Goal: Transaction & Acquisition: Purchase product/service

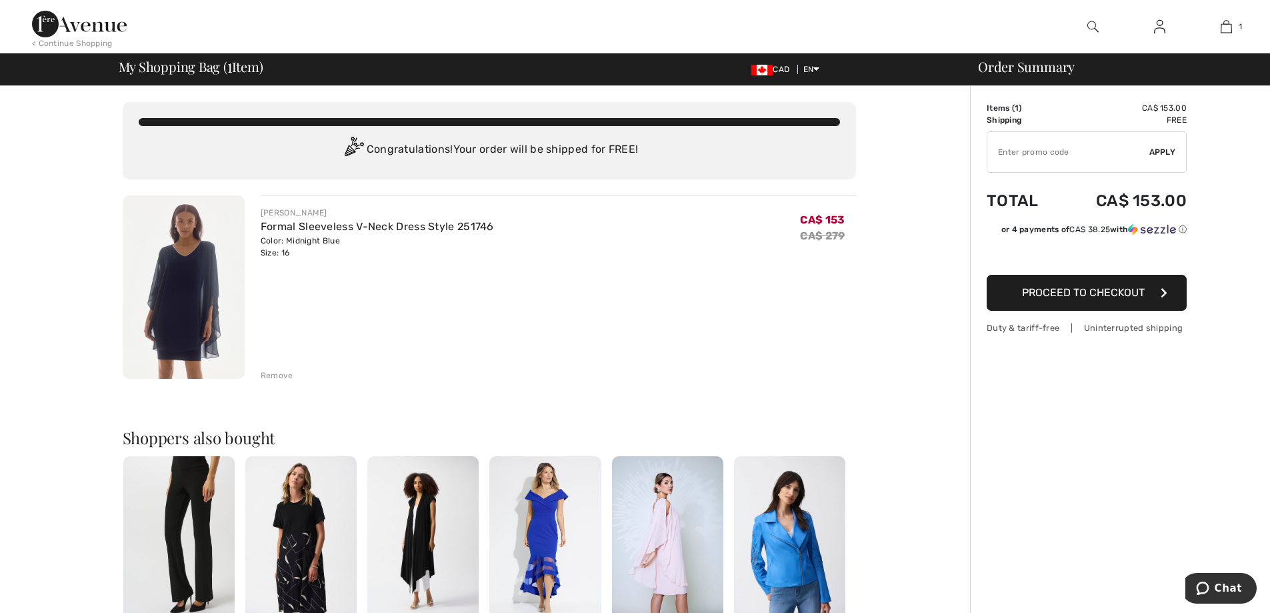
click at [998, 154] on input "TEXT" at bounding box center [1068, 152] width 162 height 40
type input "NEW15"
click at [1161, 146] on span "Apply" at bounding box center [1162, 152] width 27 height 12
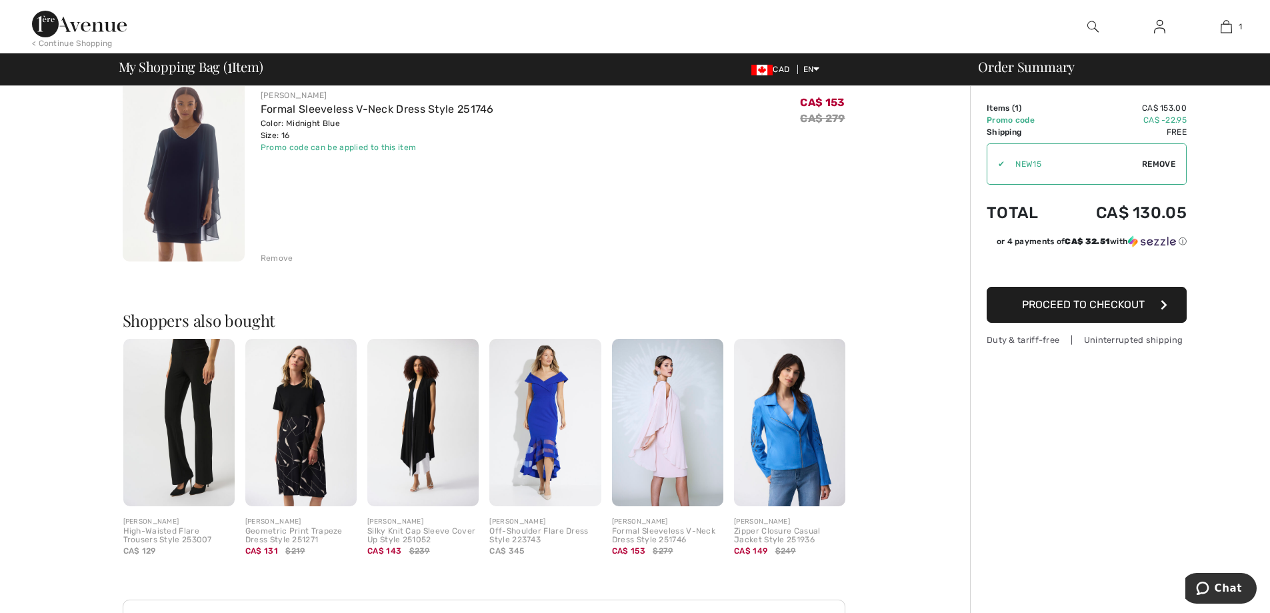
scroll to position [139, 0]
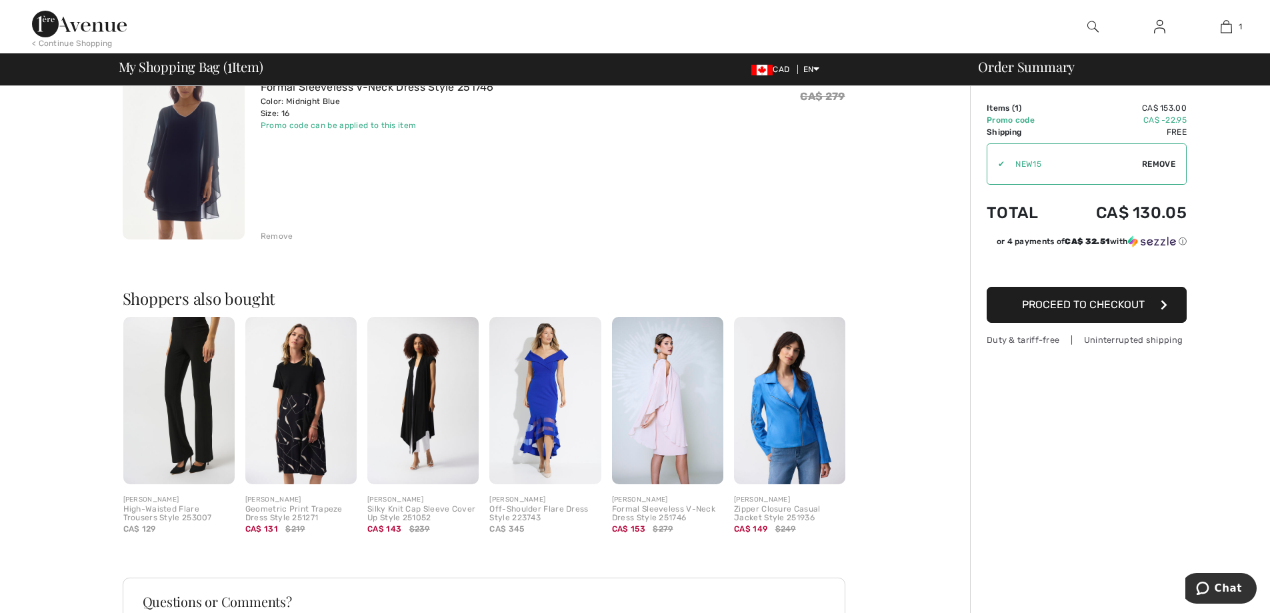
drag, startPoint x: 1267, startPoint y: 289, endPoint x: 1266, endPoint y: 298, distance: 9.4
click at [1267, 295] on div "Order Summary Details Items ( 1 ) CA$ 153.00 Promo code CA$ -22.95 Shipping Fre…" at bounding box center [1120, 373] width 300 height 852
click at [1266, 299] on div "Order Summary Details Items ( 1 ) CA$ 153.00 Promo code CA$ -22.95 Shipping Fre…" at bounding box center [1120, 373] width 300 height 852
click at [661, 418] on img at bounding box center [667, 400] width 111 height 167
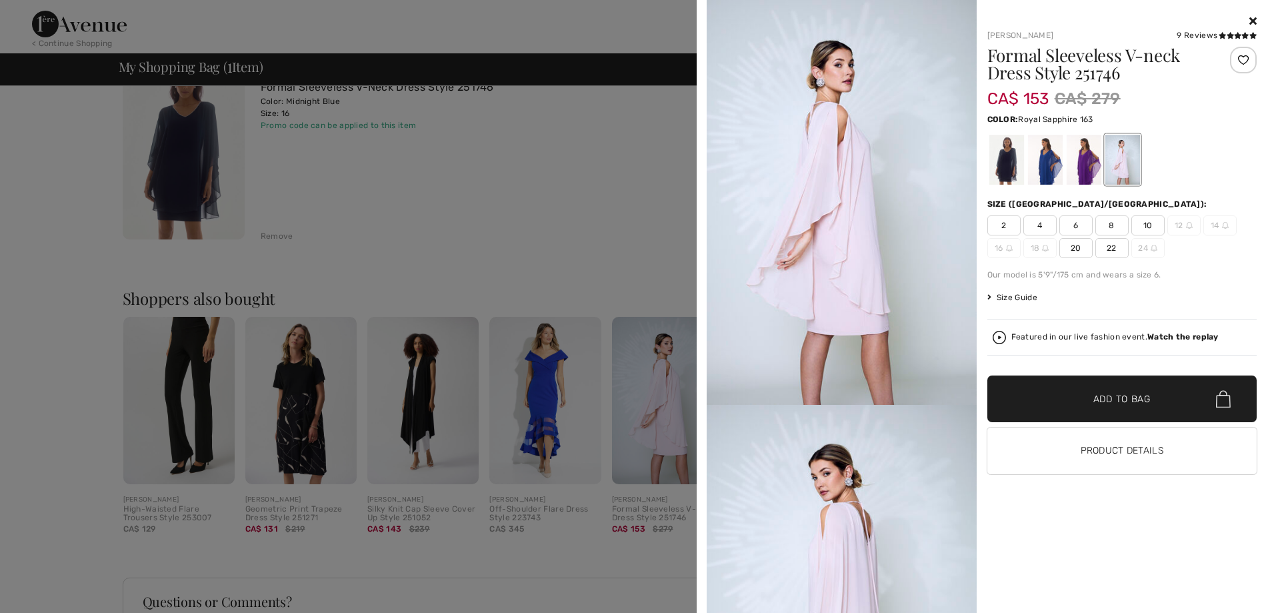
click at [1047, 170] on div at bounding box center [1044, 160] width 35 height 50
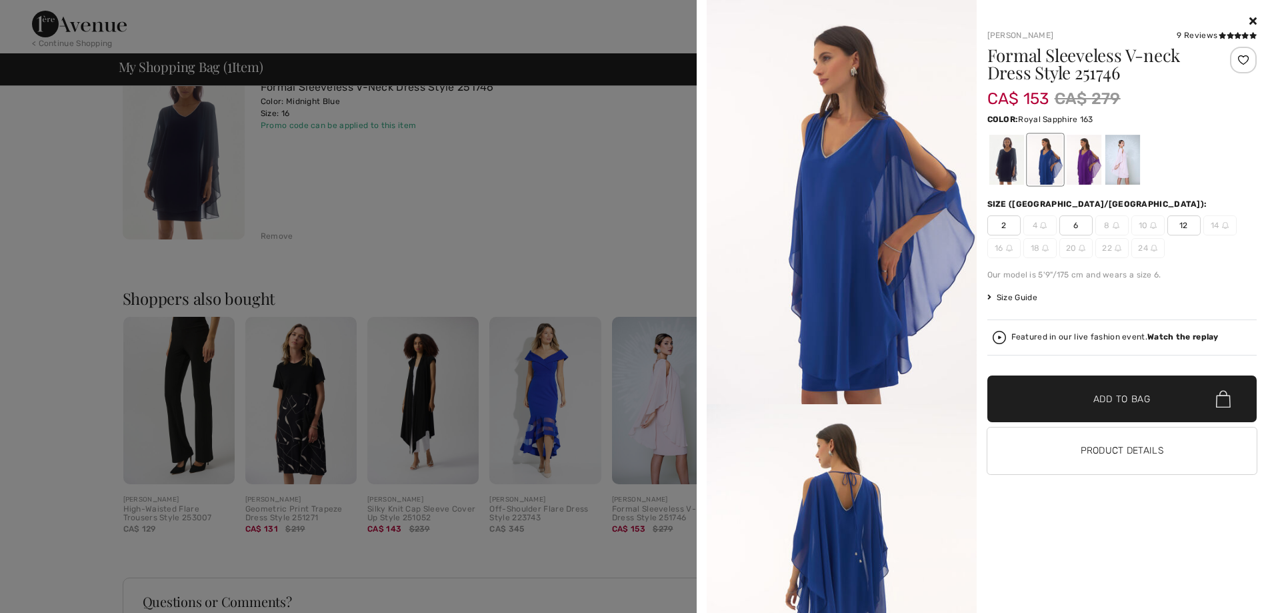
click at [404, 413] on div at bounding box center [635, 306] width 1270 height 613
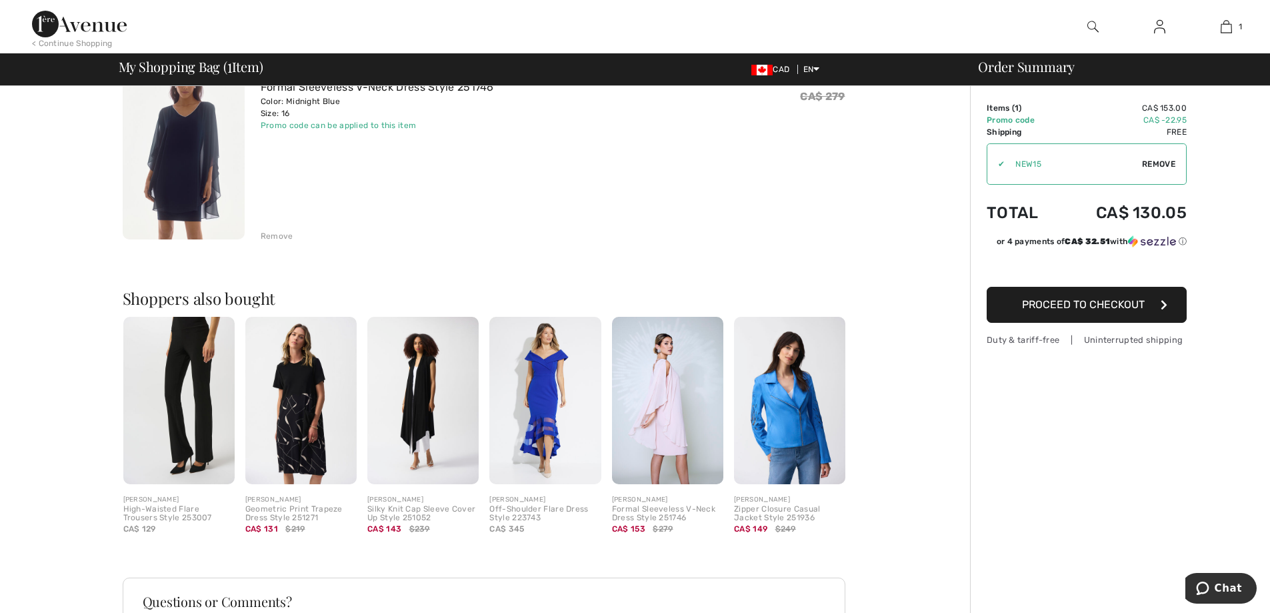
click at [417, 407] on img at bounding box center [422, 400] width 111 height 167
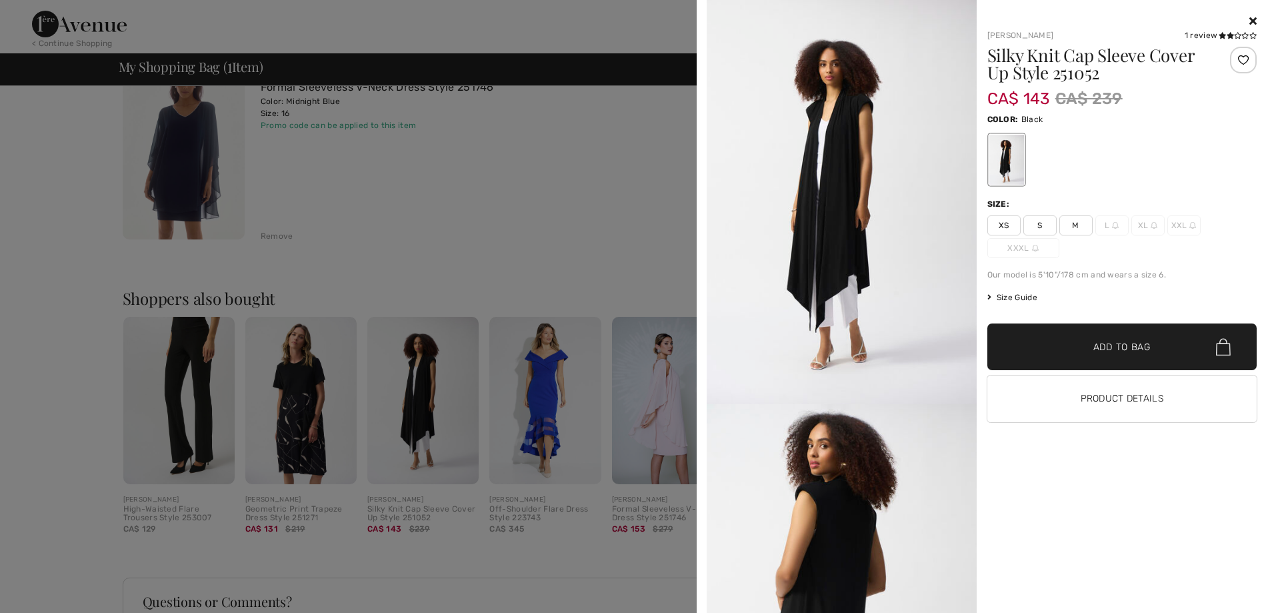
click at [291, 414] on div at bounding box center [635, 306] width 1270 height 613
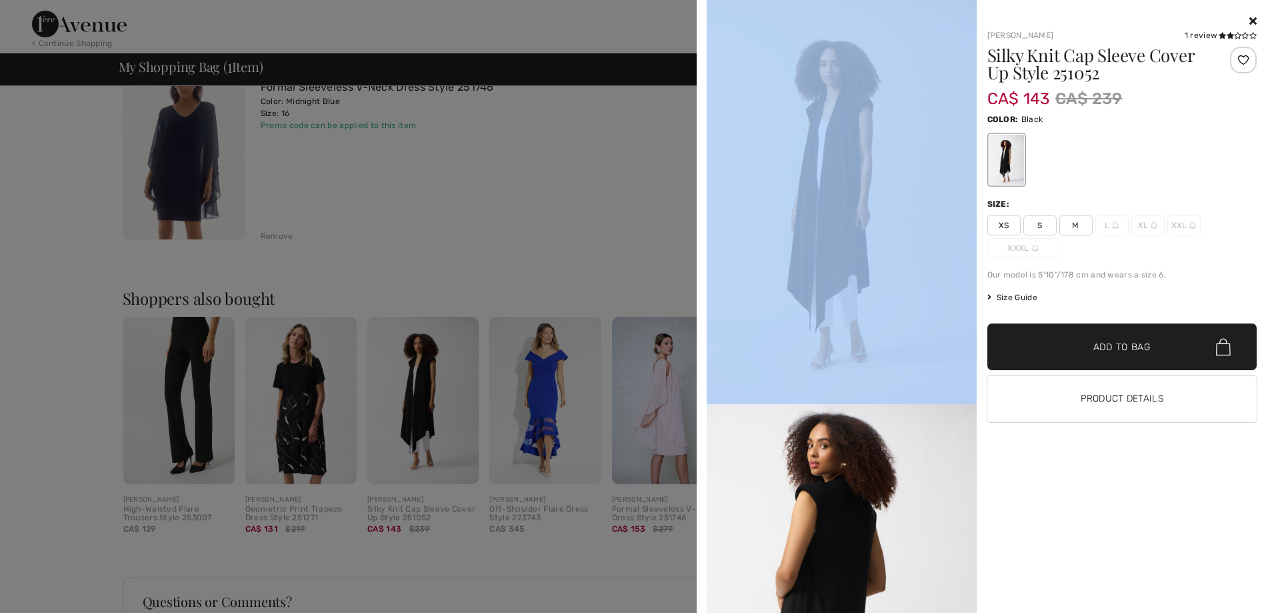
click at [291, 414] on div at bounding box center [635, 306] width 1270 height 613
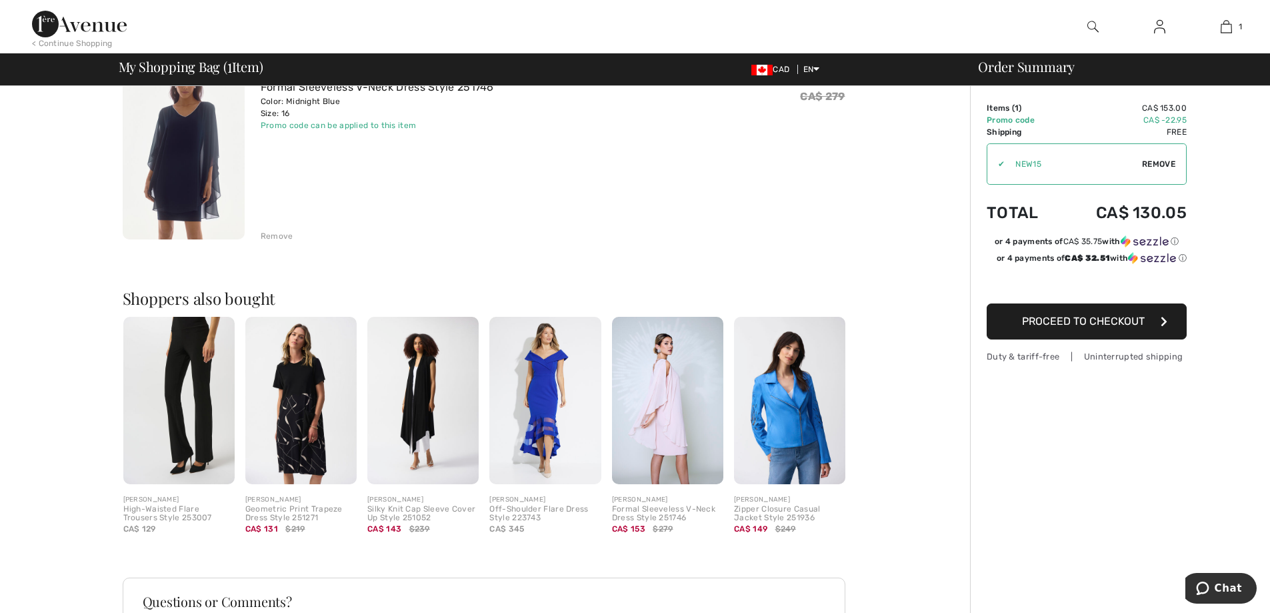
click at [284, 404] on img at bounding box center [300, 400] width 111 height 167
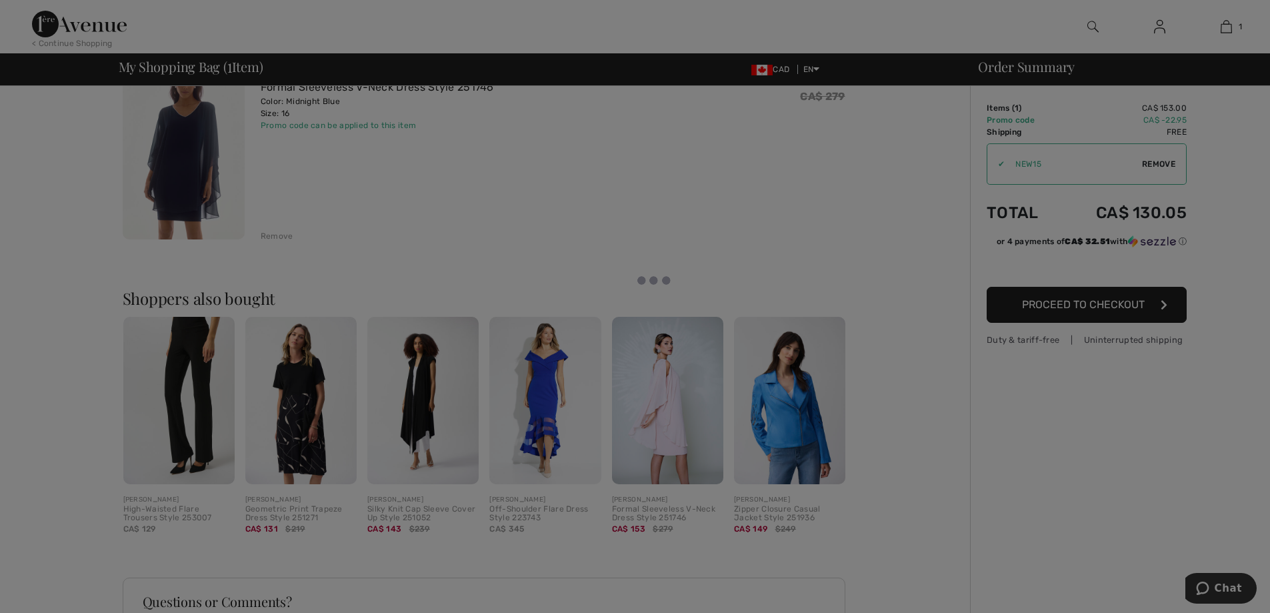
click at [295, 402] on div at bounding box center [635, 306] width 1270 height 613
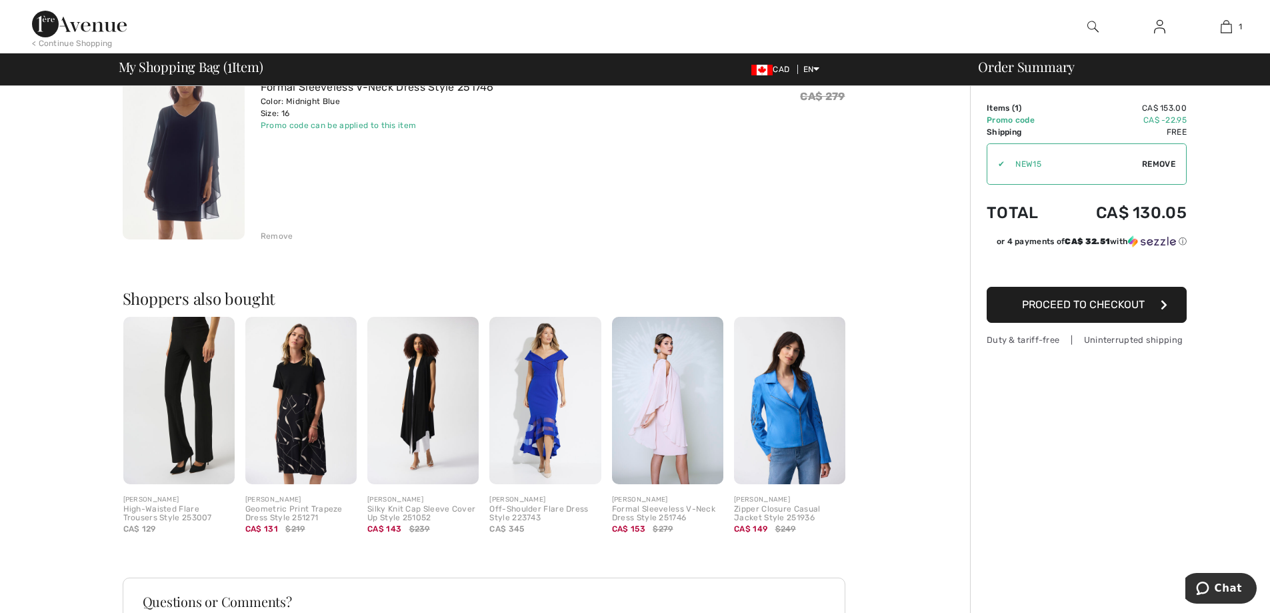
click at [295, 402] on img at bounding box center [300, 400] width 111 height 167
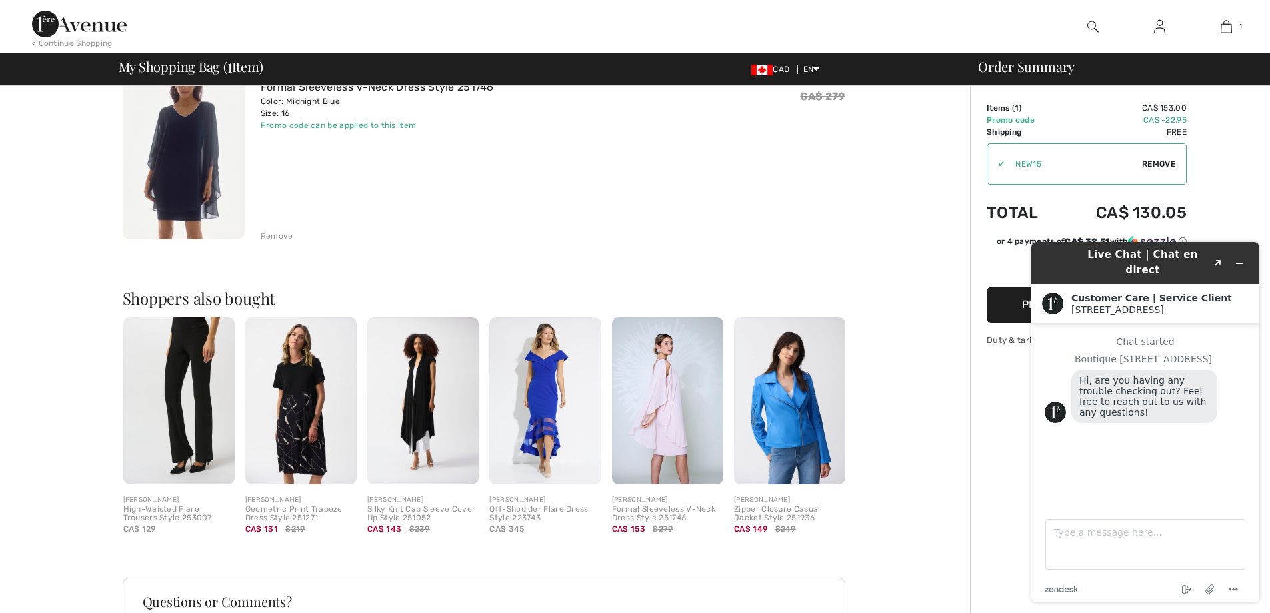
click at [283, 417] on img at bounding box center [300, 400] width 111 height 167
click at [821, 234] on div "Remove" at bounding box center [558, 234] width 595 height 15
click at [1241, 259] on icon "Minimize widget" at bounding box center [1239, 263] width 9 height 9
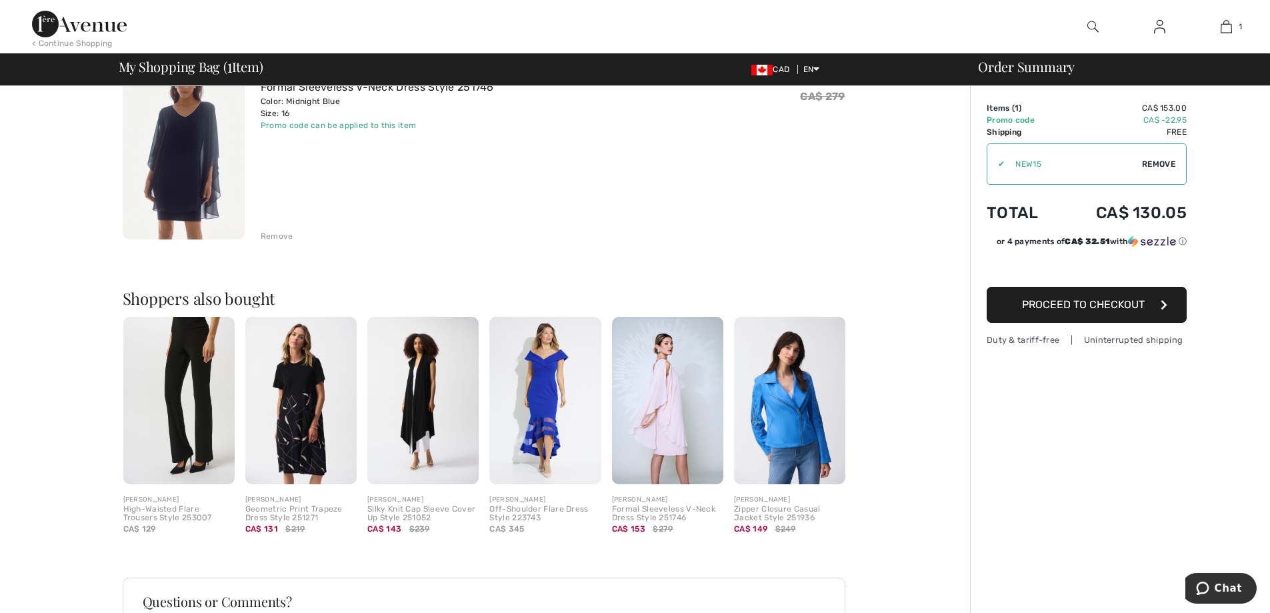
click at [1094, 297] on button "Proceed to Checkout" at bounding box center [1087, 305] width 200 height 36
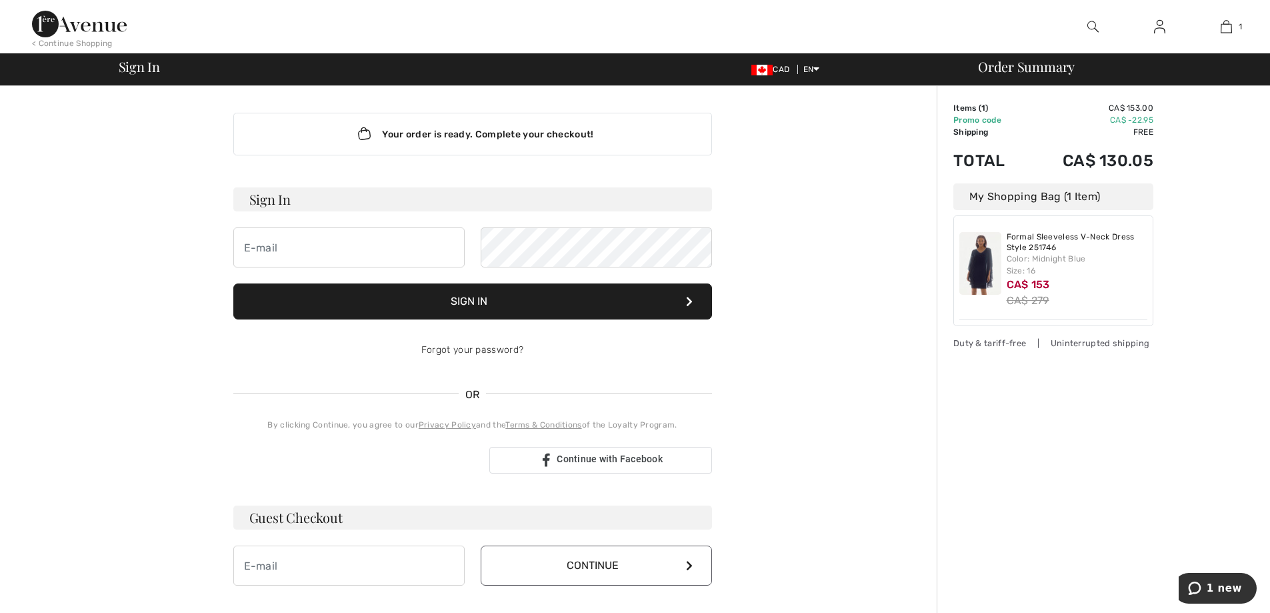
click at [816, 253] on div "Your order is ready. Complete your checkout! Sign In Sign In Forgot your passwo…" at bounding box center [472, 467] width 733 height 763
click at [249, 246] on input "email" at bounding box center [348, 247] width 231 height 40
click at [249, 247] on input "email" at bounding box center [348, 247] width 231 height 40
type input "[EMAIL_ADDRESS][DOMAIN_NAME]"
click at [393, 247] on input "[EMAIL_ADDRESS][DOMAIN_NAME]" at bounding box center [348, 247] width 231 height 40
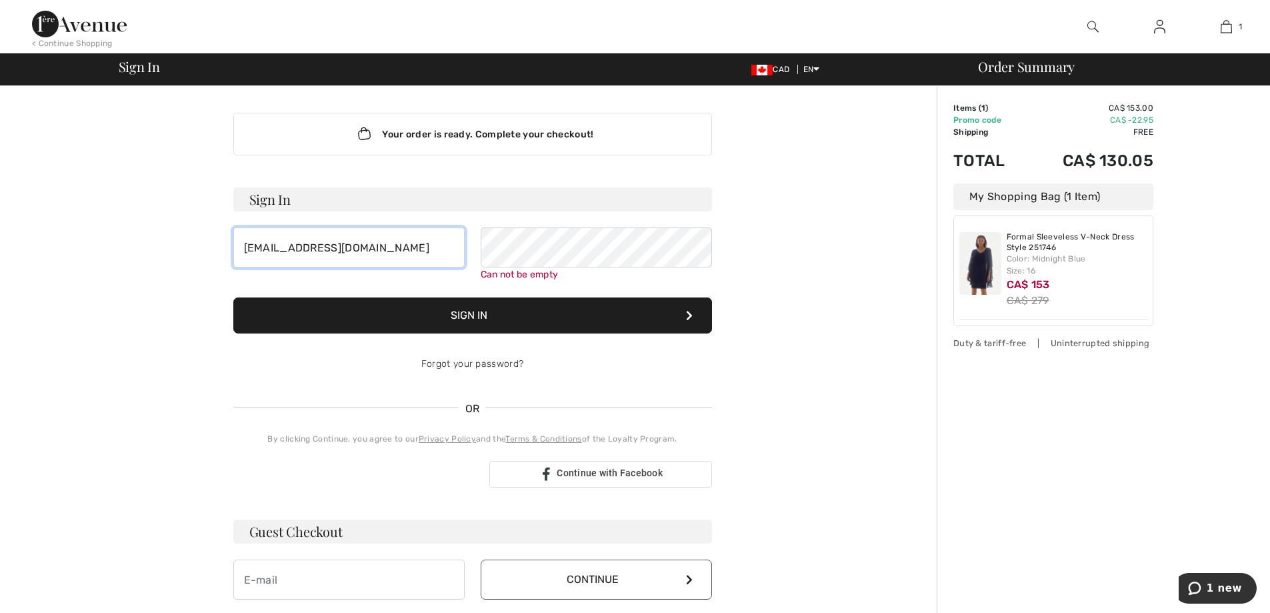
click at [239, 227] on input "maya.feldman1@gmail.com" at bounding box center [348, 247] width 231 height 40
click at [389, 248] on input "maya.feldman1@gmail.com" at bounding box center [348, 247] width 231 height 40
drag, startPoint x: 389, startPoint y: 248, endPoint x: 197, endPoint y: 230, distance: 192.9
click at [197, 230] on div "Your order is ready. Complete your checkout! Sign In maya.feldman1@gmail.com Ca…" at bounding box center [472, 474] width 733 height 777
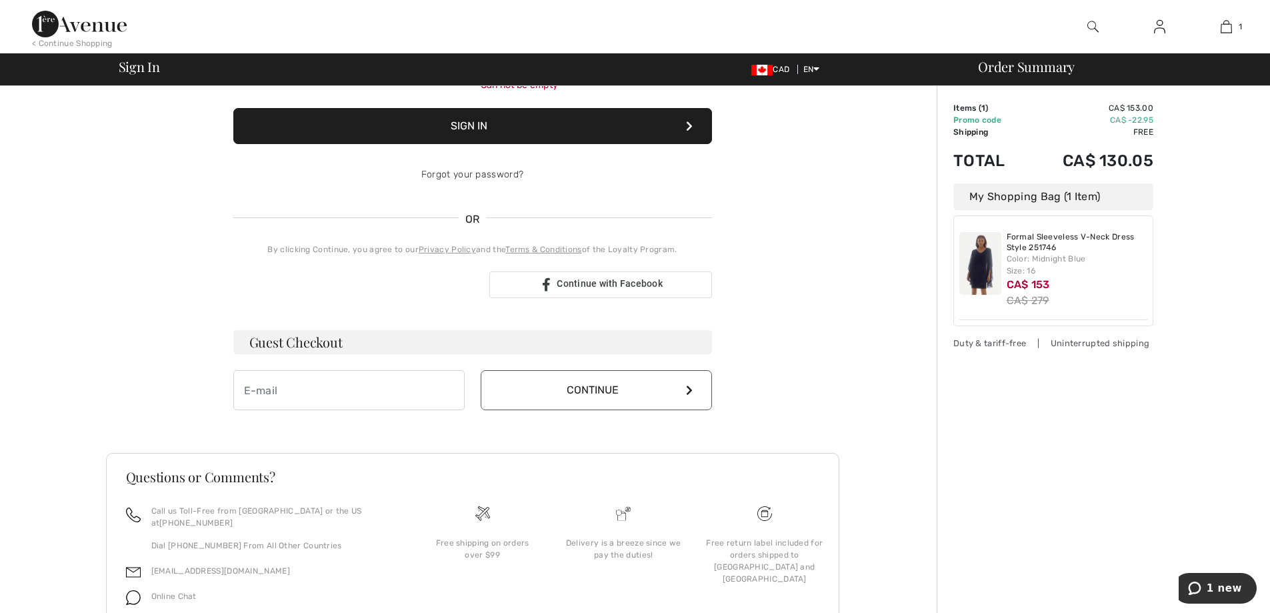
scroll to position [193, 0]
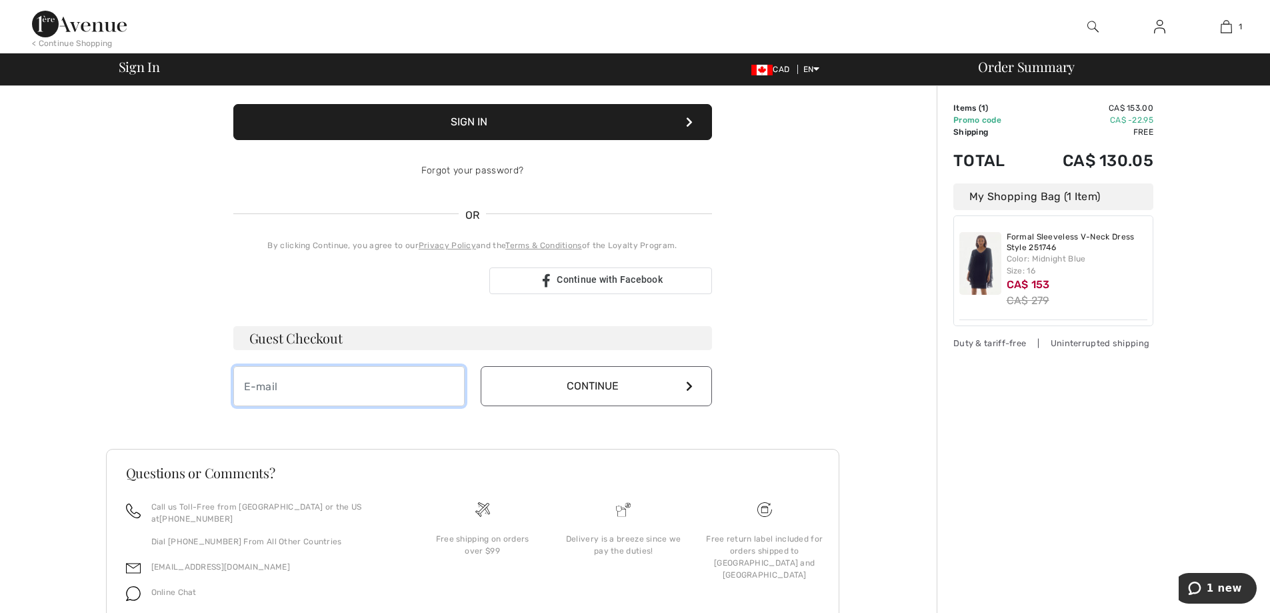
click at [245, 383] on input "email" at bounding box center [348, 386] width 231 height 40
type input "maya.feldman1@gmail.com"
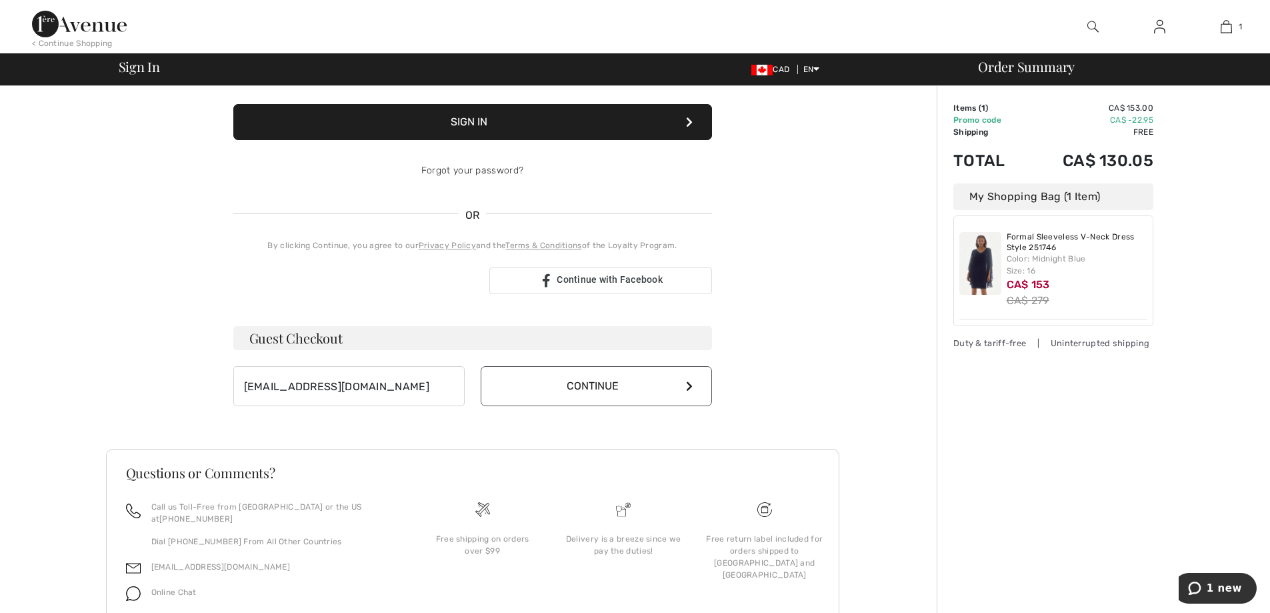
click at [589, 381] on button "Continue" at bounding box center [596, 386] width 231 height 40
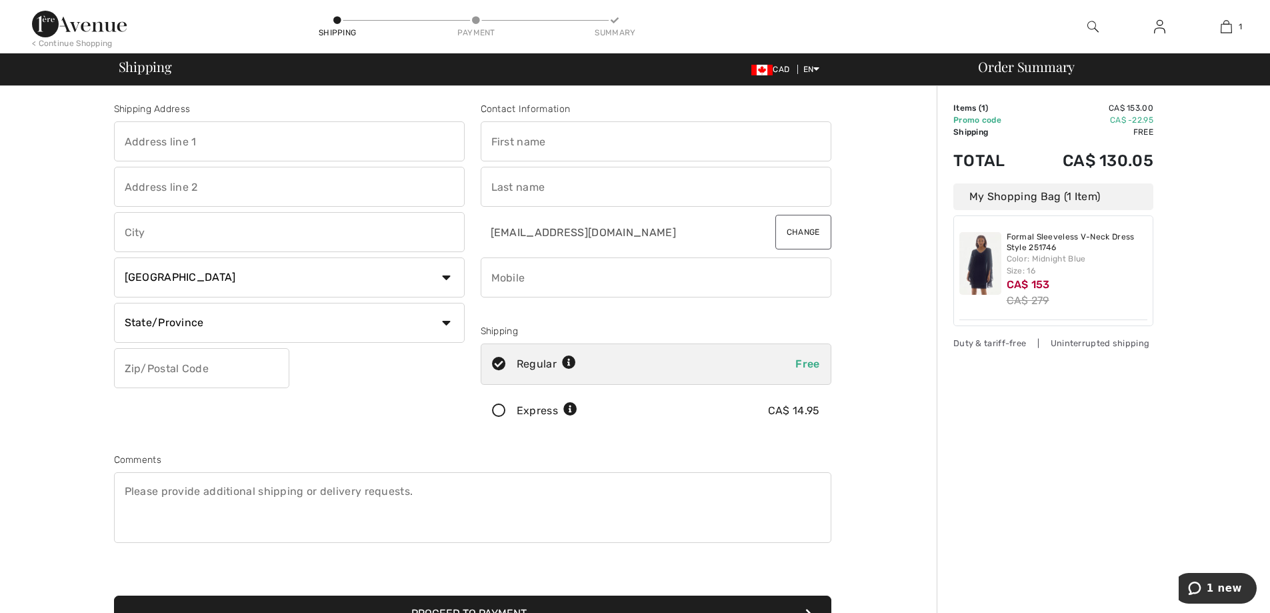
click at [492, 142] on input "text" at bounding box center [656, 141] width 351 height 40
type input "Maya"
click at [492, 188] on input "text" at bounding box center [656, 187] width 351 height 40
type input "Feldman"
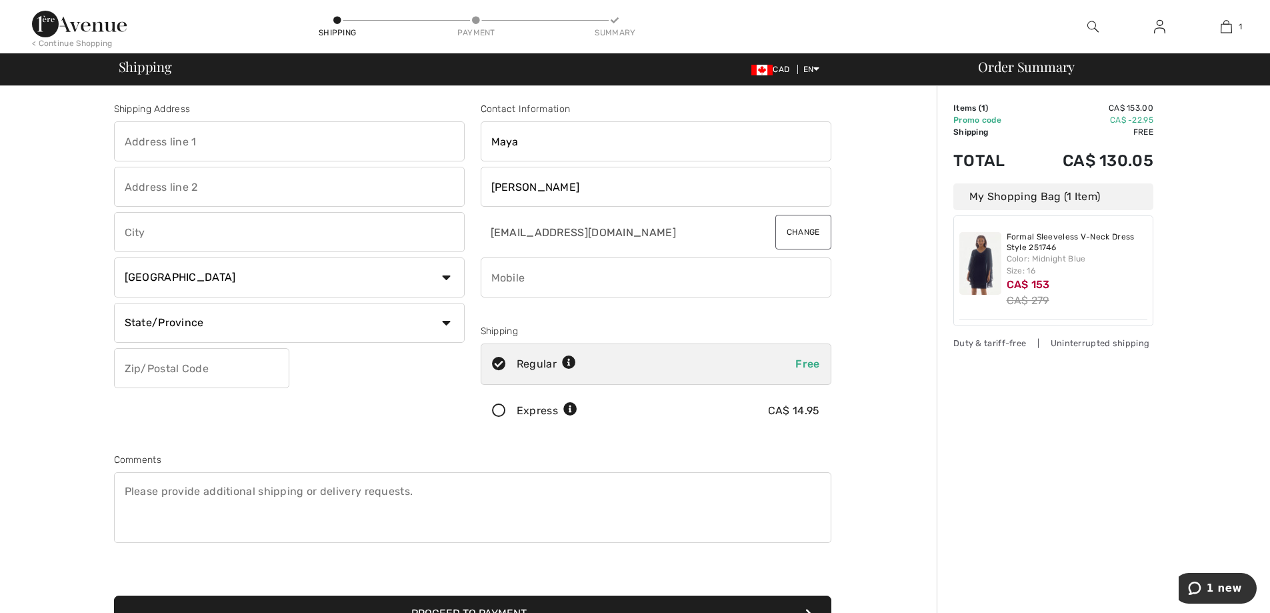
click at [494, 279] on input "phone" at bounding box center [656, 277] width 351 height 40
type input "7802664098"
click at [613, 357] on div "Regular Free" at bounding box center [656, 363] width 351 height 41
radio input "true"
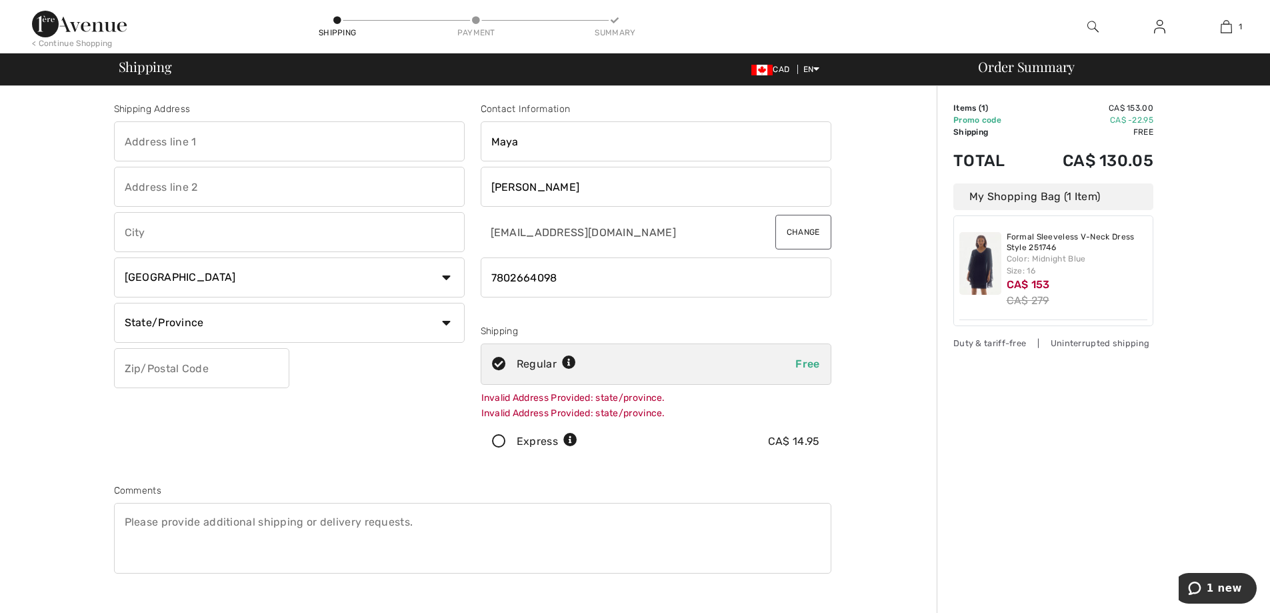
click at [124, 139] on input "text" at bounding box center [289, 141] width 351 height 40
click at [125, 139] on input "text" at bounding box center [289, 141] width 351 height 40
type input "188 Waygood road NW"
click at [127, 231] on input "text" at bounding box center [289, 232] width 351 height 40
type input "Edmonton"
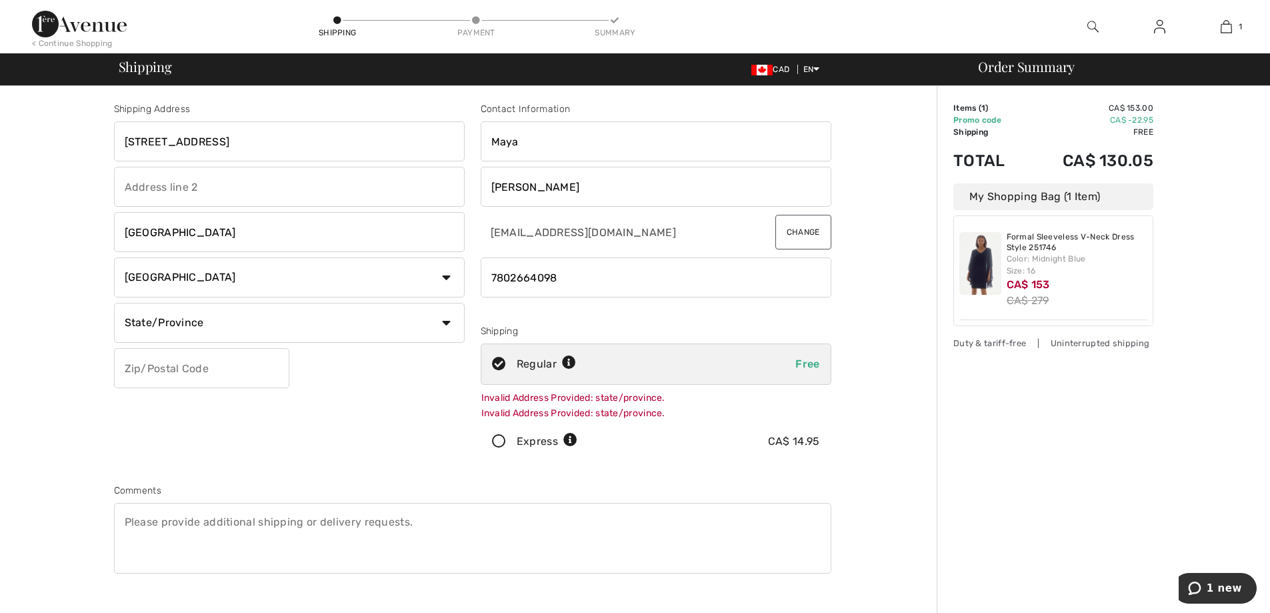
click at [133, 321] on select "State/Province Alberta British Columbia Manitoba New Brunswick Newfoundland and…" at bounding box center [289, 323] width 351 height 40
select select "AB"
click at [114, 303] on select "State/Province Alberta British Columbia Manitoba New Brunswick Newfoundland and…" at bounding box center [289, 323] width 351 height 40
click at [145, 366] on input "text" at bounding box center [201, 368] width 175 height 40
type input "T5T5M4"
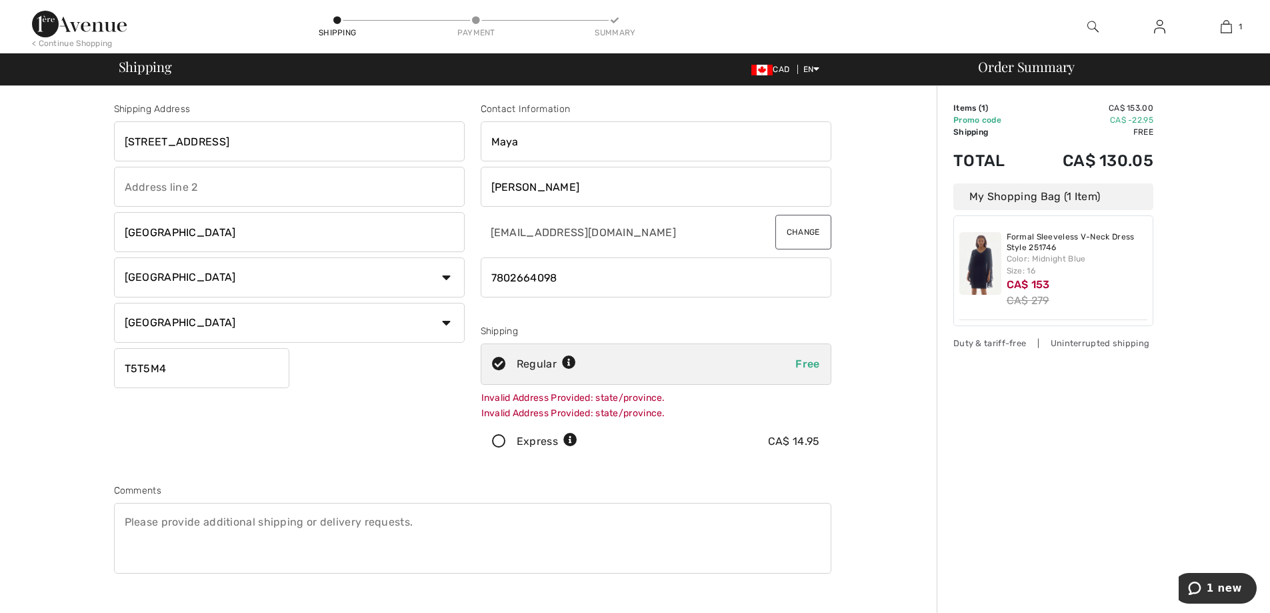
click at [789, 359] on div "Regular Free" at bounding box center [656, 363] width 351 height 41
radio input "true"
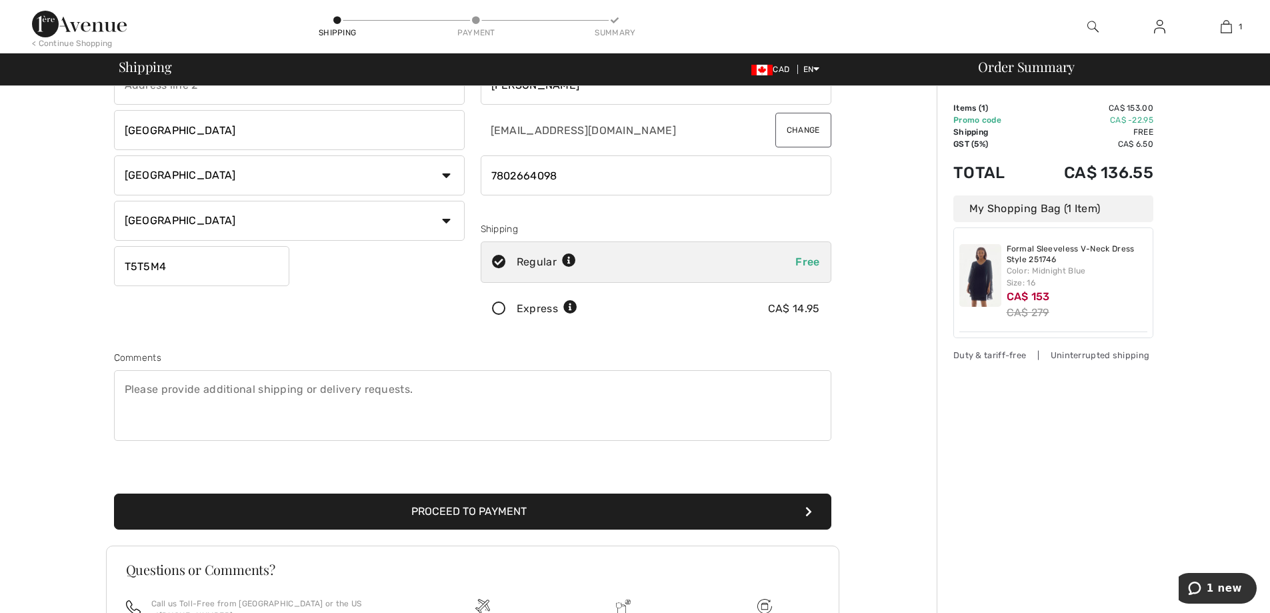
scroll to position [99, 0]
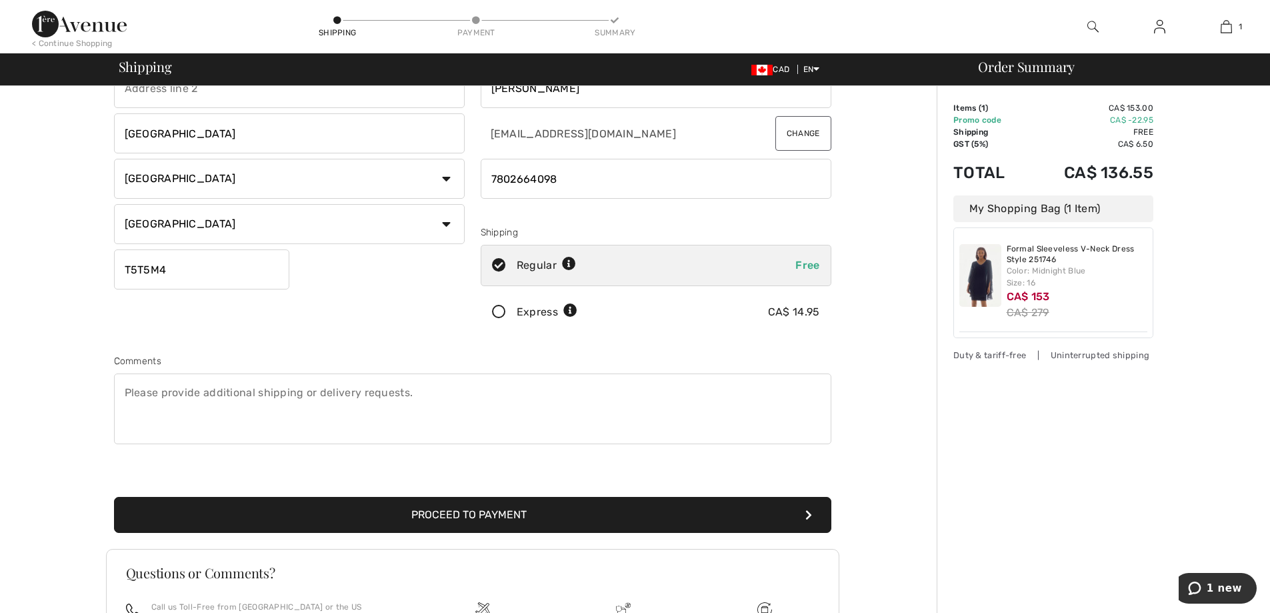
click at [457, 509] on button "Proceed to Payment" at bounding box center [472, 515] width 717 height 36
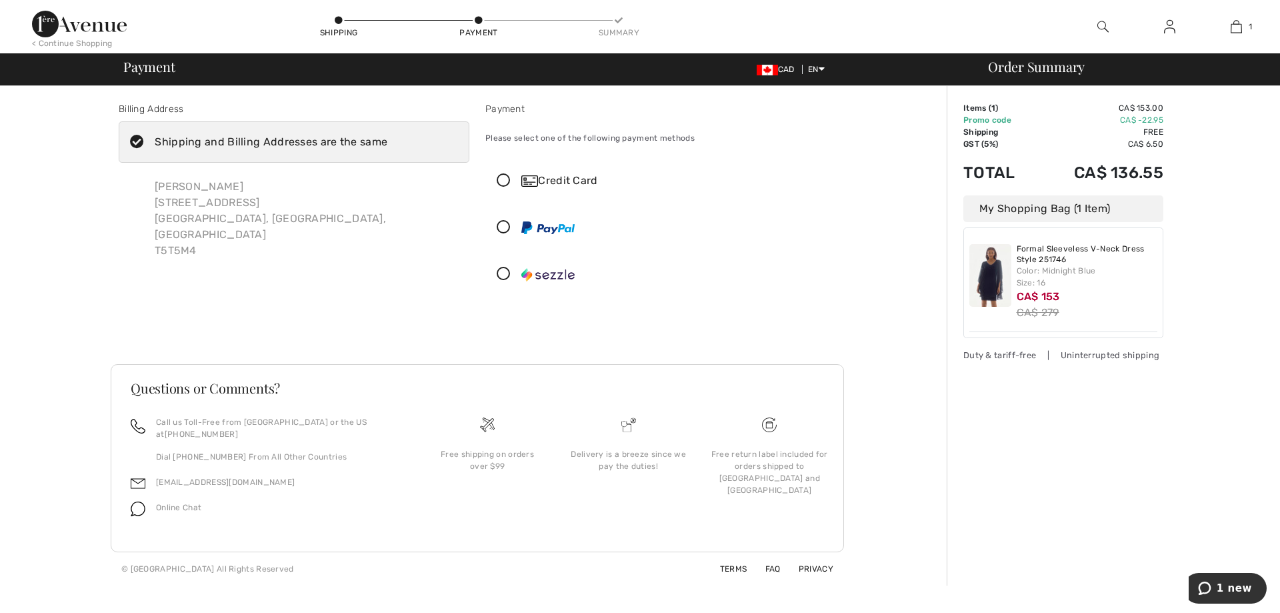
click at [554, 175] on div "Credit Card" at bounding box center [673, 181] width 305 height 16
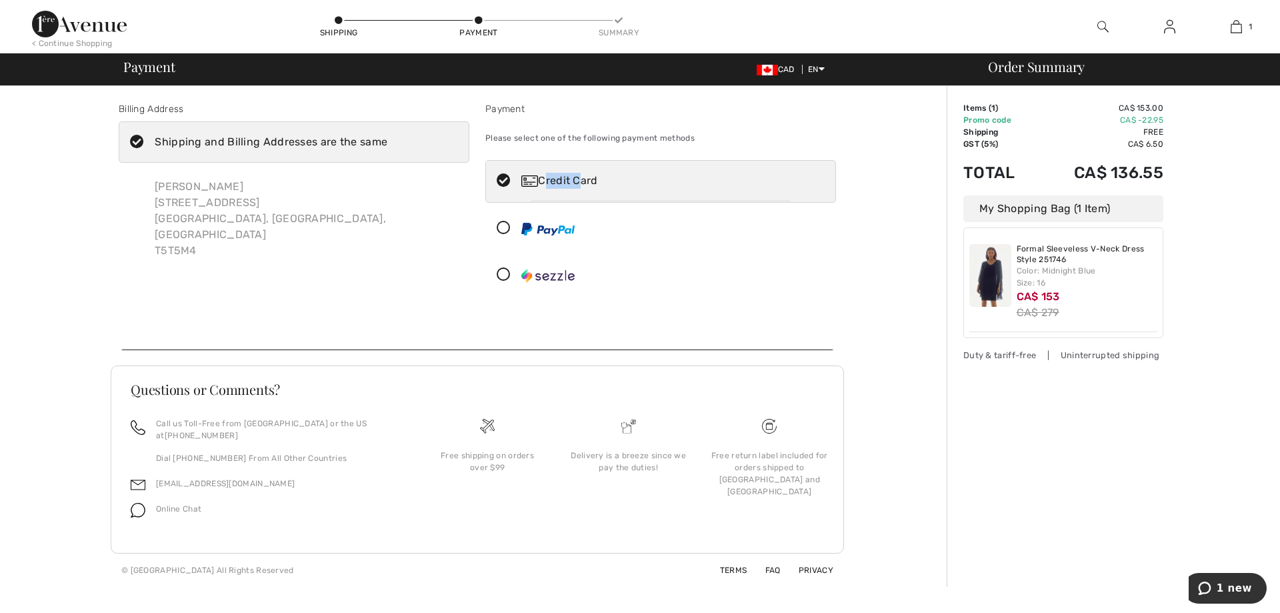
click at [554, 175] on div "Credit Card" at bounding box center [673, 181] width 305 height 16
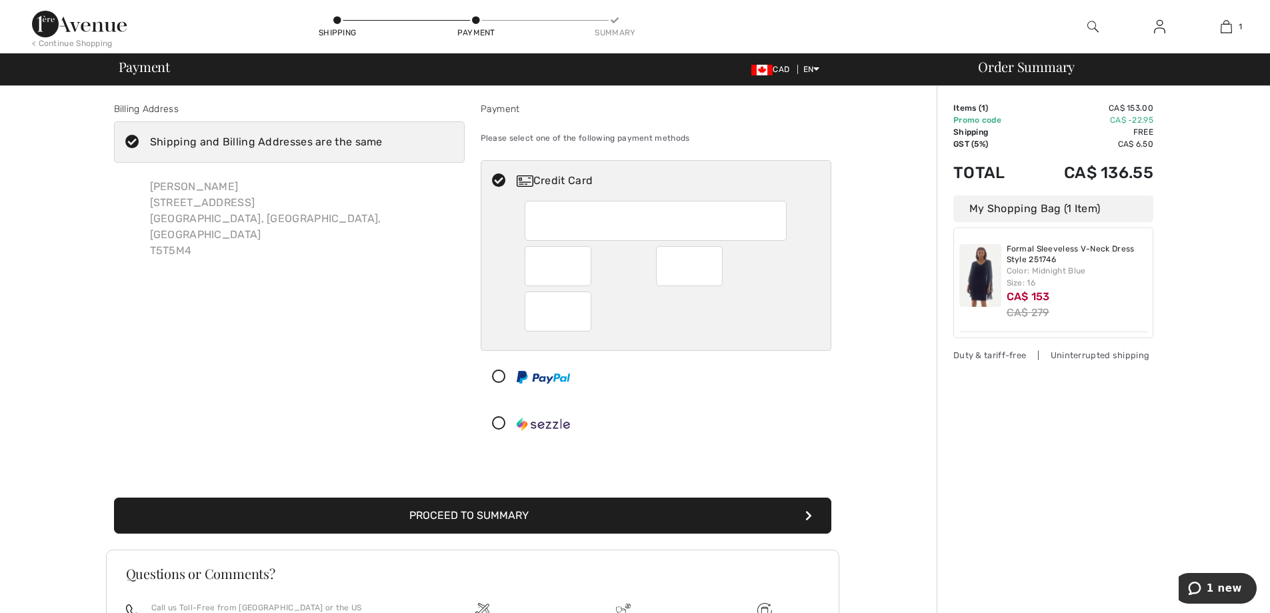
click at [697, 306] on div at bounding box center [656, 311] width 262 height 40
click at [472, 513] on button "Proceed to Summary" at bounding box center [472, 515] width 717 height 36
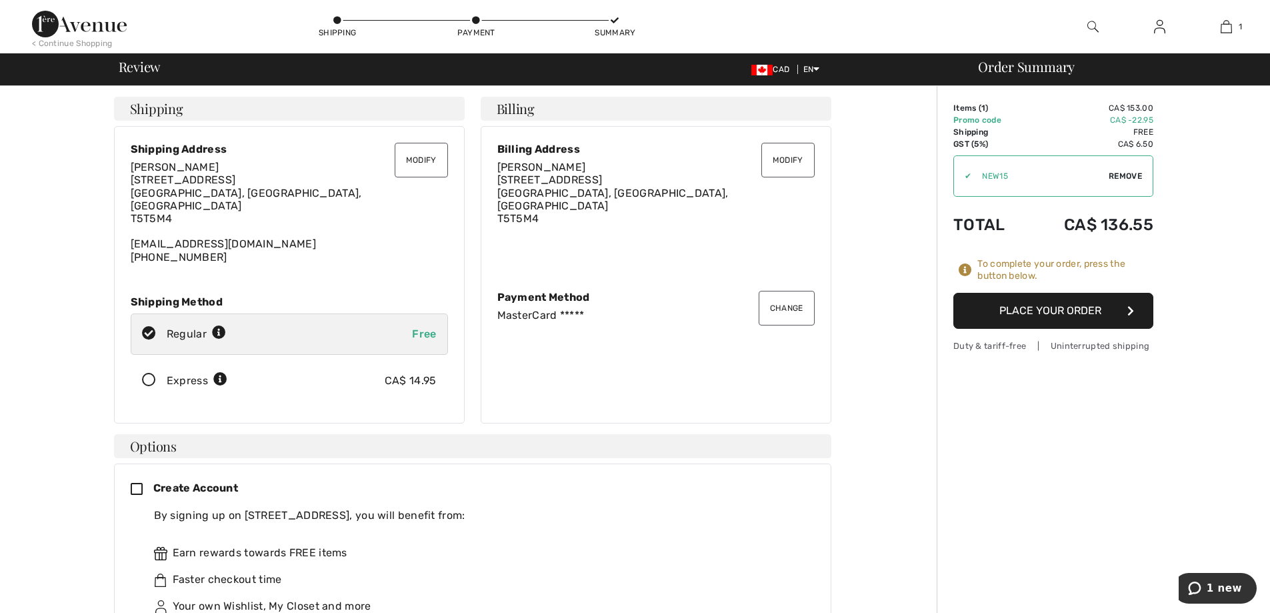
click at [1061, 309] on button "Place Your Order" at bounding box center [1053, 311] width 200 height 36
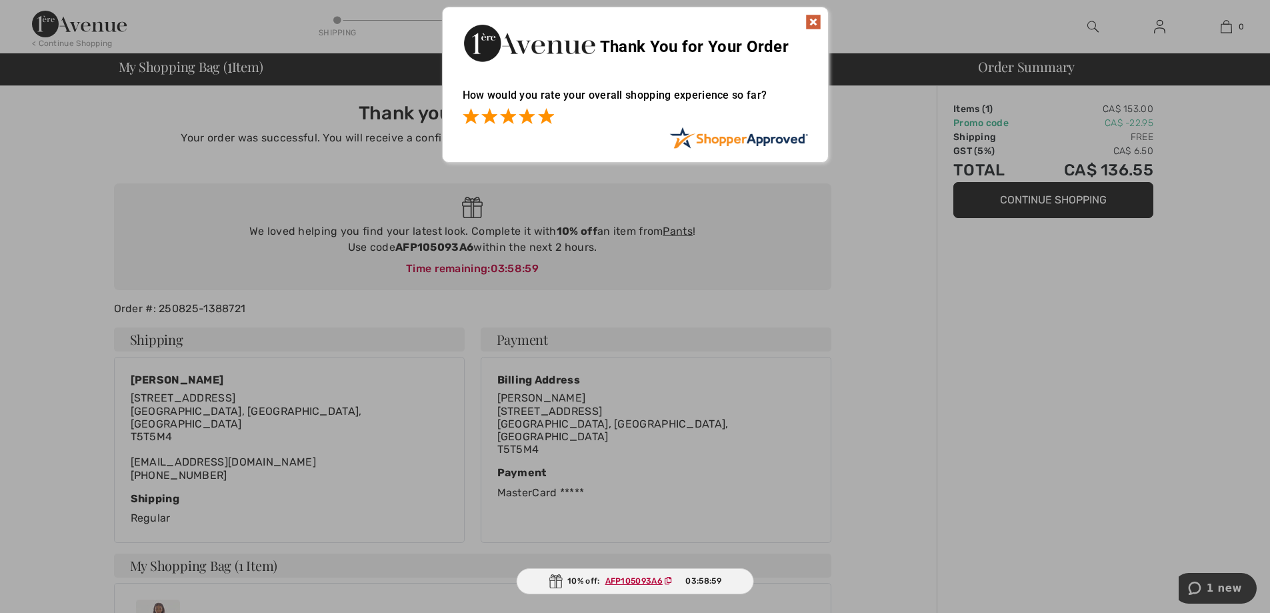
click at [548, 121] on span at bounding box center [546, 116] width 16 height 16
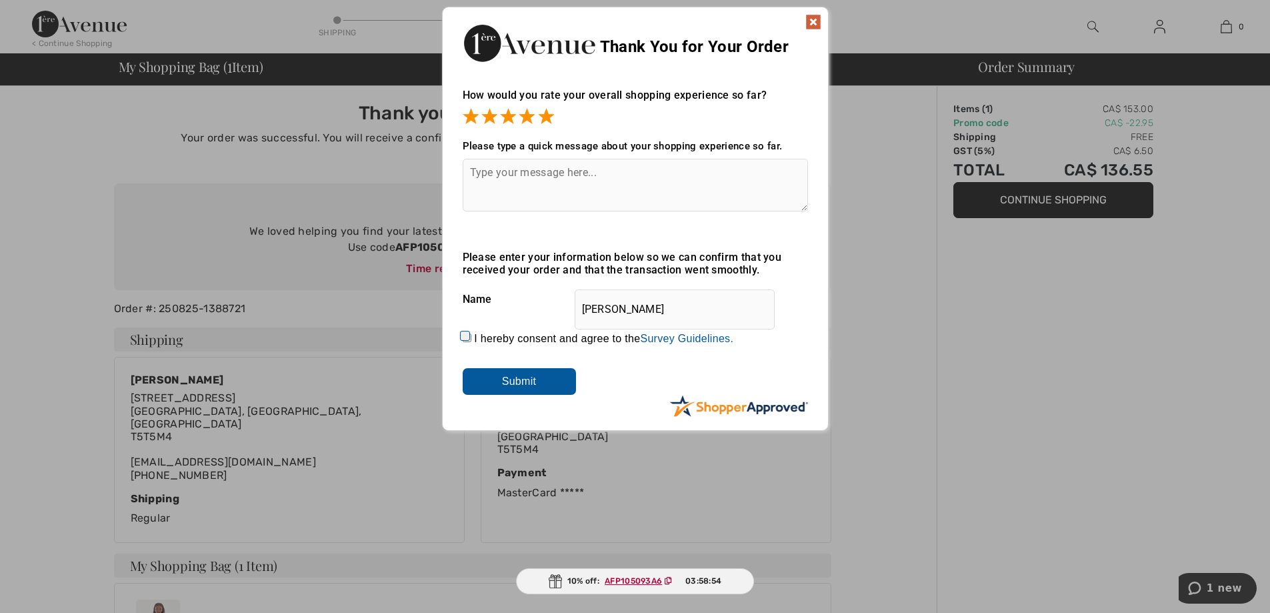
click at [478, 175] on textarea at bounding box center [635, 185] width 345 height 53
type textarea "soo far soo good"
click at [466, 333] on input "I hereby consent and agree to the By submitting a review, you grant permission …" at bounding box center [467, 337] width 9 height 9
checkbox input "true"
click at [511, 375] on input "Submit" at bounding box center [519, 381] width 113 height 27
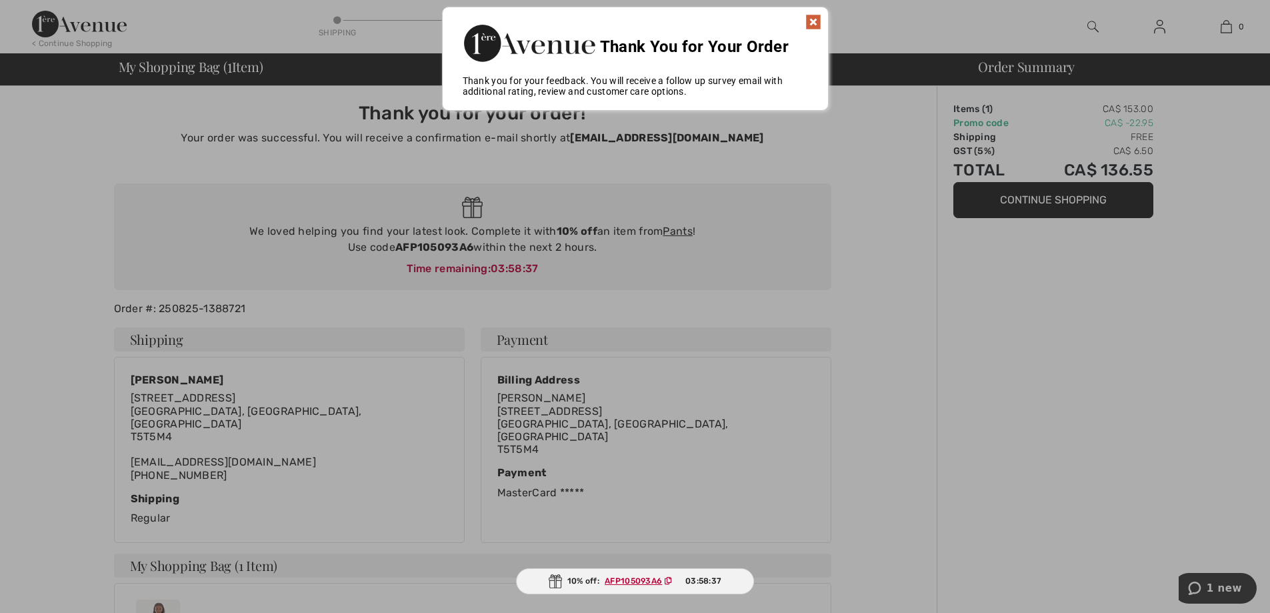
click at [816, 19] on img at bounding box center [813, 22] width 16 height 16
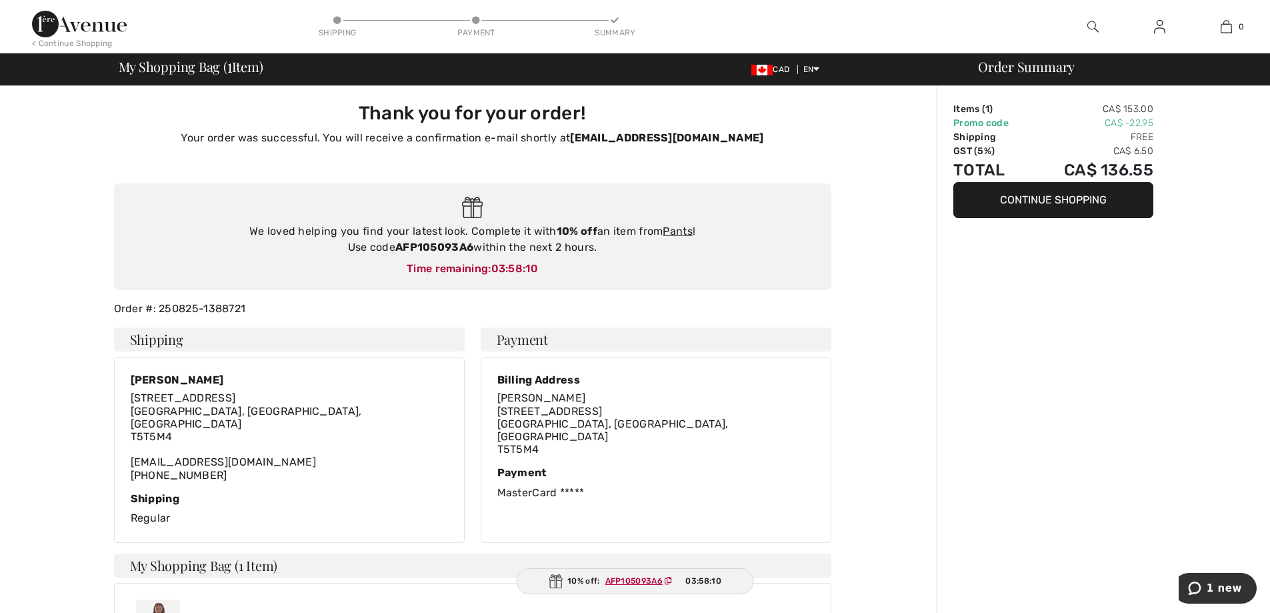
click at [1031, 197] on button "Continue Shopping" at bounding box center [1053, 200] width 200 height 36
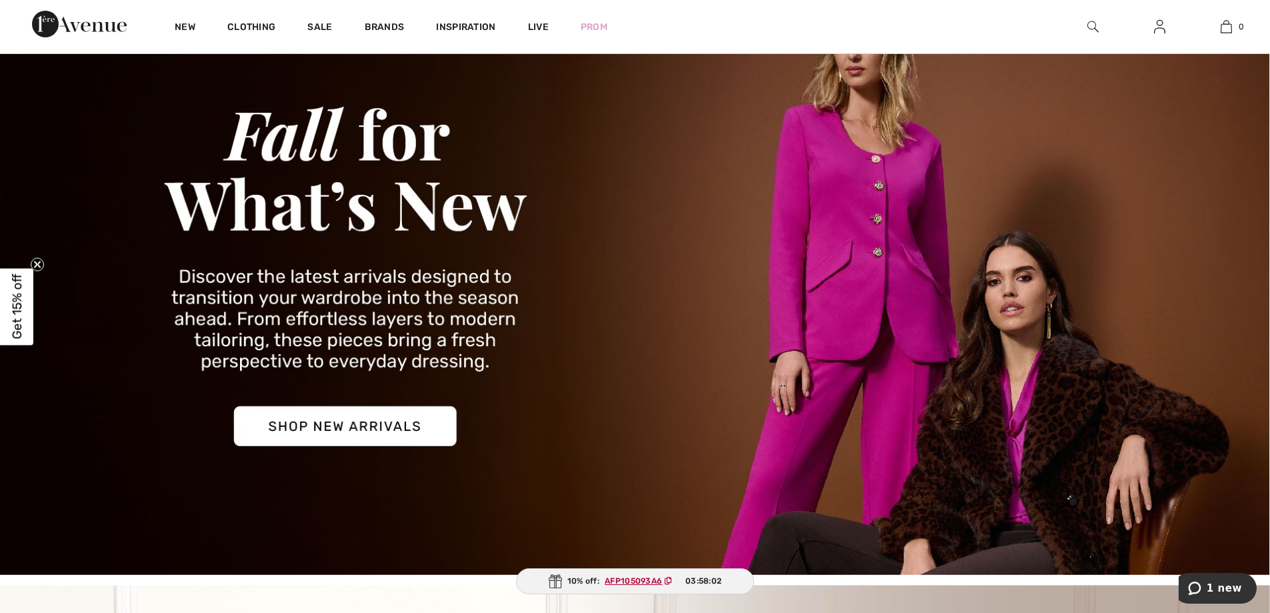
scroll to position [101, 0]
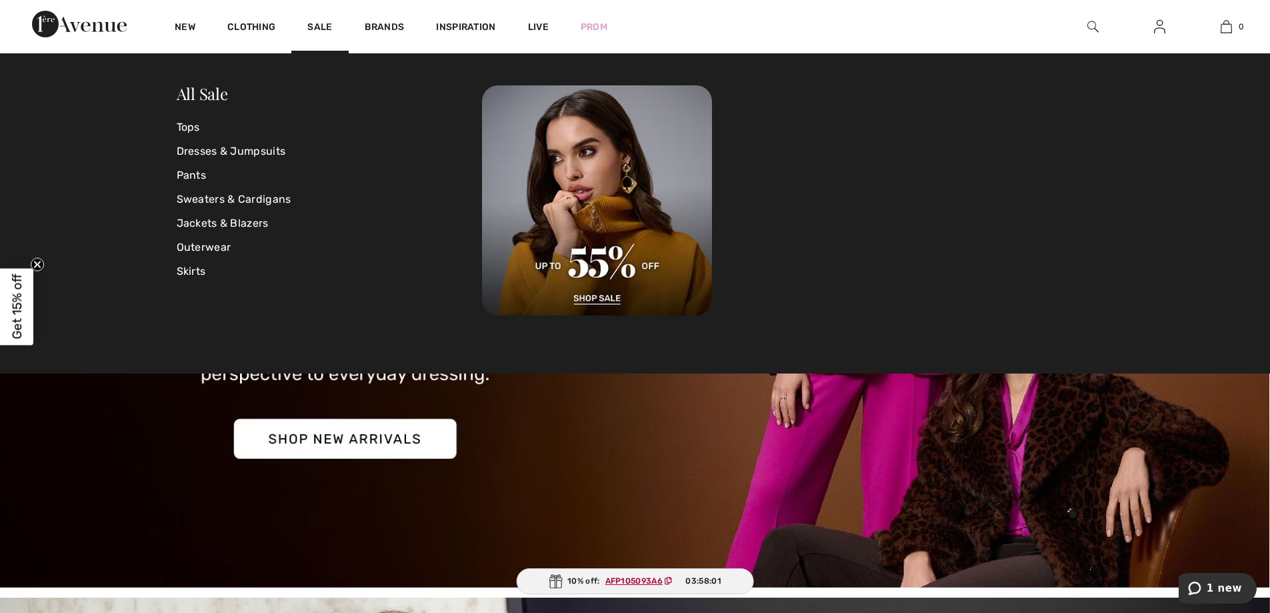
click at [317, 24] on link "Sale" at bounding box center [319, 28] width 25 height 14
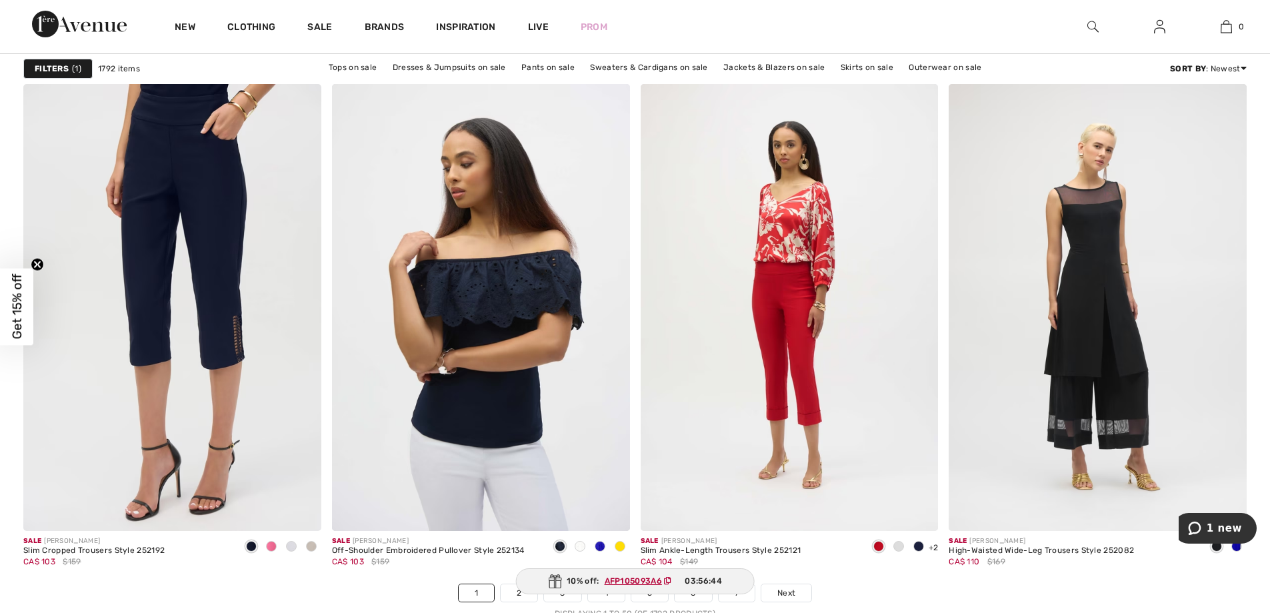
scroll to position [7395, 0]
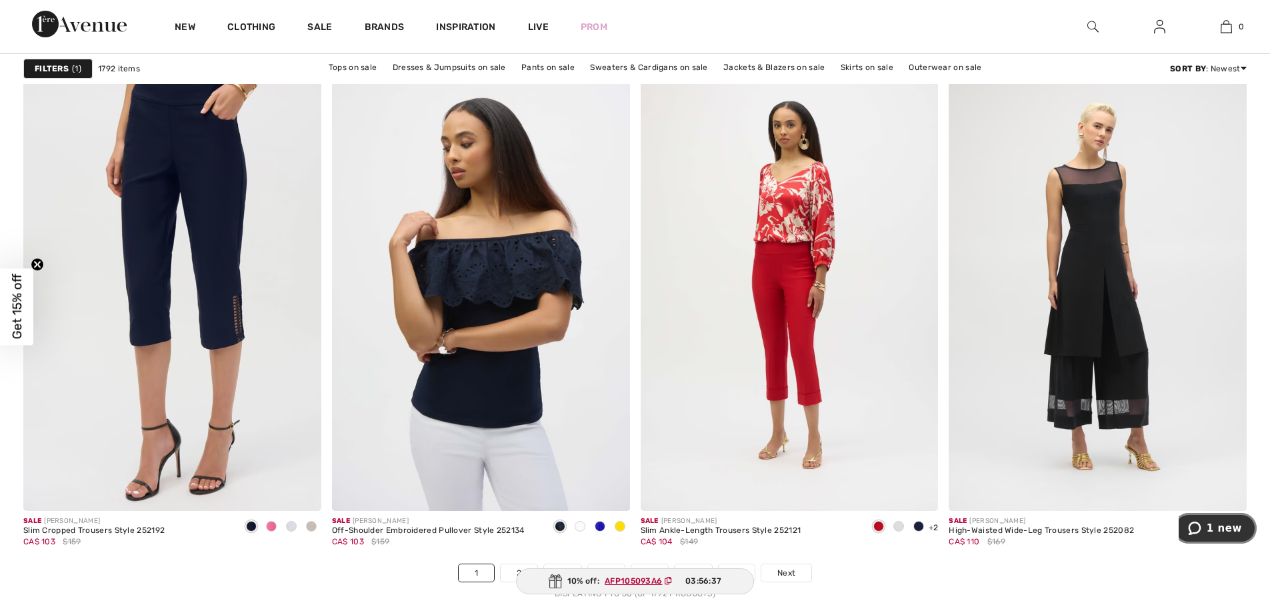
click at [1231, 540] on button "1 new" at bounding box center [1214, 528] width 83 height 31
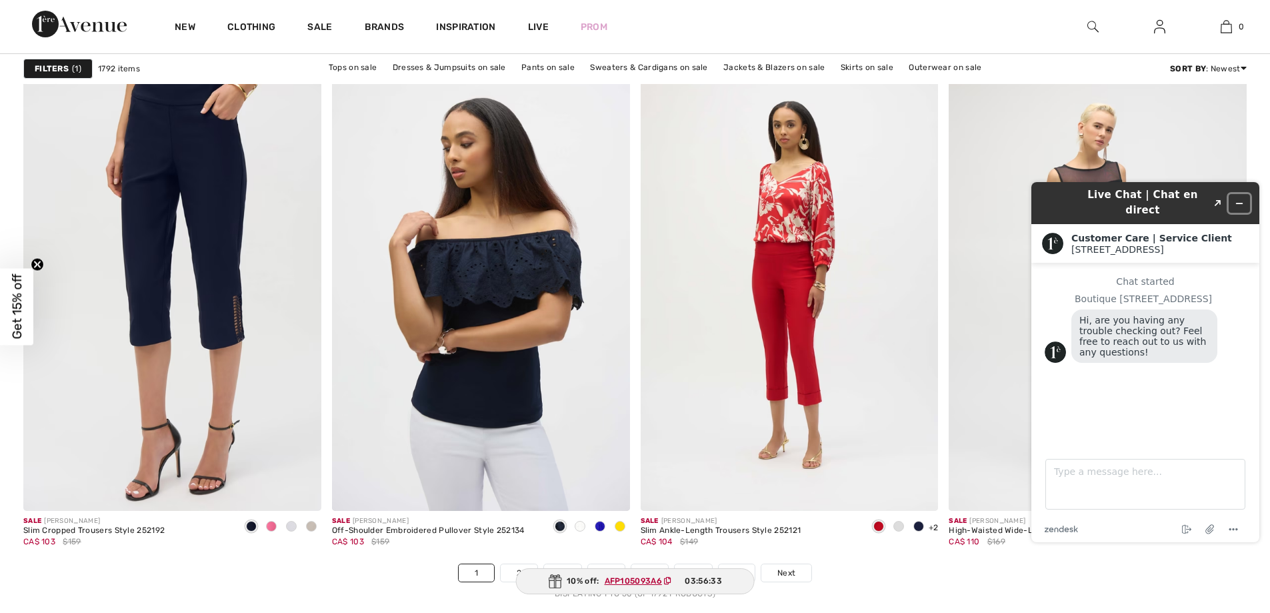
click at [1239, 199] on icon "Minimize widget" at bounding box center [1239, 203] width 9 height 9
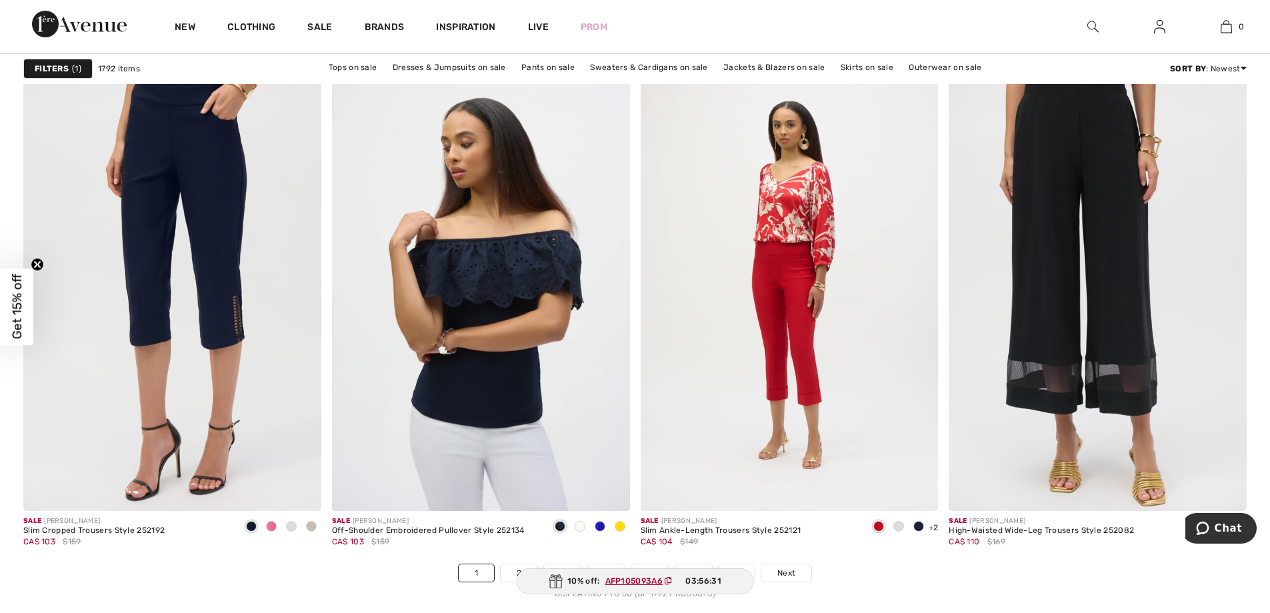
click at [1054, 333] on img at bounding box center [1098, 287] width 298 height 447
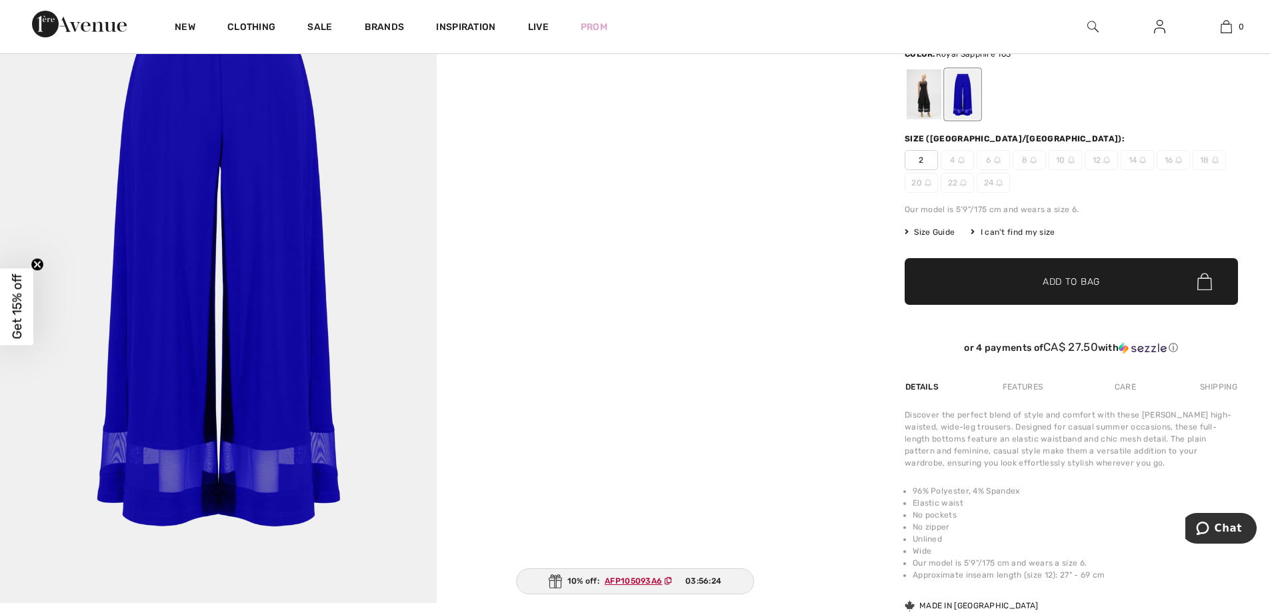
scroll to position [135, 0]
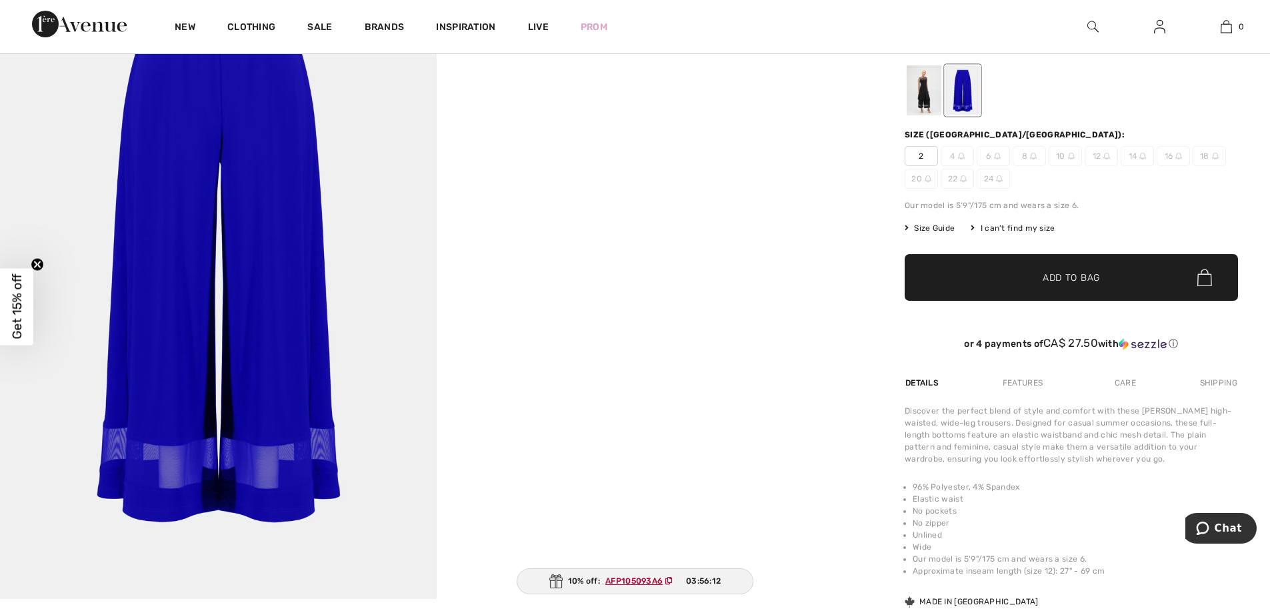
click at [923, 89] on div at bounding box center [924, 90] width 35 height 50
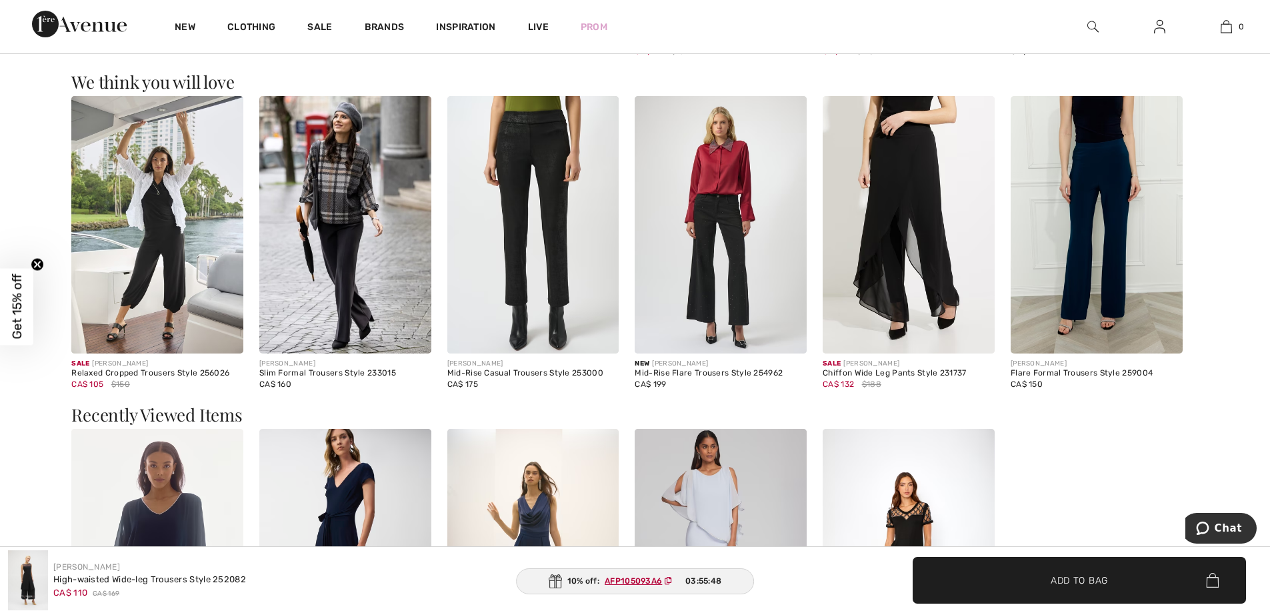
scroll to position [1484, 0]
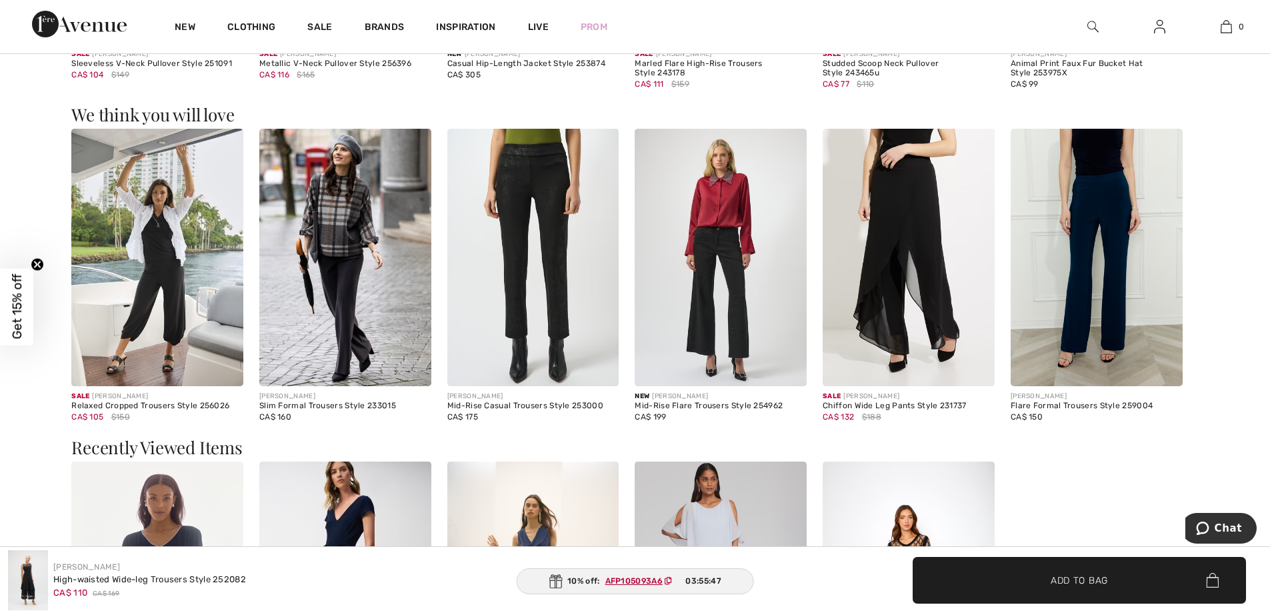
click at [1227, 297] on main "10% off: AFP105093A6 03:55:47 Close Close Save changes Close Your browser does …" at bounding box center [635, 141] width 1270 height 3092
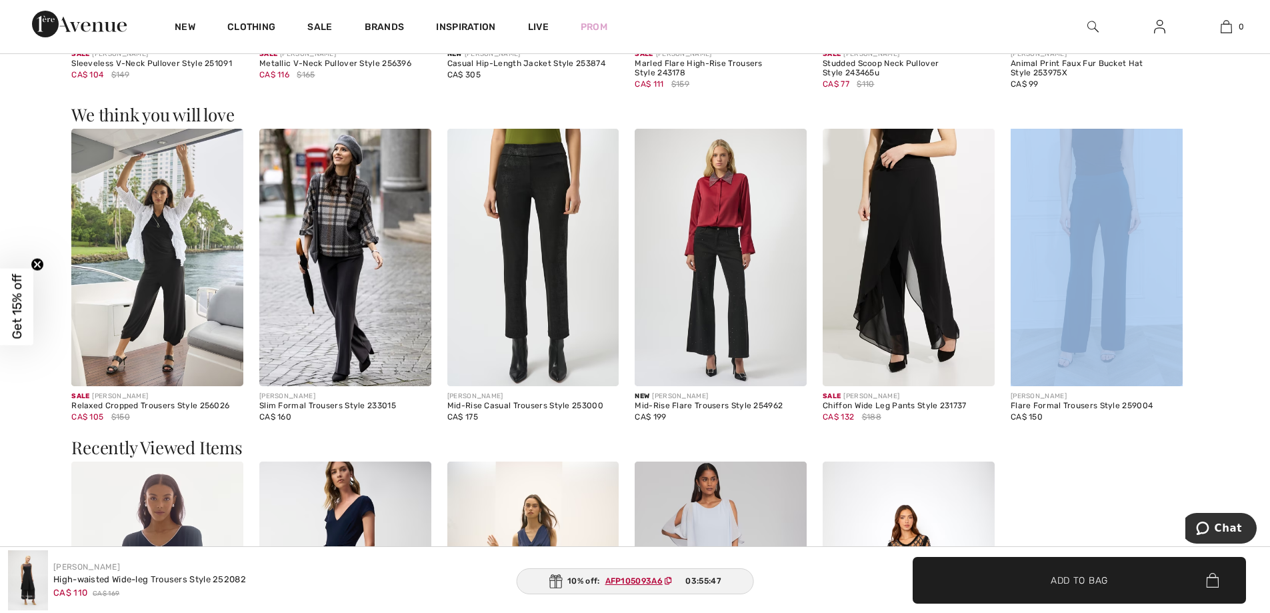
click at [1227, 297] on main "10% off: AFP105093A6 03:55:47 Close Close Save changes Close Your browser does …" at bounding box center [635, 141] width 1270 height 3092
click at [891, 305] on img at bounding box center [909, 258] width 172 height 258
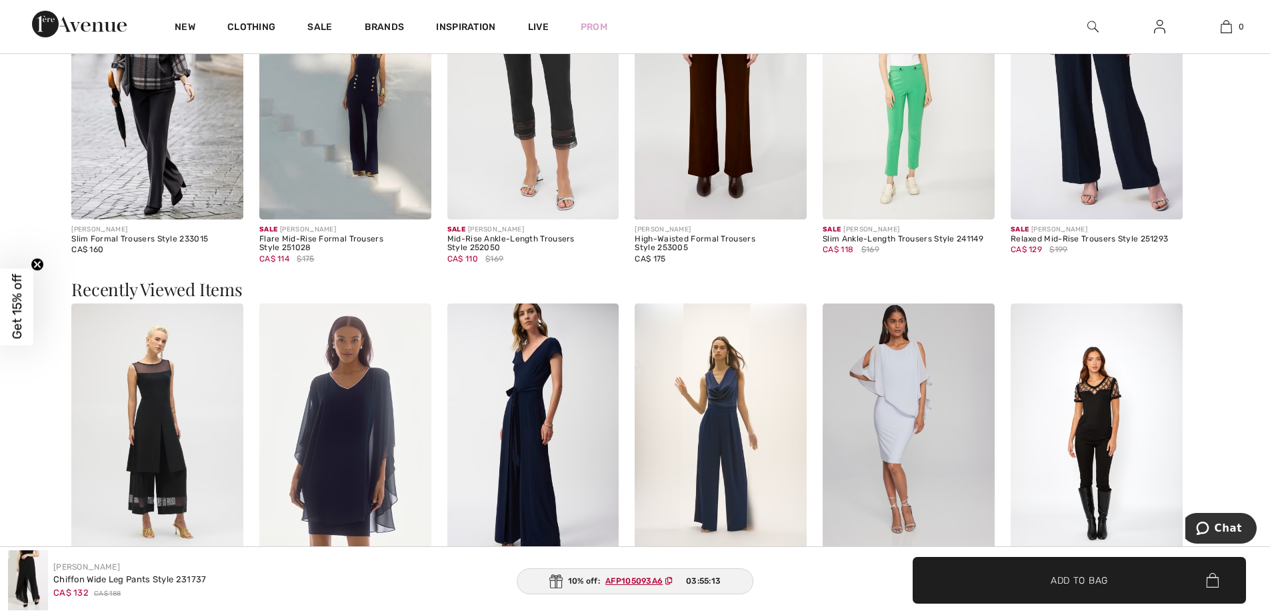
scroll to position [2080, 0]
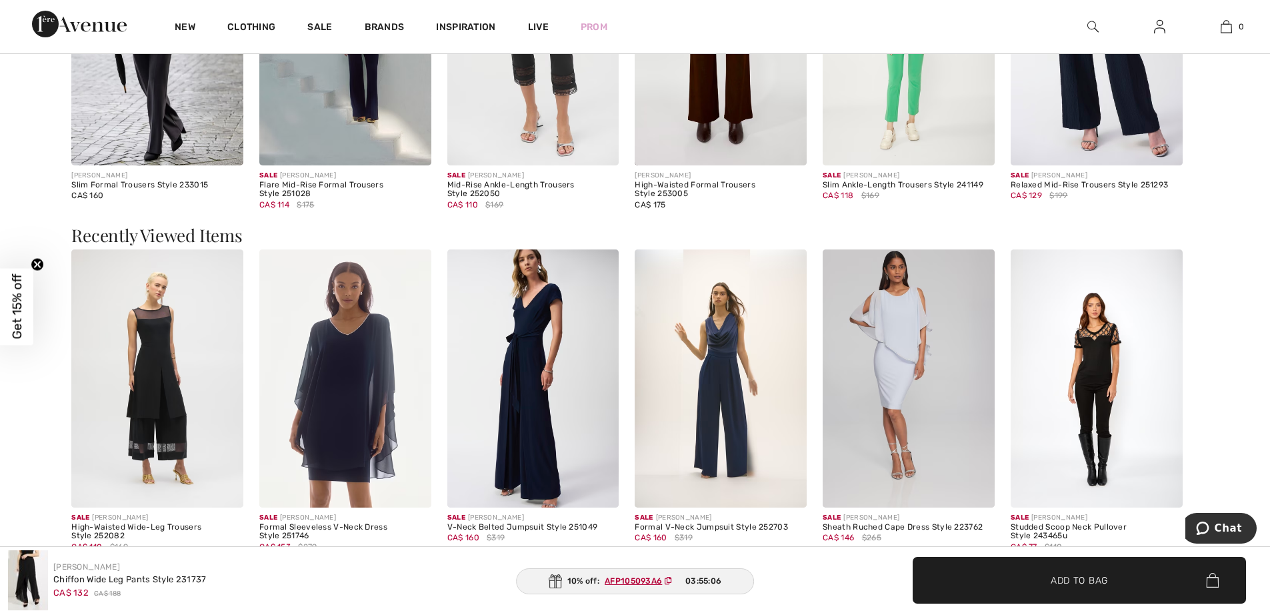
click at [540, 337] on img at bounding box center [533, 378] width 172 height 258
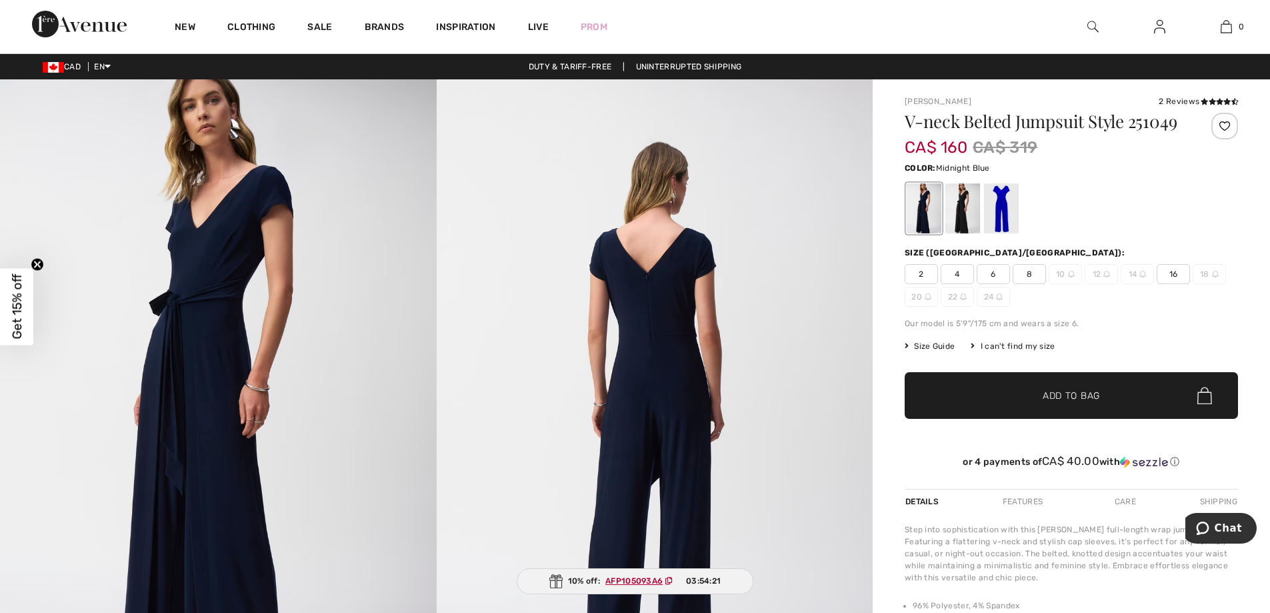
click at [933, 341] on span "Size Guide" at bounding box center [930, 346] width 50 height 12
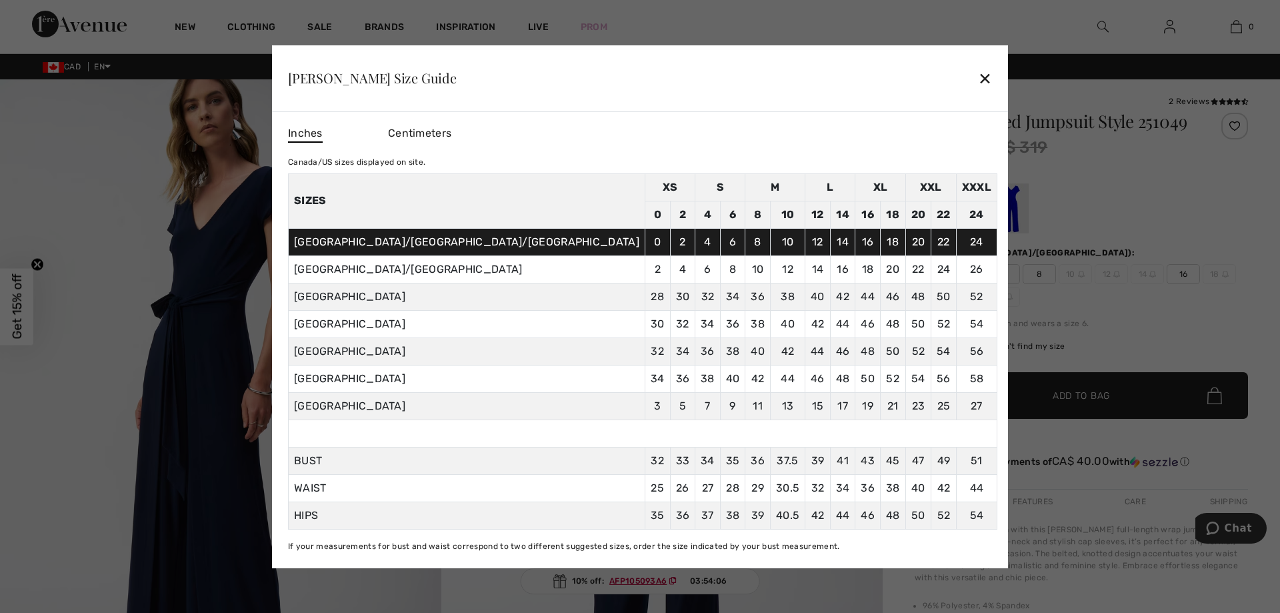
click at [978, 77] on div "✕" at bounding box center [985, 78] width 14 height 28
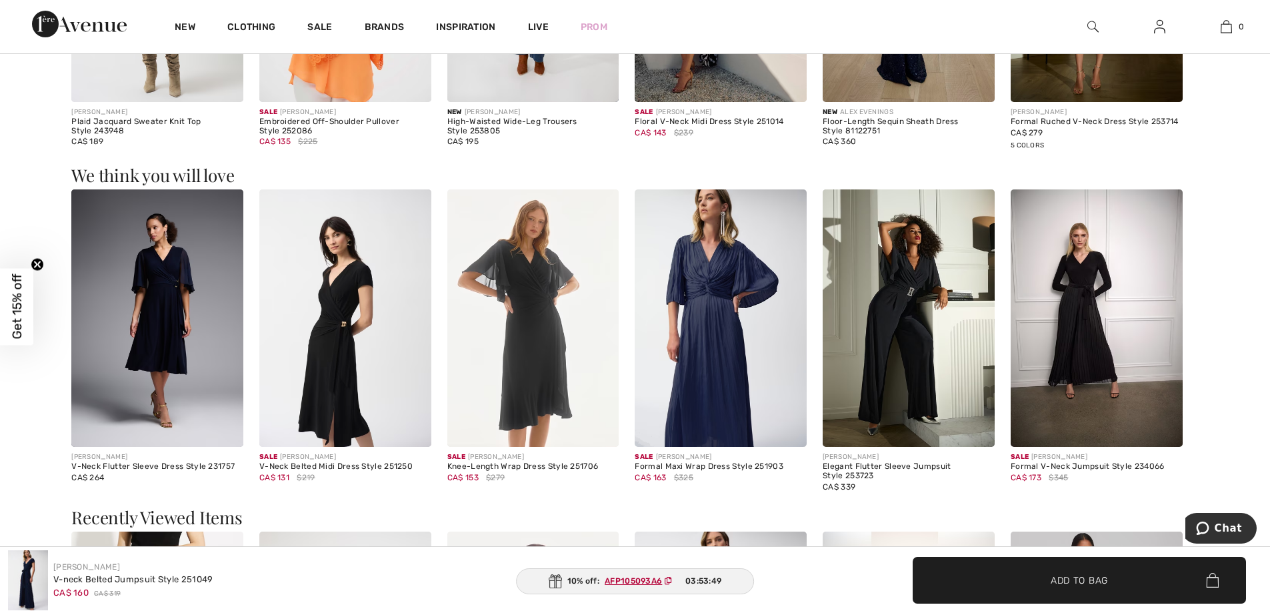
scroll to position [1369, 0]
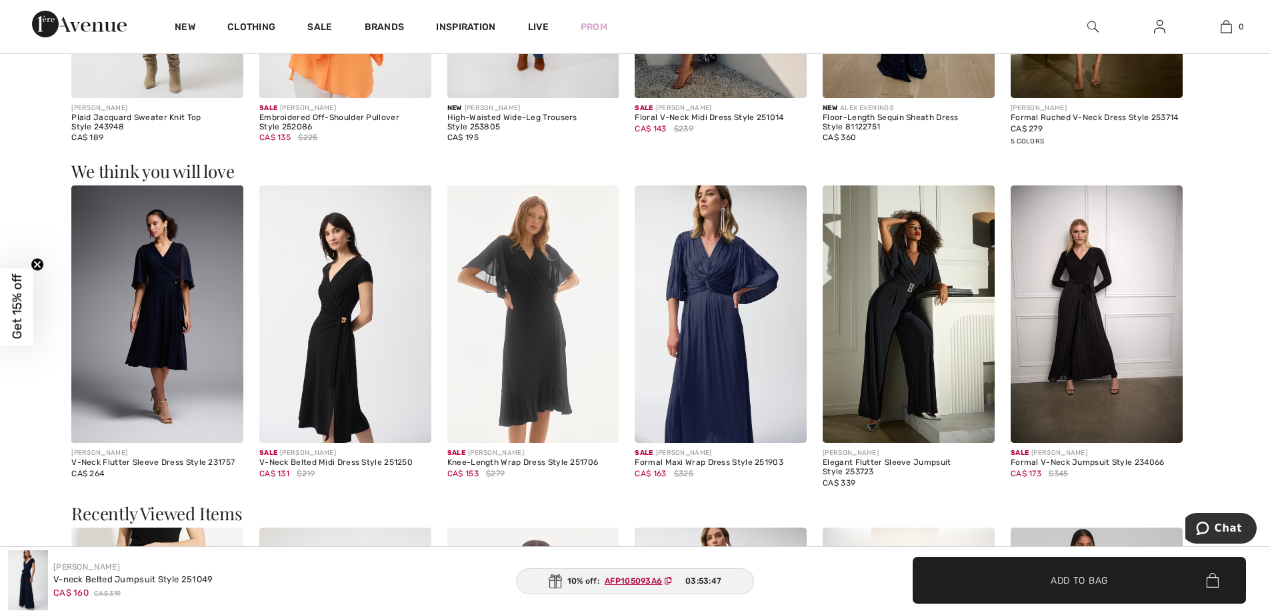
click at [915, 335] on img at bounding box center [909, 314] width 172 height 258
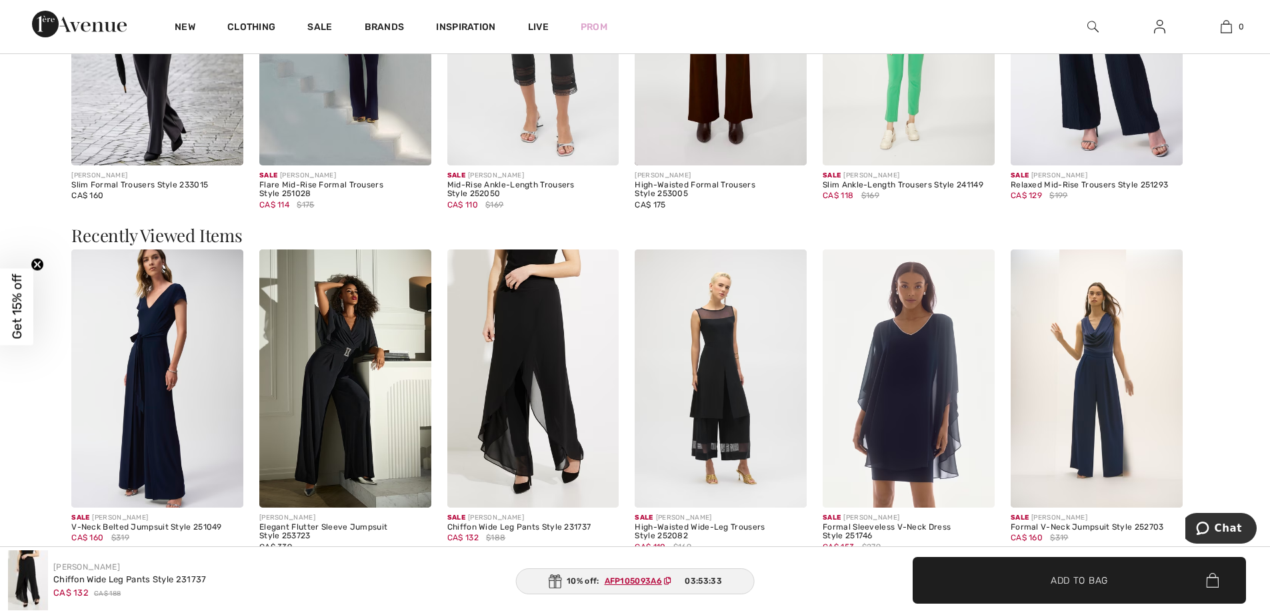
click at [1064, 381] on img at bounding box center [1097, 378] width 172 height 258
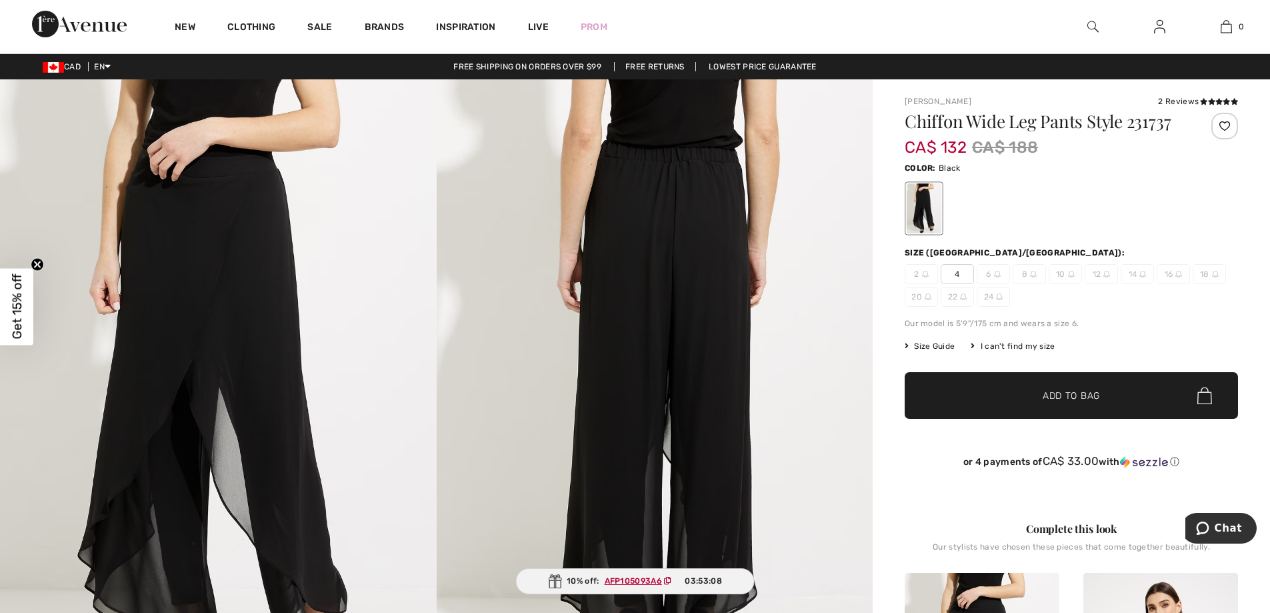
scroll to position [2080, 0]
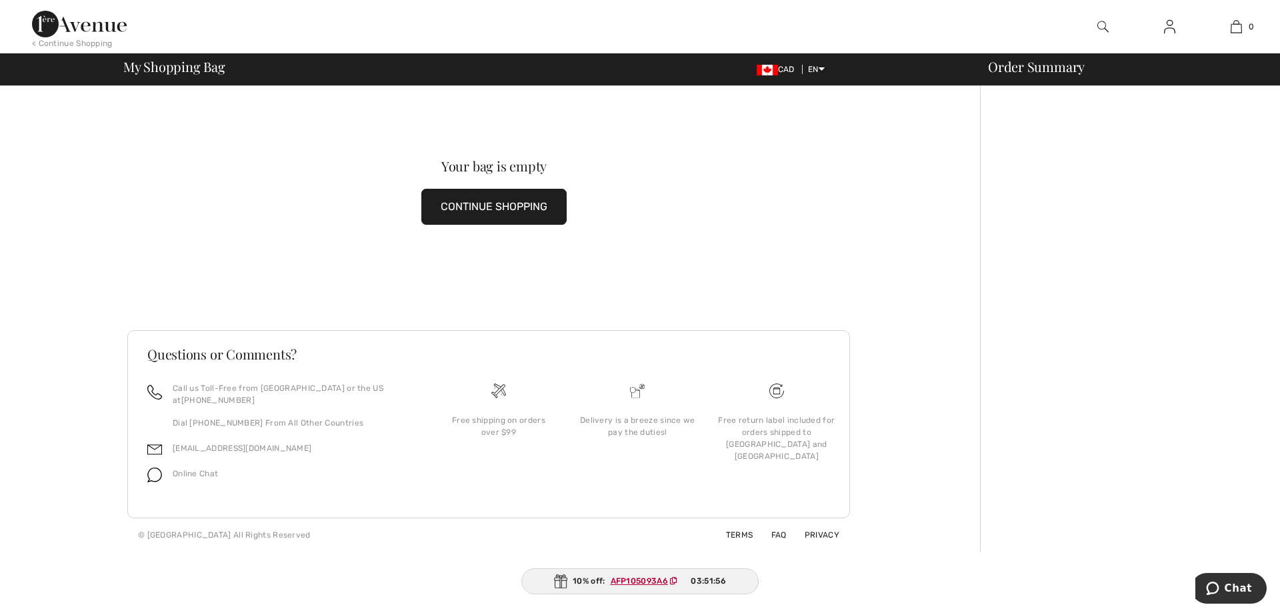
click at [65, 25] on img at bounding box center [79, 24] width 95 height 27
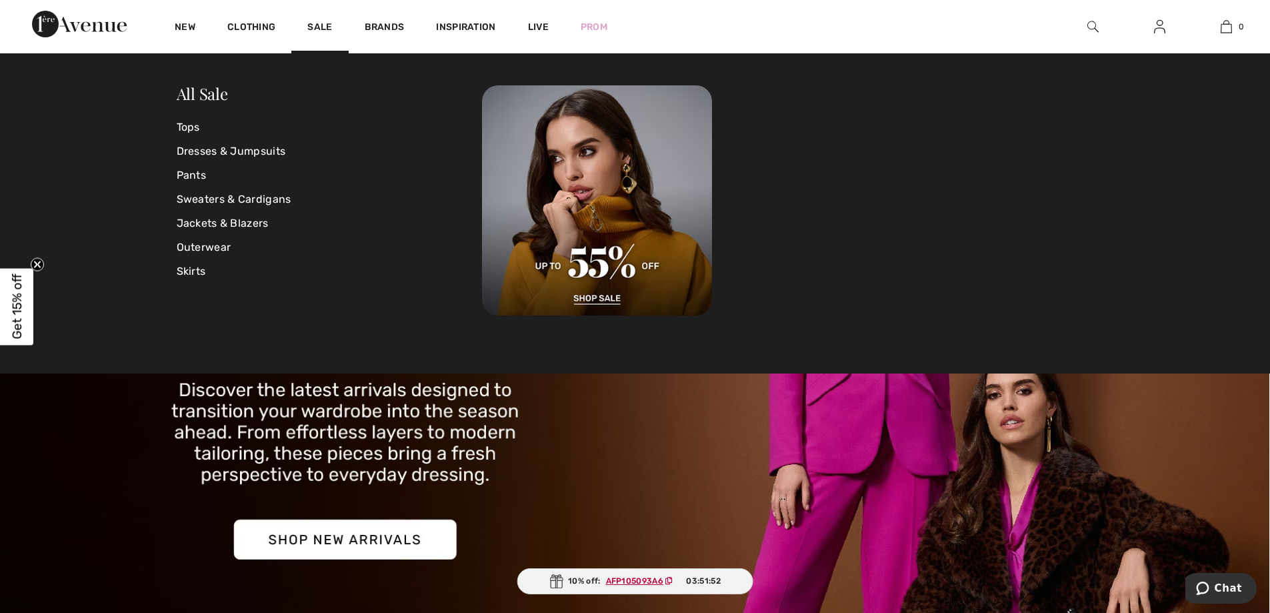
click at [318, 23] on link "Sale" at bounding box center [319, 28] width 25 height 14
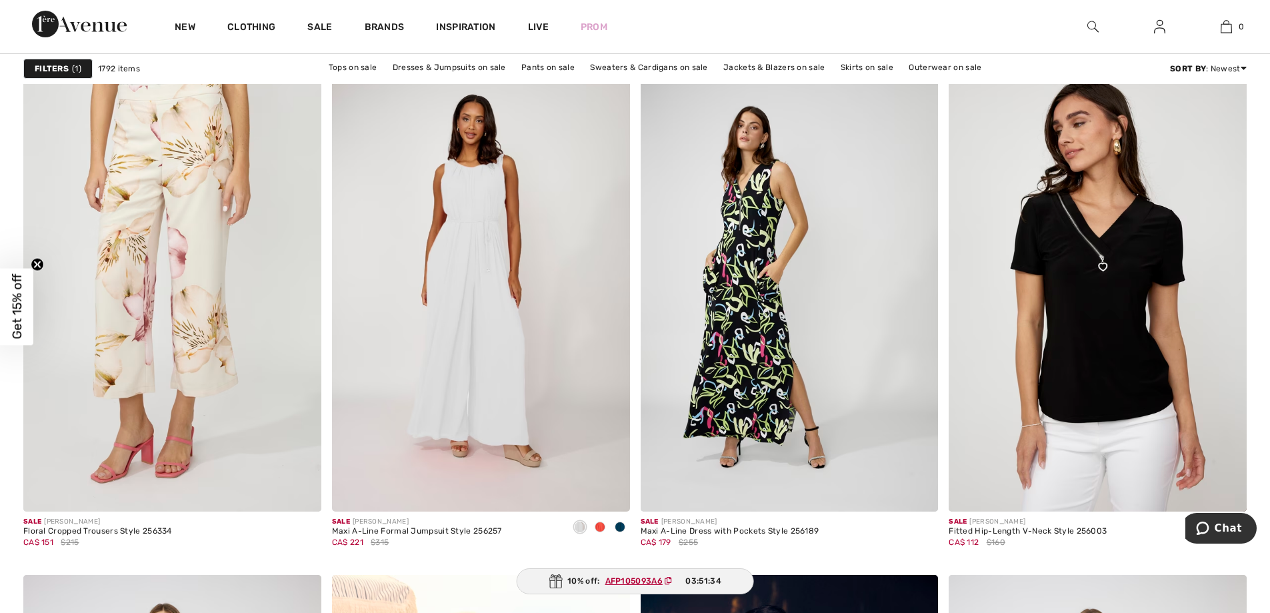
scroll to position [1219, 0]
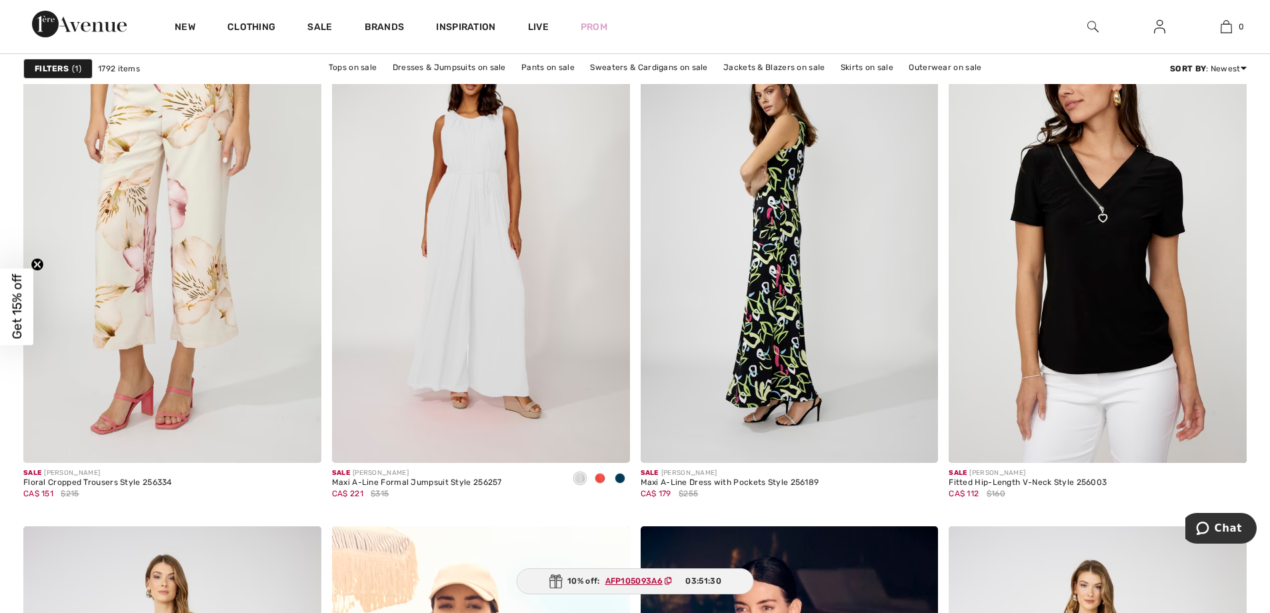
click at [737, 265] on img at bounding box center [790, 239] width 298 height 447
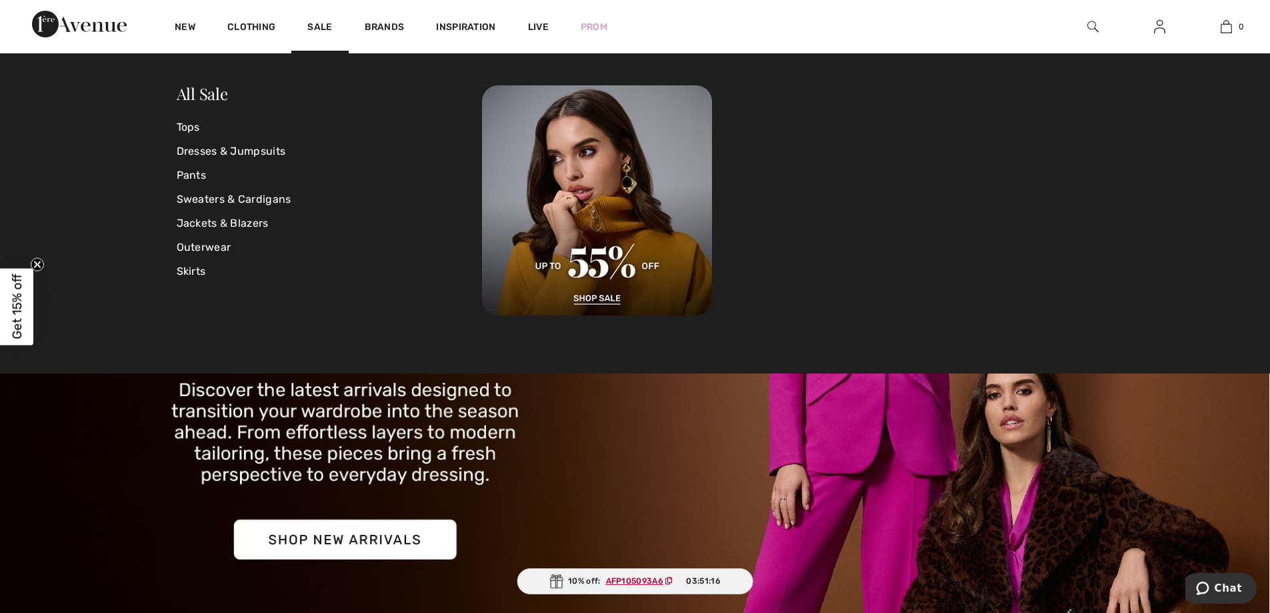
click at [323, 25] on link "Sale" at bounding box center [319, 28] width 25 height 14
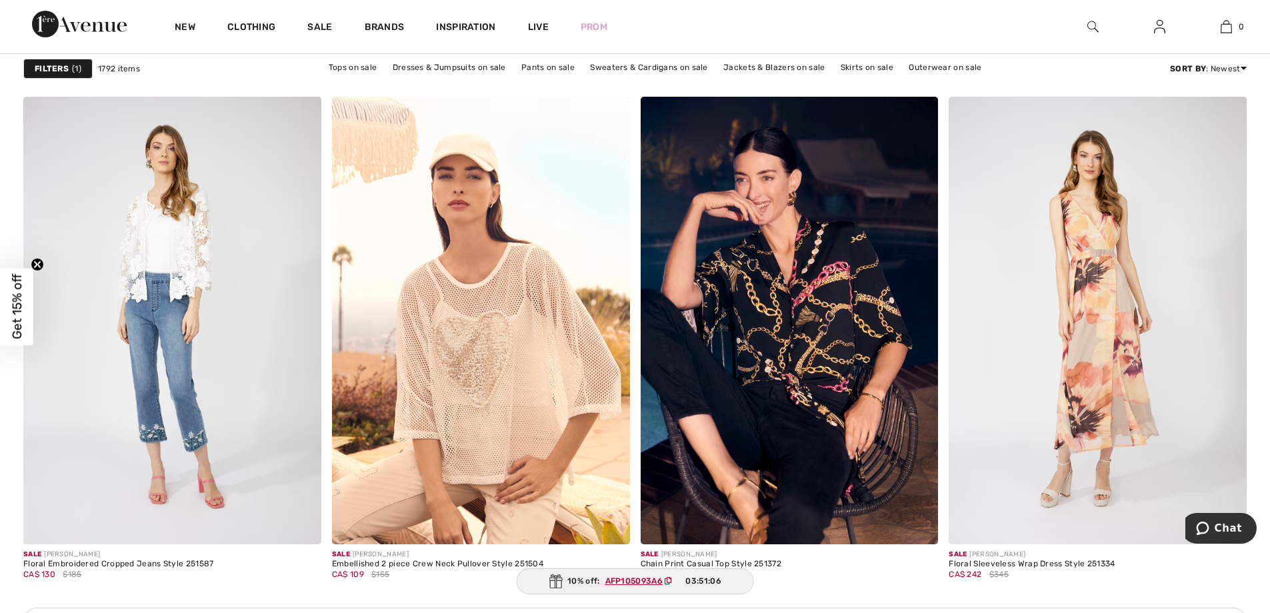
scroll to position [1668, 0]
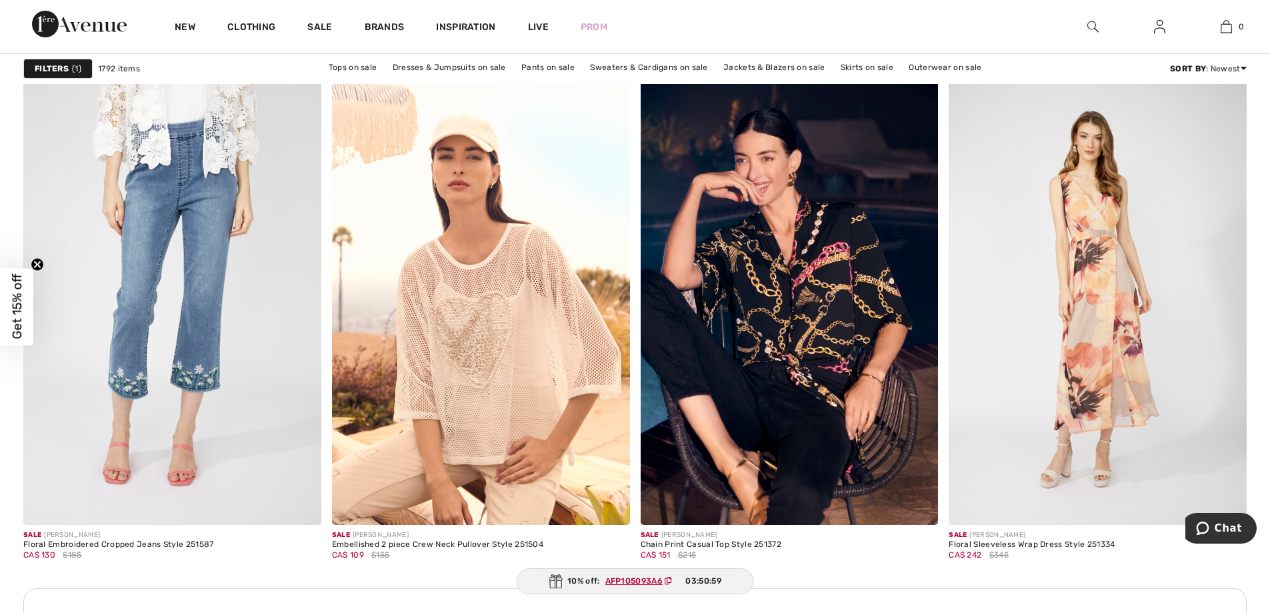
click at [181, 272] on img at bounding box center [172, 300] width 298 height 447
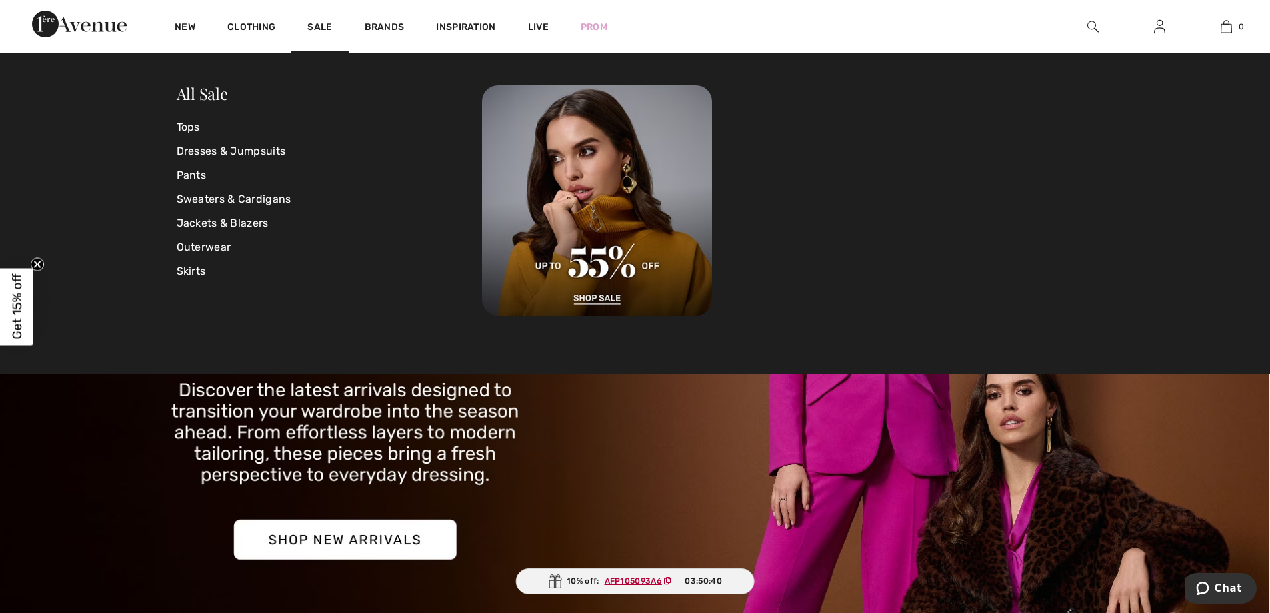
click at [321, 24] on link "Sale" at bounding box center [319, 28] width 25 height 14
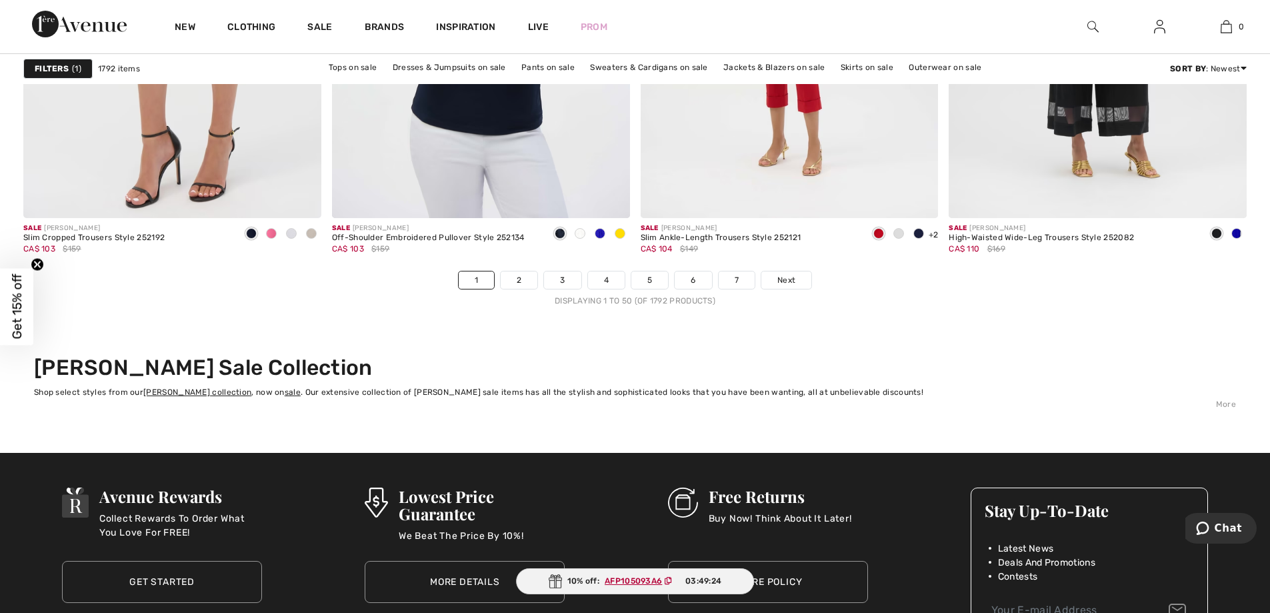
scroll to position [7707, 0]
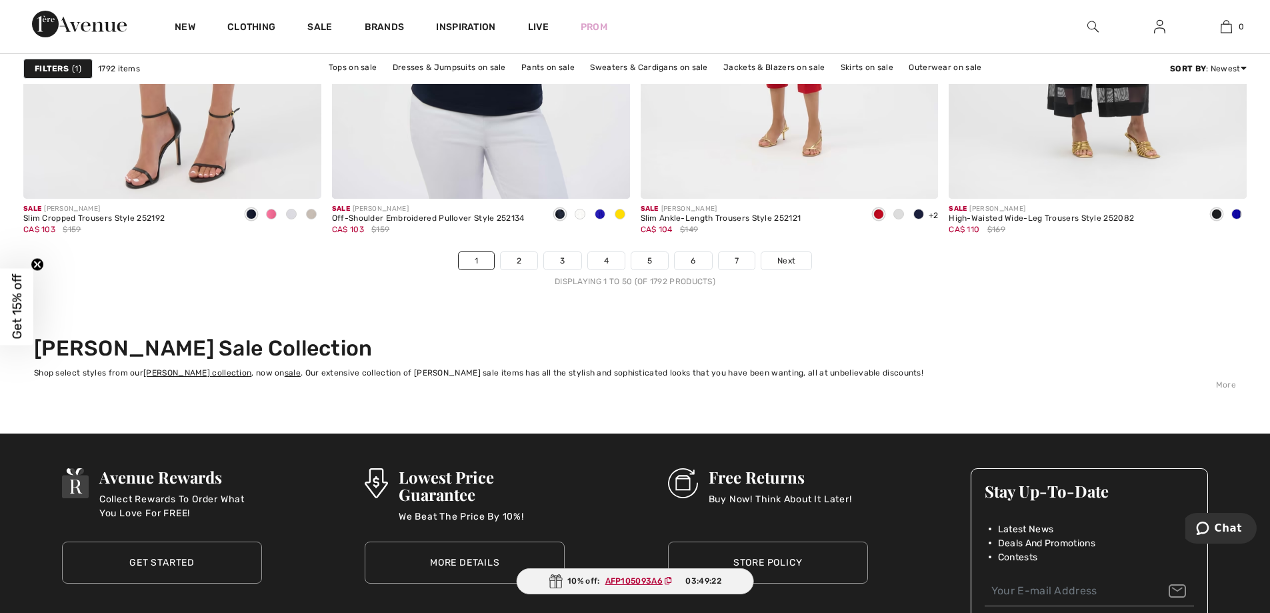
click at [517, 254] on link "2" at bounding box center [519, 260] width 37 height 17
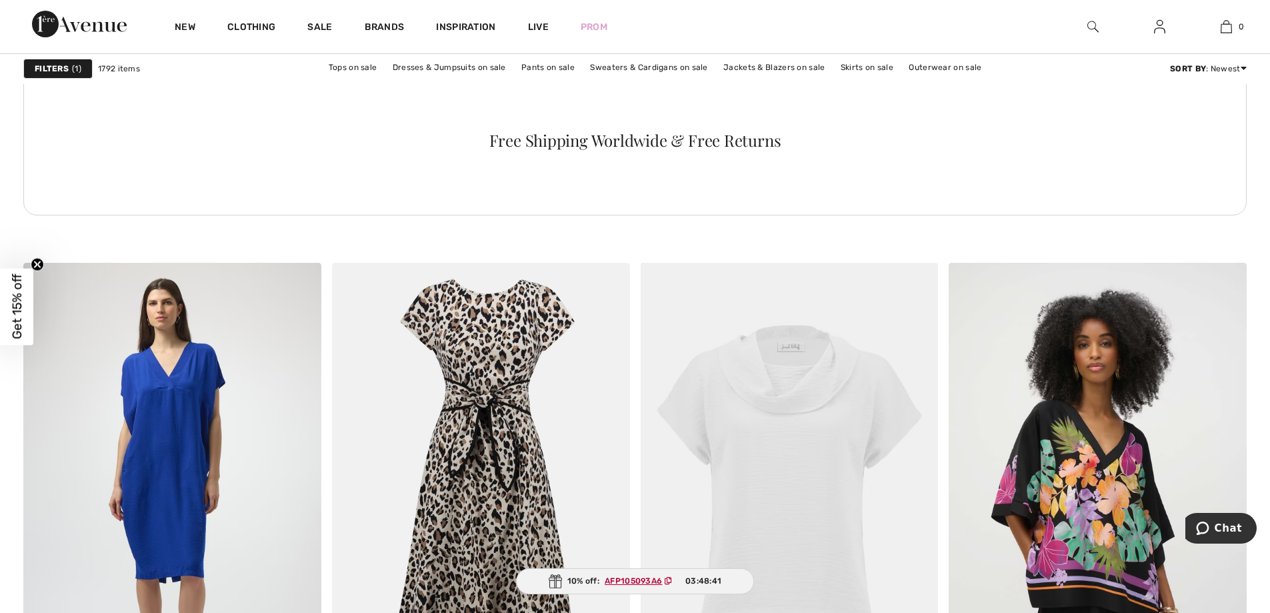
scroll to position [2293, 0]
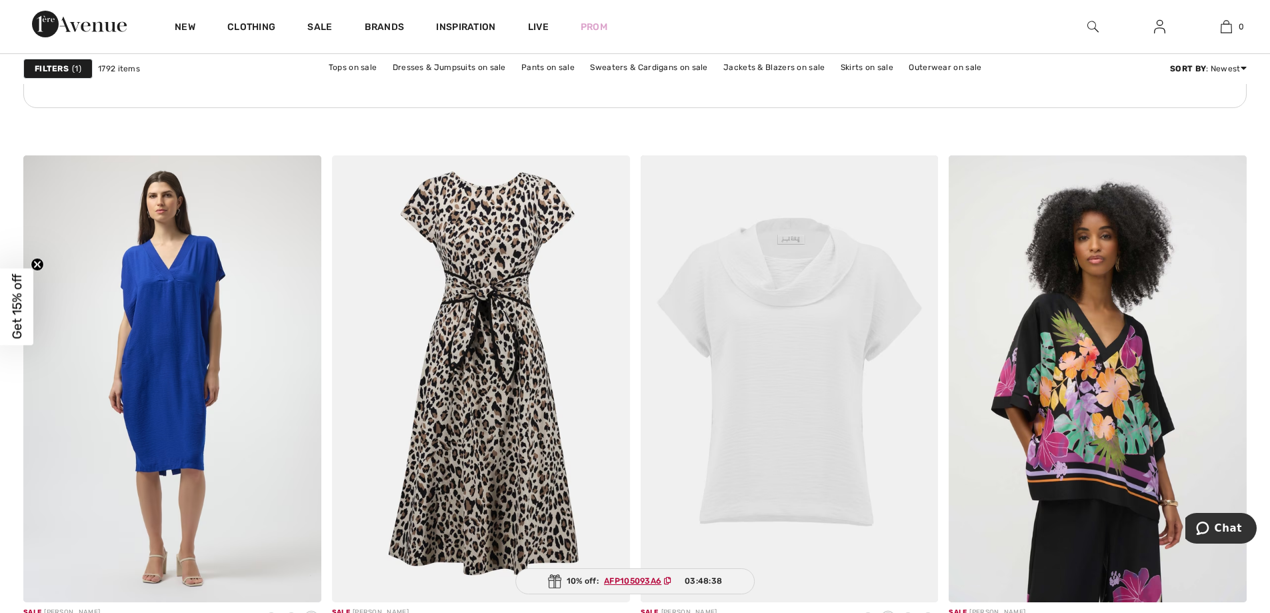
drag, startPoint x: 1236, startPoint y: 184, endPoint x: 1238, endPoint y: 203, distance: 18.8
click at [1238, 203] on div at bounding box center [1218, 182] width 55 height 55
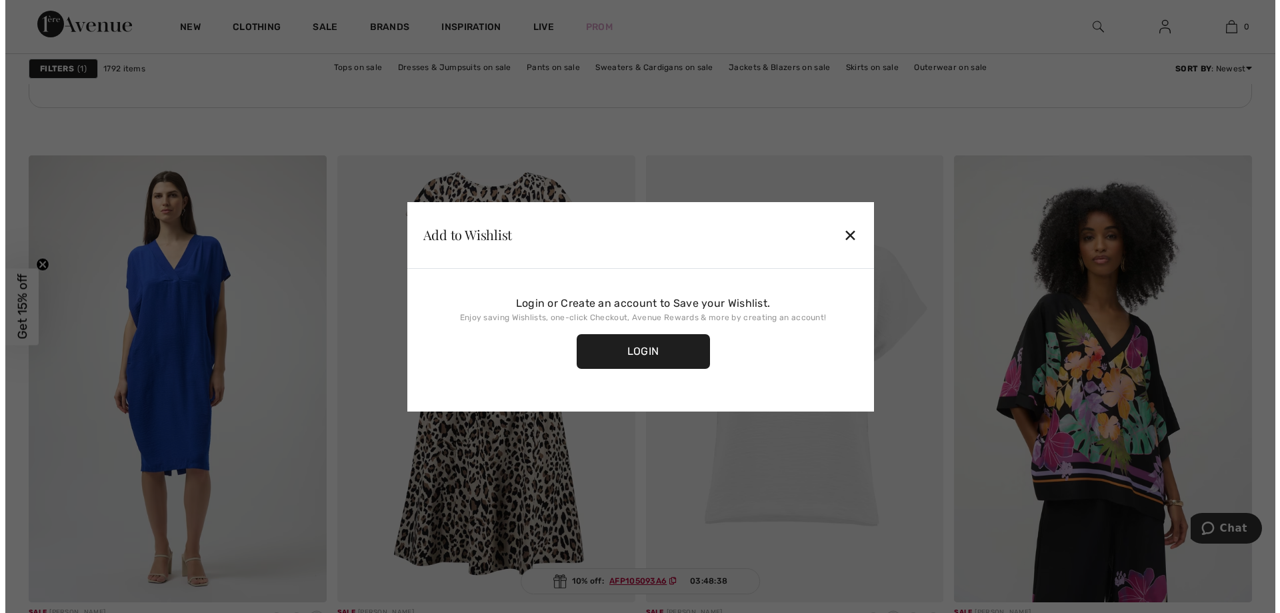
scroll to position [2308, 0]
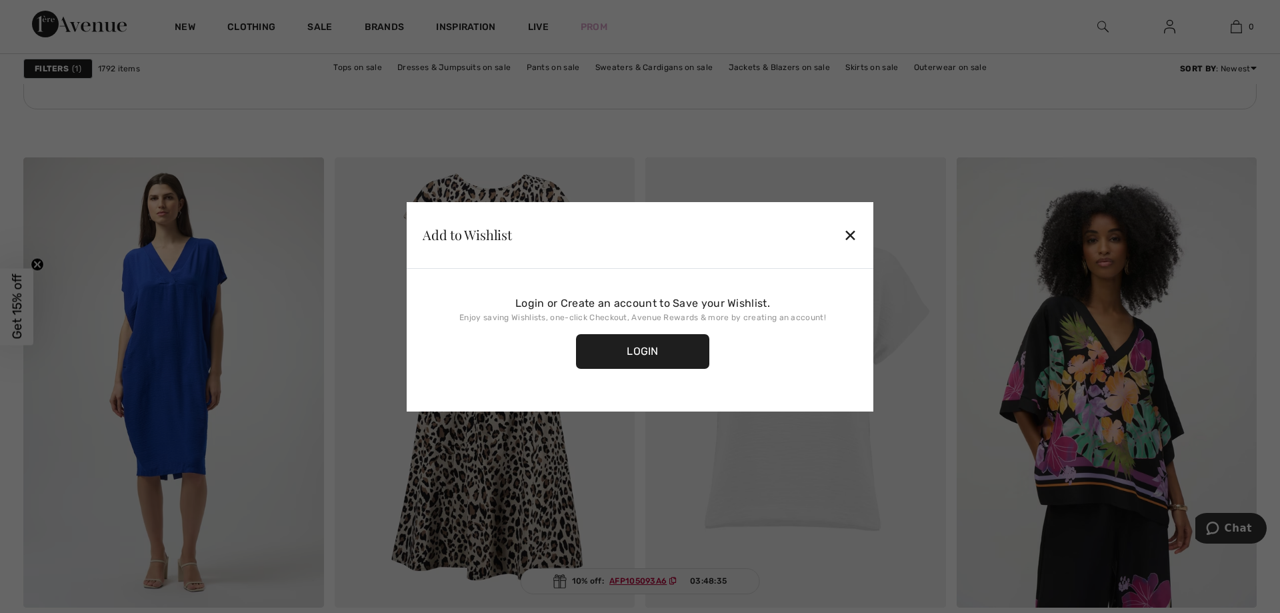
click at [841, 228] on div "Add to Wishlist ✕" at bounding box center [640, 235] width 467 height 67
click at [849, 233] on div "✕" at bounding box center [850, 235] width 14 height 28
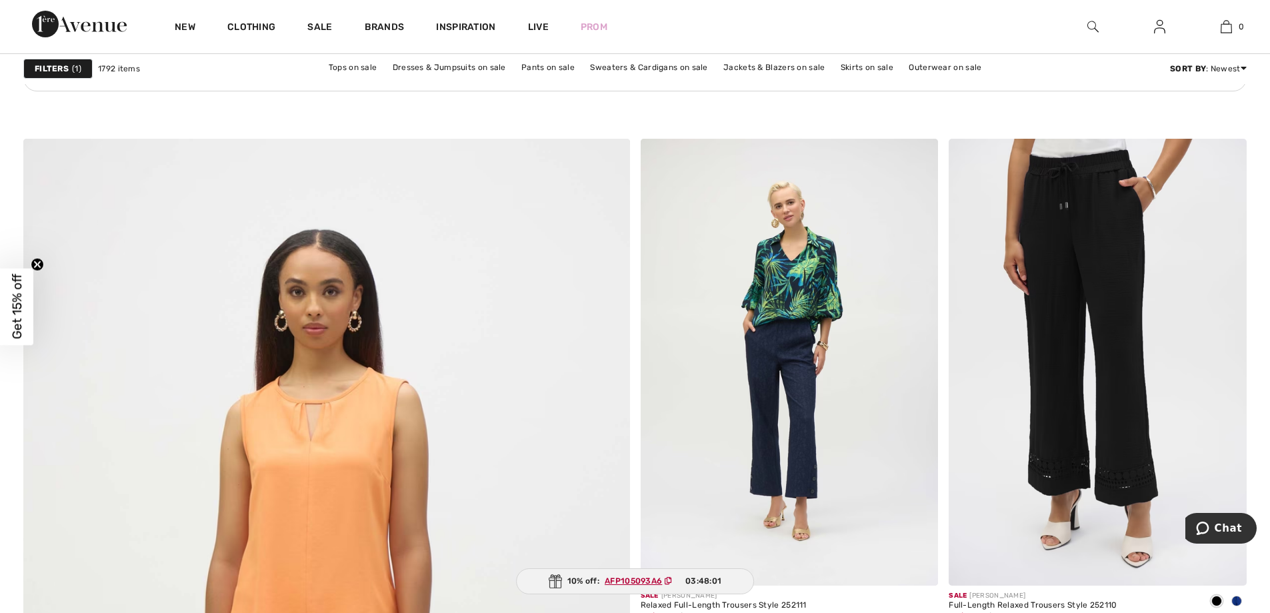
scroll to position [4156, 0]
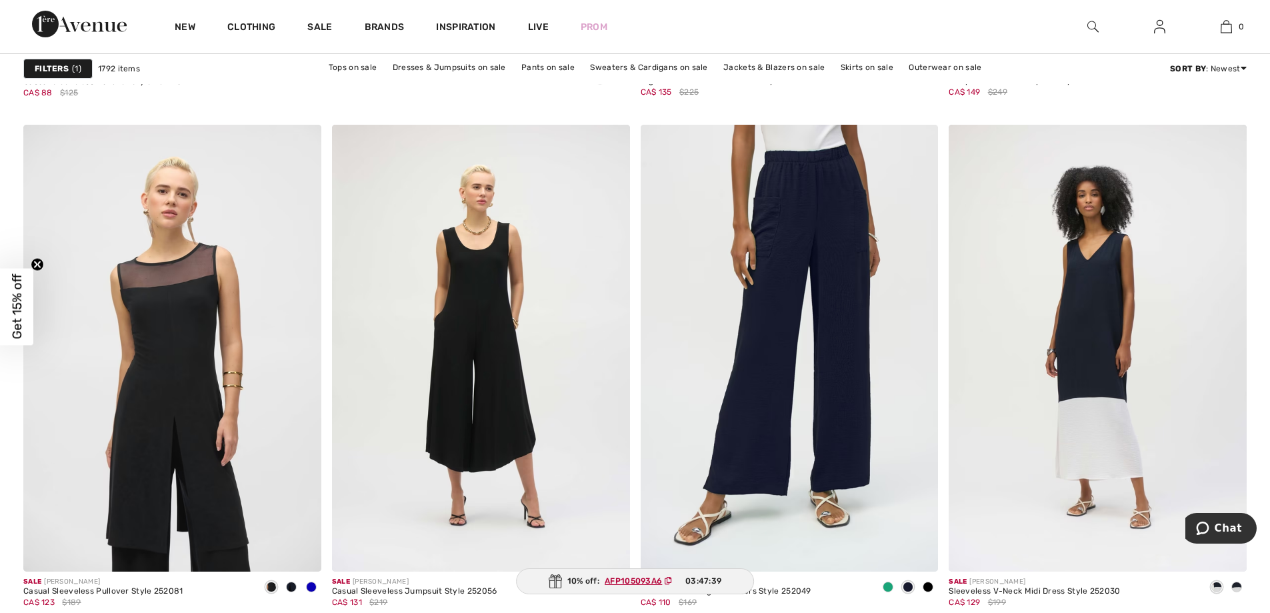
scroll to position [5170, 0]
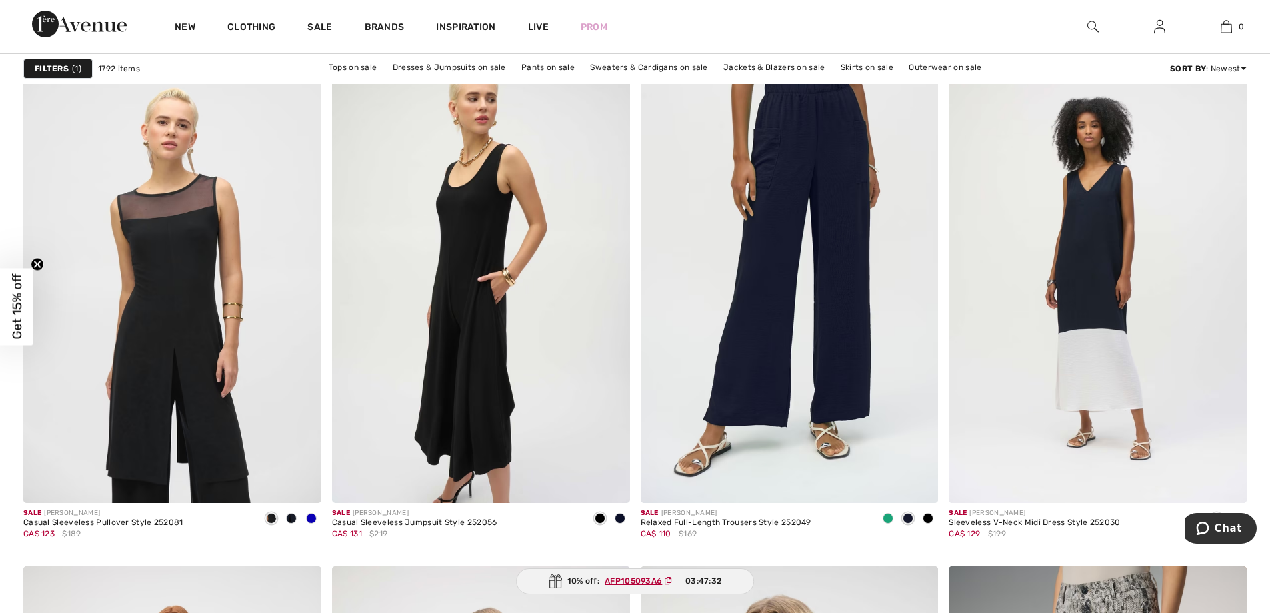
click at [476, 318] on img at bounding box center [481, 279] width 298 height 447
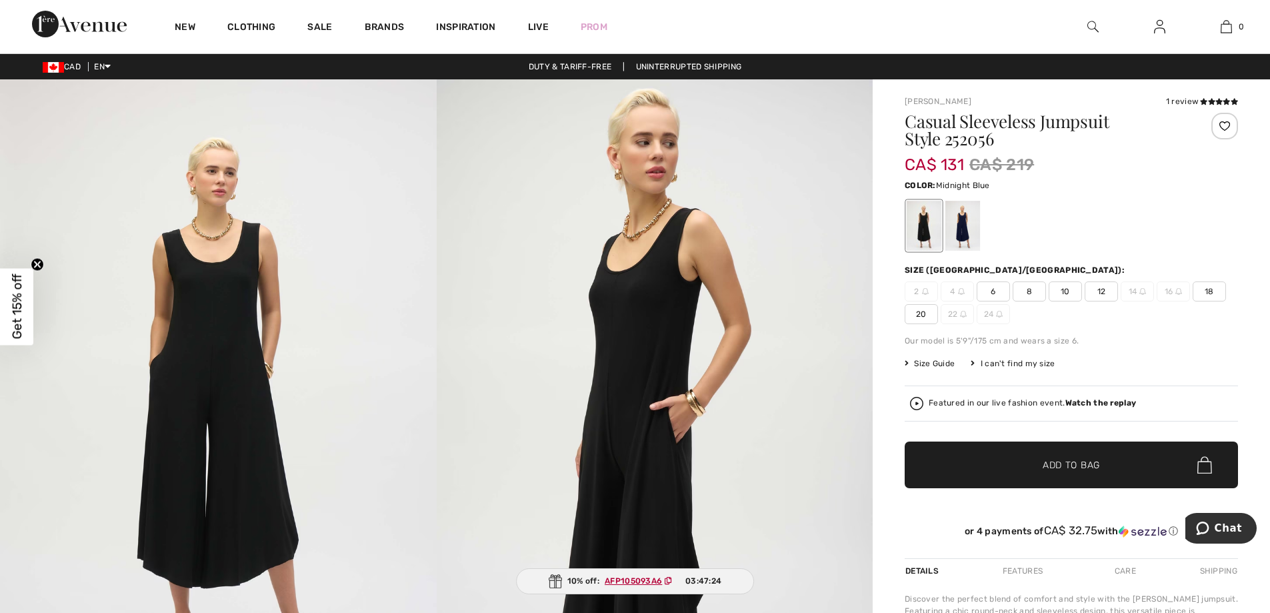
click at [957, 215] on div at bounding box center [962, 226] width 35 height 50
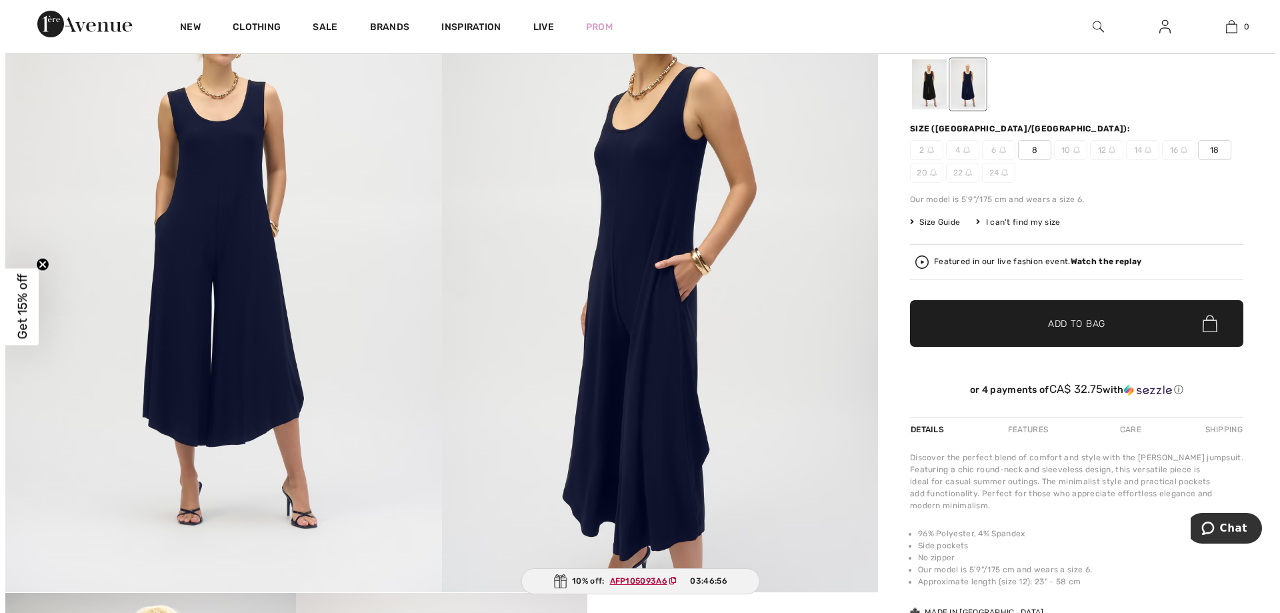
scroll to position [78, 0]
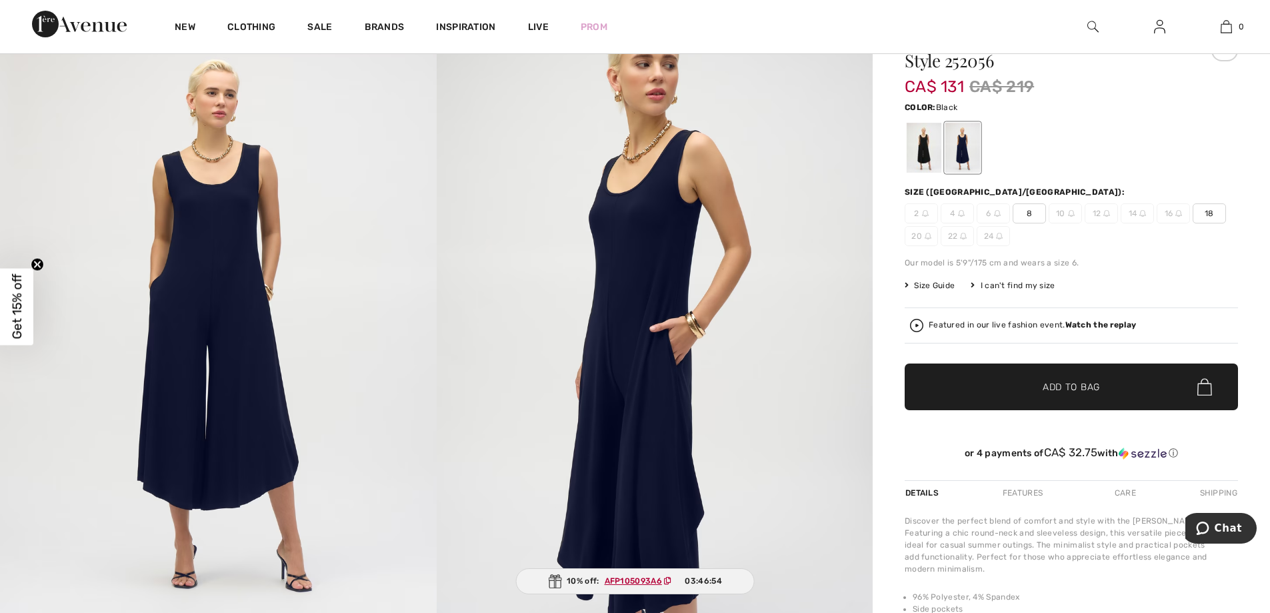
click at [921, 150] on div at bounding box center [924, 148] width 35 height 50
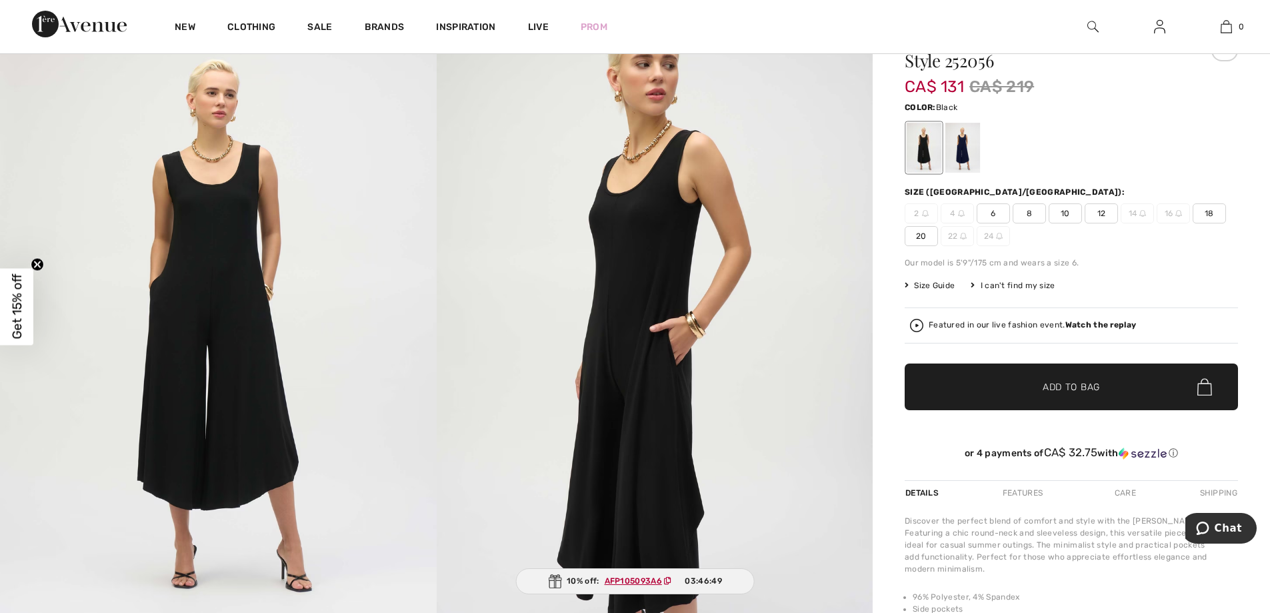
click at [946, 283] on span "Size Guide" at bounding box center [930, 285] width 50 height 12
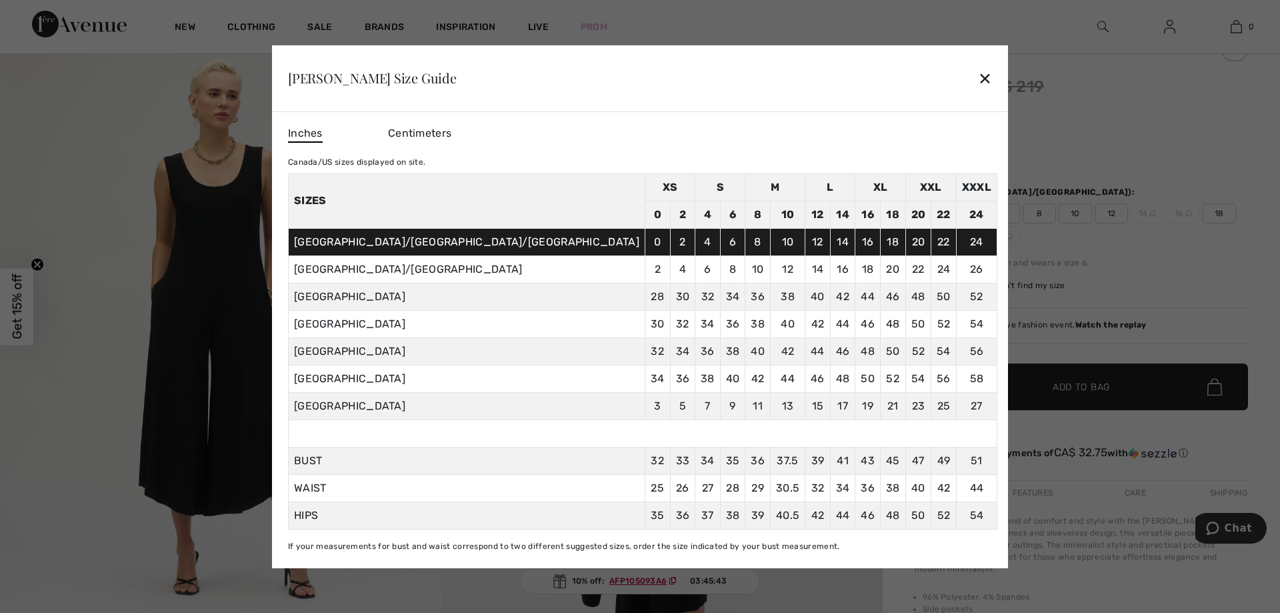
click at [978, 75] on div "✕" at bounding box center [985, 78] width 14 height 28
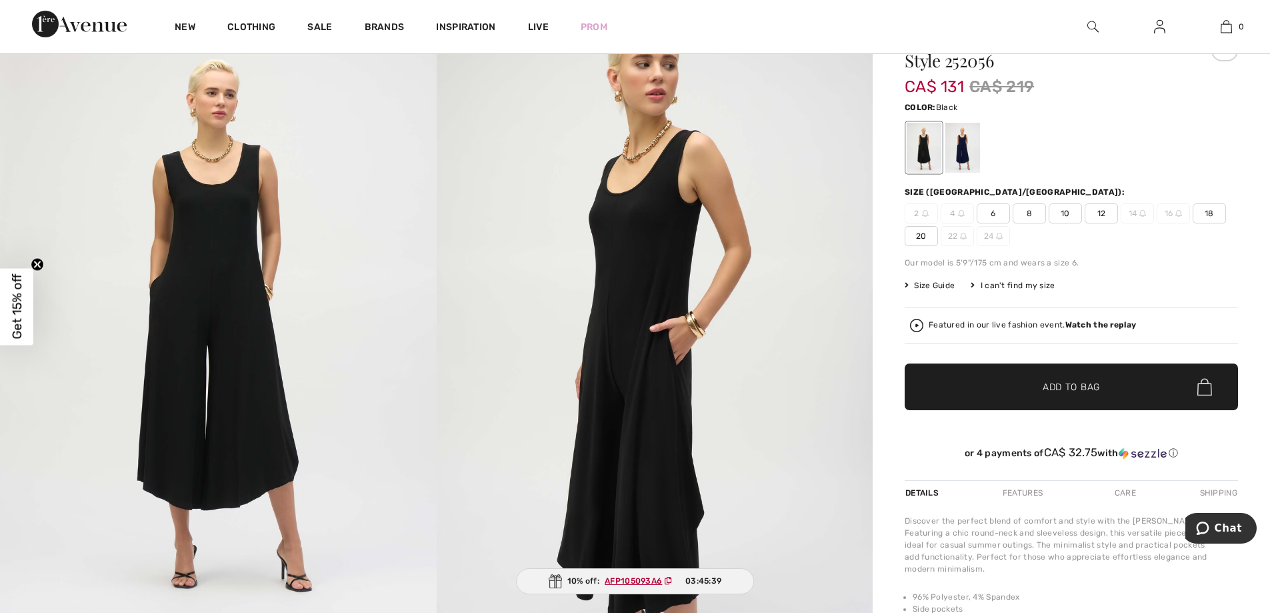
click at [641, 288] on img at bounding box center [655, 328] width 437 height 654
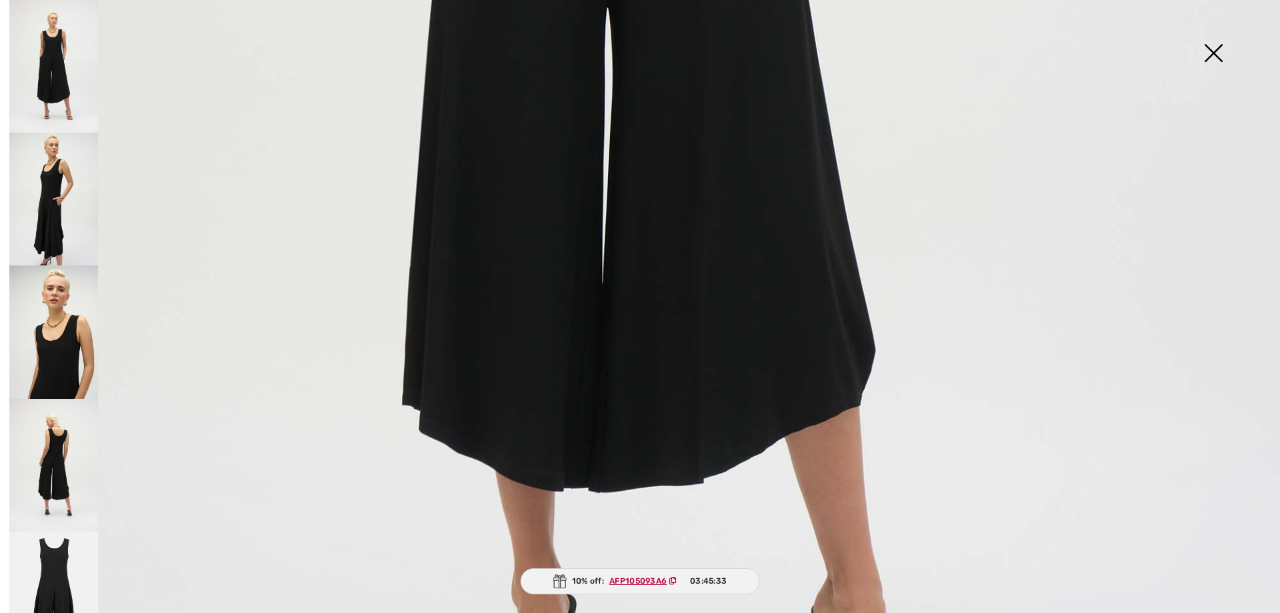
scroll to position [1034, 0]
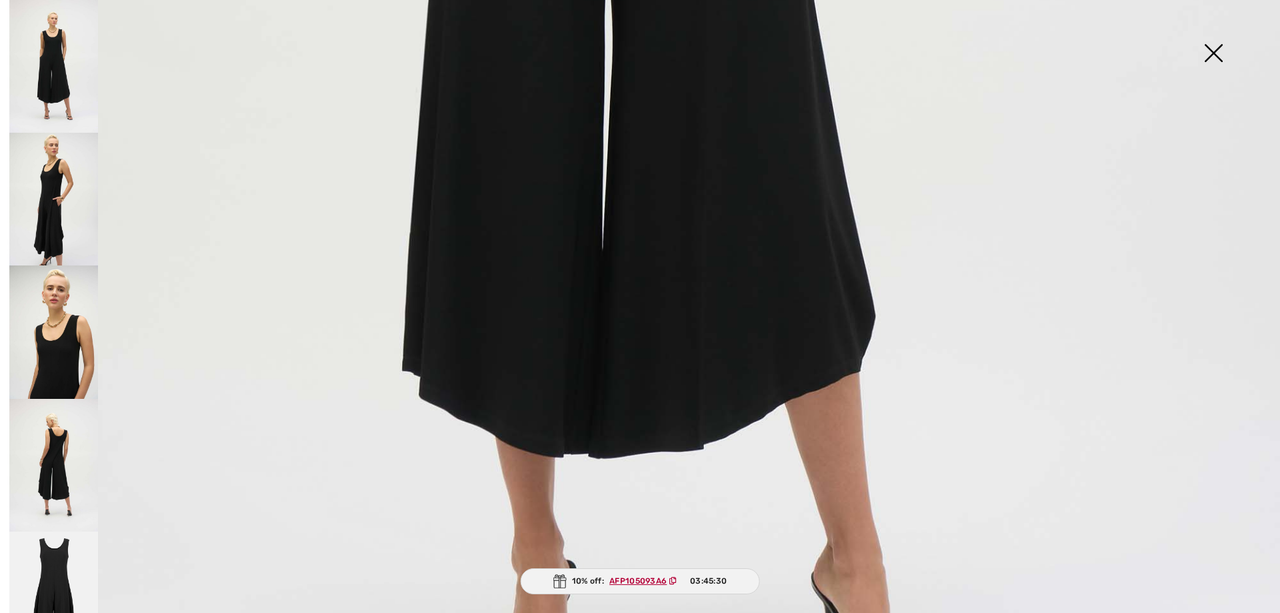
click at [53, 452] on img at bounding box center [53, 465] width 89 height 133
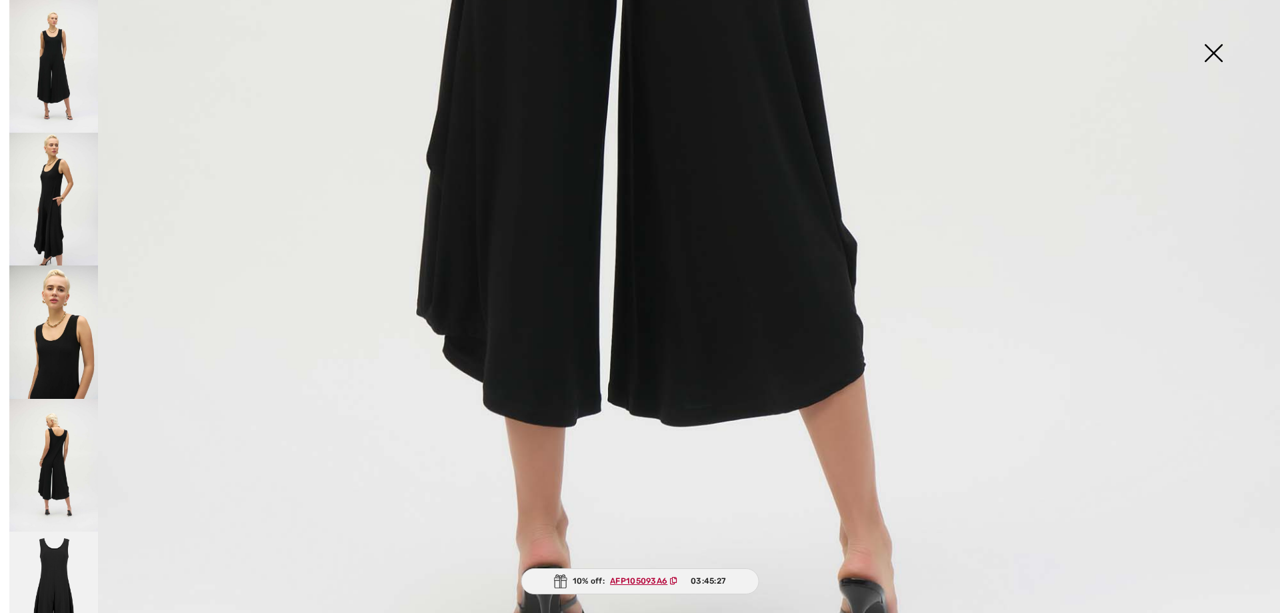
click at [61, 552] on img at bounding box center [53, 597] width 89 height 133
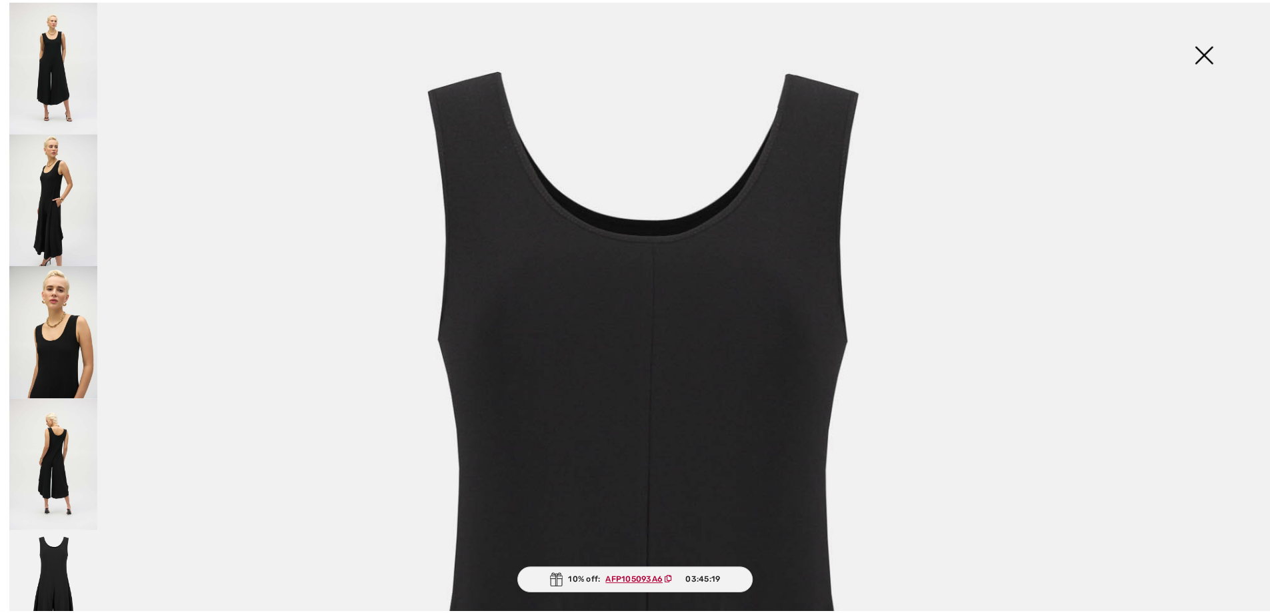
scroll to position [12, 0]
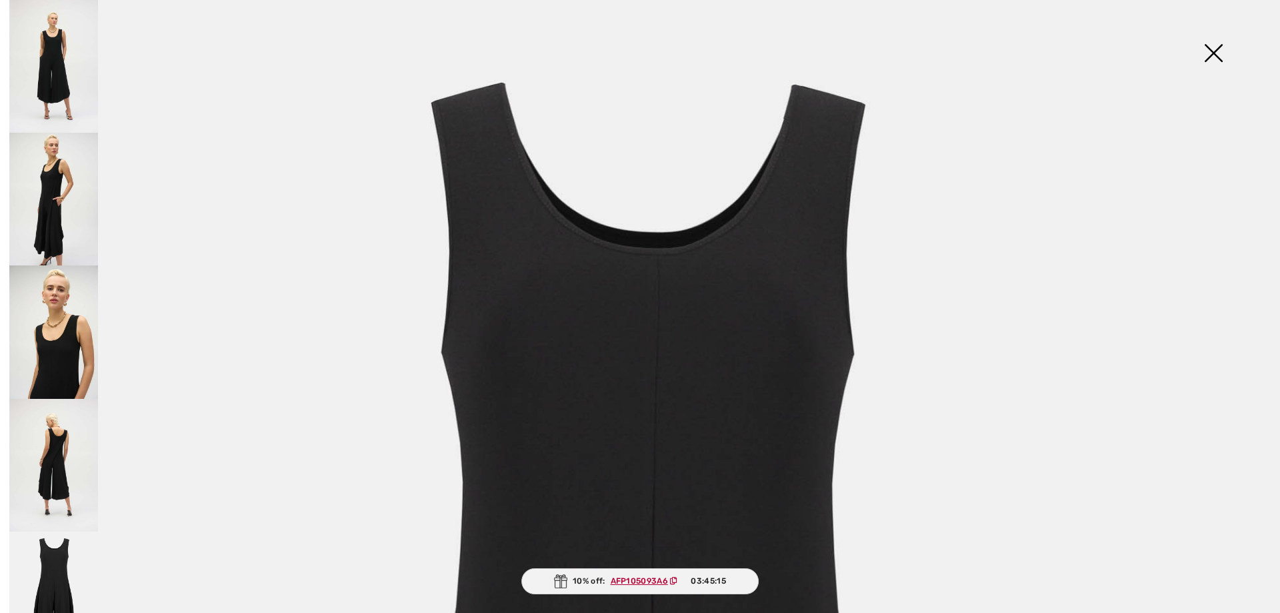
click at [1216, 53] on img at bounding box center [1213, 54] width 67 height 69
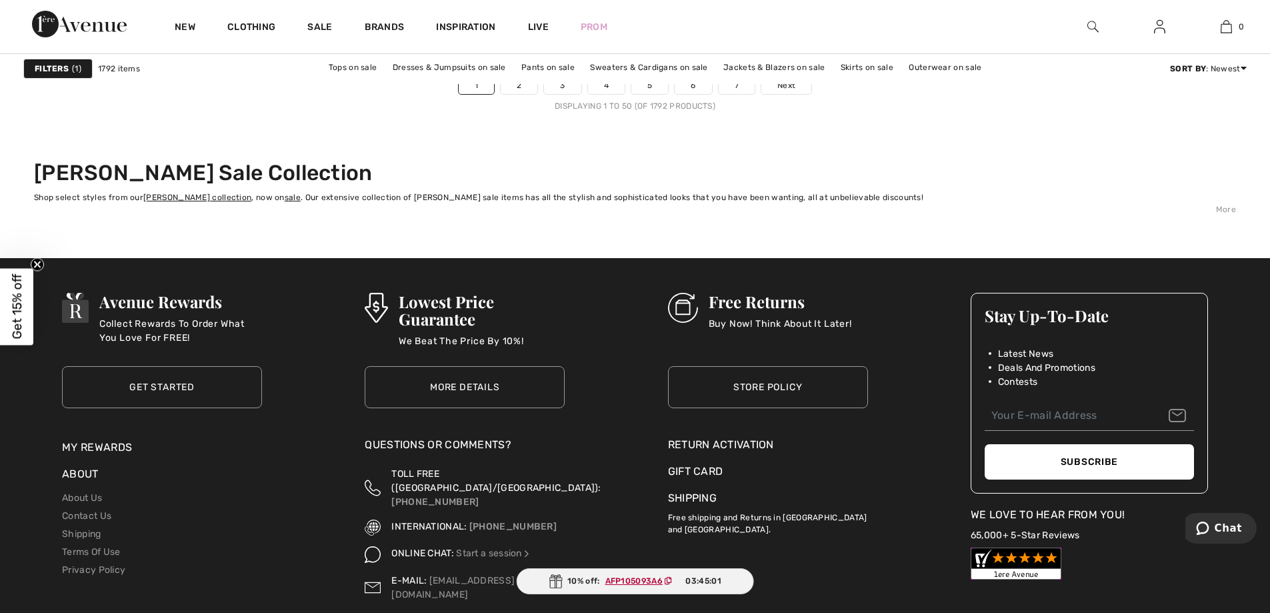
scroll to position [7747, 0]
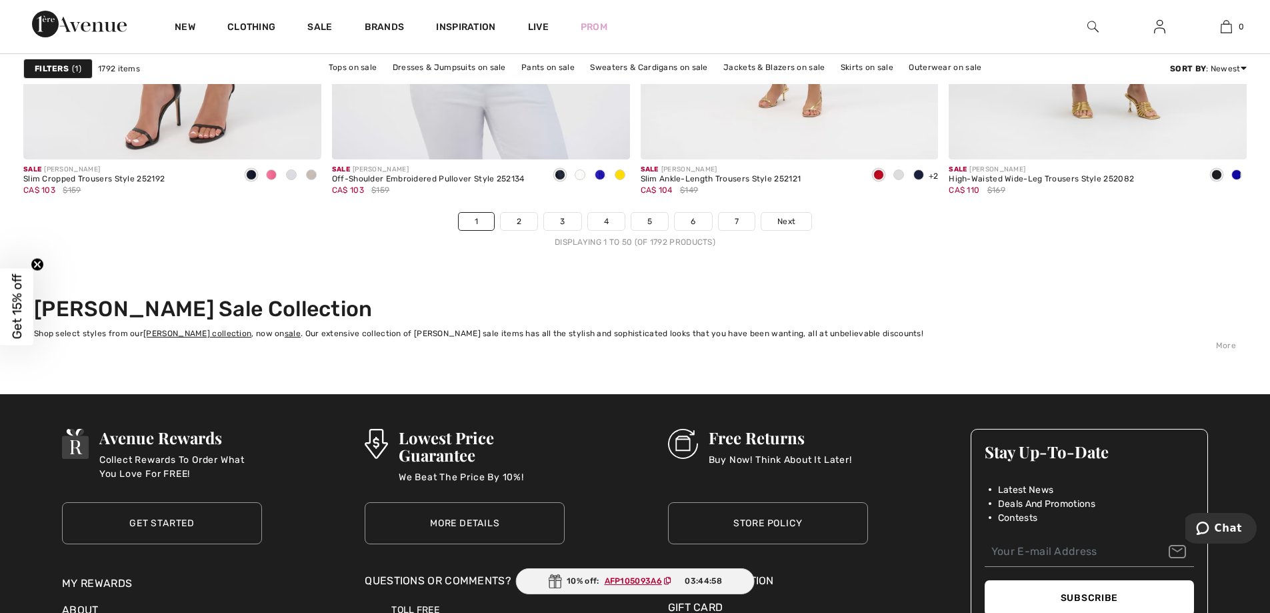
click at [606, 220] on link "4" at bounding box center [606, 221] width 37 height 17
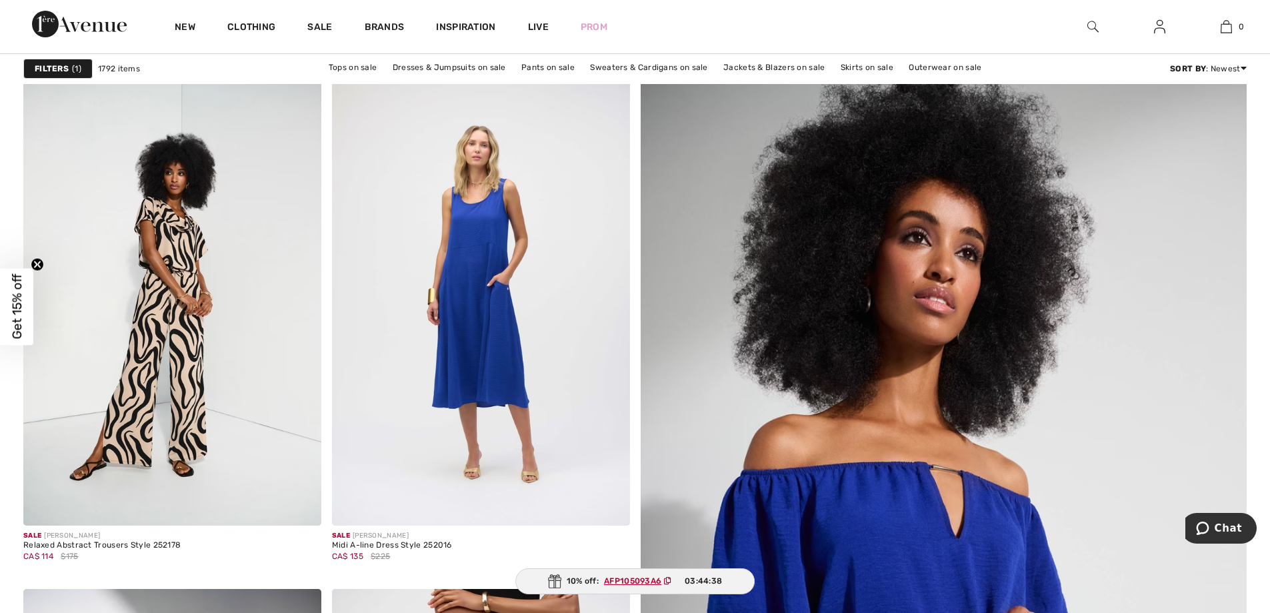
scroll to position [10, 0]
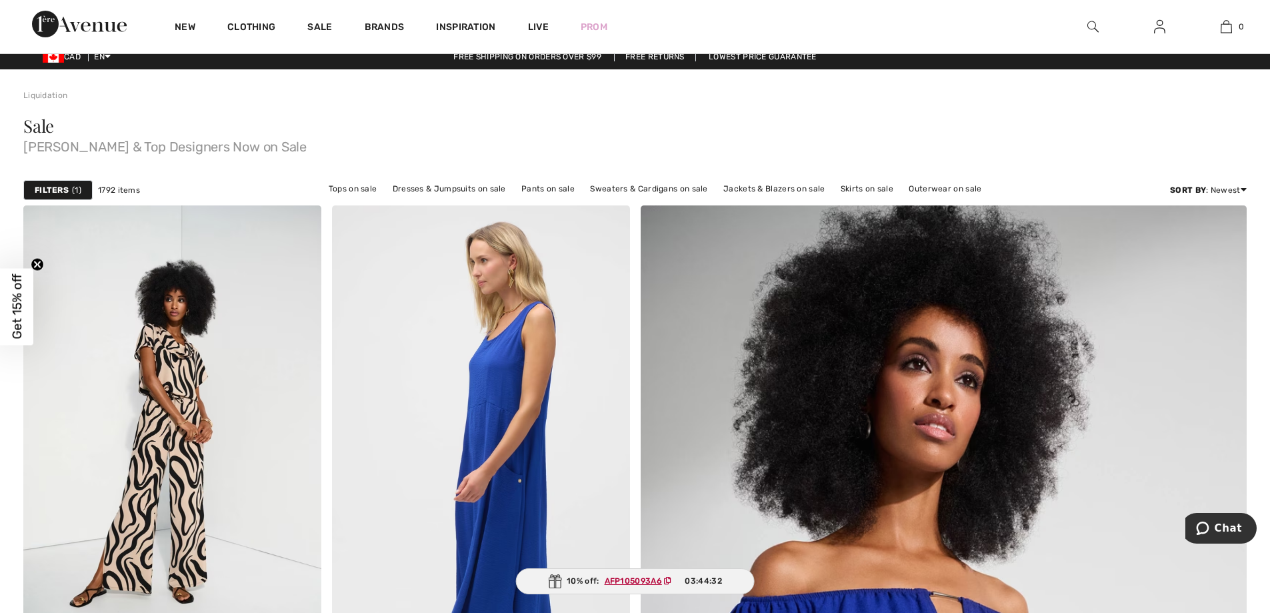
click at [507, 459] on img at bounding box center [481, 428] width 298 height 447
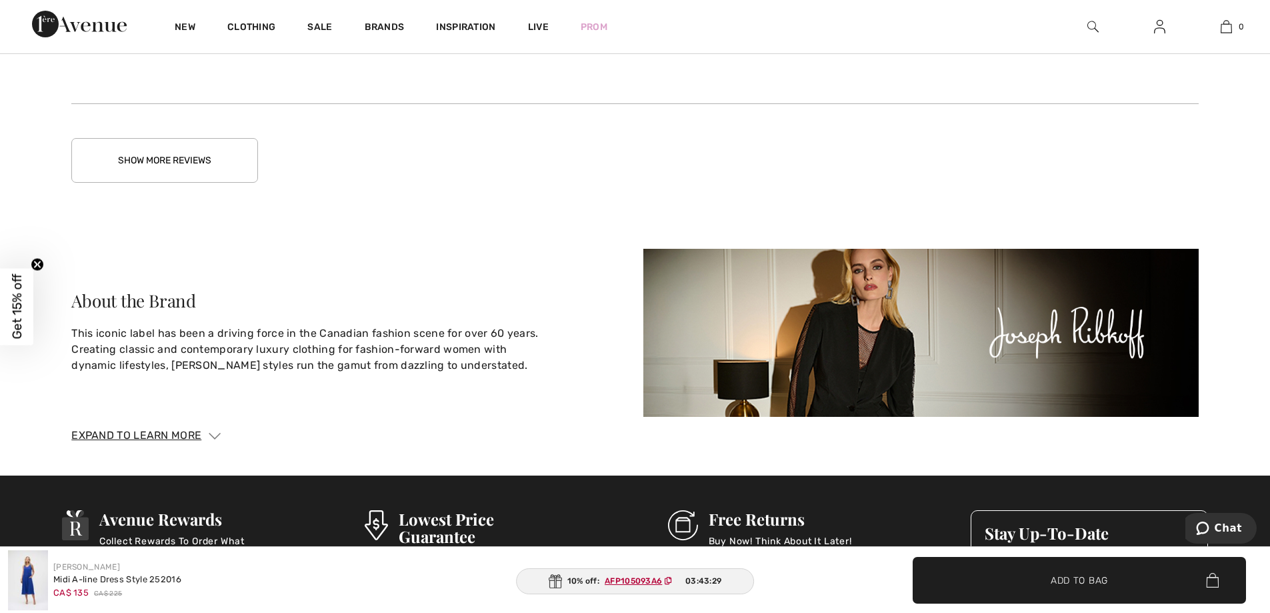
scroll to position [3210, 0]
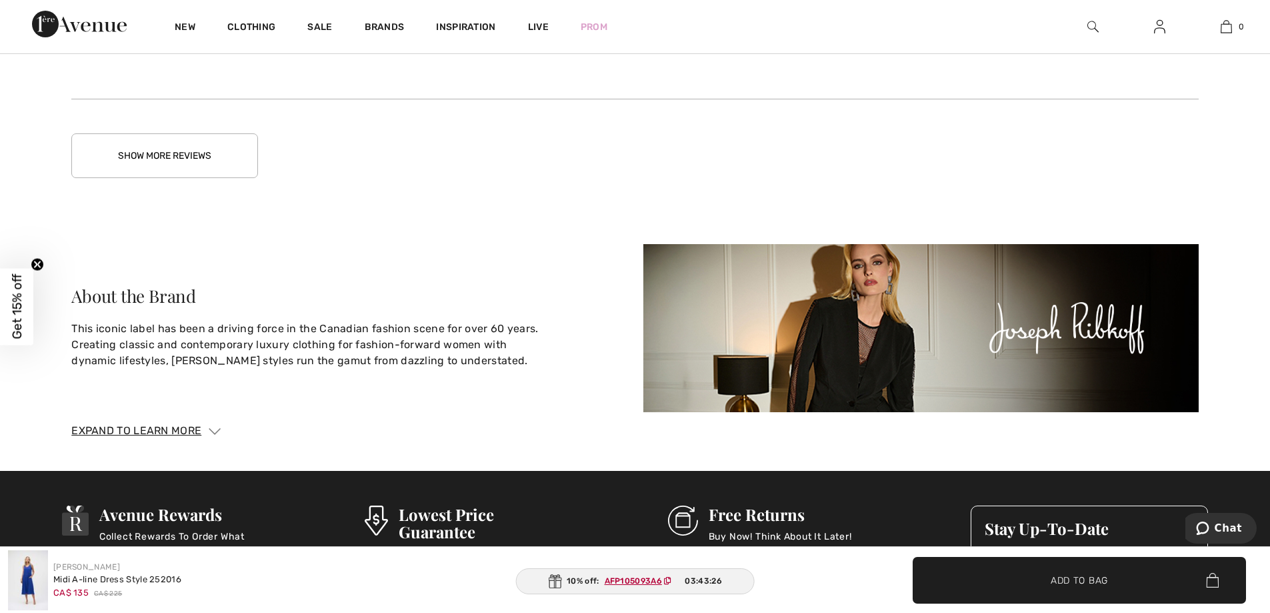
click at [150, 133] on button "Show More Reviews" at bounding box center [164, 155] width 187 height 45
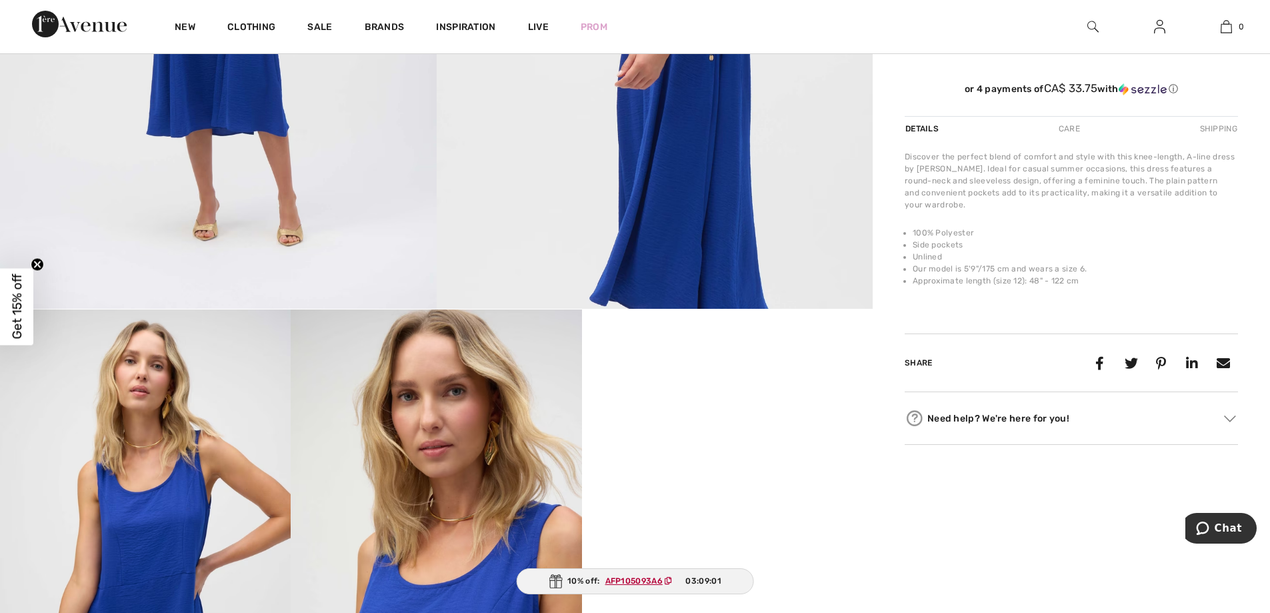
scroll to position [547, 0]
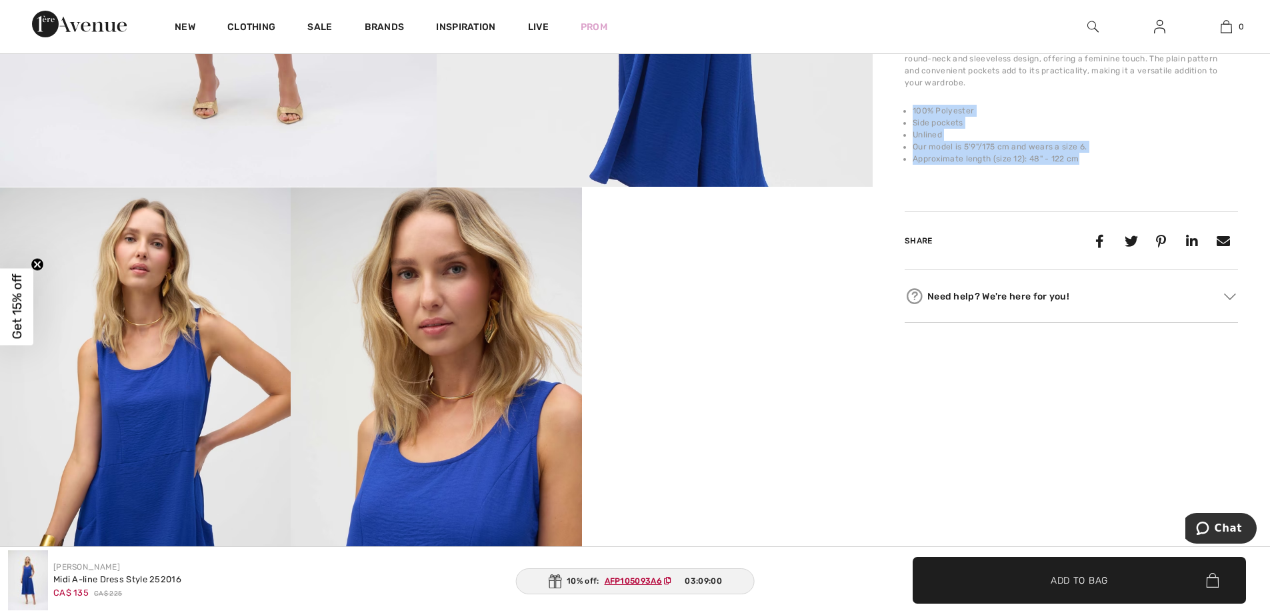
click at [1261, 167] on div "Joseph Ribkoff 3 Reviews 3 Reviews Midi A-line Dress Style 252016 CA$ 135 CA$ 2…" at bounding box center [1071, 304] width 397 height 1543
click at [1252, 196] on div "Joseph Ribkoff 3 Reviews 3 Reviews Midi A-line Dress Style 252016 CA$ 135 CA$ 2…" at bounding box center [1071, 304] width 397 height 1543
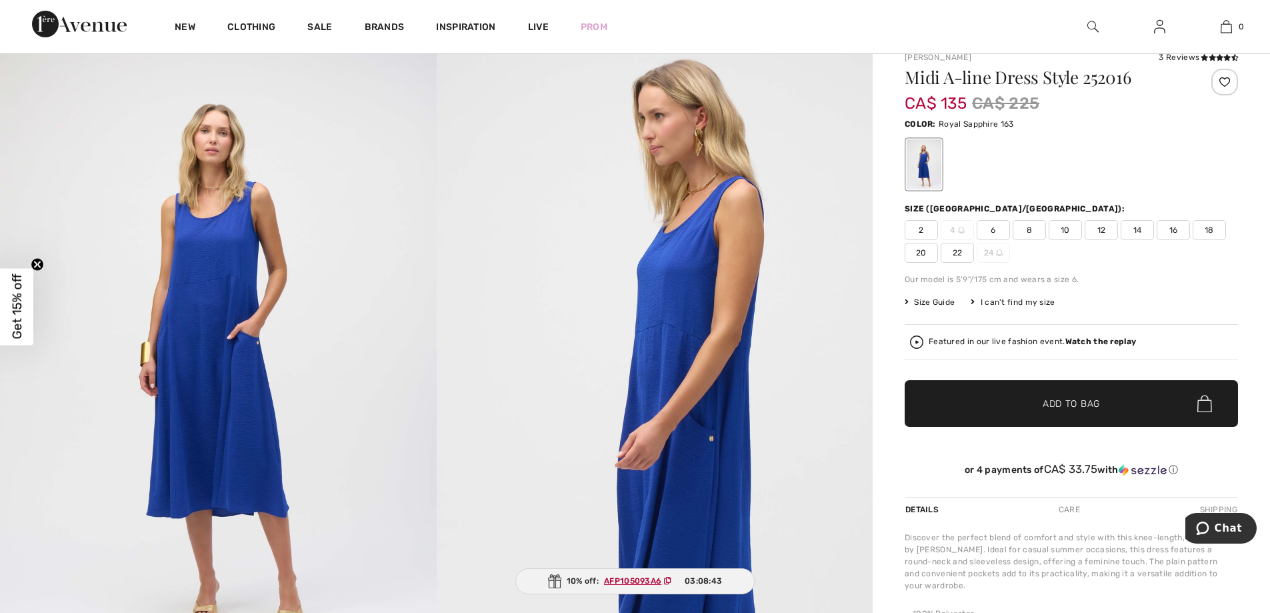
scroll to position [0, 0]
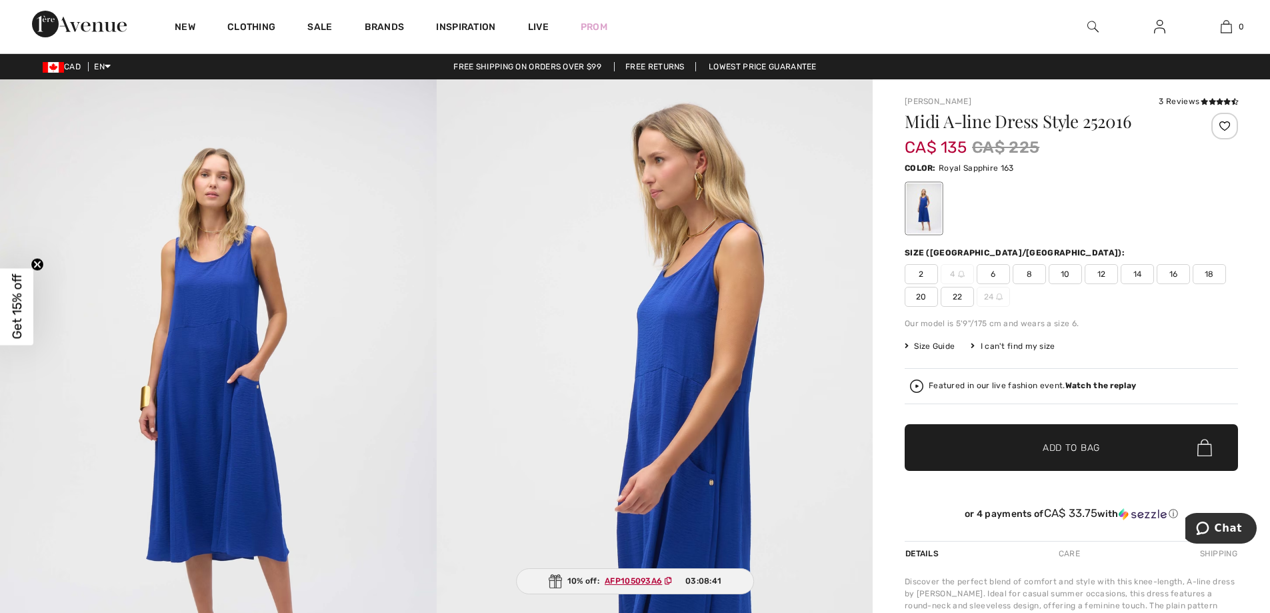
click at [1174, 270] on span "16" at bounding box center [1173, 274] width 33 height 20
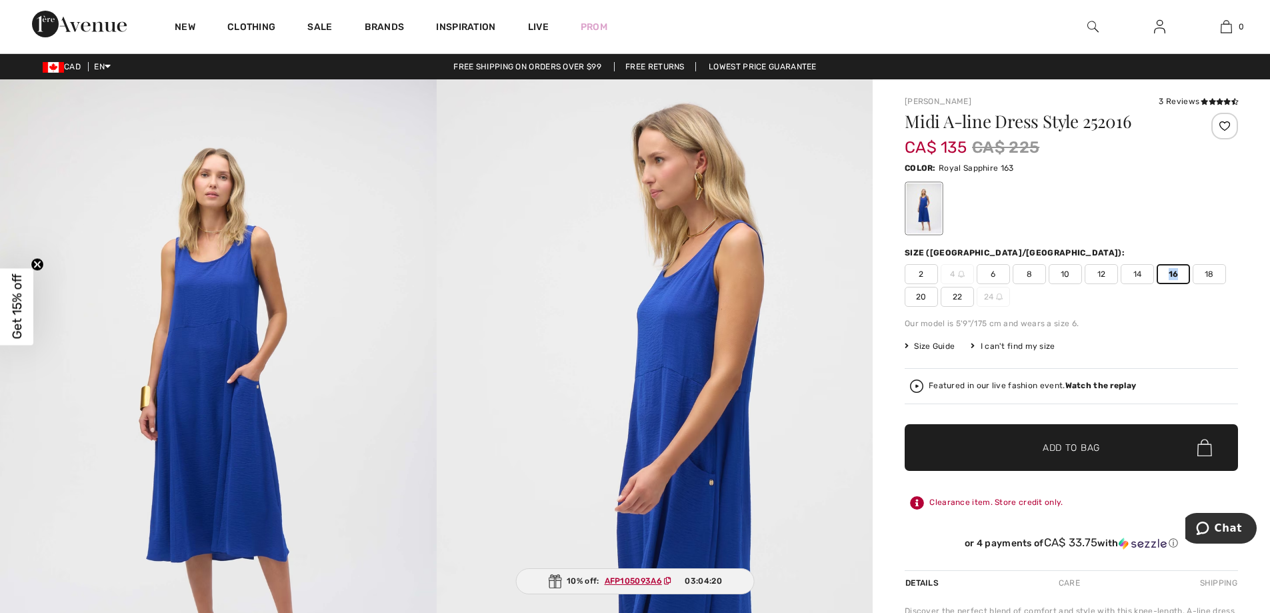
click at [1065, 443] on span "Add to Bag" at bounding box center [1071, 448] width 57 height 14
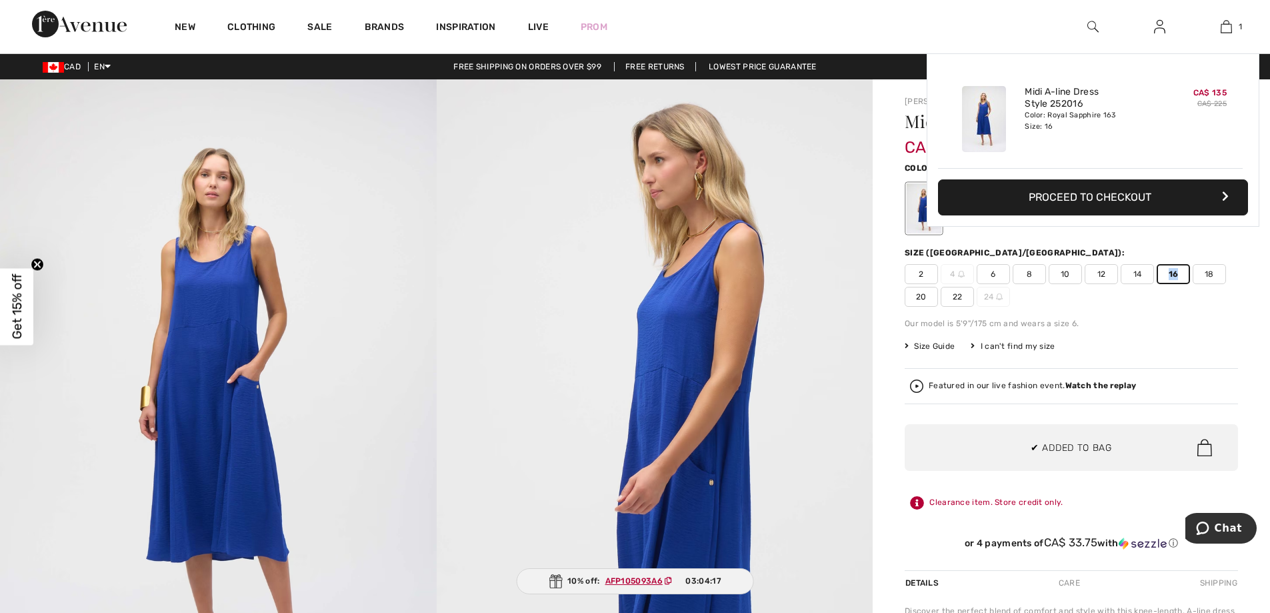
click at [1119, 192] on button "Proceed to Checkout" at bounding box center [1093, 197] width 310 height 36
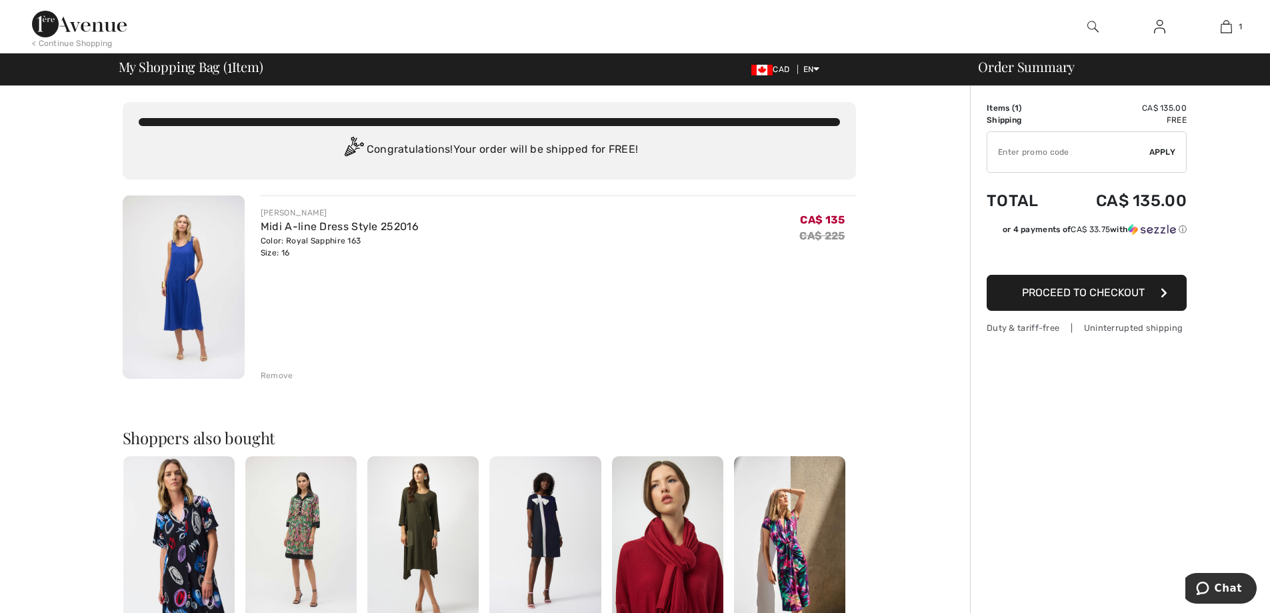
click at [999, 152] on input "TEXT" at bounding box center [1068, 152] width 162 height 40
type input "NEW15"
click at [1160, 149] on span "Apply" at bounding box center [1162, 152] width 27 height 12
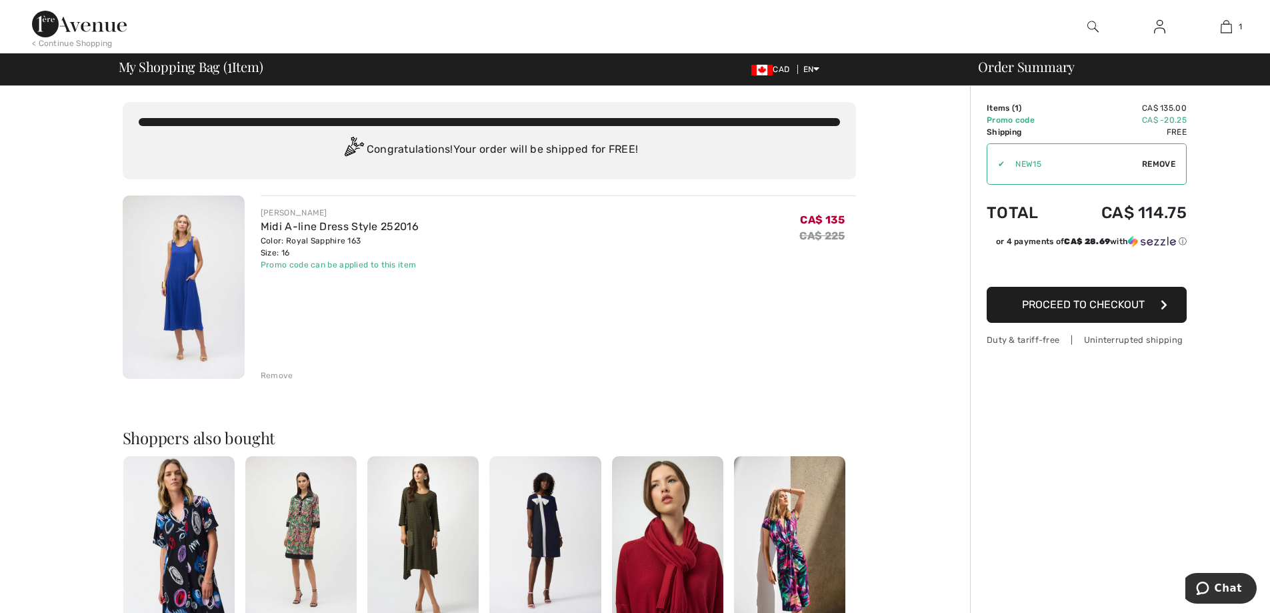
click at [1265, 170] on div "Order Summary Details Items ( 1 ) CA$ 135.00 Promo code CA$ -20.25 Shipping Fre…" at bounding box center [1120, 516] width 300 height 861
drag, startPoint x: 1269, startPoint y: 214, endPoint x: 1178, endPoint y: 247, distance: 97.2
click at [1269, 215] on div "Order Summary Details Items ( 1 ) CA$ 135.00 Promo code CA$ -20.25 Shipping Fre…" at bounding box center [1120, 516] width 300 height 861
click at [407, 529] on img at bounding box center [422, 539] width 111 height 167
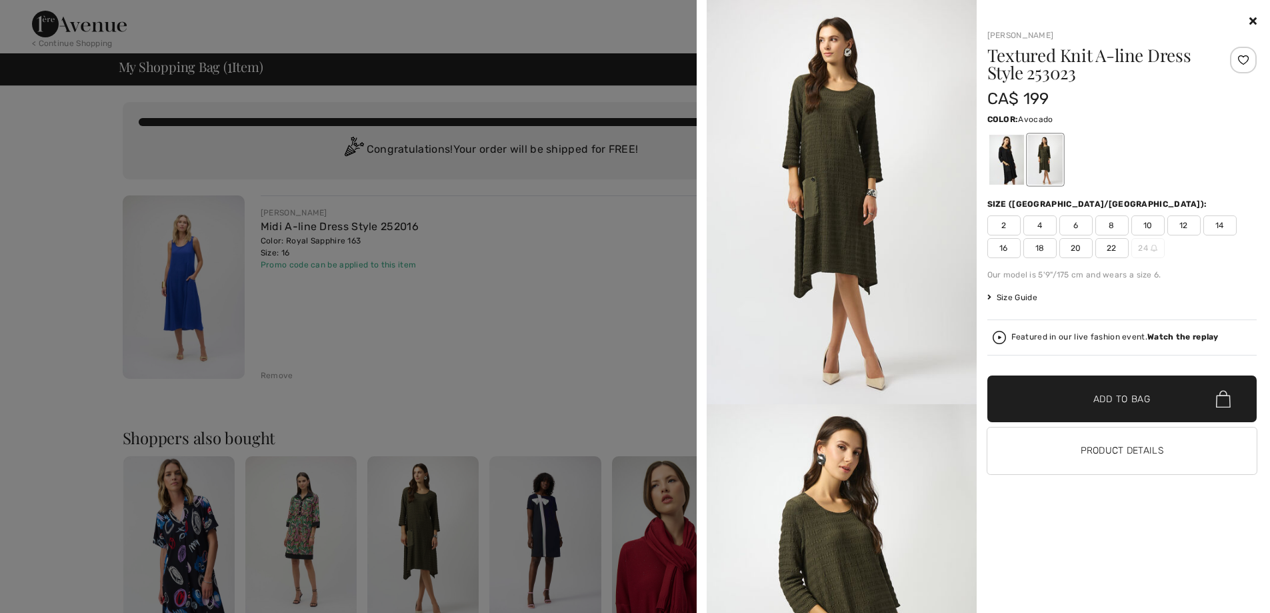
click at [431, 303] on div at bounding box center [635, 306] width 1270 height 613
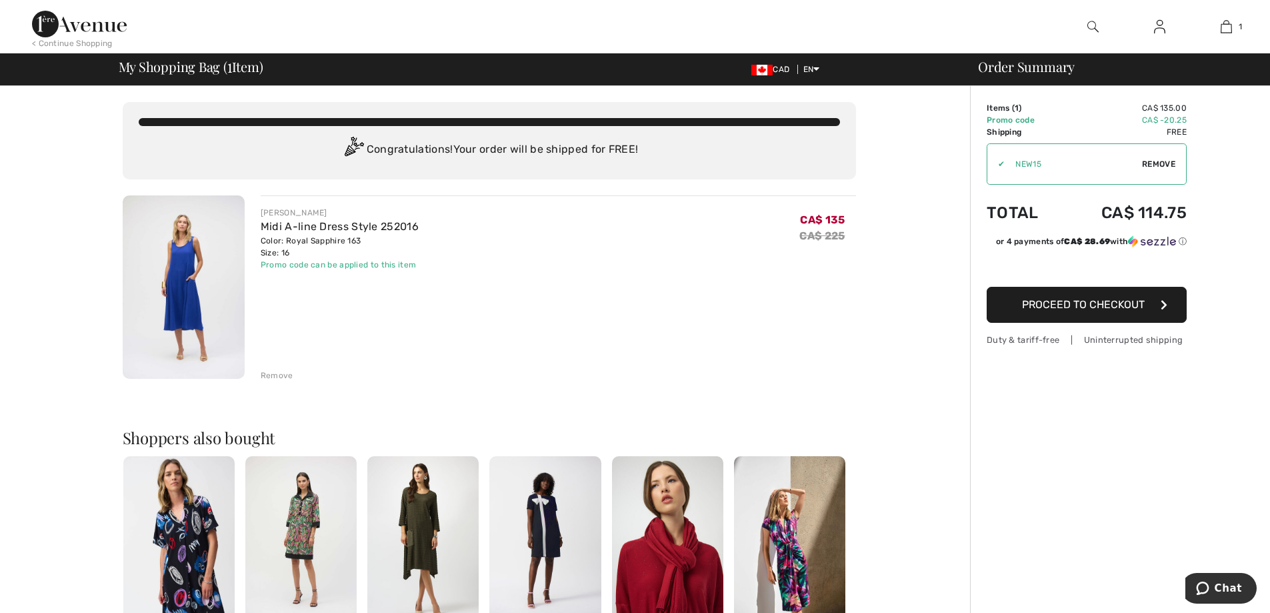
click at [1264, 324] on div "Order Summary Details Items ( 1 ) CA$ 135.00 Promo code CA$ -20.25 Shipping Fre…" at bounding box center [1120, 516] width 300 height 861
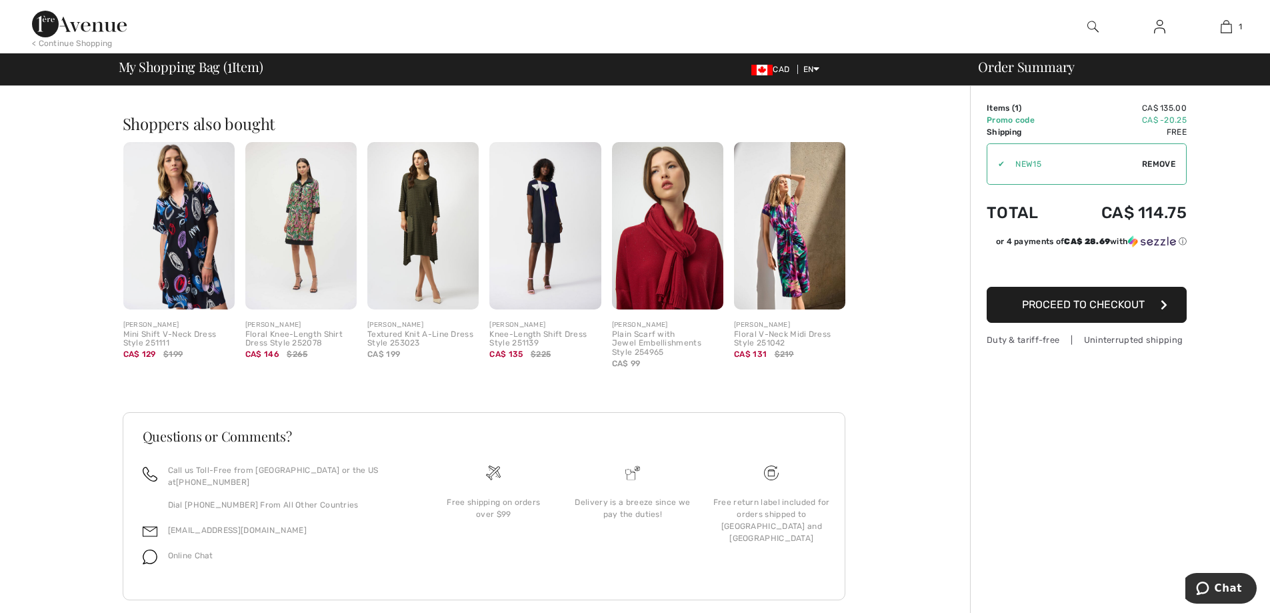
scroll to position [323, 0]
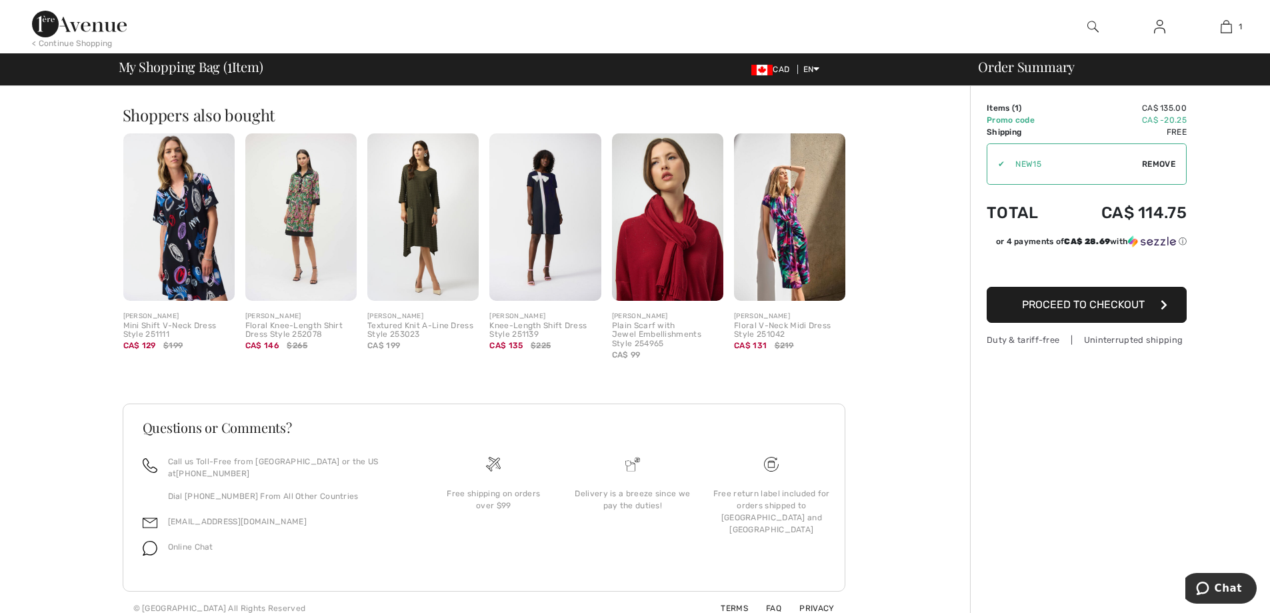
click at [809, 245] on img at bounding box center [789, 216] width 111 height 167
click at [809, 245] on div at bounding box center [635, 306] width 1270 height 613
click at [788, 235] on img at bounding box center [789, 216] width 111 height 167
click at [787, 235] on img at bounding box center [789, 216] width 111 height 167
click at [786, 235] on img at bounding box center [789, 216] width 111 height 167
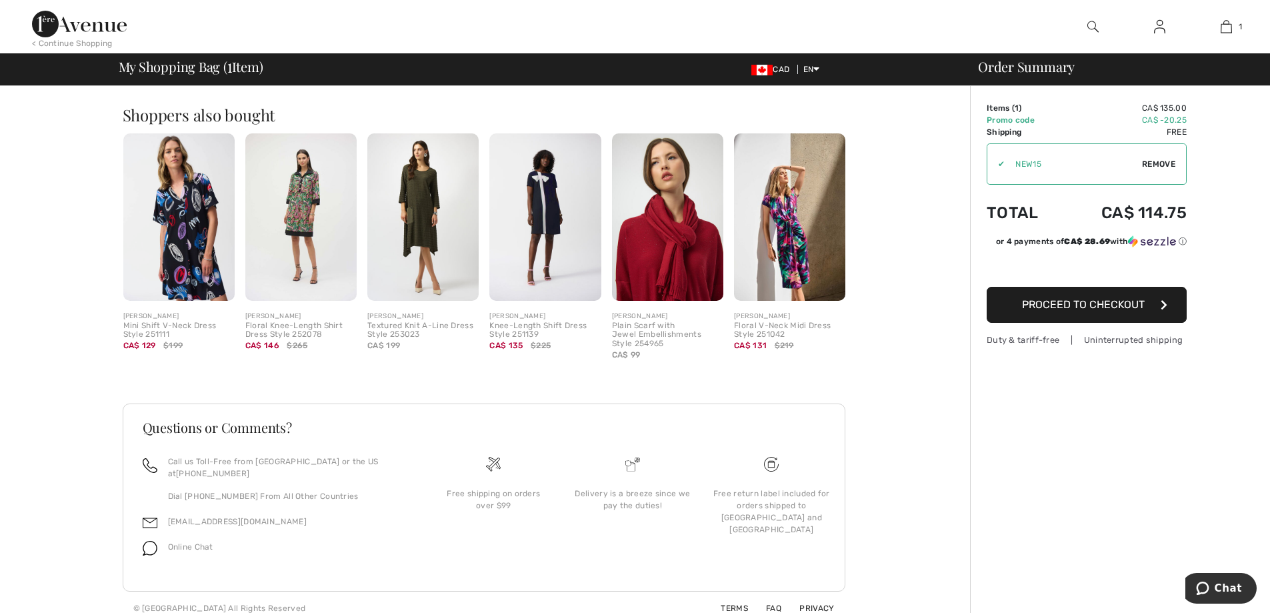
click at [770, 208] on img at bounding box center [789, 216] width 111 height 167
click at [177, 247] on img at bounding box center [178, 216] width 111 height 167
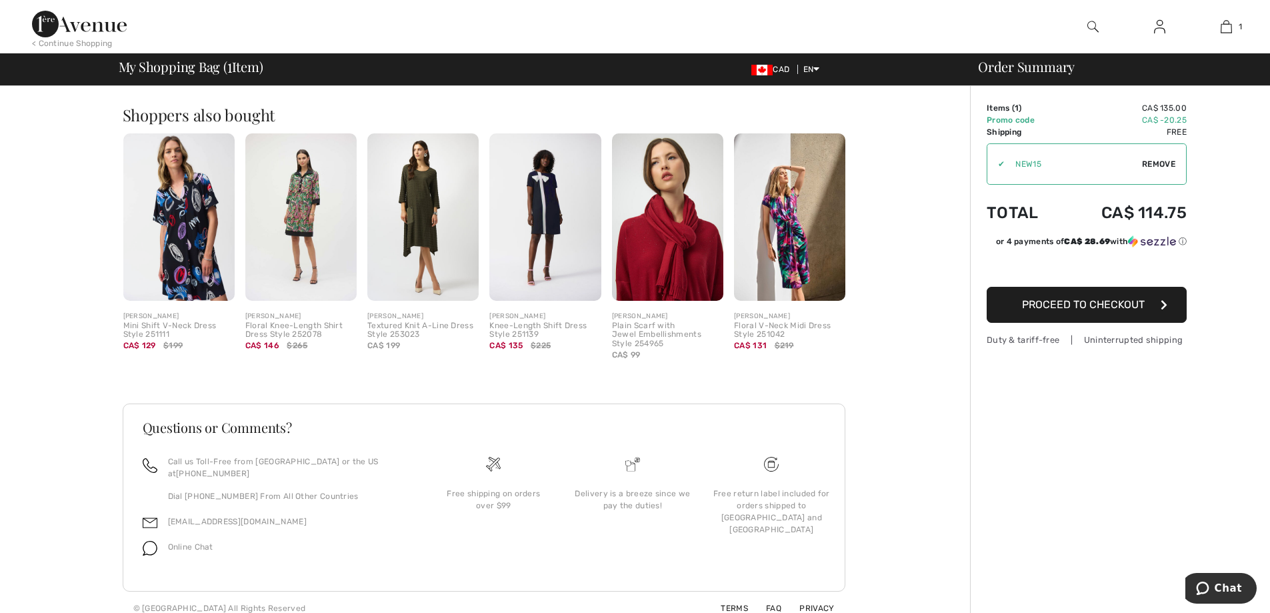
click at [177, 247] on img at bounding box center [178, 216] width 111 height 167
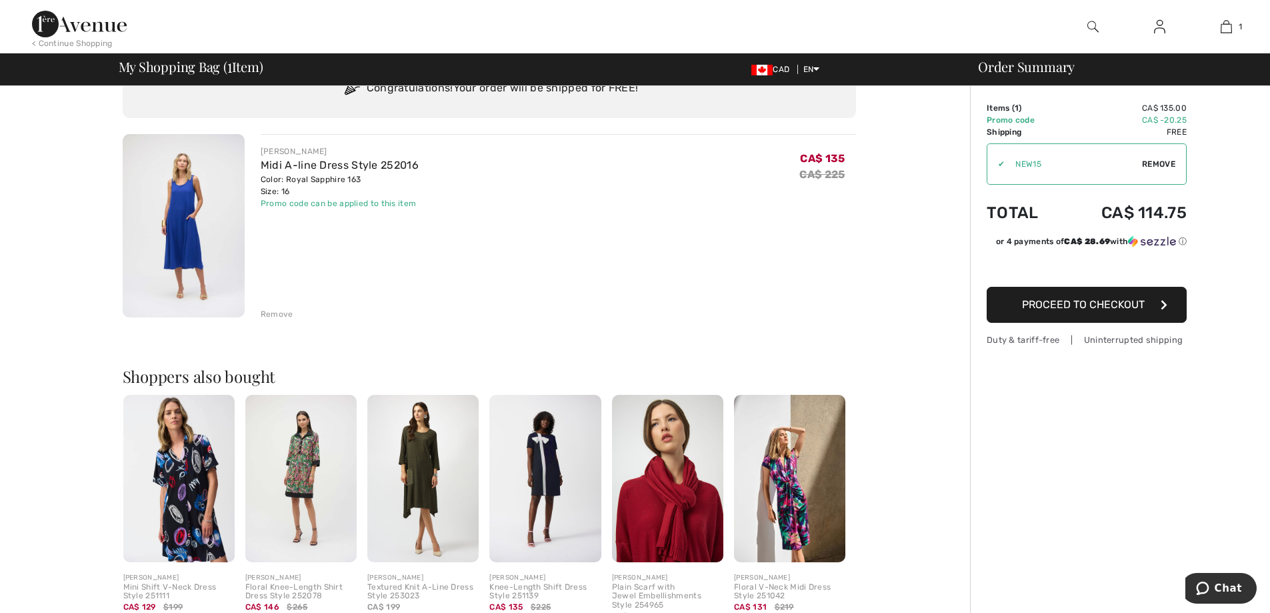
scroll to position [0, 0]
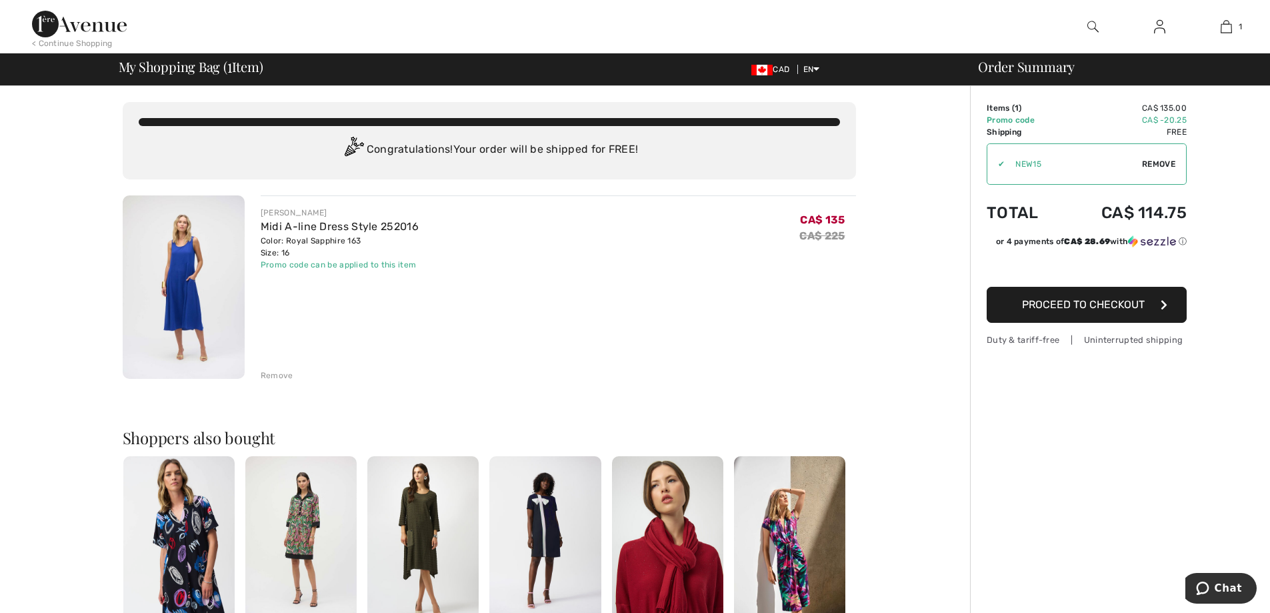
click at [177, 535] on img at bounding box center [178, 539] width 111 height 167
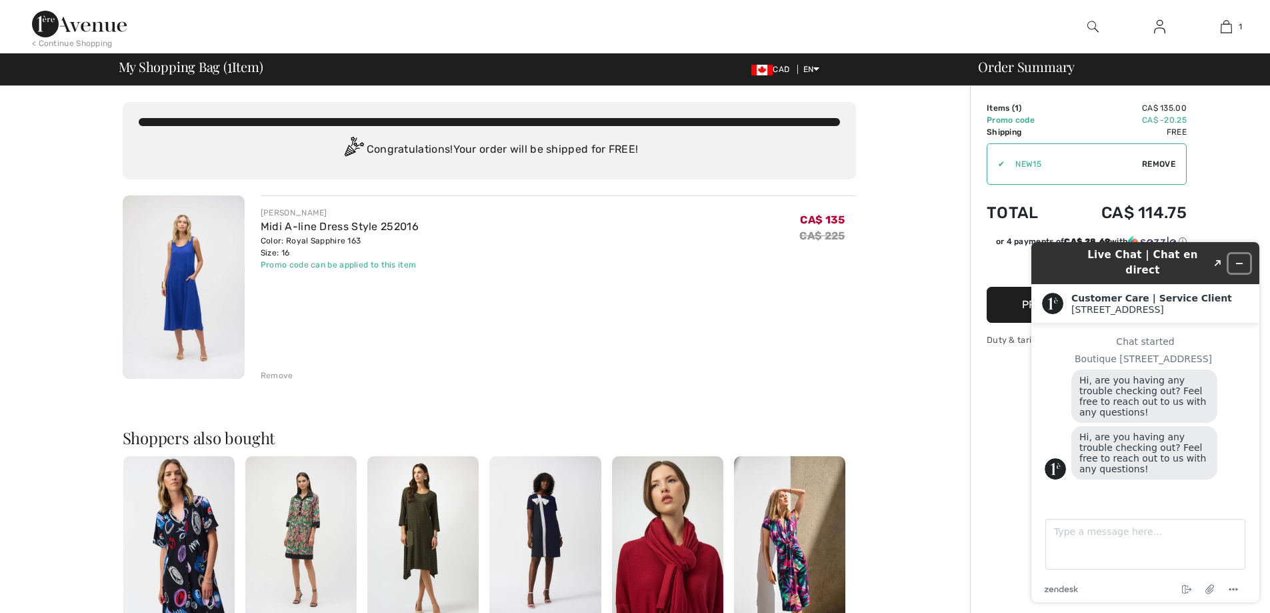
click at [1237, 259] on icon "Minimize widget" at bounding box center [1239, 263] width 9 height 9
click at [1237, 253] on div "Order Summary Details Items ( 1 ) CA$ 135.00 Promo code CA$ -20.25 Shipping Fre…" at bounding box center [1120, 516] width 300 height 861
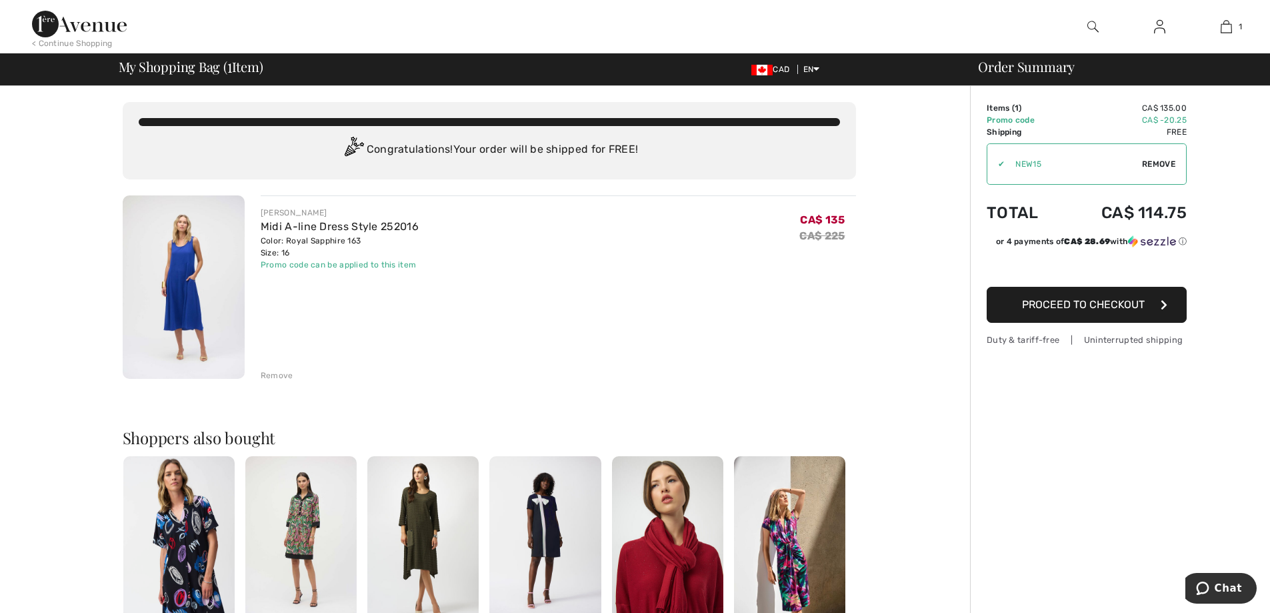
click at [705, 373] on div "Remove" at bounding box center [558, 374] width 595 height 15
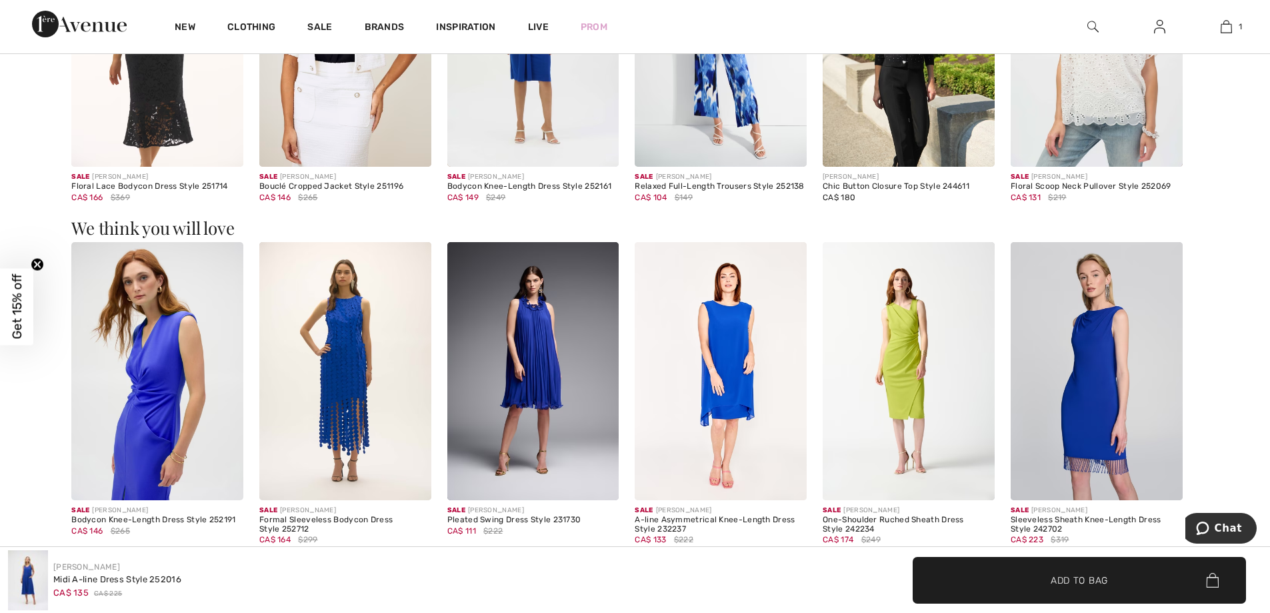
scroll to position [1775, 0]
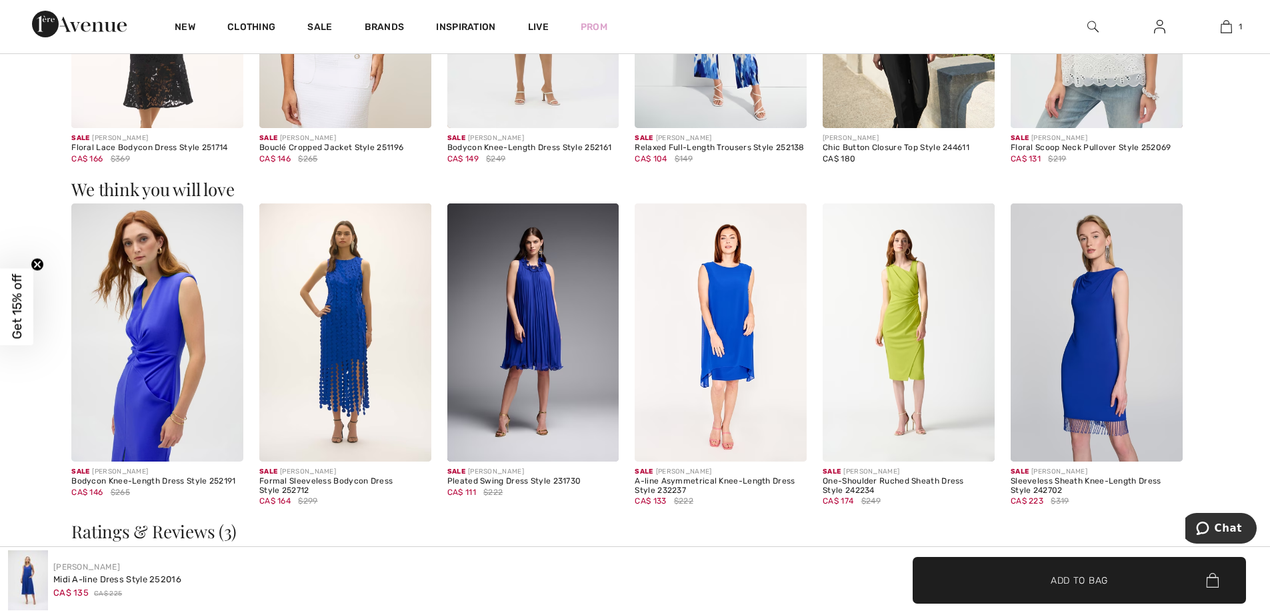
click at [533, 312] on img at bounding box center [533, 332] width 172 height 258
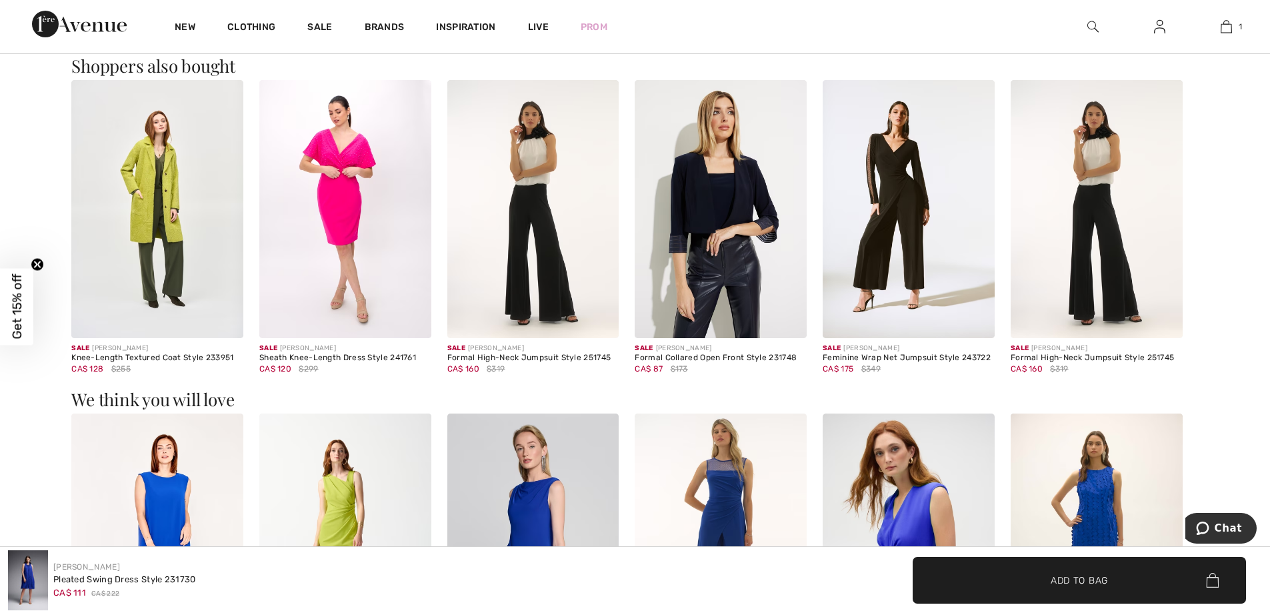
scroll to position [1140, 0]
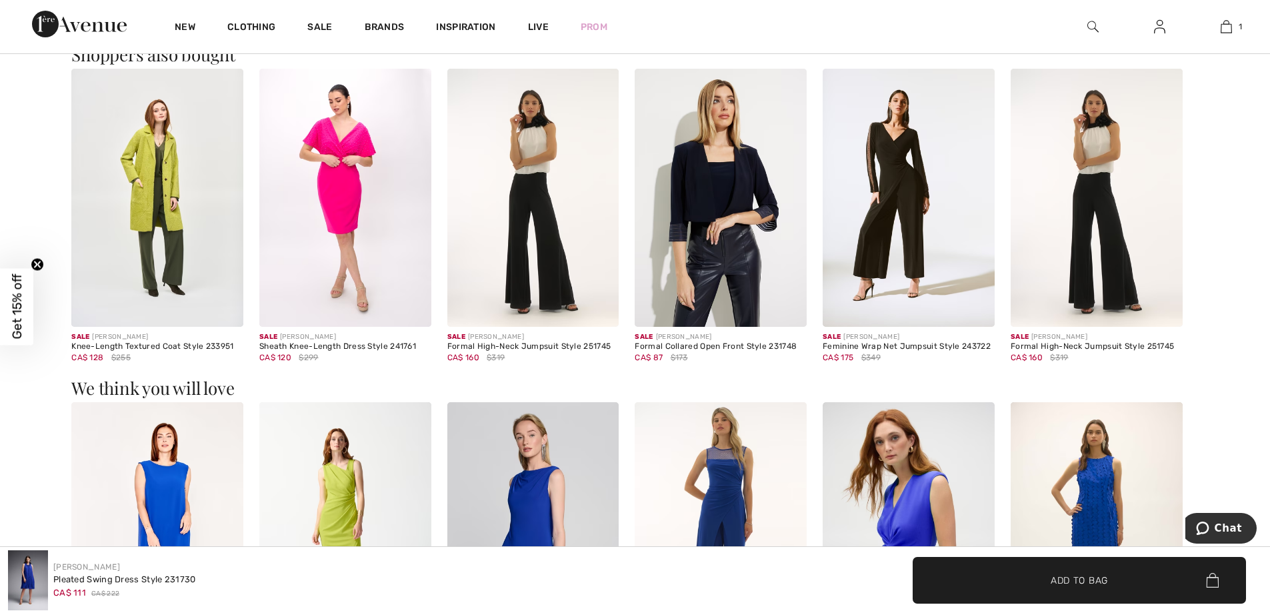
click at [538, 233] on img at bounding box center [533, 198] width 172 height 258
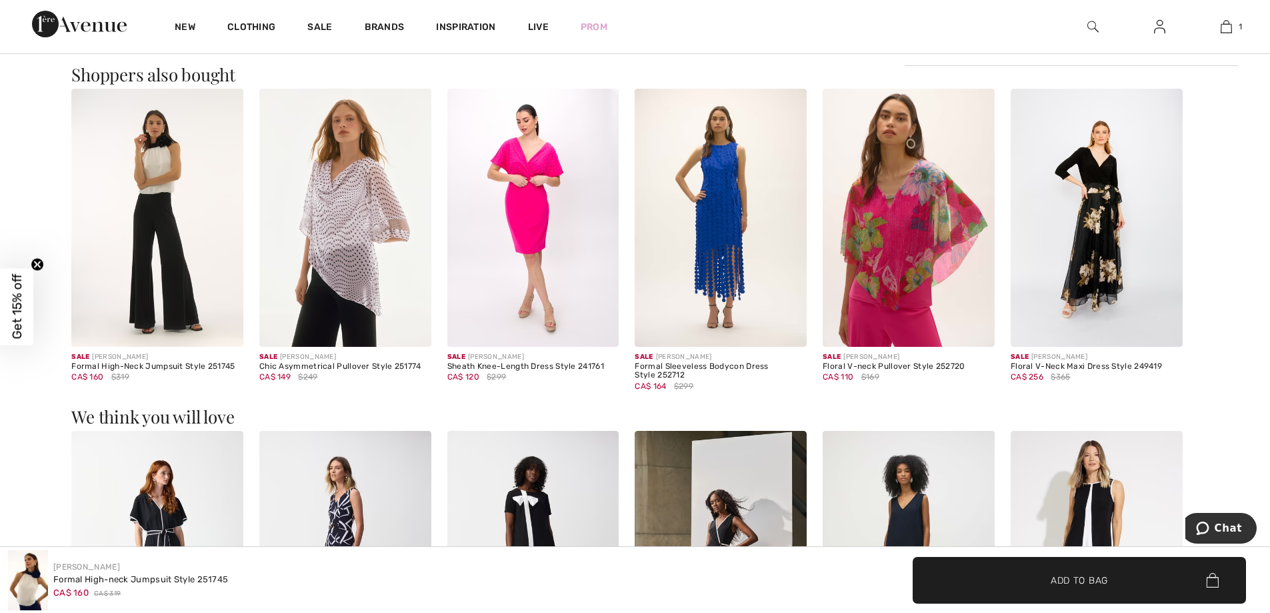
scroll to position [850, 0]
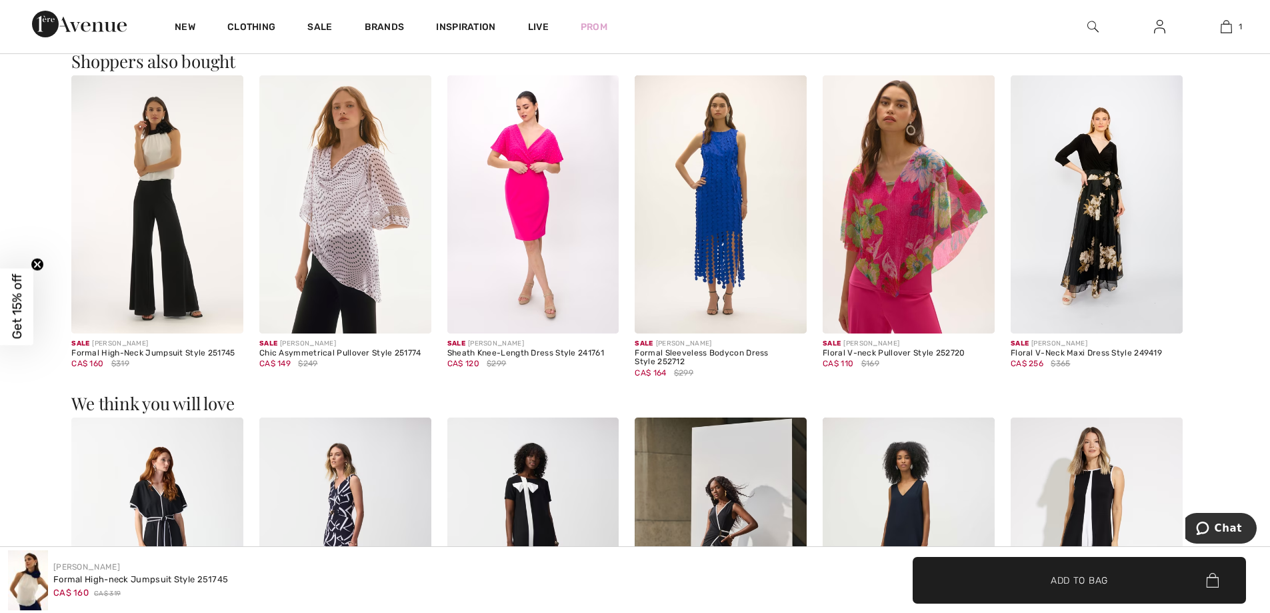
click at [898, 272] on img at bounding box center [909, 204] width 172 height 258
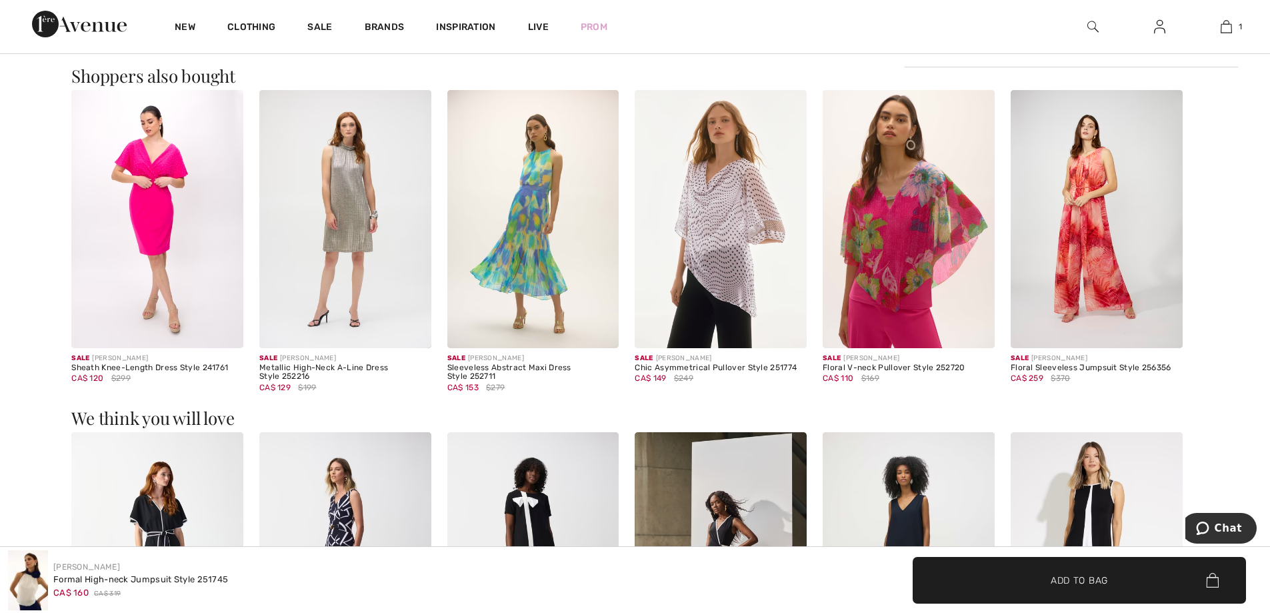
scroll to position [853, 0]
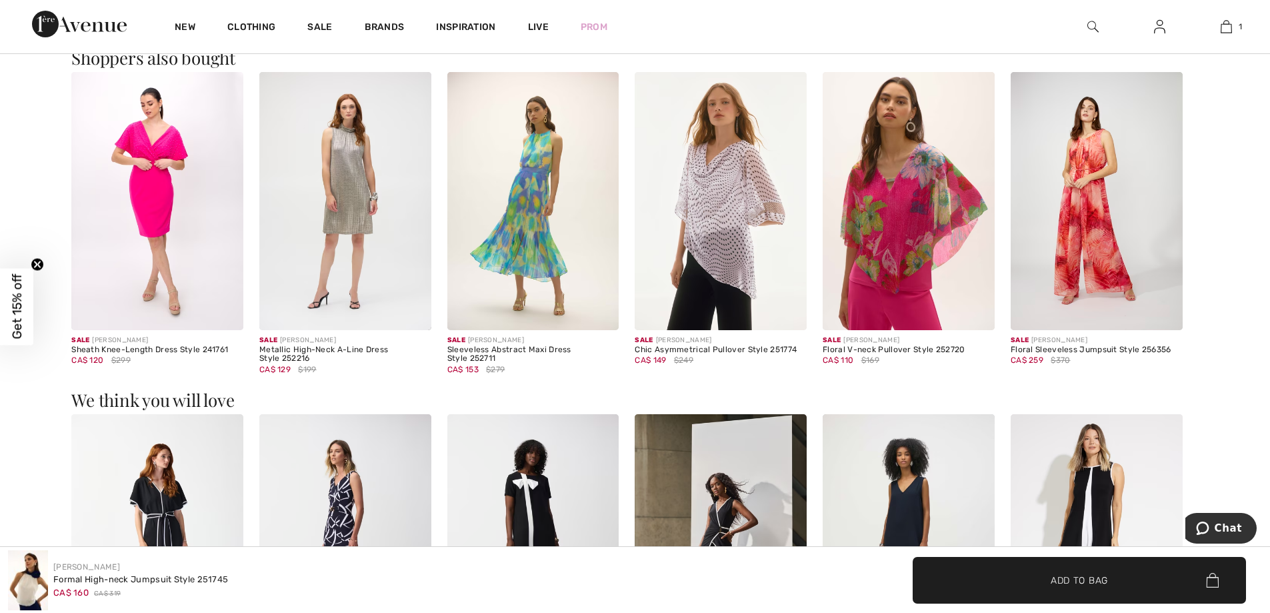
click at [1089, 235] on img at bounding box center [1097, 201] width 172 height 258
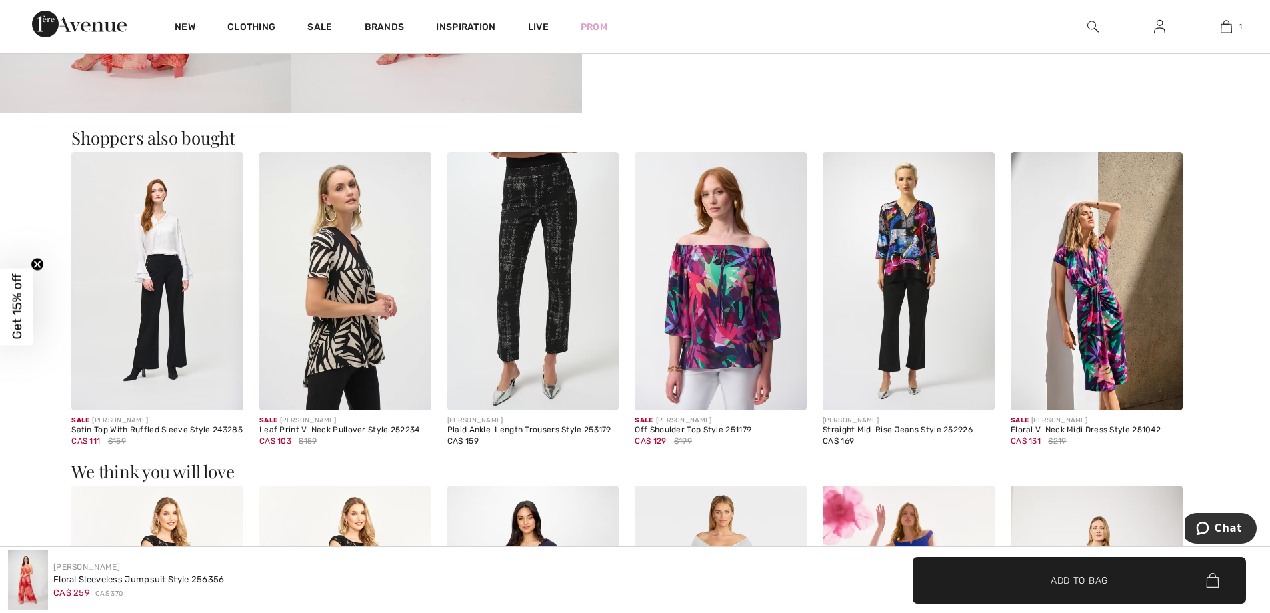
scroll to position [1060, 0]
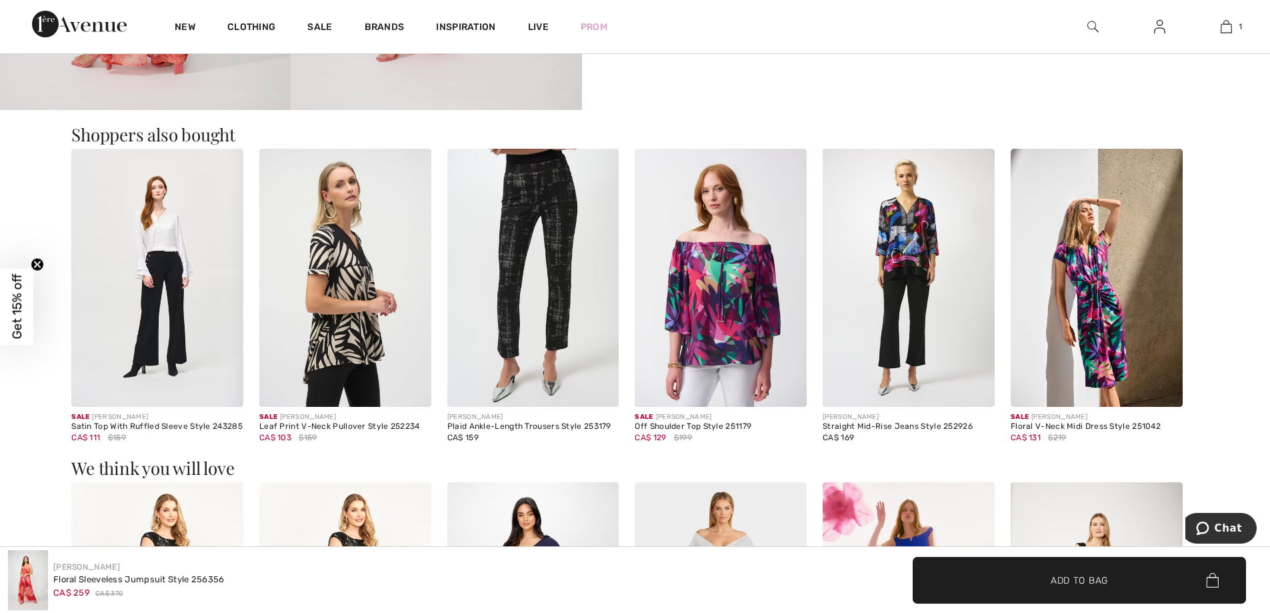
click at [1093, 370] on img at bounding box center [1097, 278] width 172 height 258
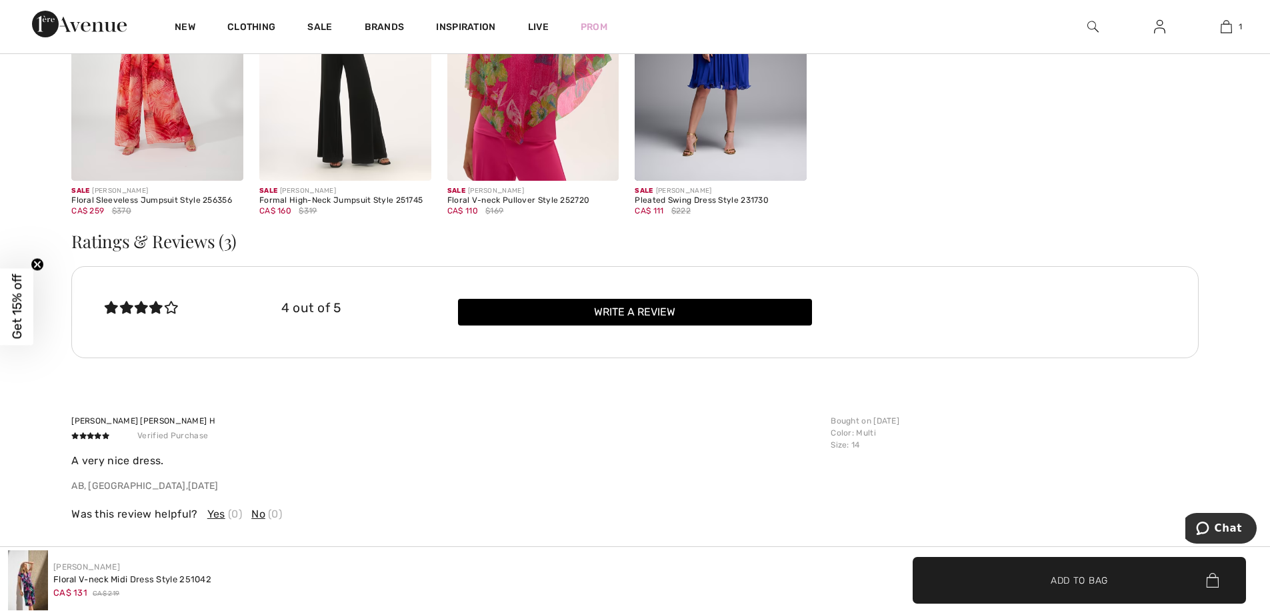
scroll to position [2412, 0]
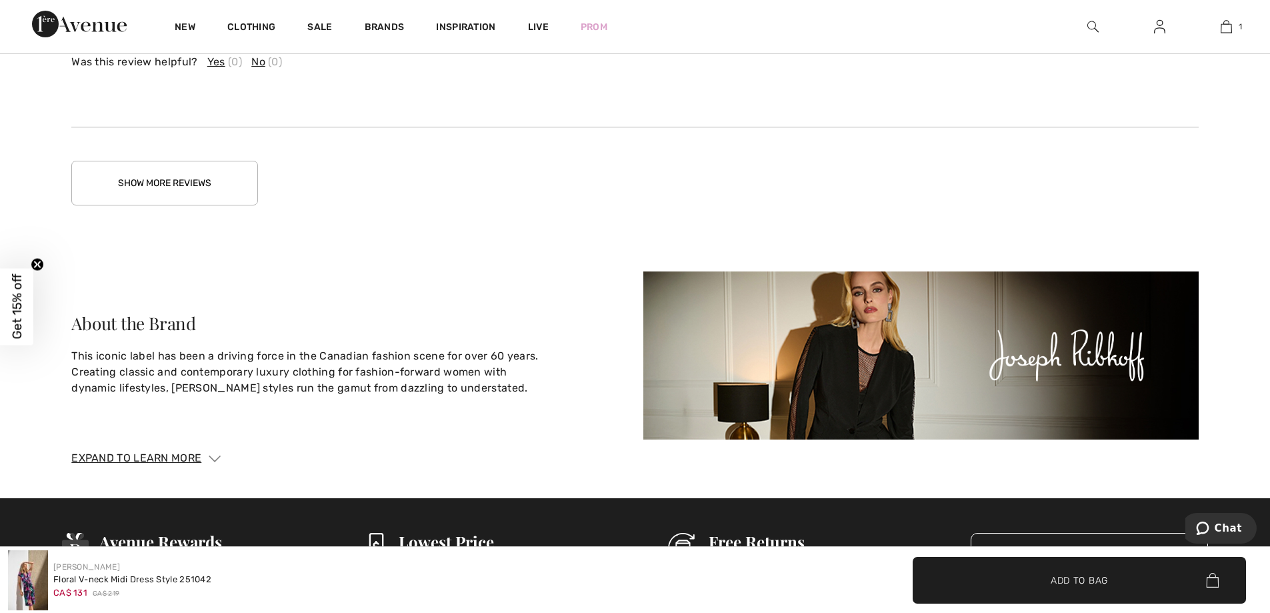
scroll to position [3116, 0]
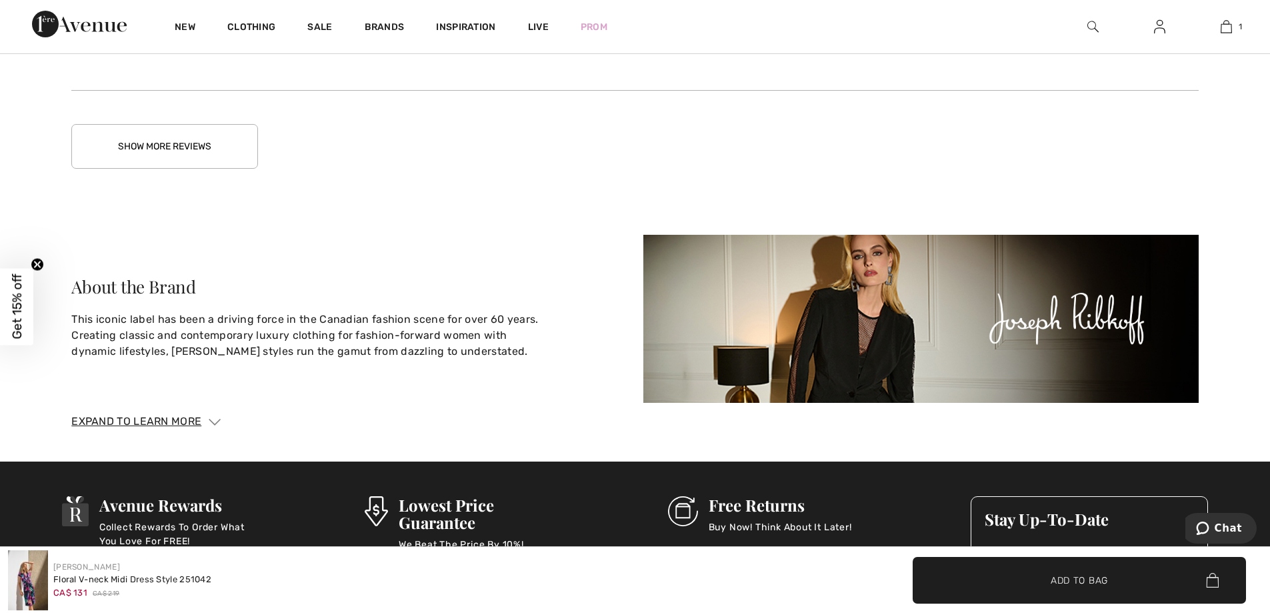
drag, startPoint x: 1273, startPoint y: 412, endPoint x: 64, endPoint y: 0, distance: 1277.7
click at [148, 132] on button "Show More Reviews" at bounding box center [164, 146] width 187 height 45
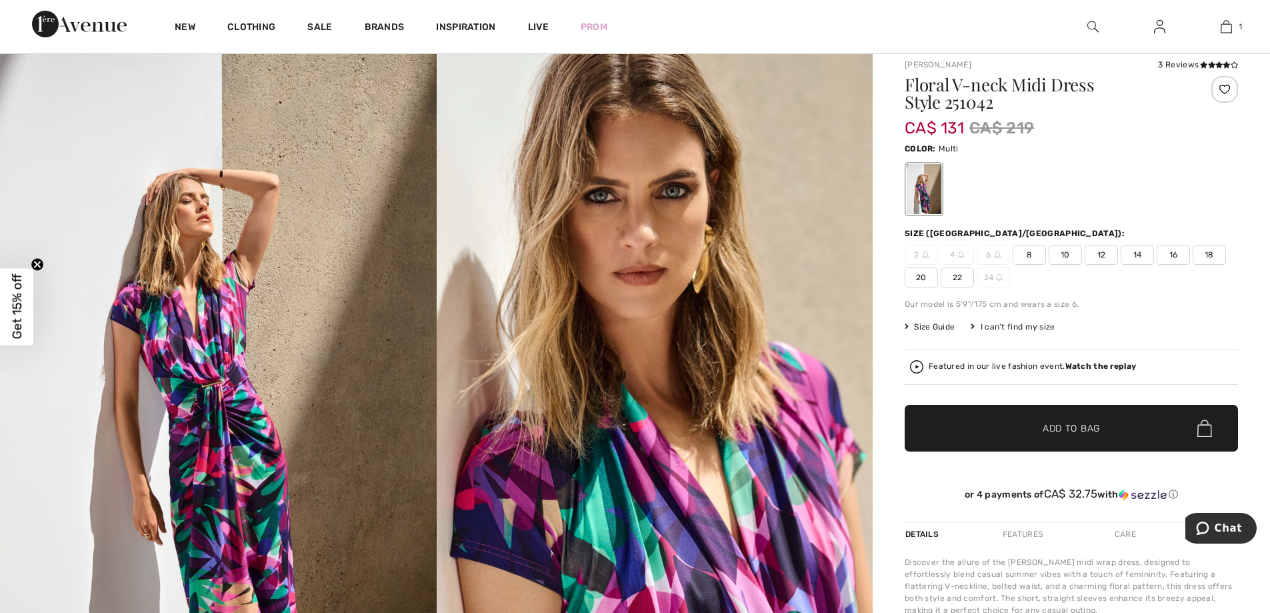
scroll to position [0, 0]
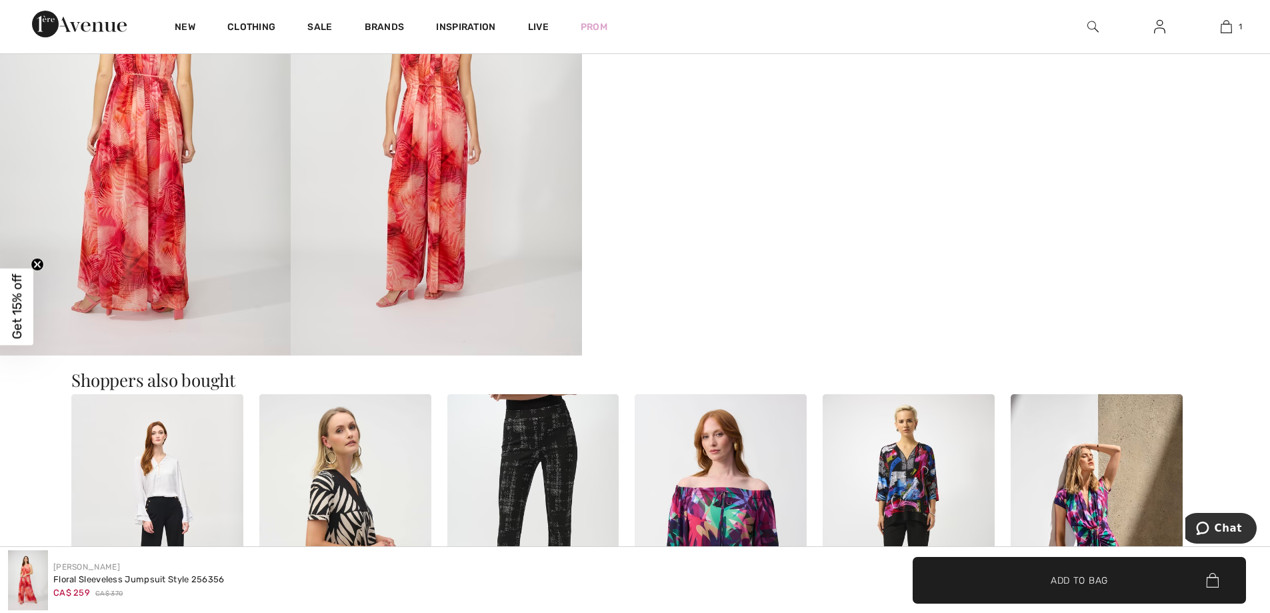
scroll to position [729, 0]
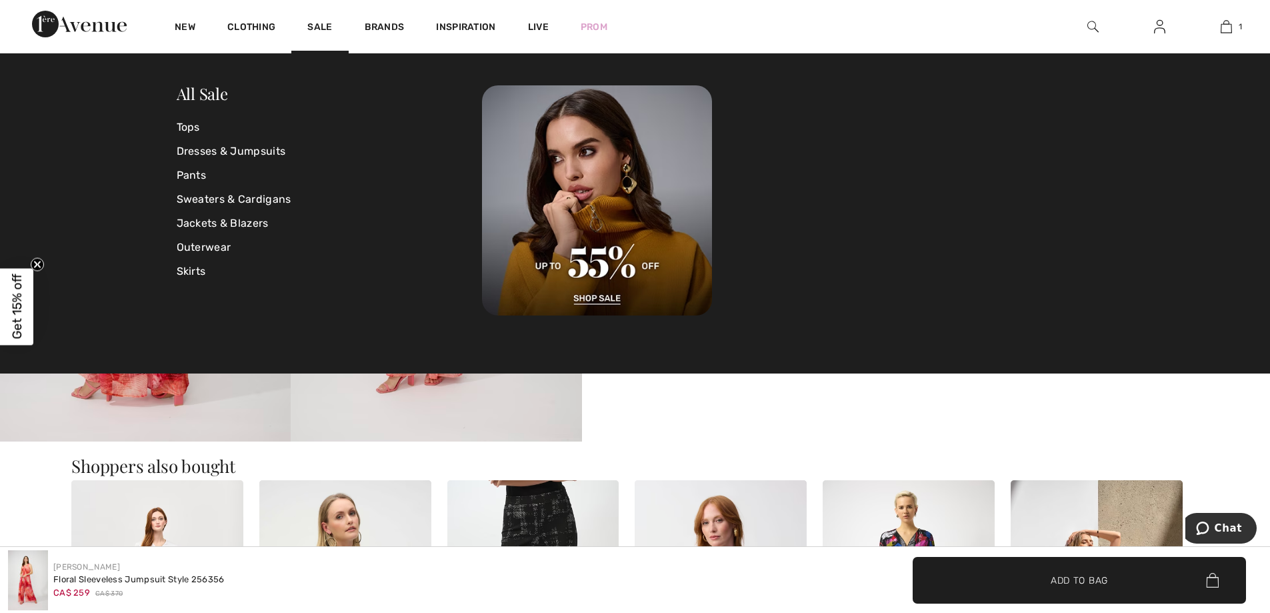
click at [324, 20] on div "Sale" at bounding box center [319, 26] width 57 height 53
click at [319, 22] on link "Sale" at bounding box center [319, 28] width 25 height 14
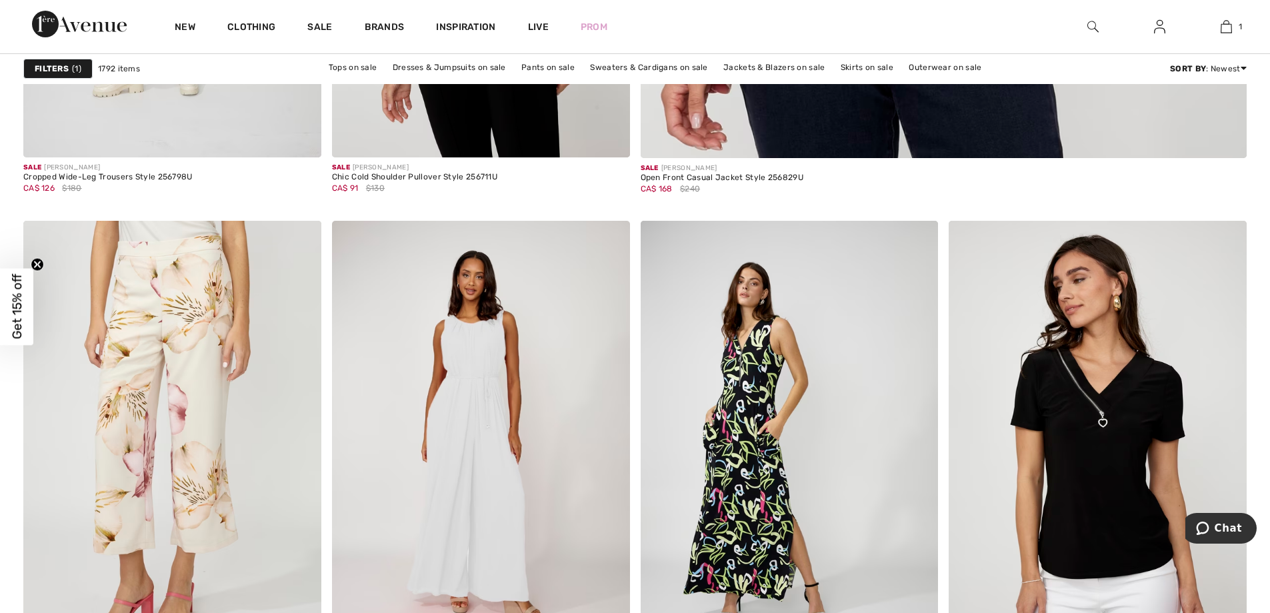
scroll to position [1131, 0]
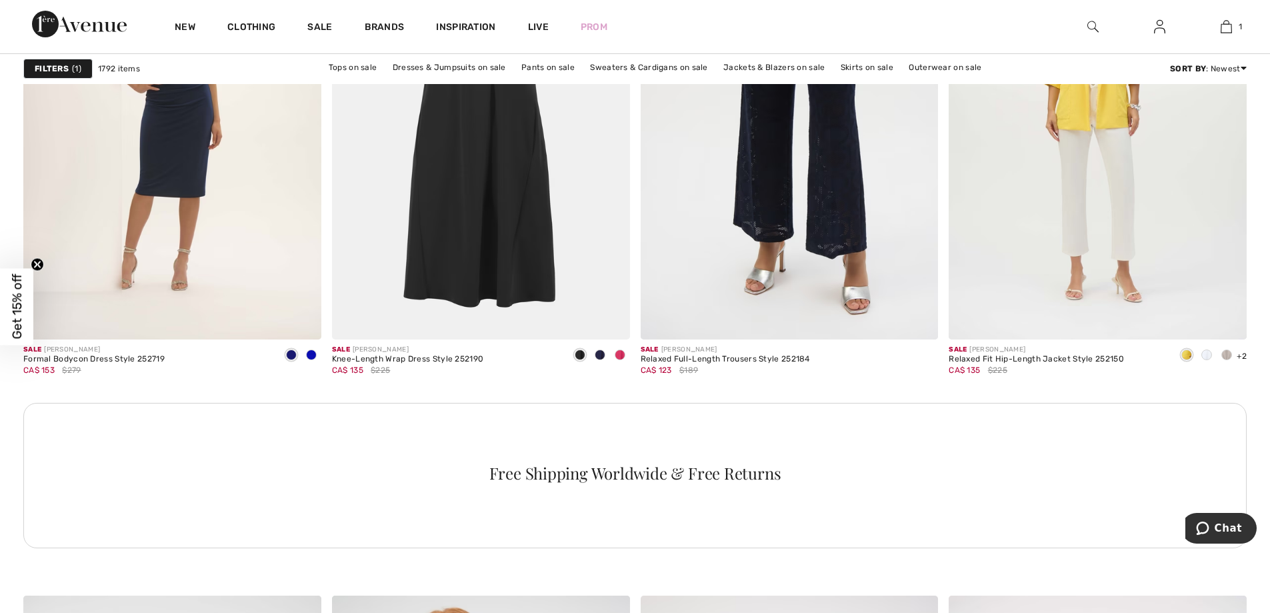
scroll to position [5873, 0]
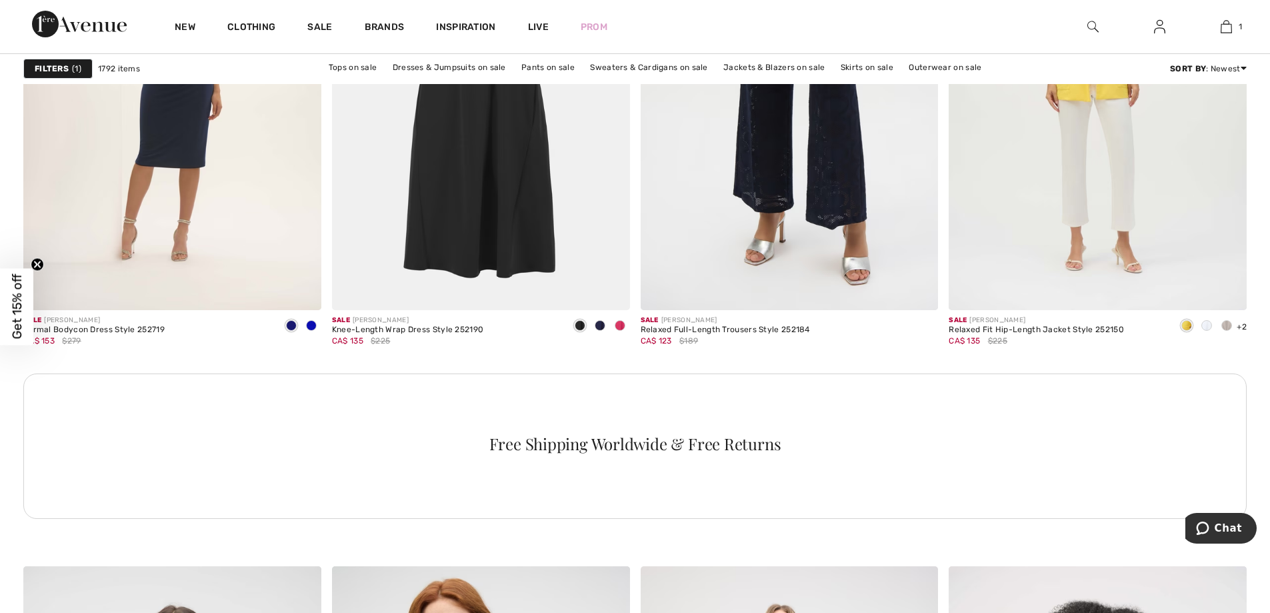
drag, startPoint x: 1206, startPoint y: 435, endPoint x: 1197, endPoint y: 437, distance: 9.5
click at [1206, 435] on div "Free Shipping Worldwide & Free Returns" at bounding box center [634, 445] width 1223 height 145
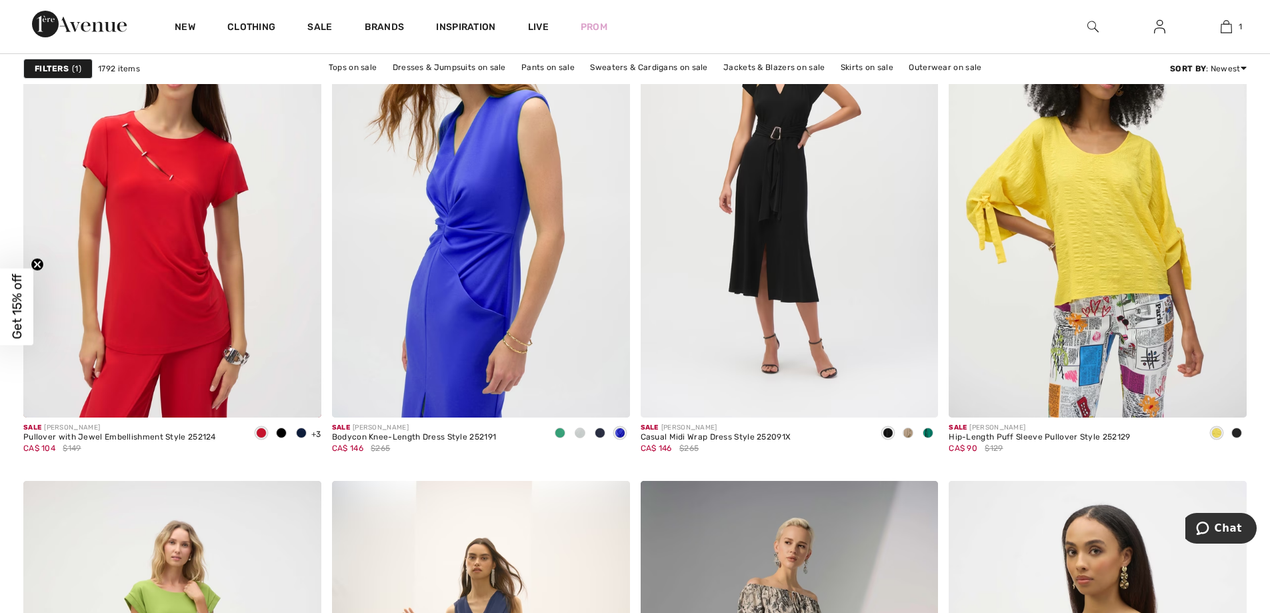
scroll to position [6419, 0]
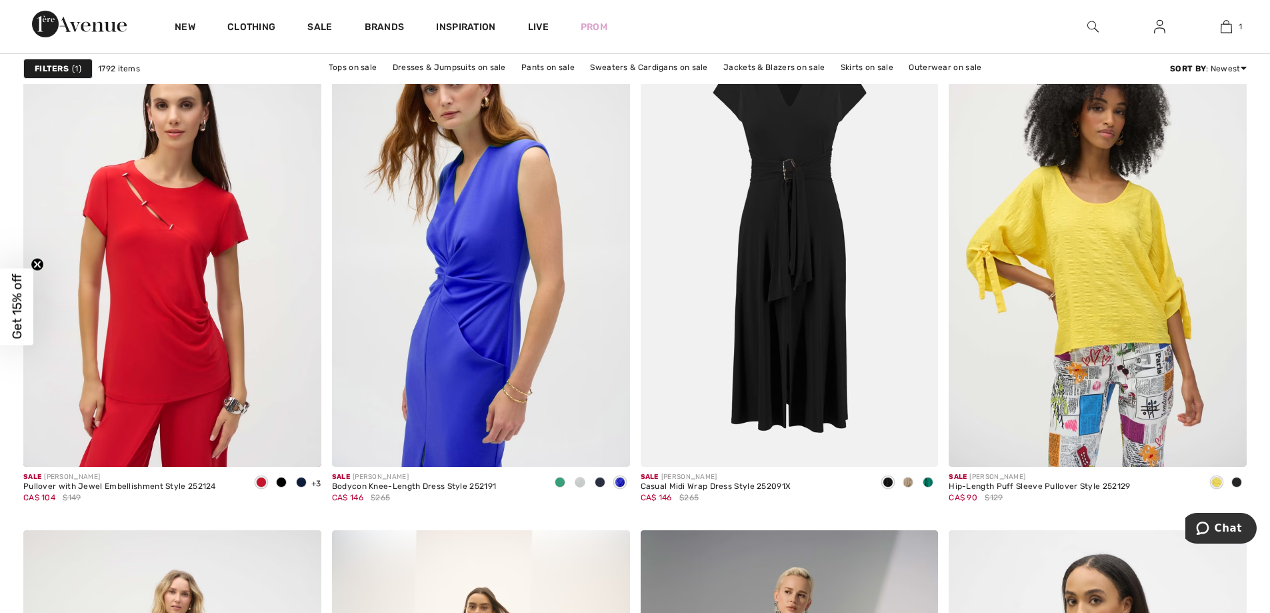
click at [787, 294] on img at bounding box center [790, 243] width 298 height 447
click at [788, 294] on img at bounding box center [790, 243] width 298 height 447
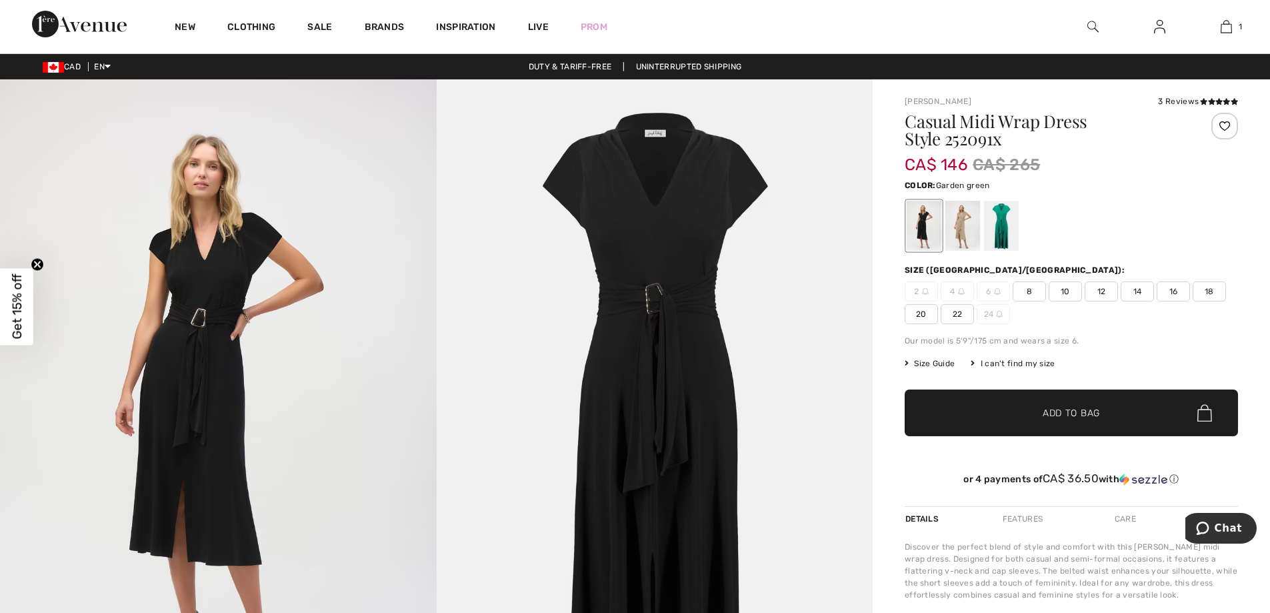
click at [997, 227] on div at bounding box center [1001, 226] width 35 height 50
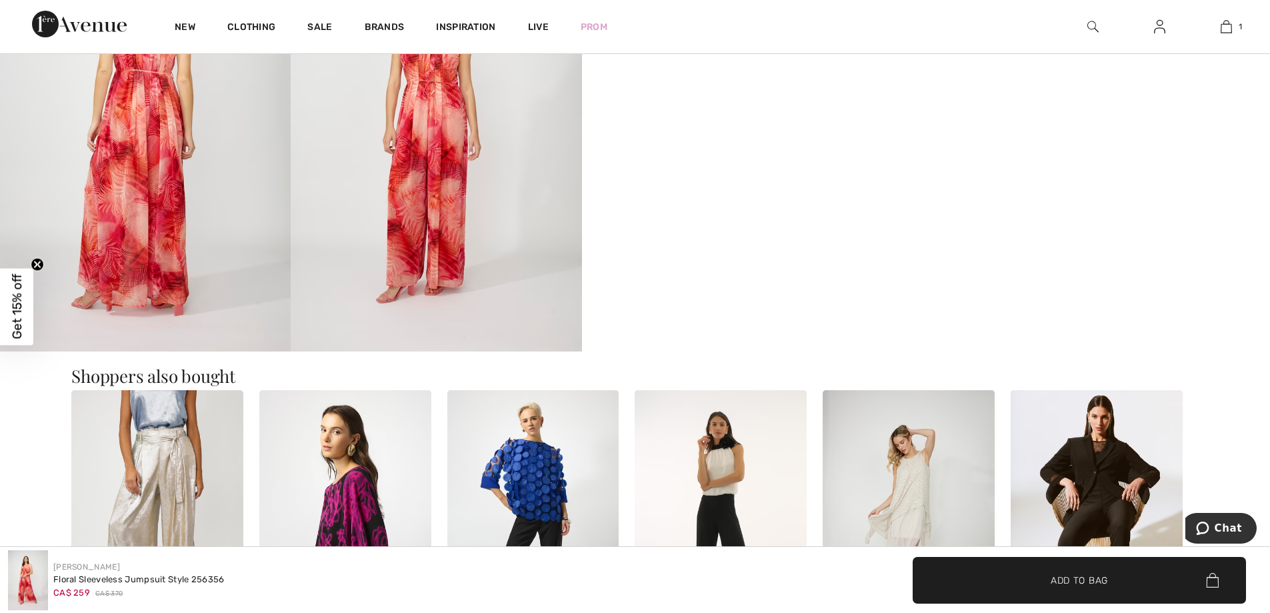
scroll to position [784, 0]
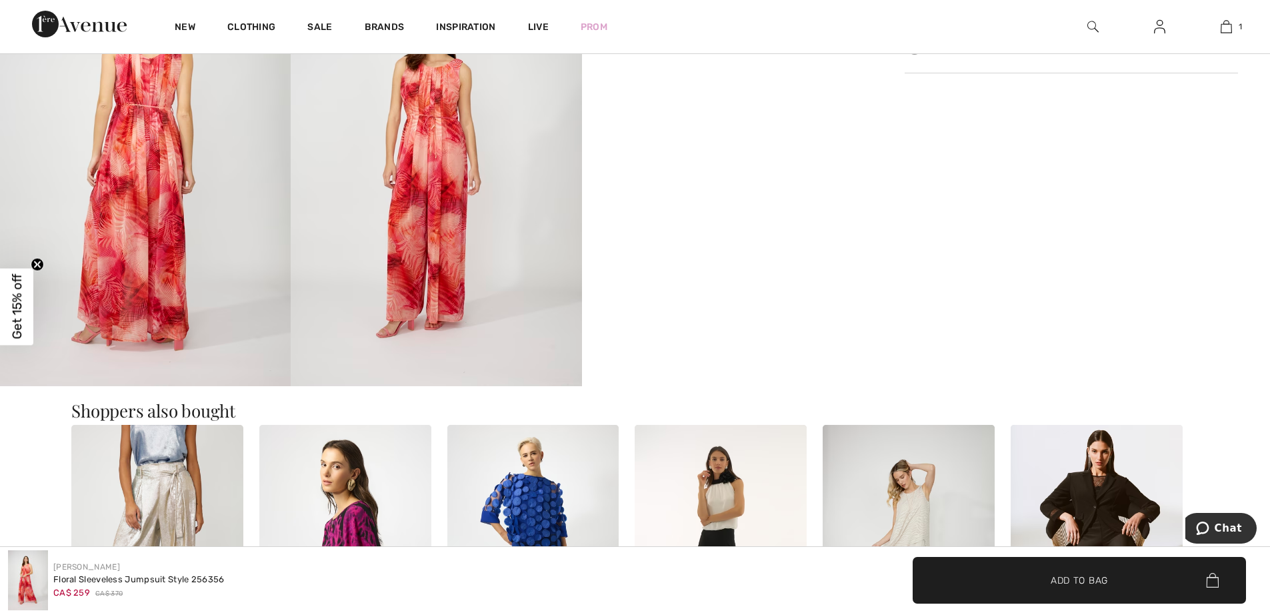
drag, startPoint x: 1265, startPoint y: 150, endPoint x: 1271, endPoint y: 102, distance: 48.5
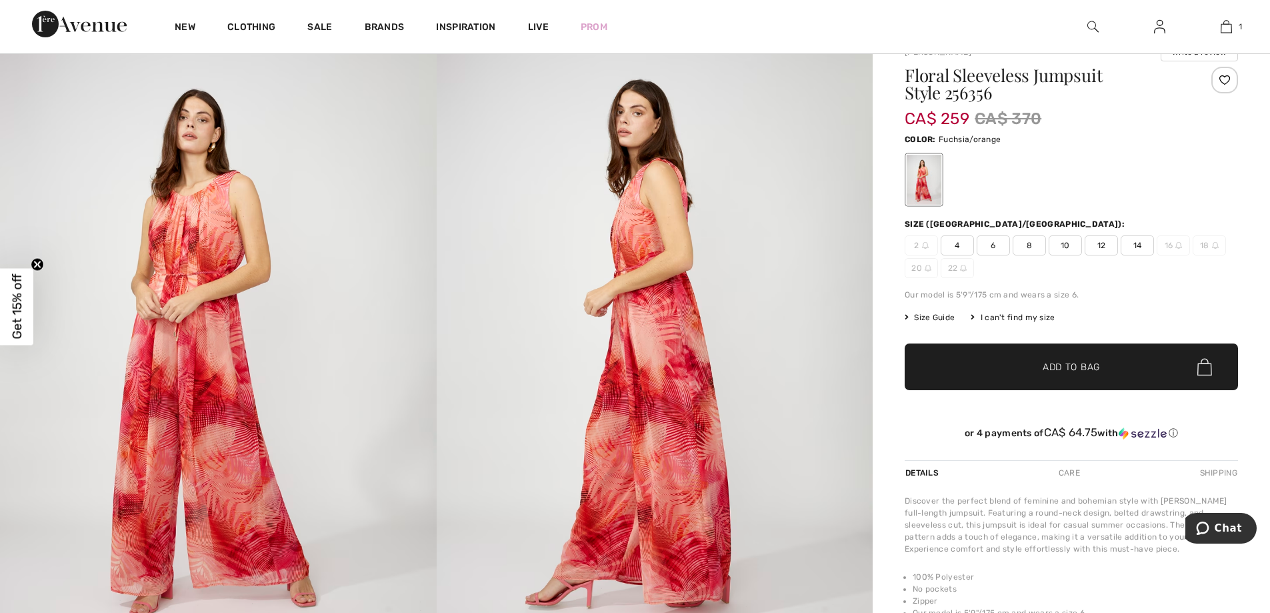
scroll to position [0, 0]
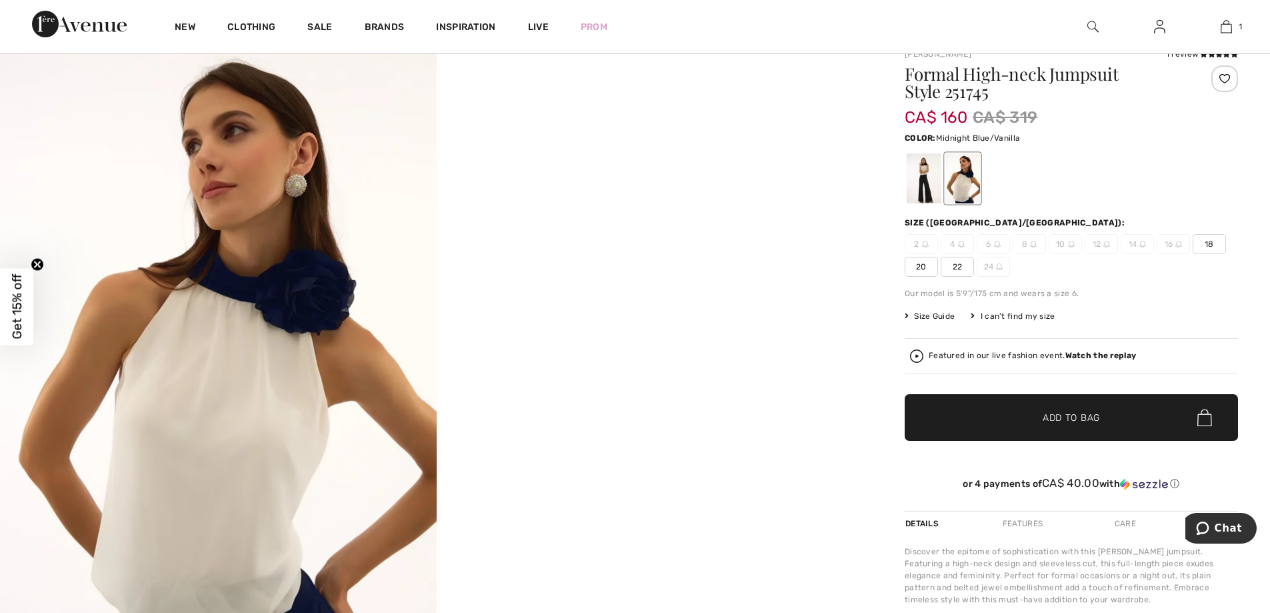
scroll to position [17, 0]
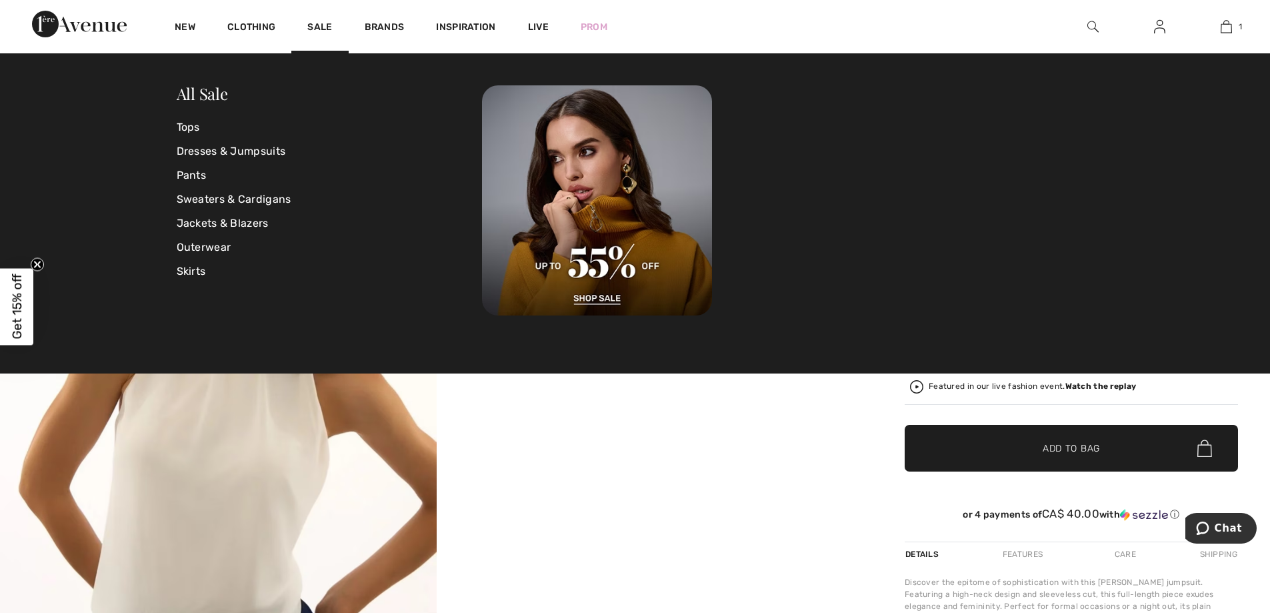
click at [315, 20] on div "Sale" at bounding box center [319, 26] width 57 height 53
click at [313, 23] on link "Sale" at bounding box center [319, 28] width 25 height 14
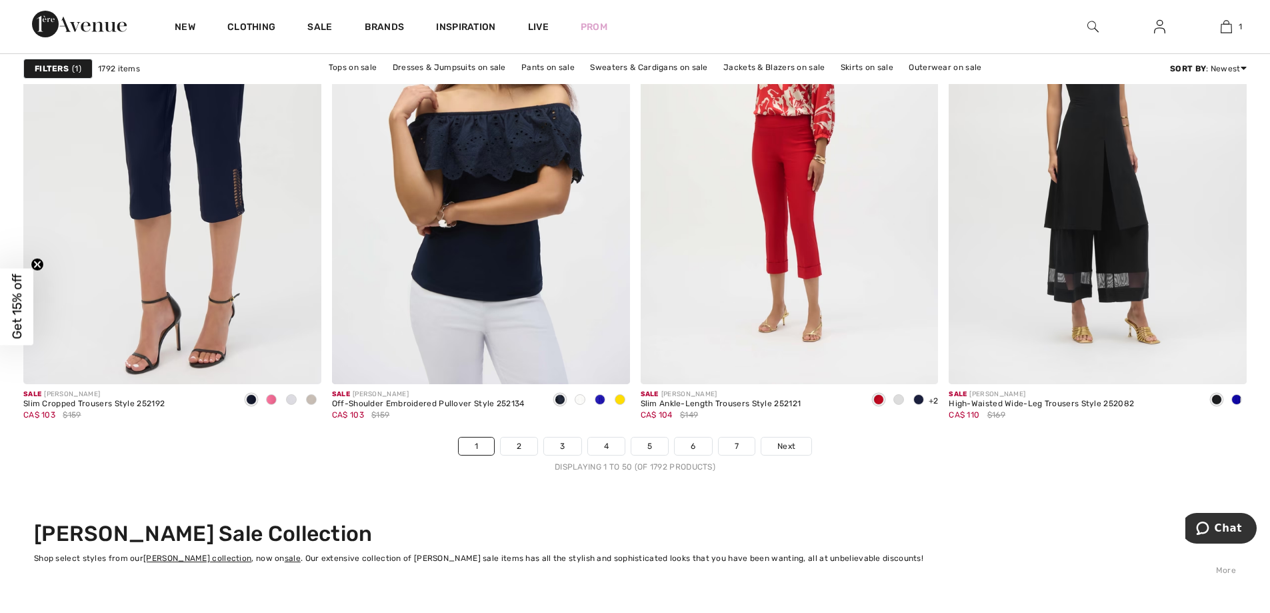
scroll to position [7659, 0]
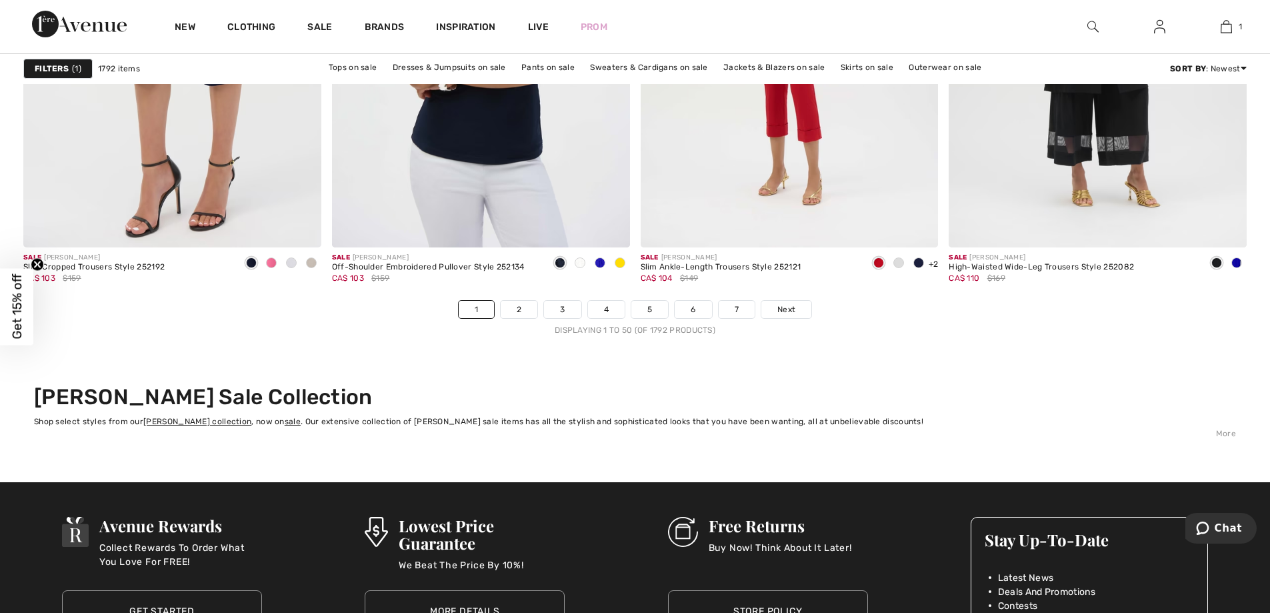
click at [691, 307] on link "6" at bounding box center [693, 309] width 37 height 17
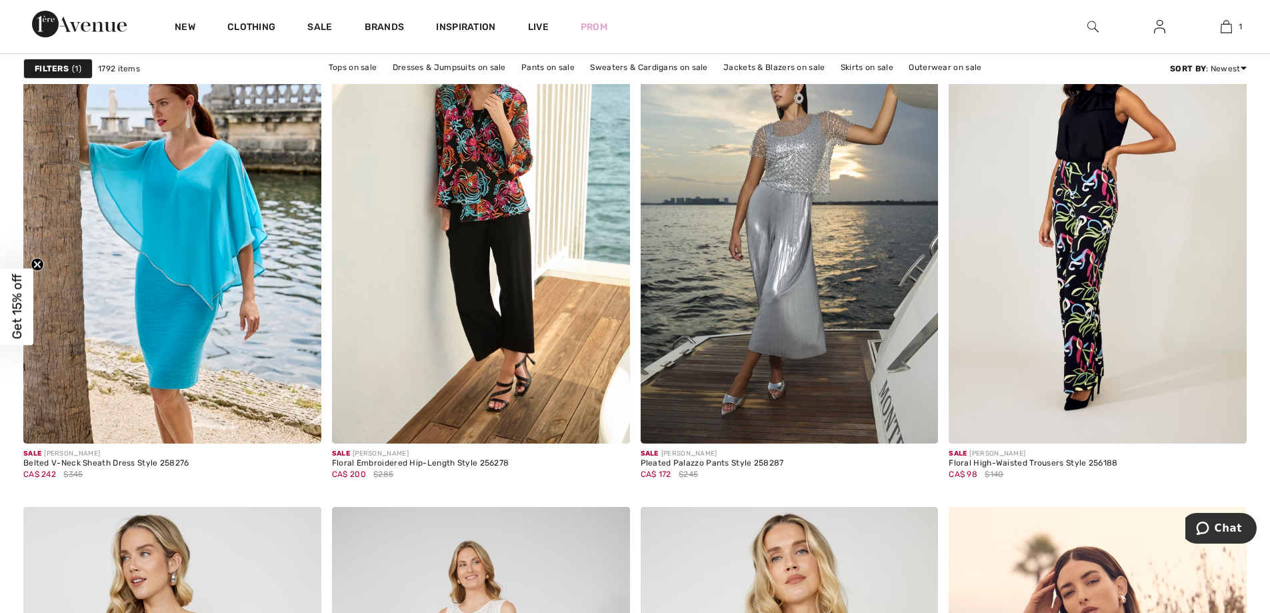
scroll to position [1209, 0]
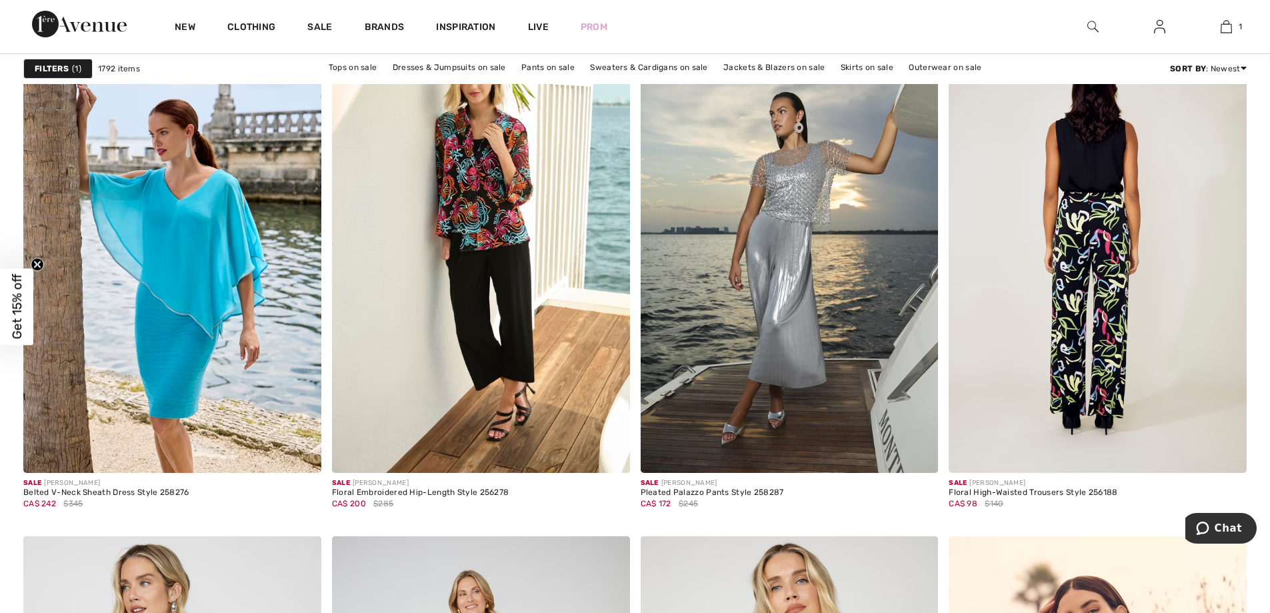
click at [1103, 225] on img at bounding box center [1098, 249] width 298 height 447
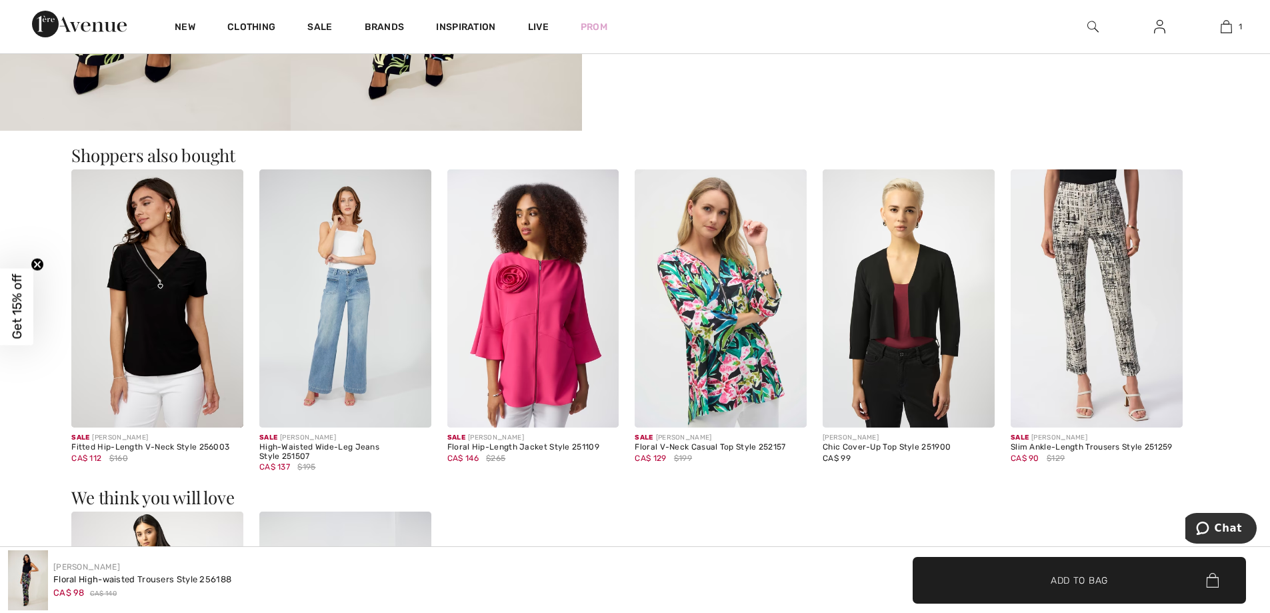
scroll to position [1060, 0]
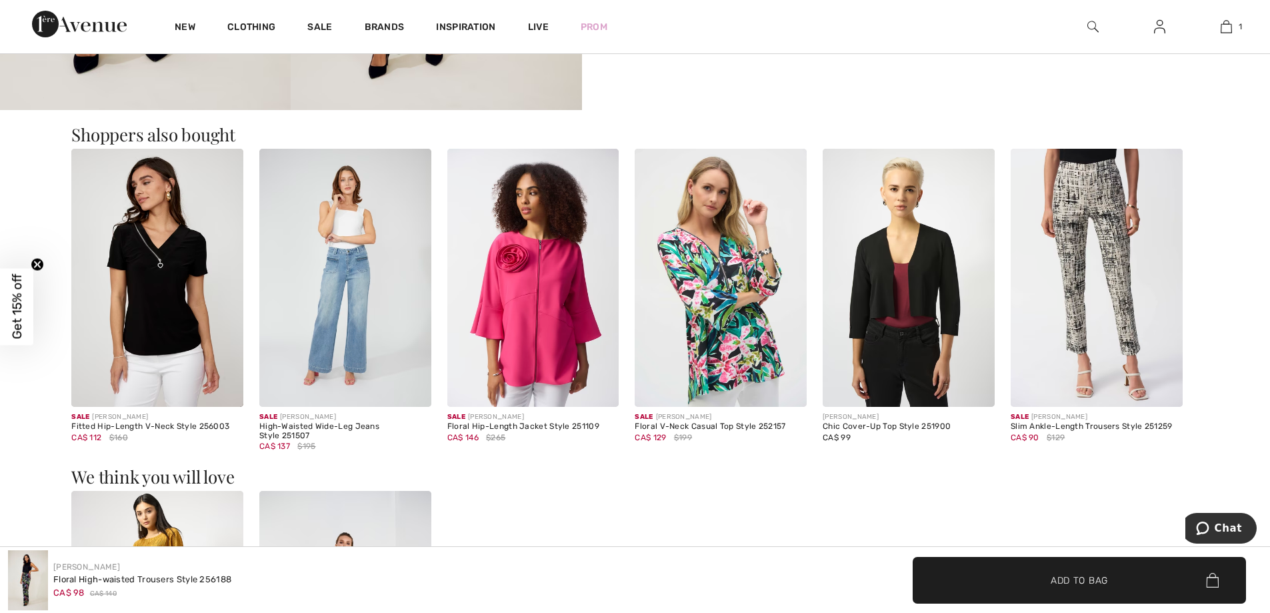
click at [545, 310] on img at bounding box center [533, 278] width 172 height 258
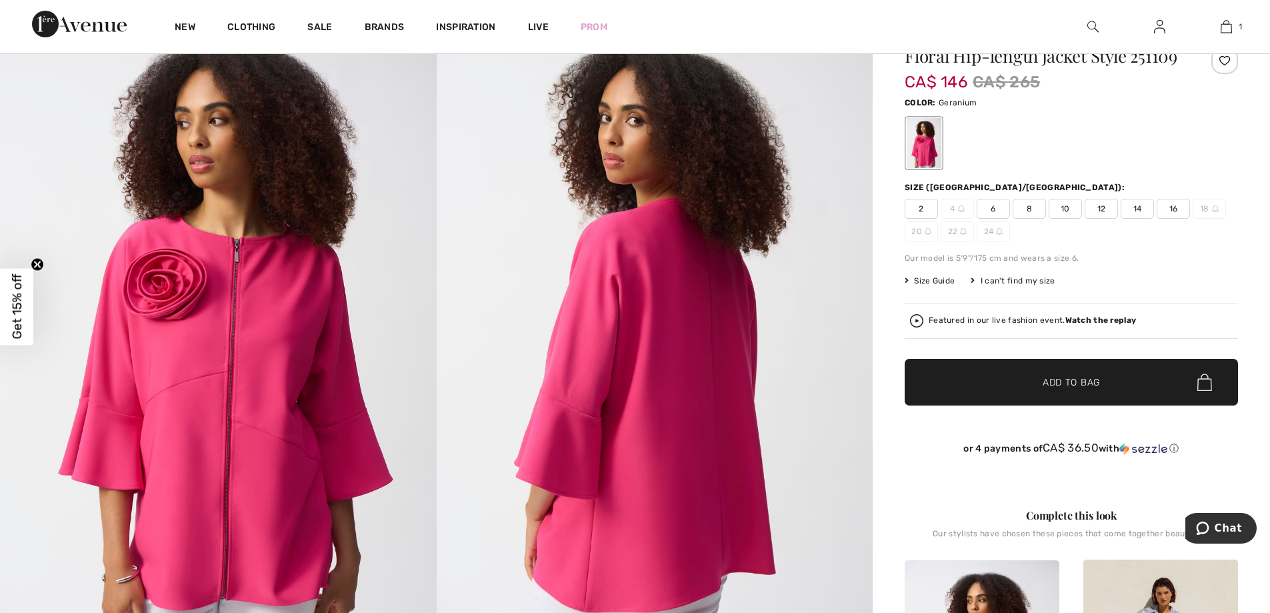
scroll to position [56, 0]
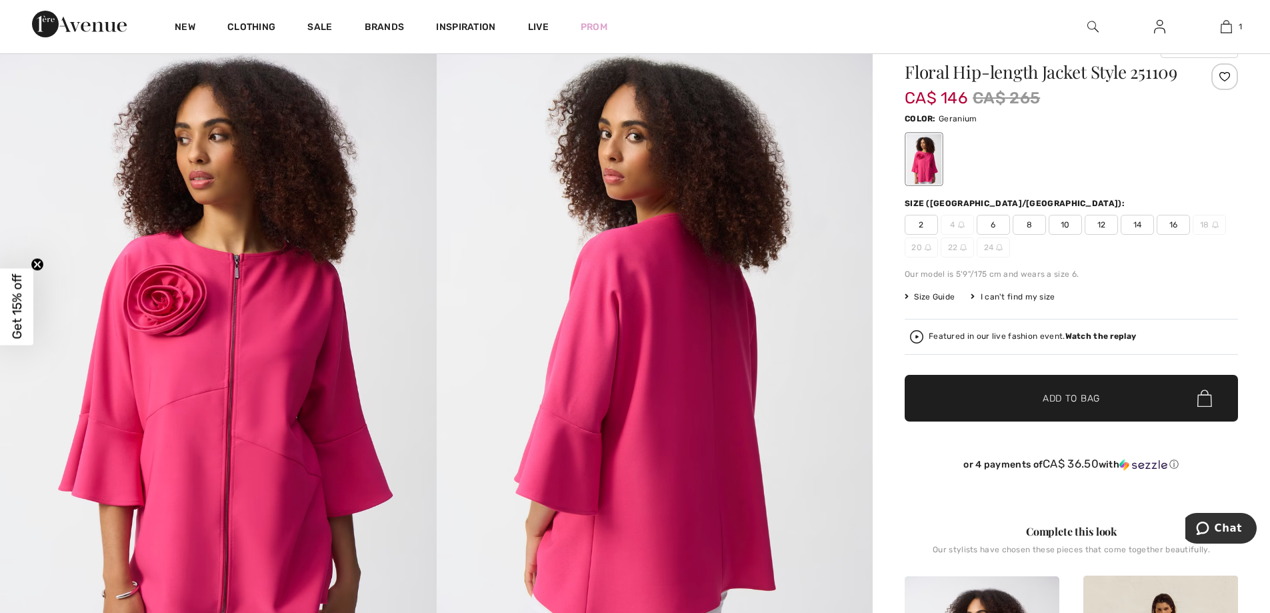
click at [1173, 221] on span "16" at bounding box center [1173, 225] width 33 height 20
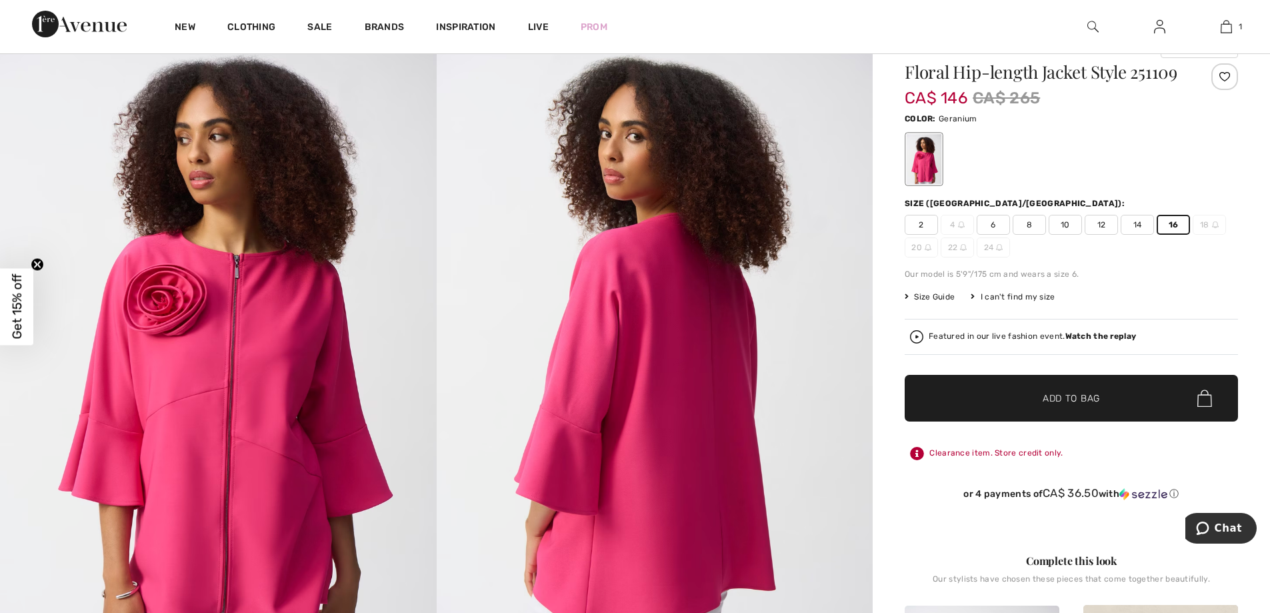
click at [1064, 394] on span "Add to Bag" at bounding box center [1071, 398] width 57 height 14
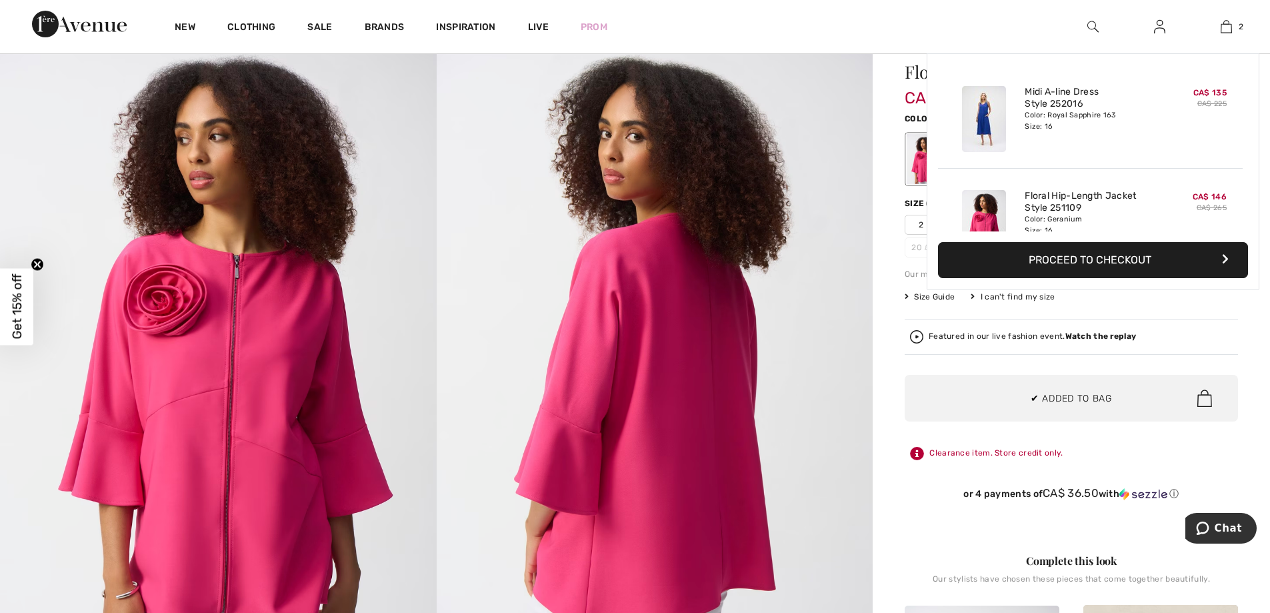
scroll to position [41, 0]
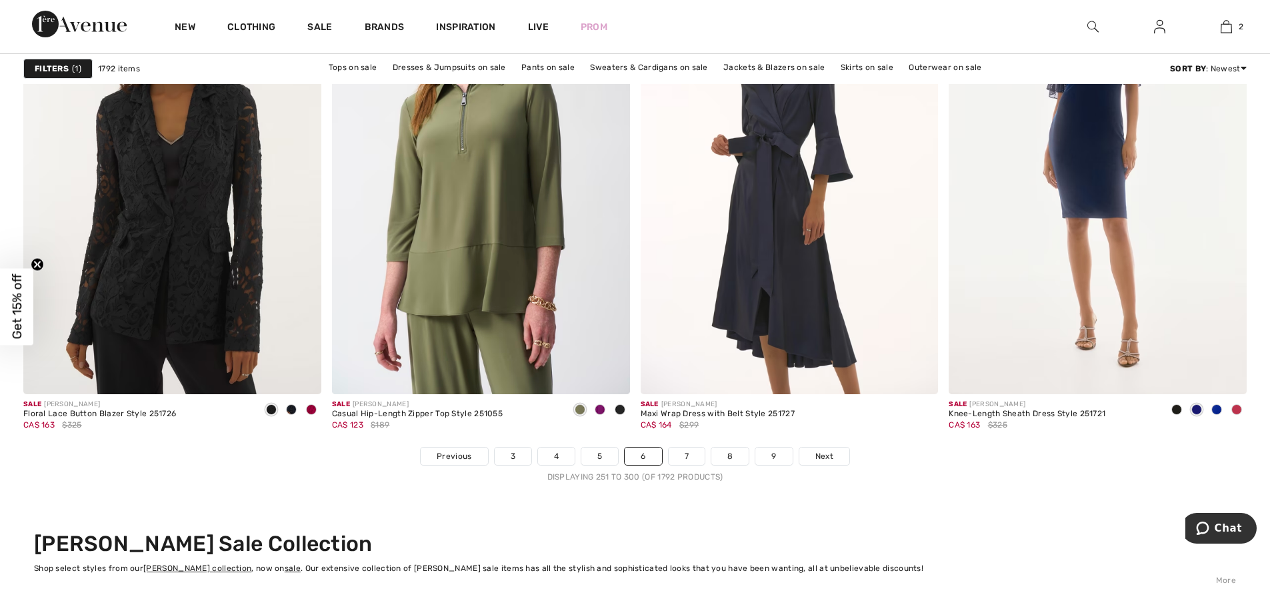
scroll to position [7522, 0]
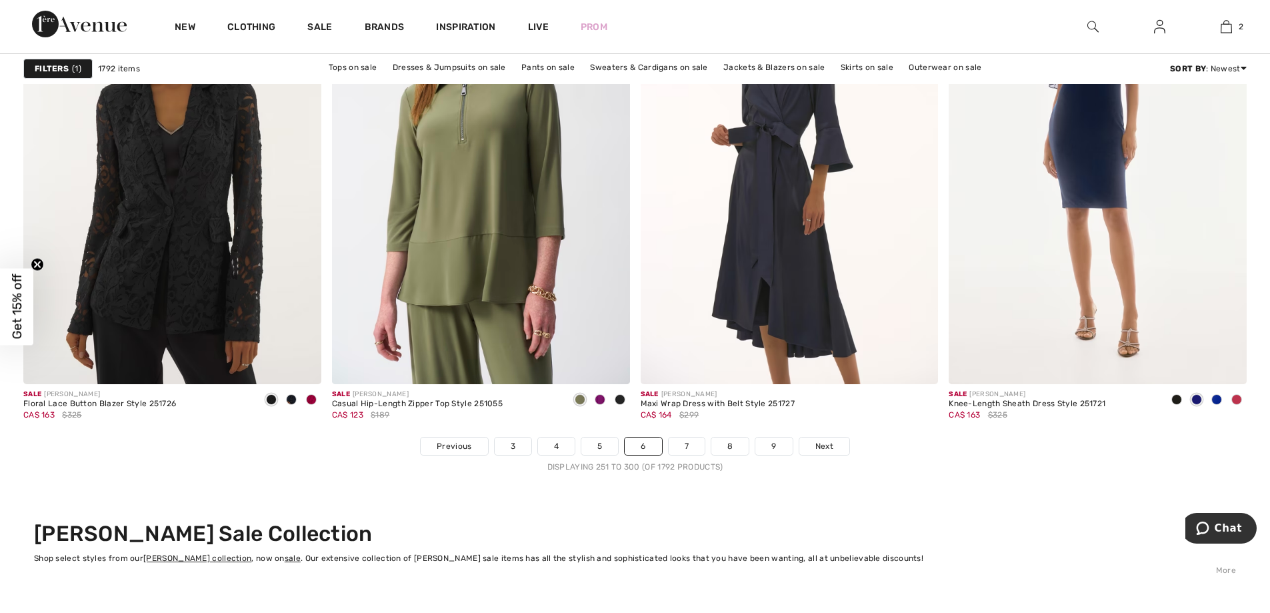
click at [684, 443] on link "7" at bounding box center [687, 445] width 36 height 17
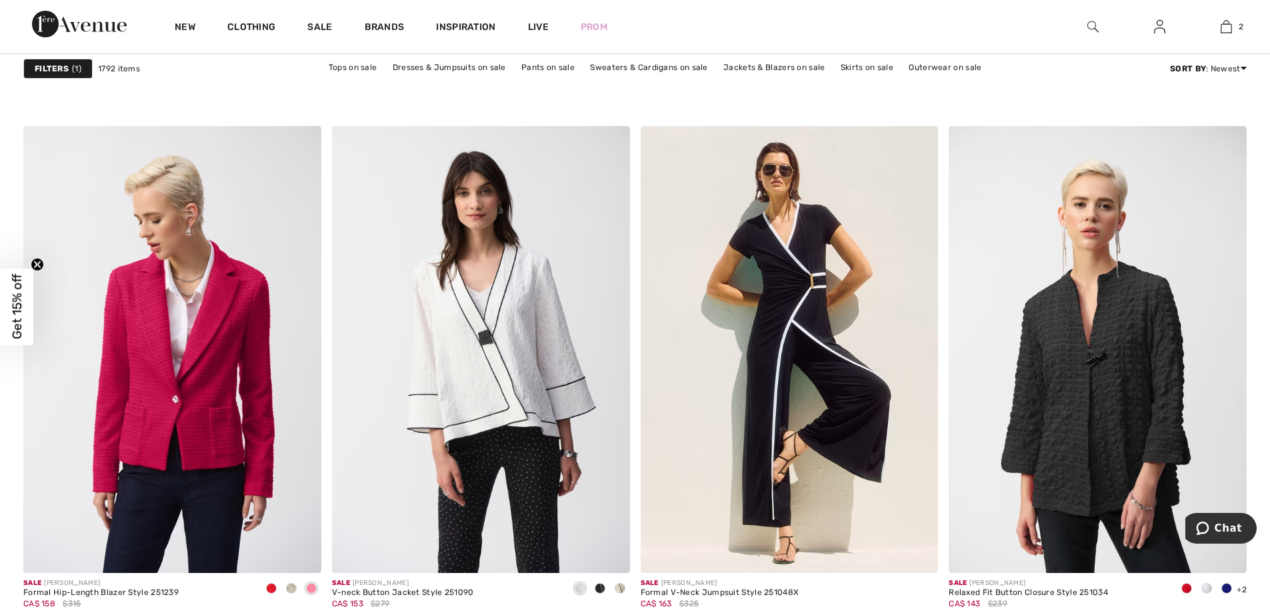
scroll to position [2352, 0]
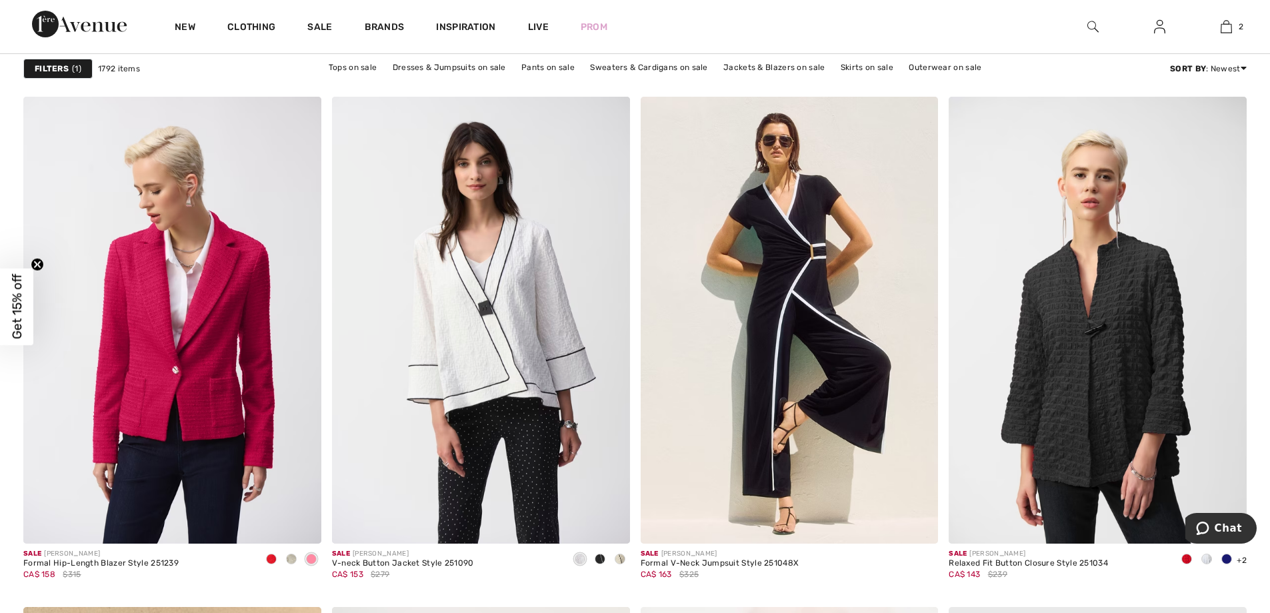
click at [1241, 205] on img at bounding box center [1098, 320] width 298 height 447
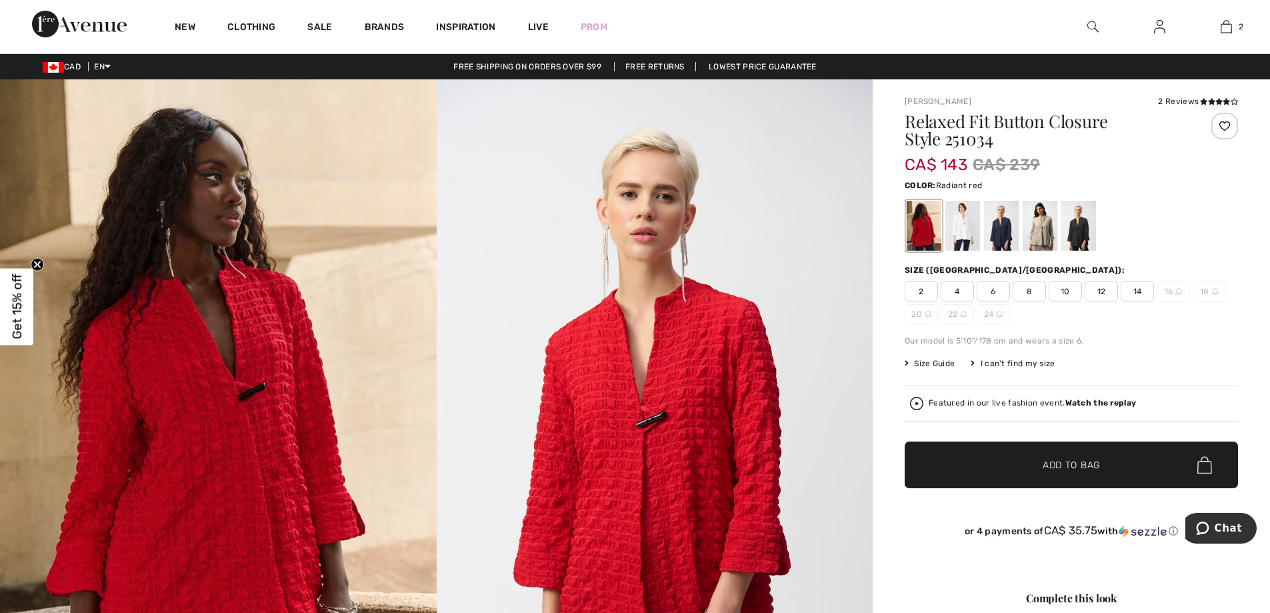
click at [1073, 223] on div at bounding box center [1078, 226] width 35 height 50
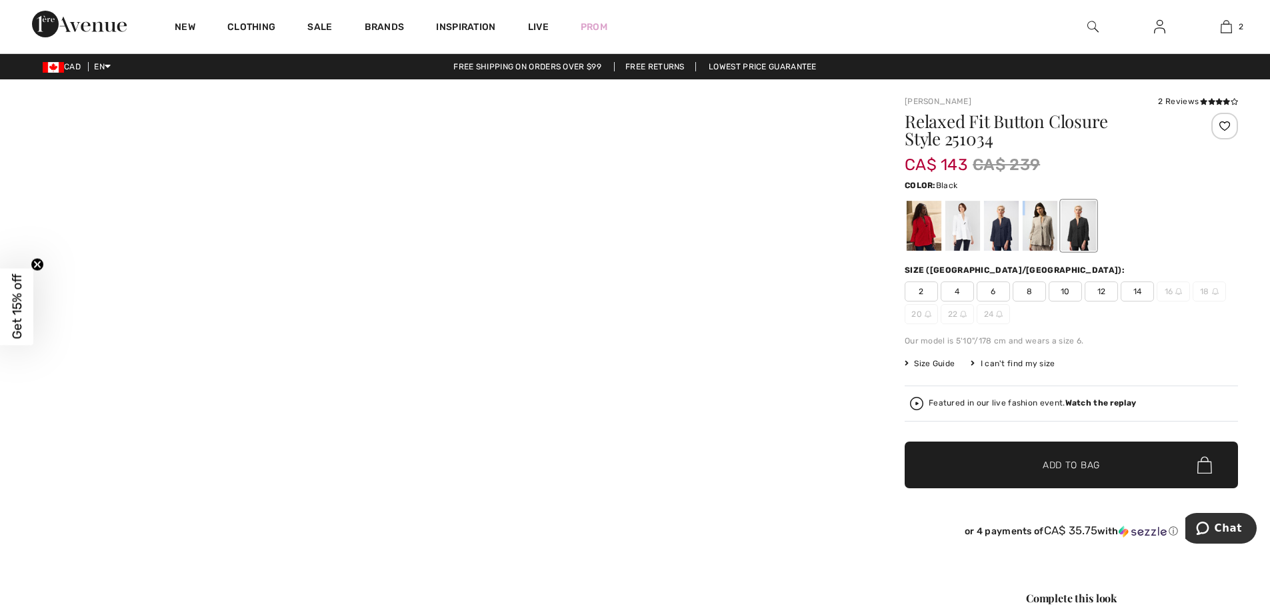
click at [1074, 223] on div at bounding box center [1078, 226] width 35 height 50
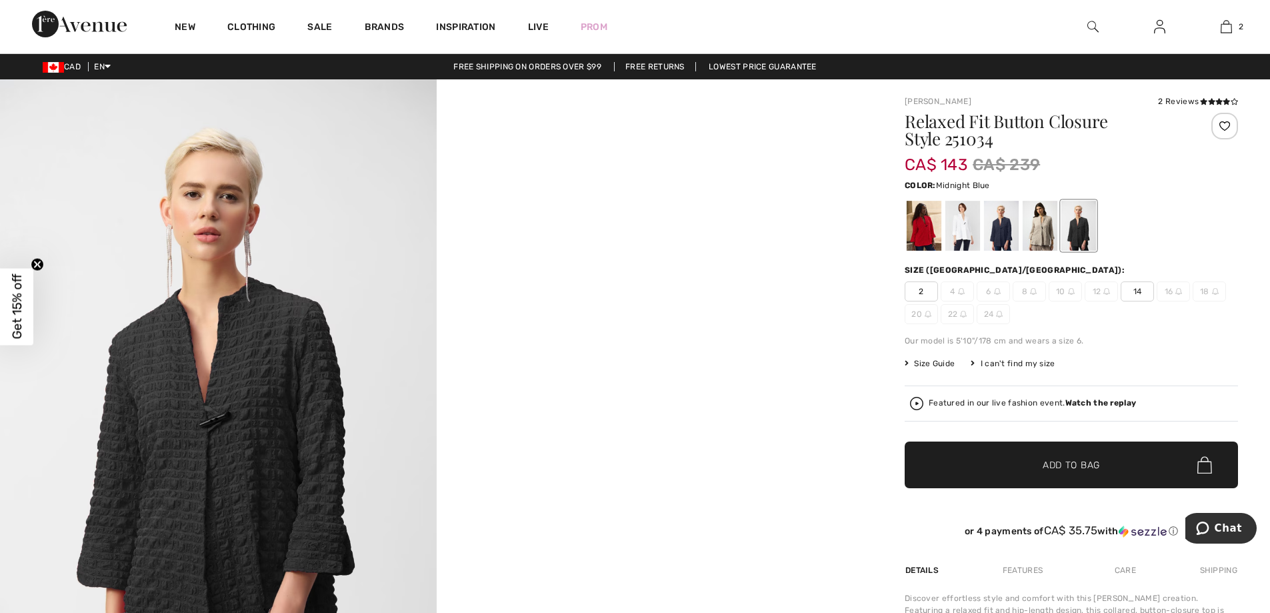
click at [1003, 227] on div at bounding box center [1001, 226] width 35 height 50
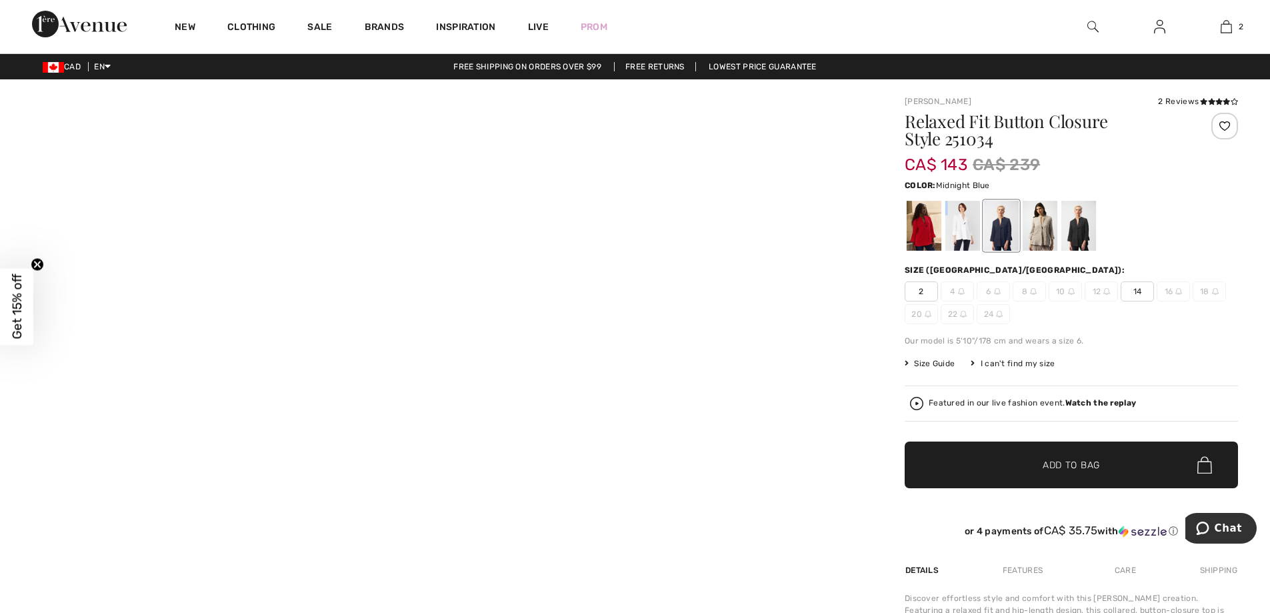
click at [1003, 227] on div at bounding box center [1001, 226] width 35 height 50
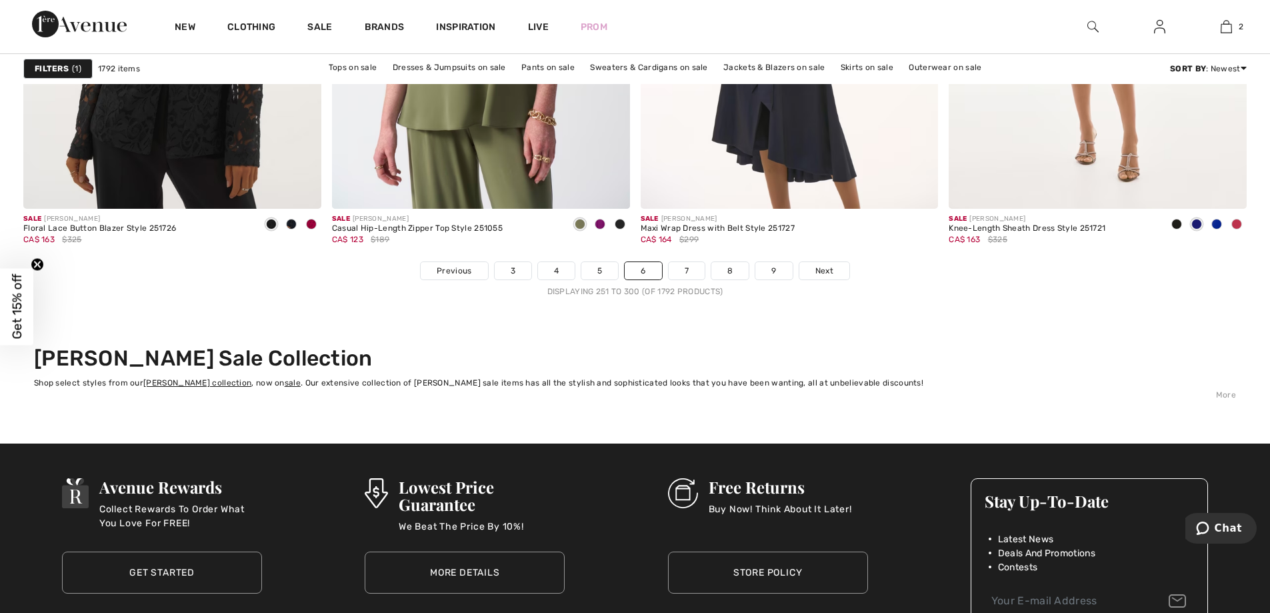
scroll to position [7737, 0]
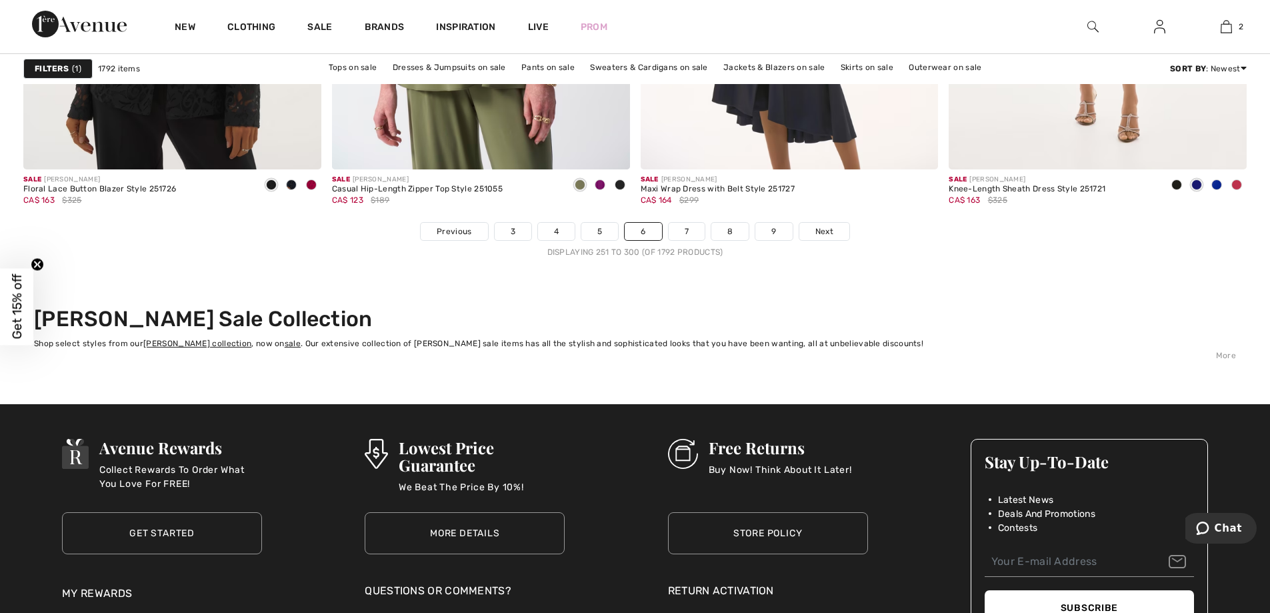
click at [684, 229] on link "7" at bounding box center [687, 231] width 36 height 17
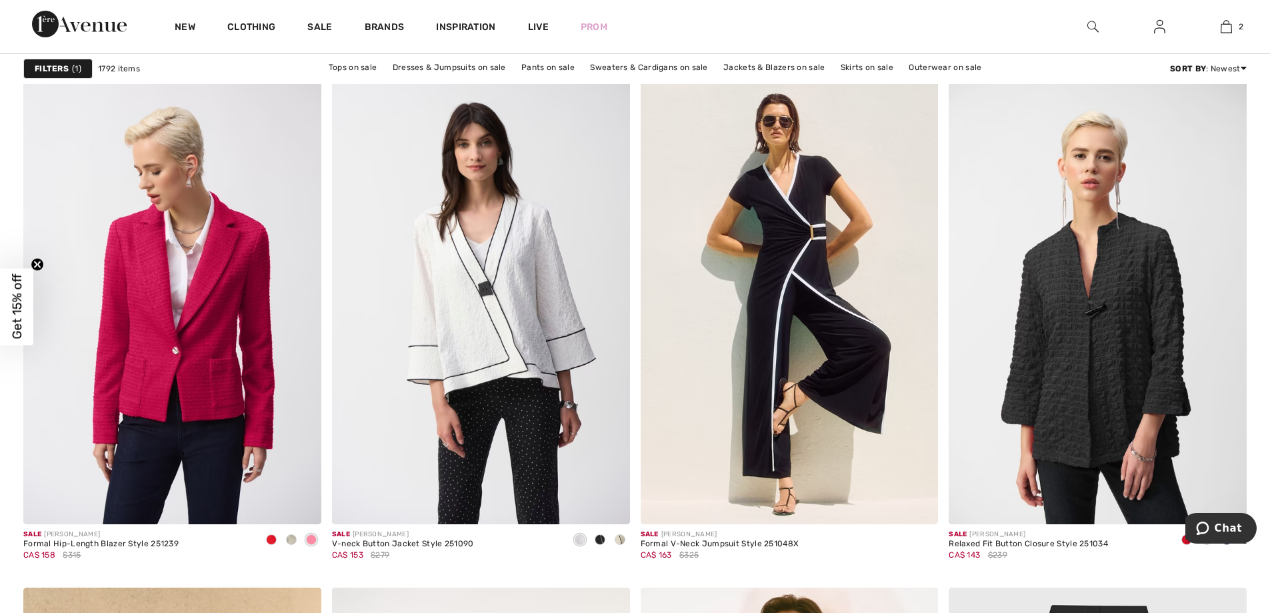
scroll to position [2430, 0]
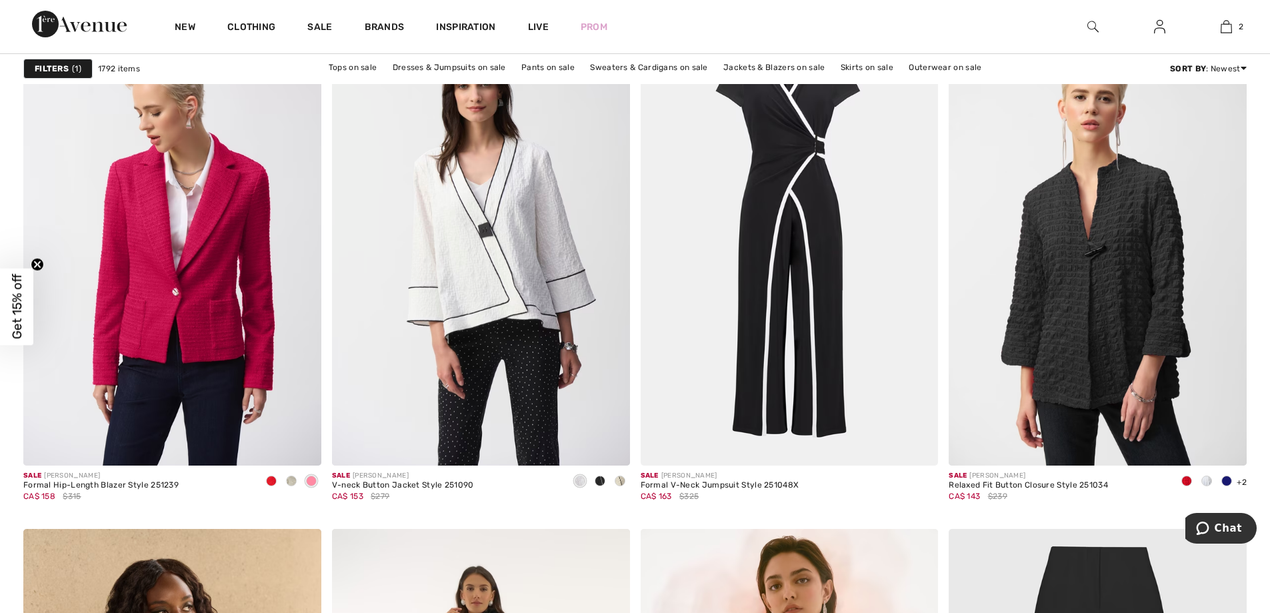
click at [782, 252] on img at bounding box center [790, 242] width 298 height 447
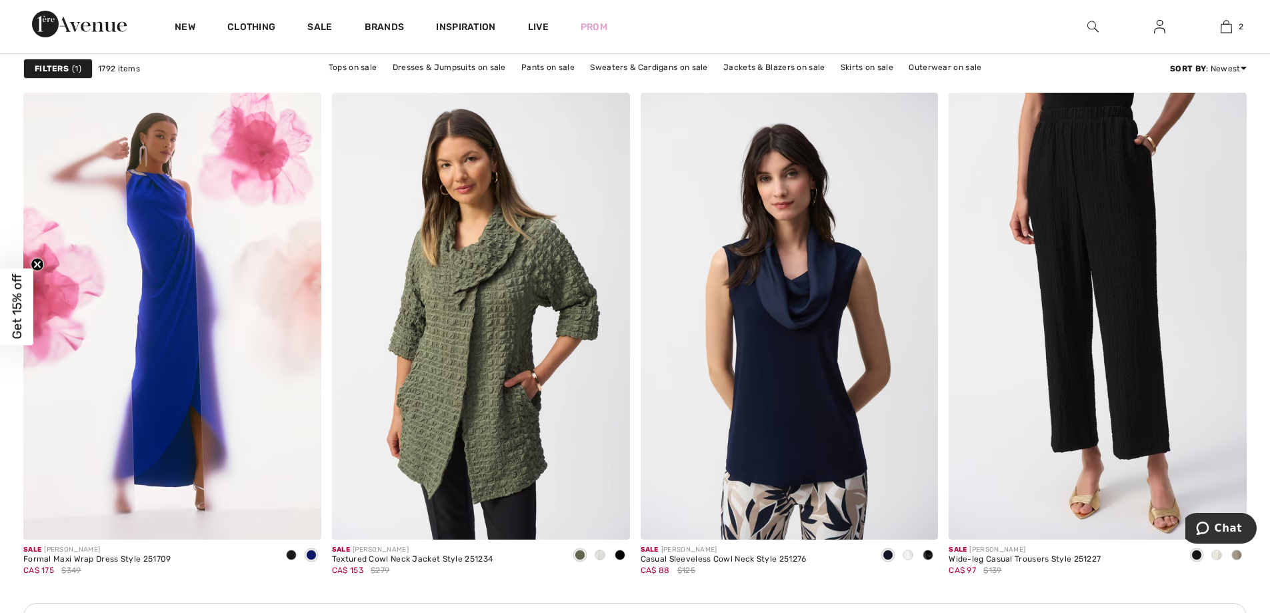
scroll to position [3308, 0]
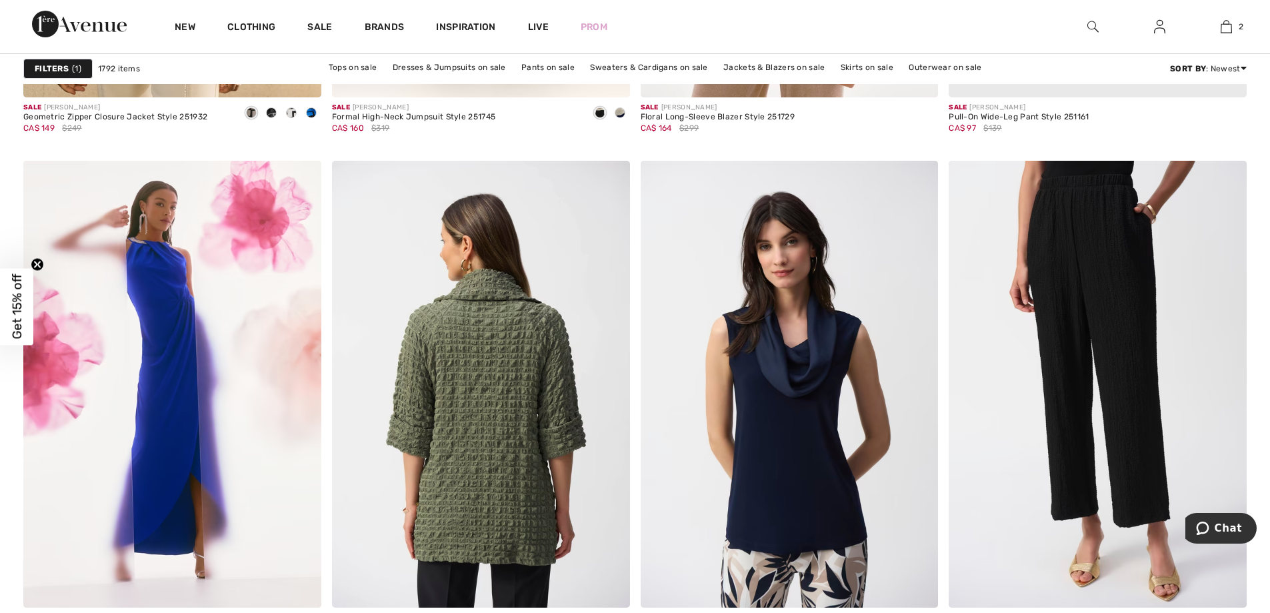
click at [477, 430] on img at bounding box center [481, 384] width 298 height 447
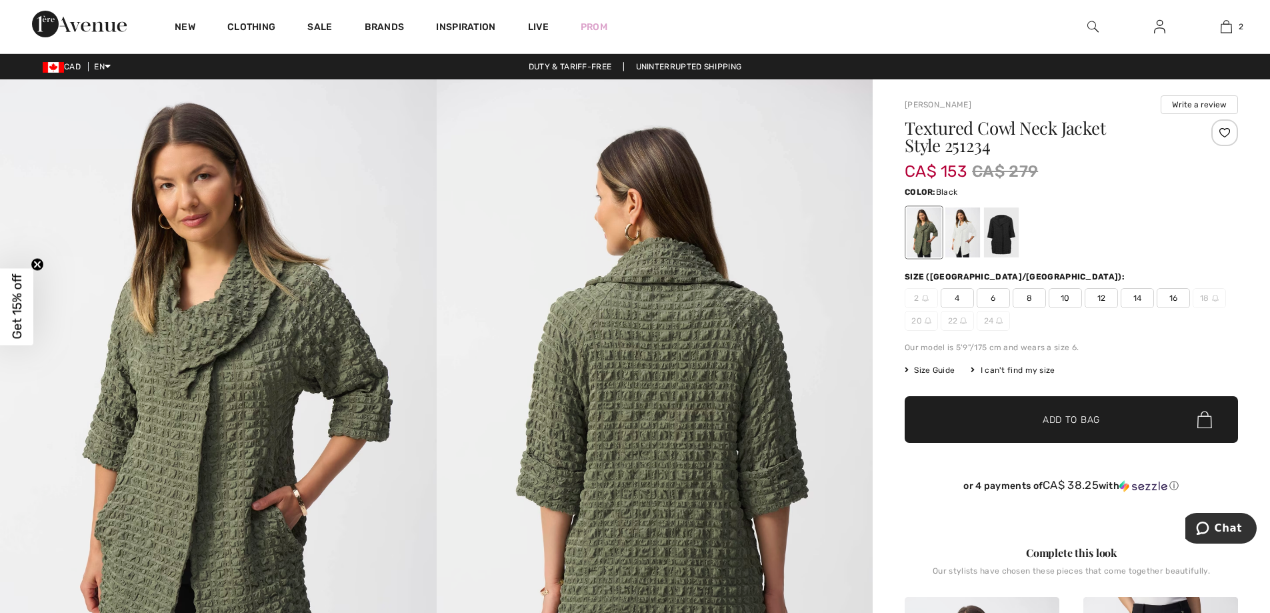
click at [997, 234] on div at bounding box center [1001, 232] width 35 height 50
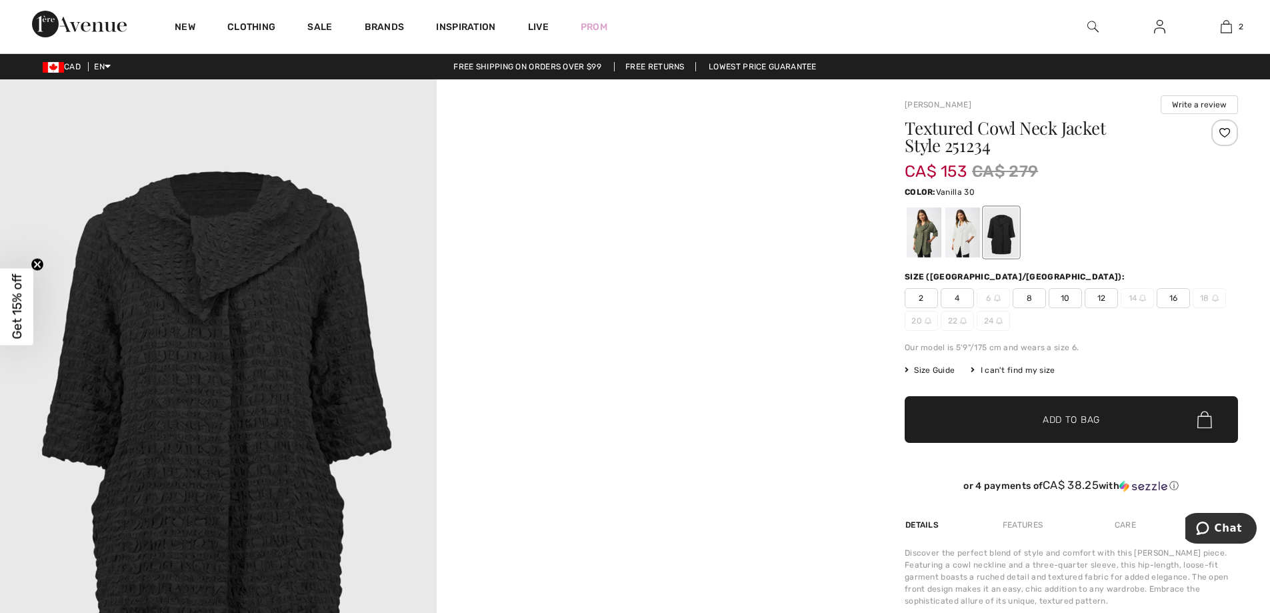
click at [964, 233] on div at bounding box center [962, 232] width 35 height 50
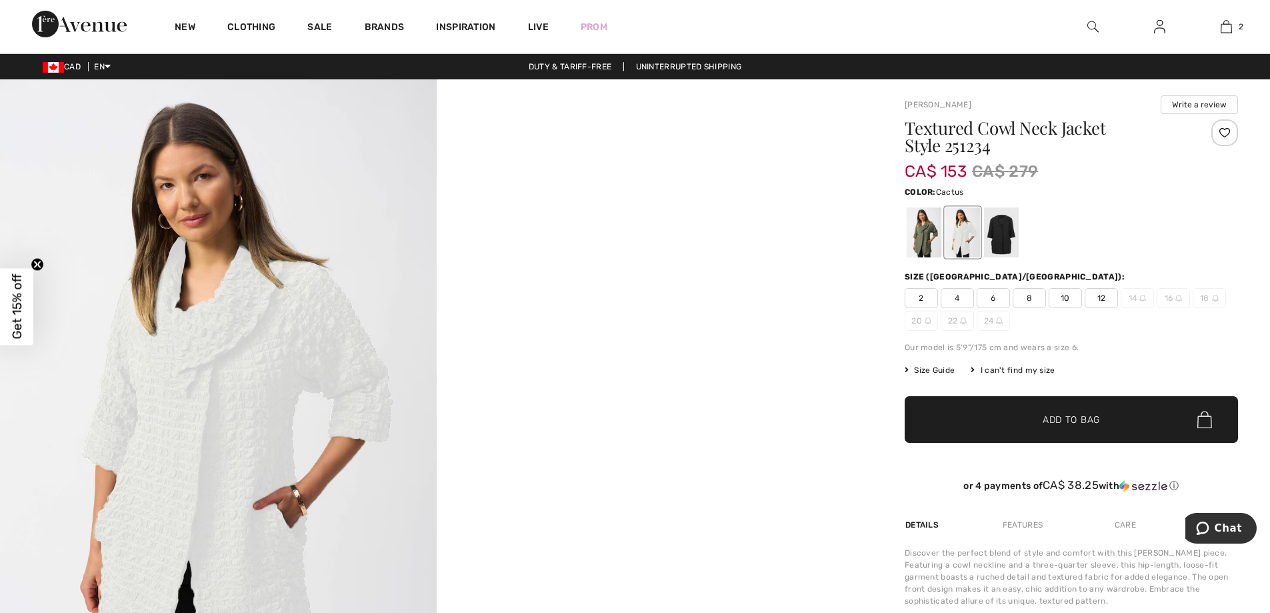
click at [917, 237] on div at bounding box center [924, 232] width 35 height 50
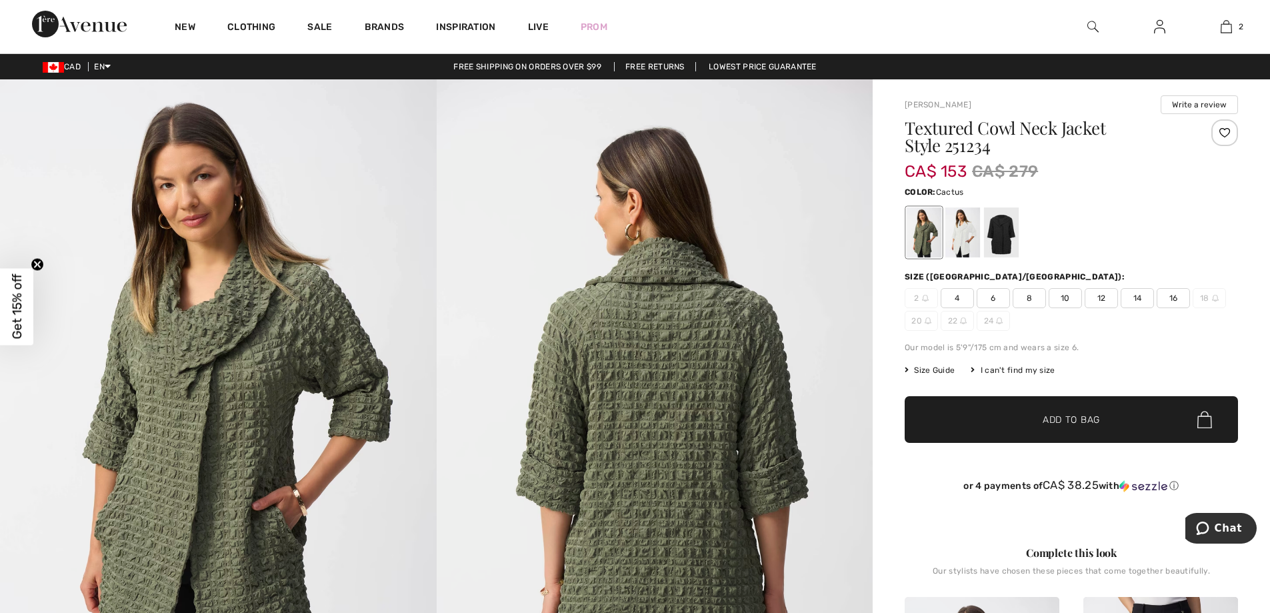
click at [1173, 293] on span "16" at bounding box center [1173, 298] width 33 height 20
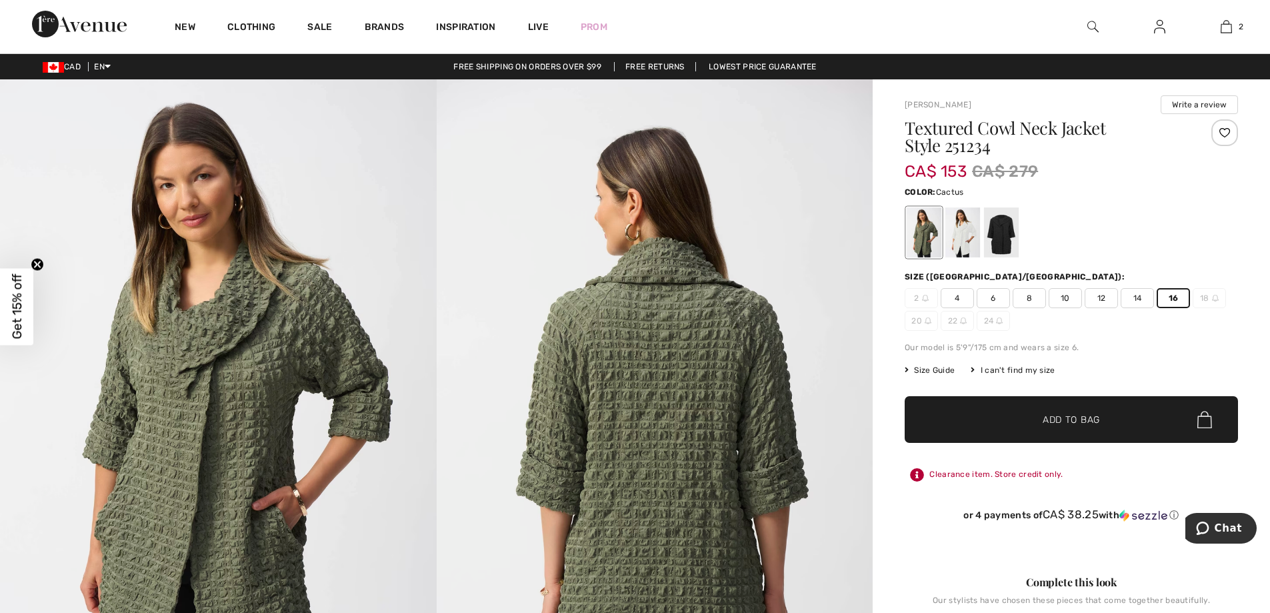
click at [1067, 416] on span "Add to Bag" at bounding box center [1071, 420] width 57 height 14
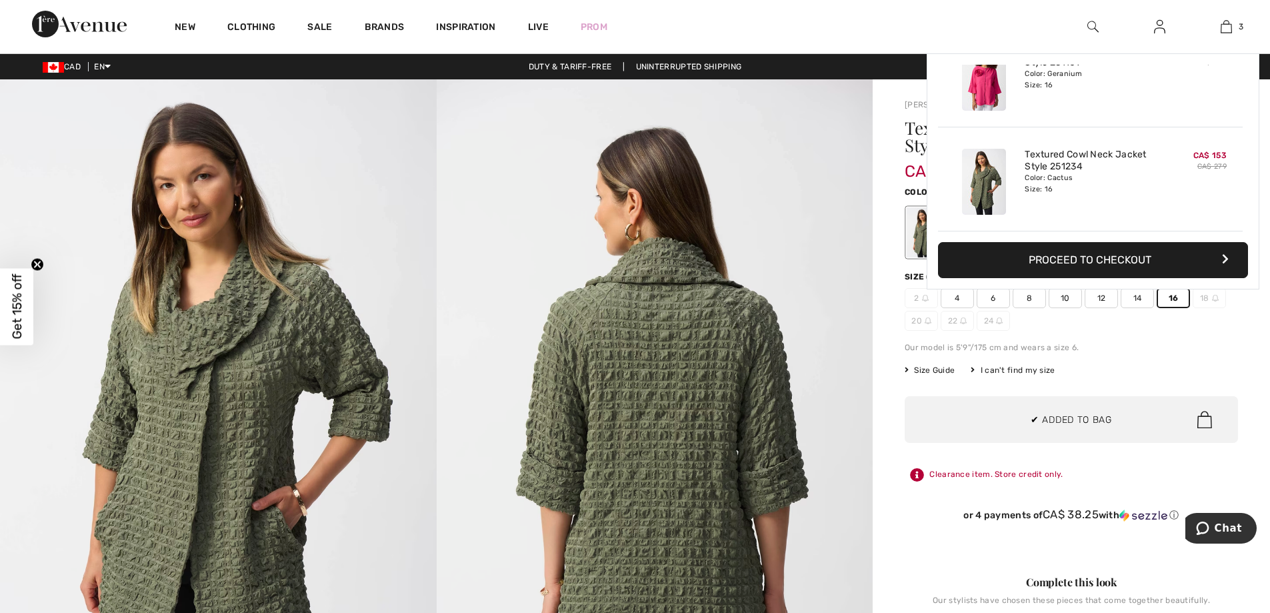
scroll to position [145, 0]
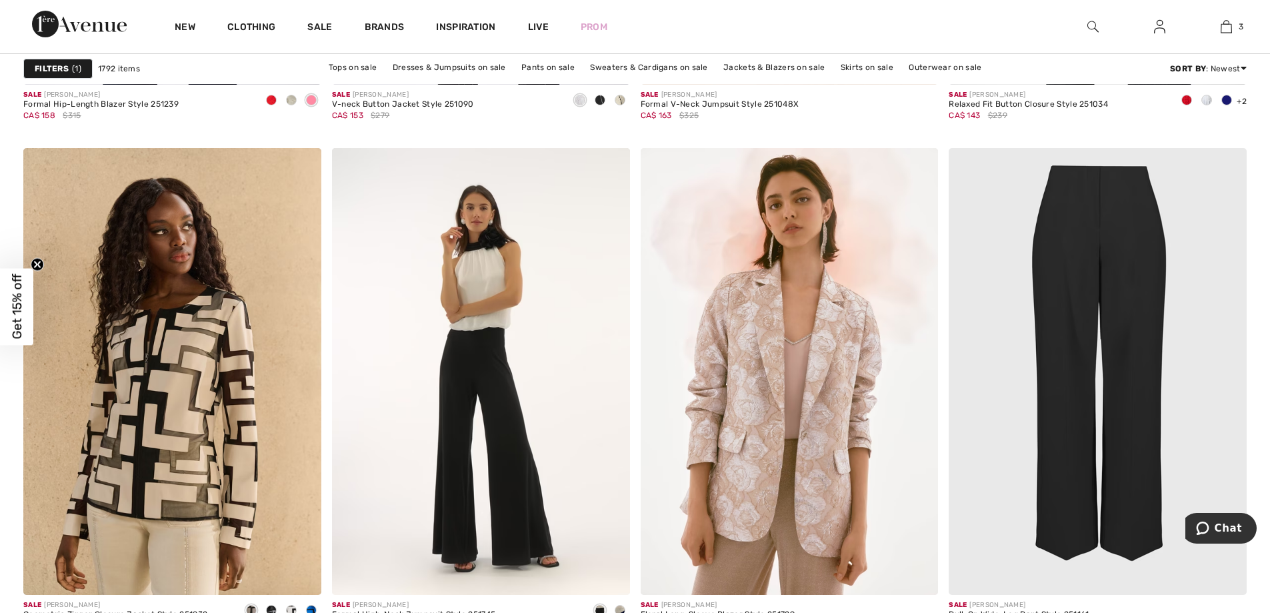
scroll to position [2859, 0]
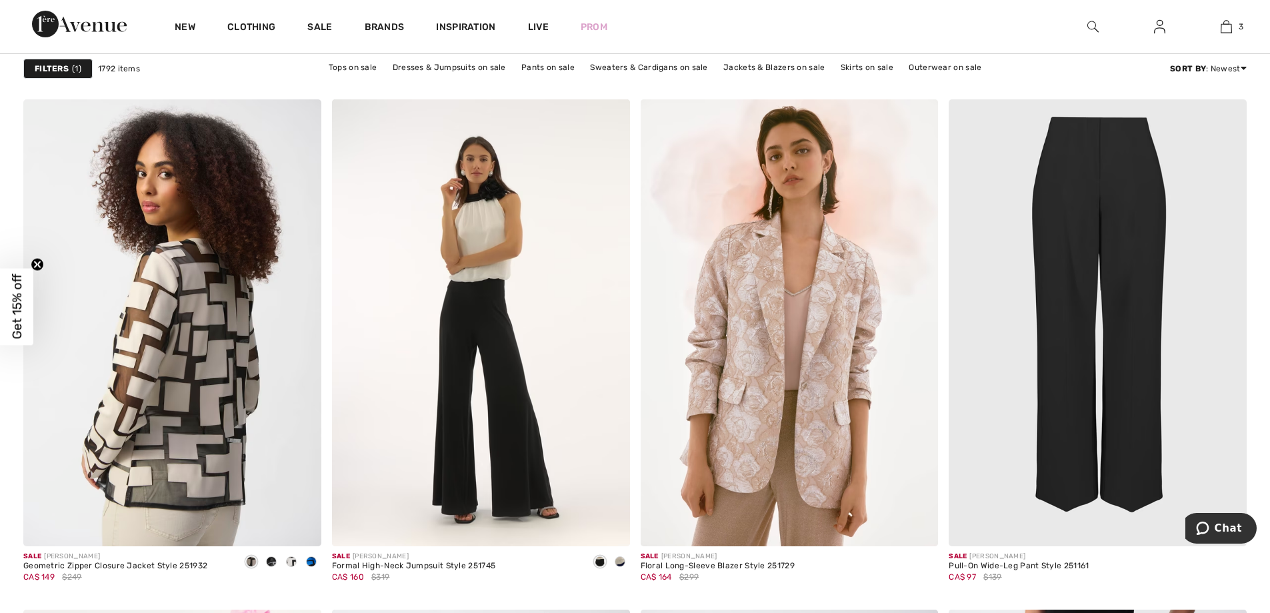
click at [209, 407] on img at bounding box center [172, 322] width 298 height 447
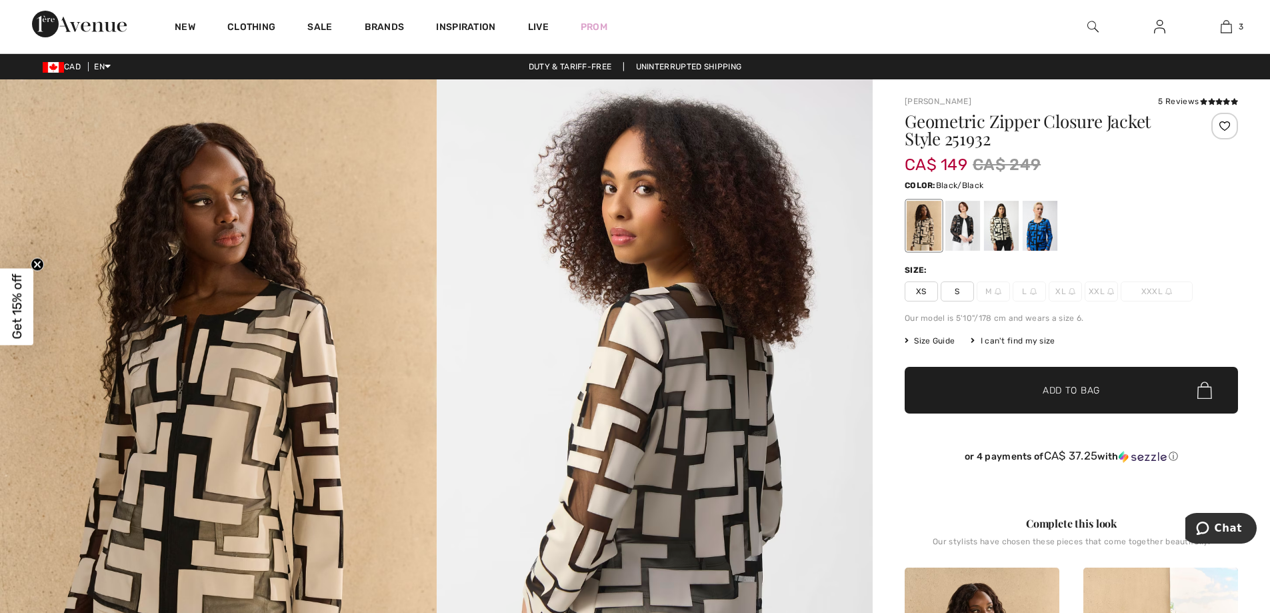
click at [957, 219] on div at bounding box center [962, 226] width 35 height 50
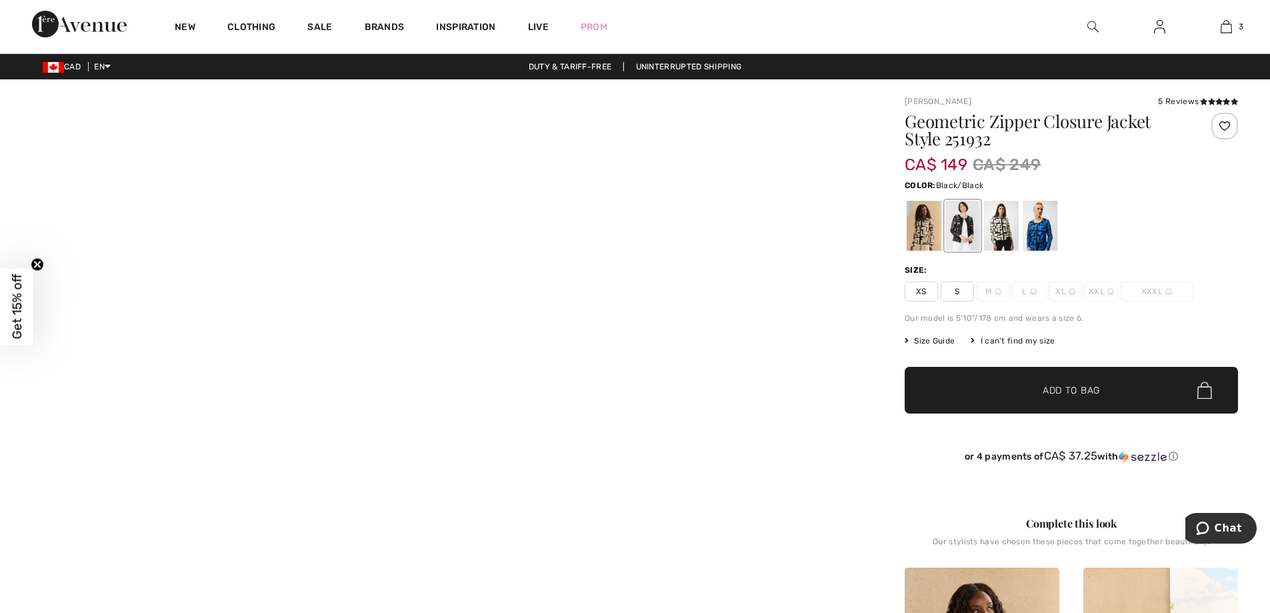
click at [957, 219] on div at bounding box center [962, 226] width 35 height 50
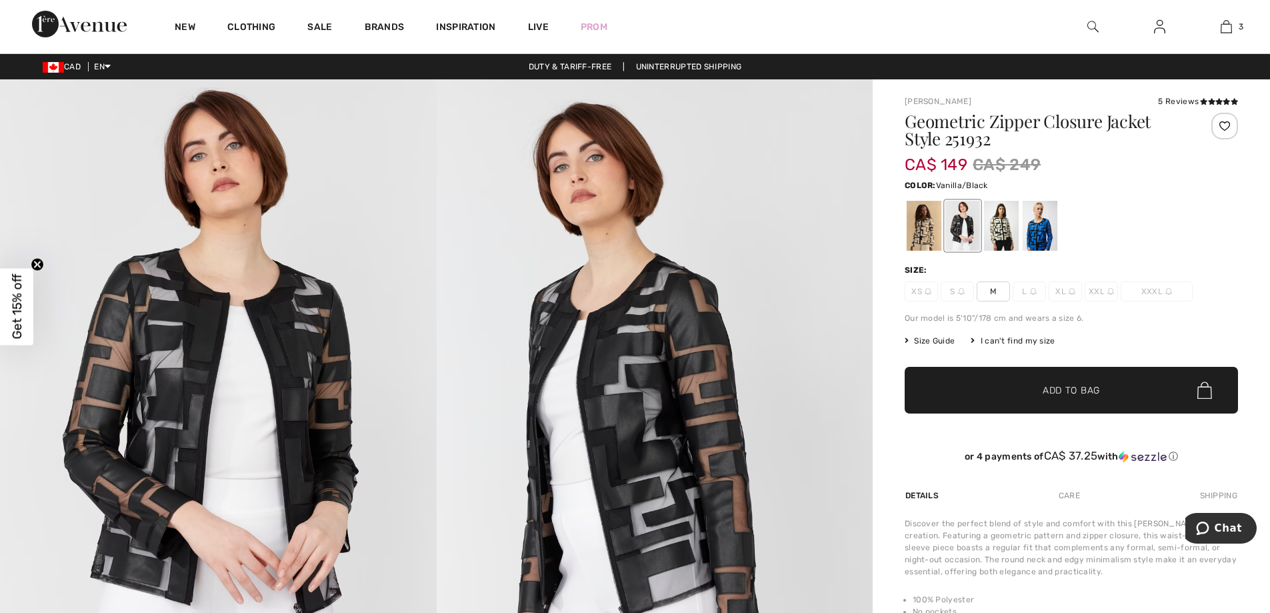
click at [1003, 231] on div at bounding box center [1001, 226] width 35 height 50
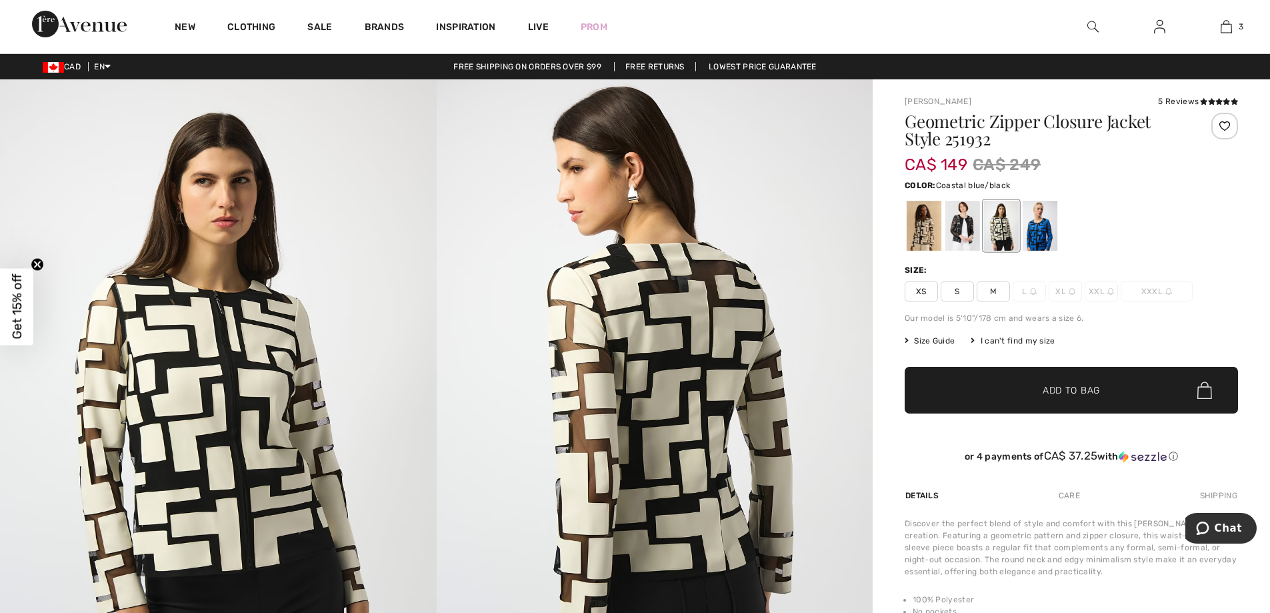
click at [1036, 226] on div at bounding box center [1040, 226] width 35 height 50
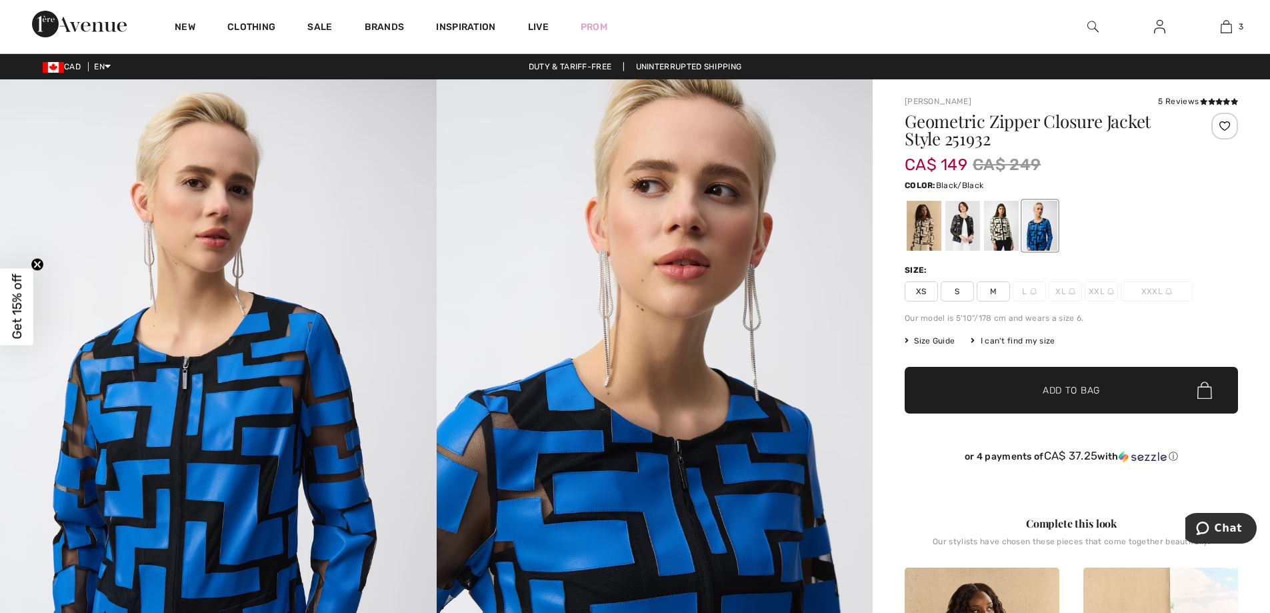
click at [957, 223] on div at bounding box center [962, 226] width 35 height 50
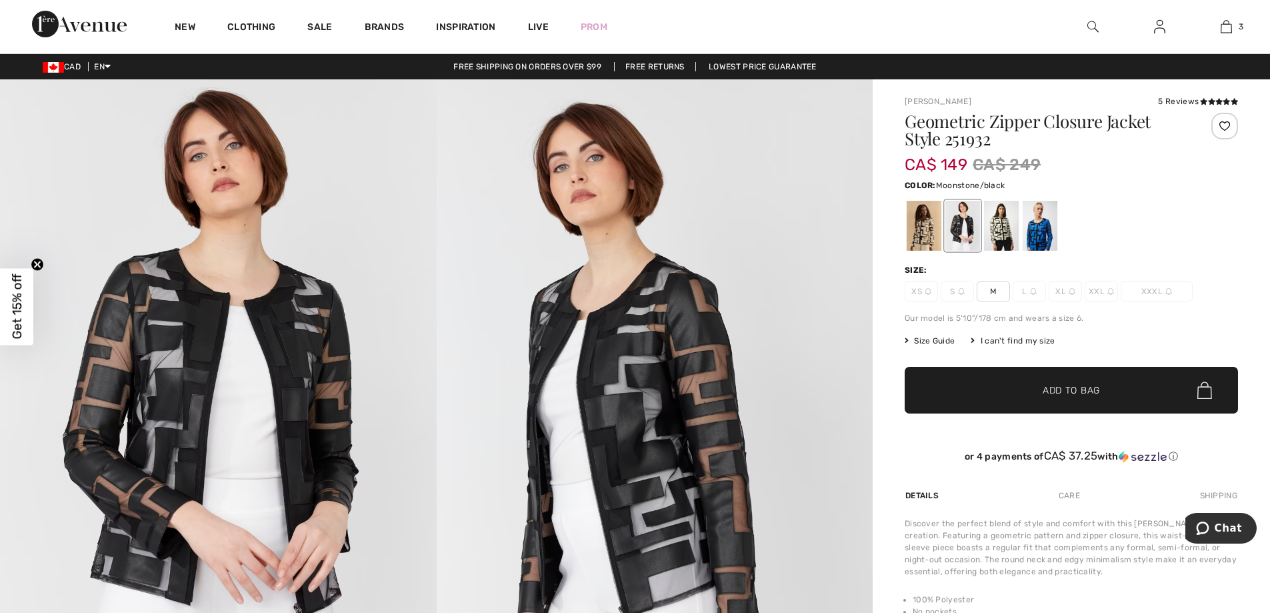
click at [921, 229] on div at bounding box center [924, 226] width 35 height 50
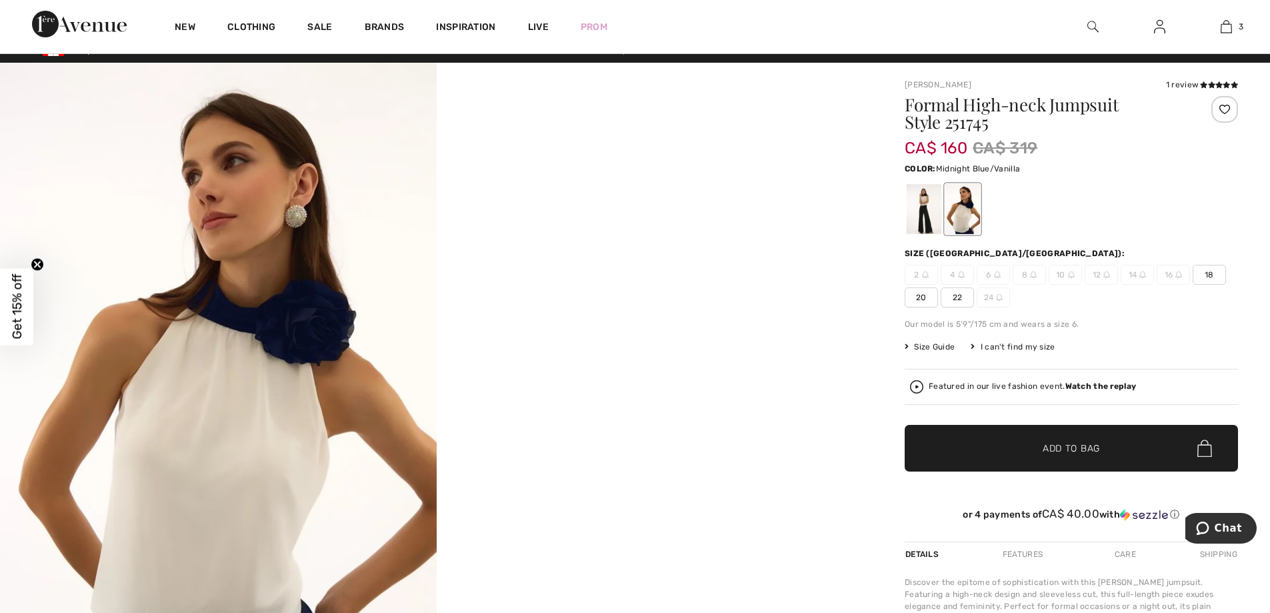
click at [821, 281] on video "Your browser does not support the video tag." at bounding box center [655, 172] width 437 height 218
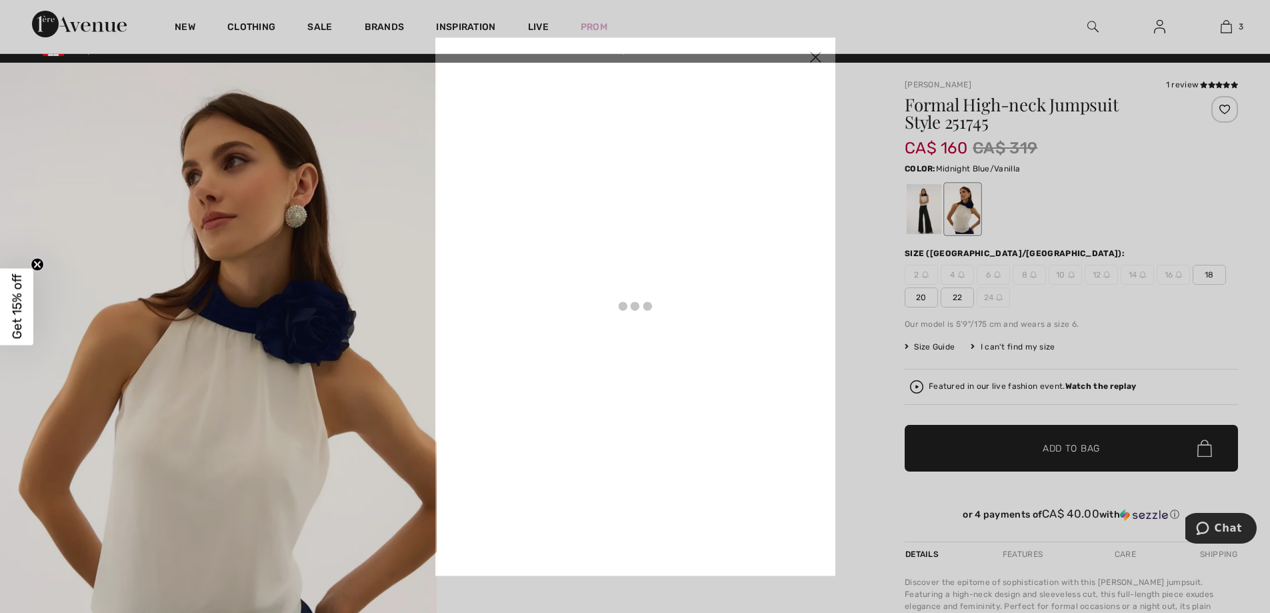
click at [821, 461] on div at bounding box center [635, 306] width 400 height 538
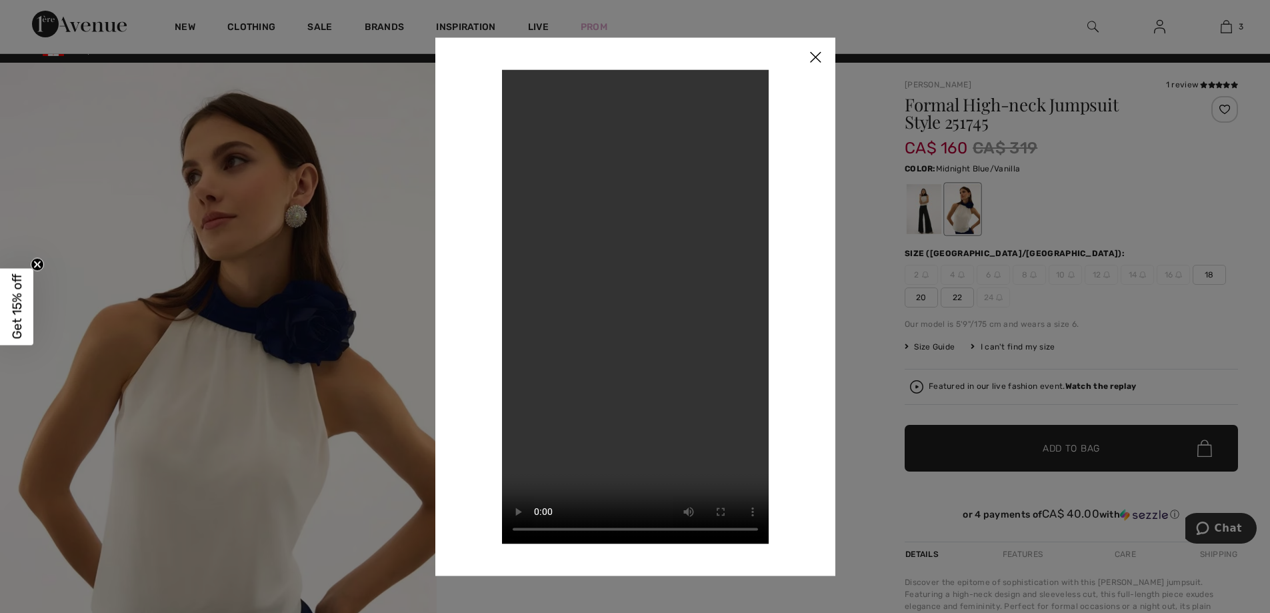
click at [814, 57] on img at bounding box center [815, 57] width 40 height 41
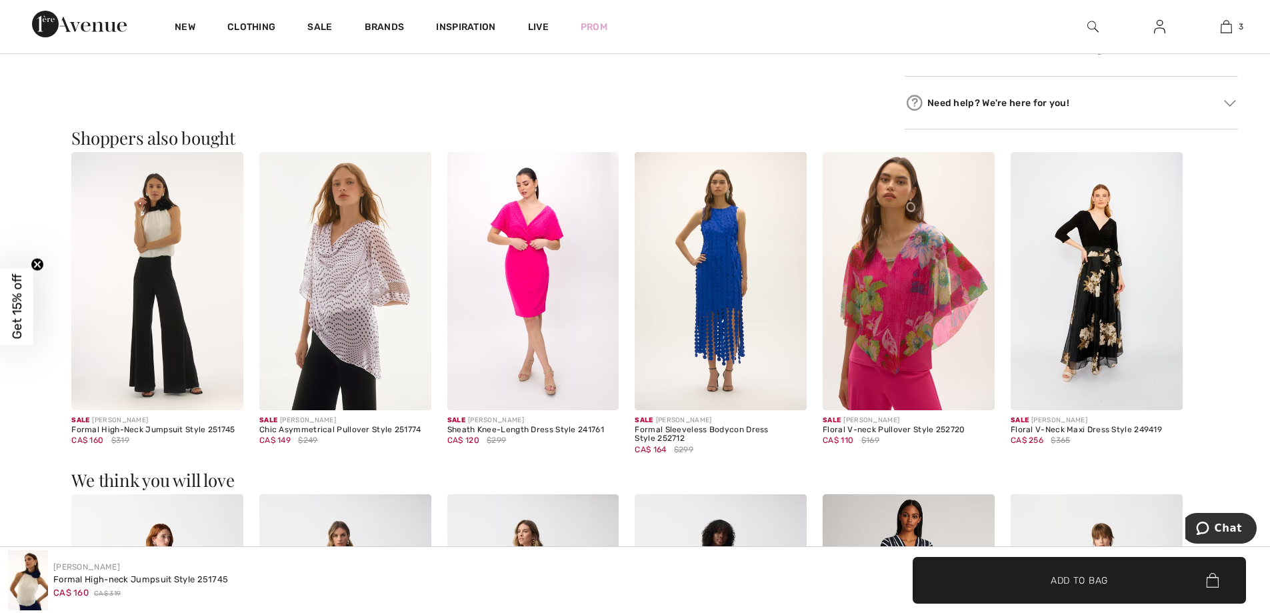
scroll to position [787, 0]
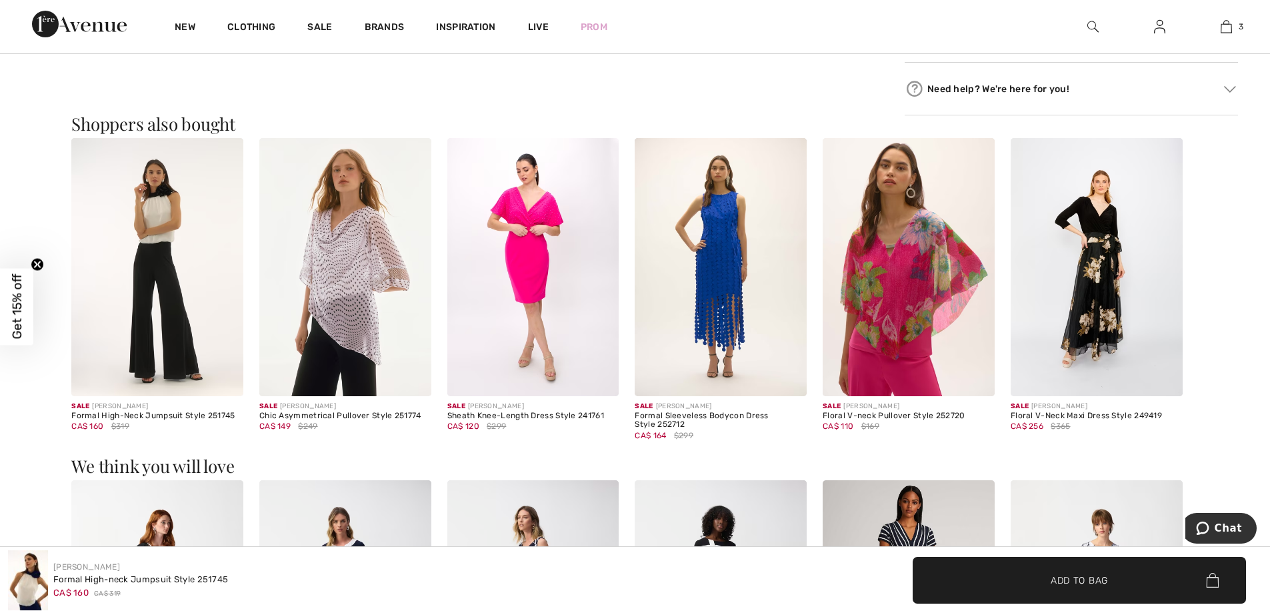
click at [1089, 282] on img at bounding box center [1097, 267] width 172 height 258
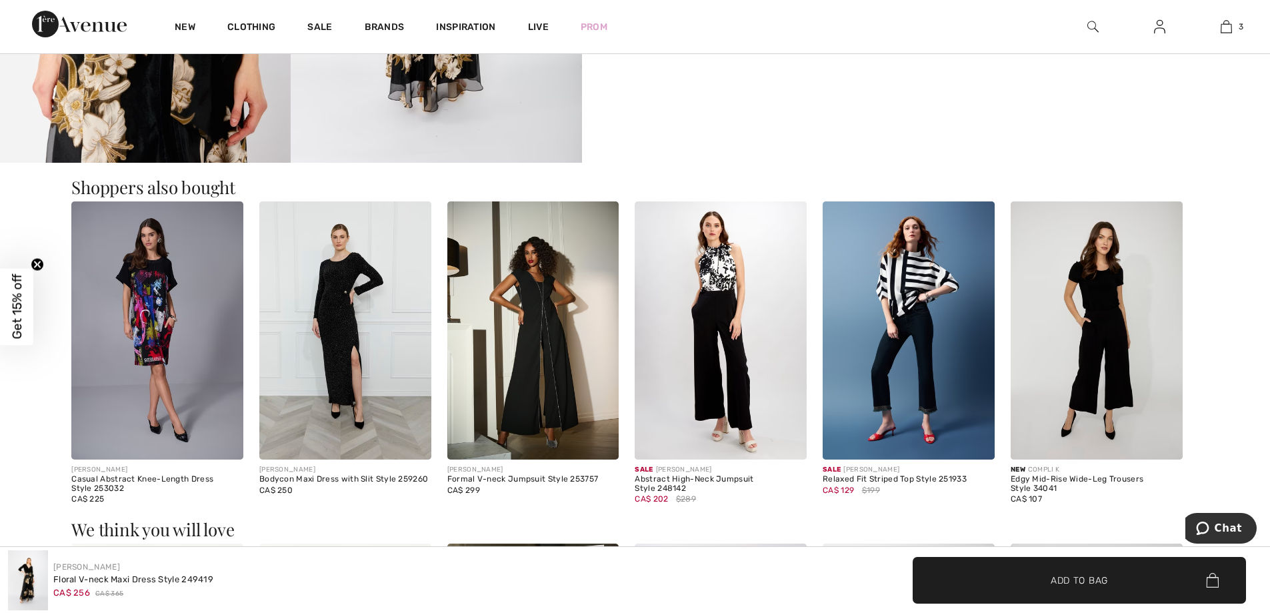
scroll to position [1015, 0]
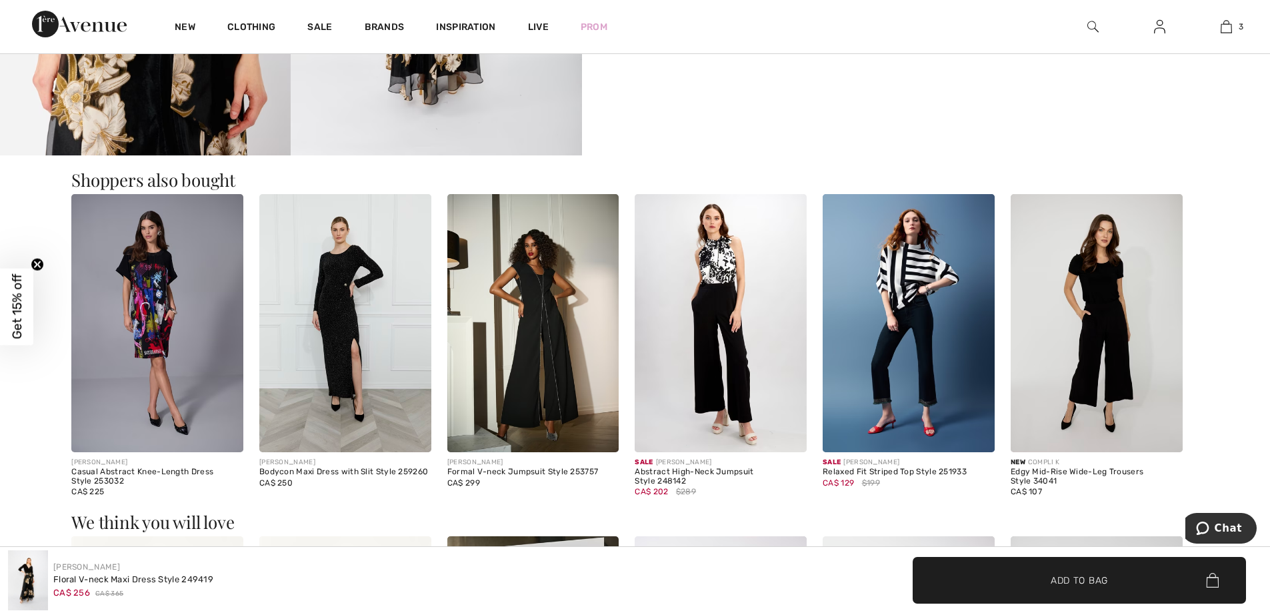
click at [1251, 255] on main "Close Close Save changes Close Your browser does not support the video tag." at bounding box center [635, 457] width 1270 height 2784
click at [916, 325] on img at bounding box center [909, 323] width 172 height 258
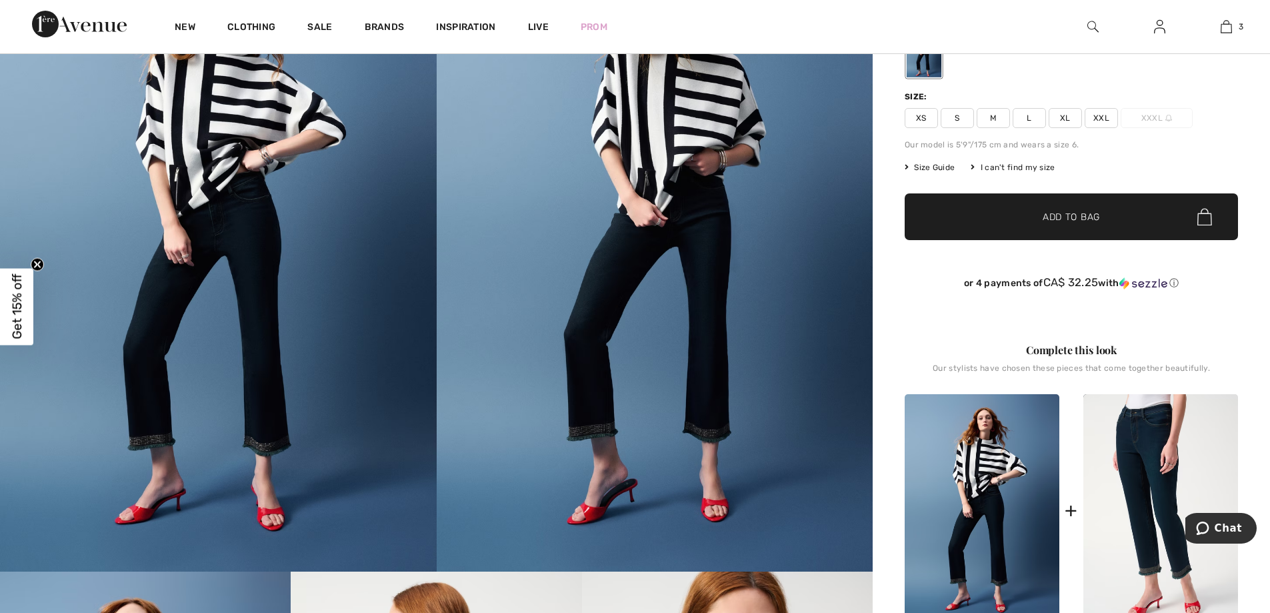
scroll to position [155, 0]
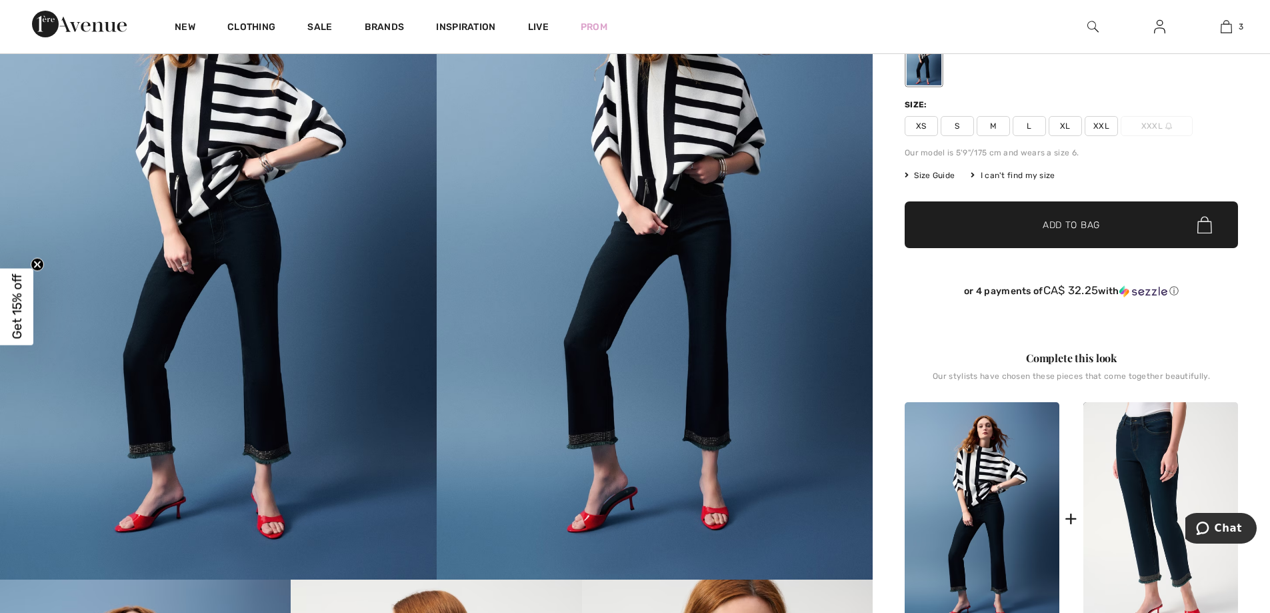
click at [1096, 122] on span "XXL" at bounding box center [1101, 126] width 33 height 20
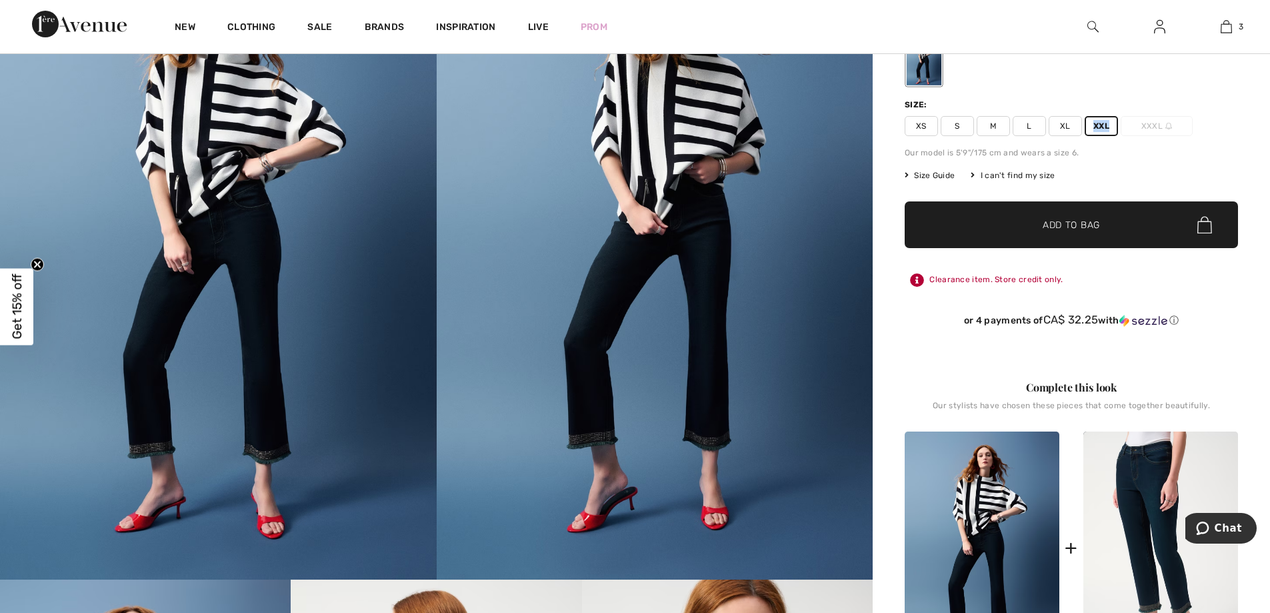
click at [1069, 223] on span "Add to Bag" at bounding box center [1071, 225] width 57 height 14
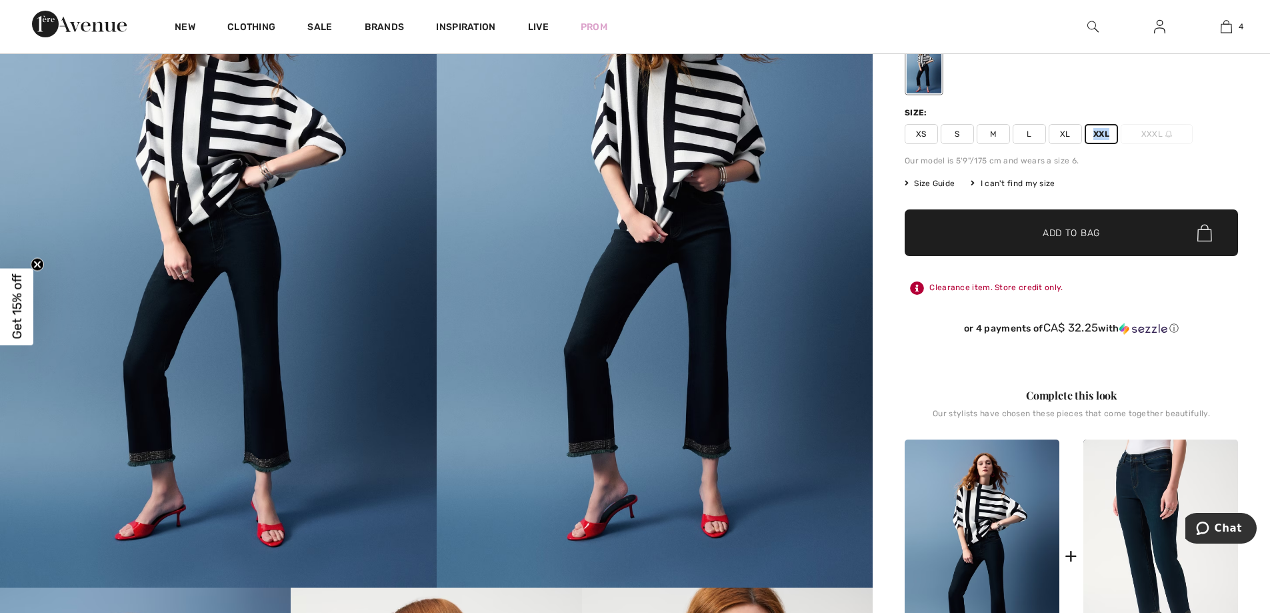
scroll to position [0, 0]
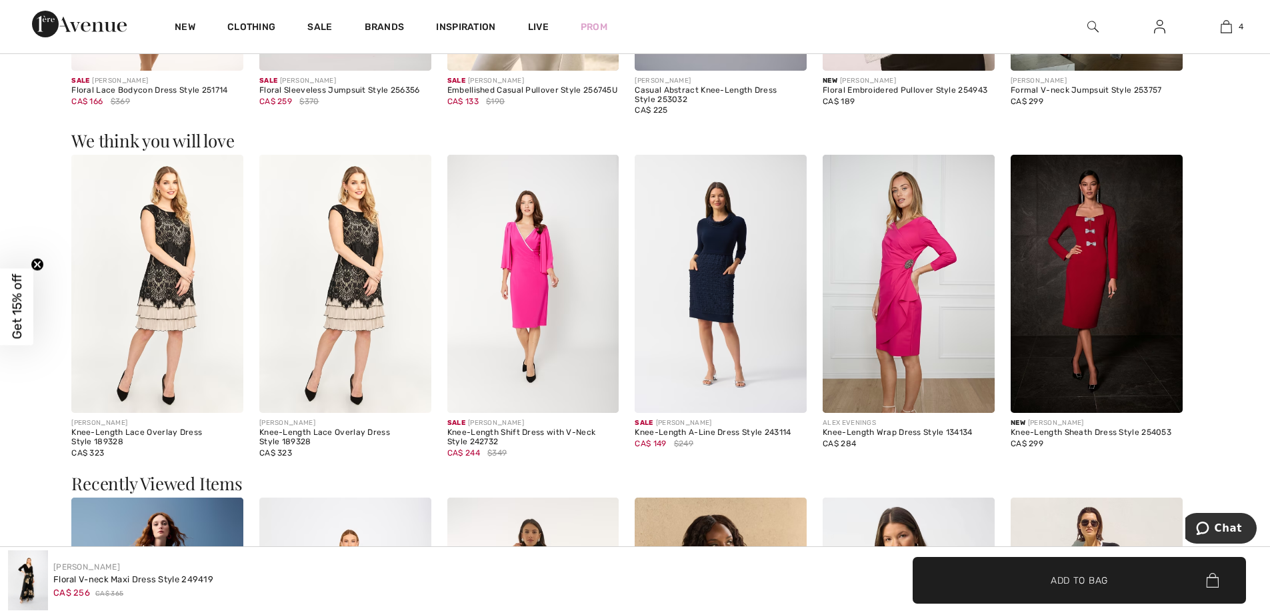
scroll to position [1403, 0]
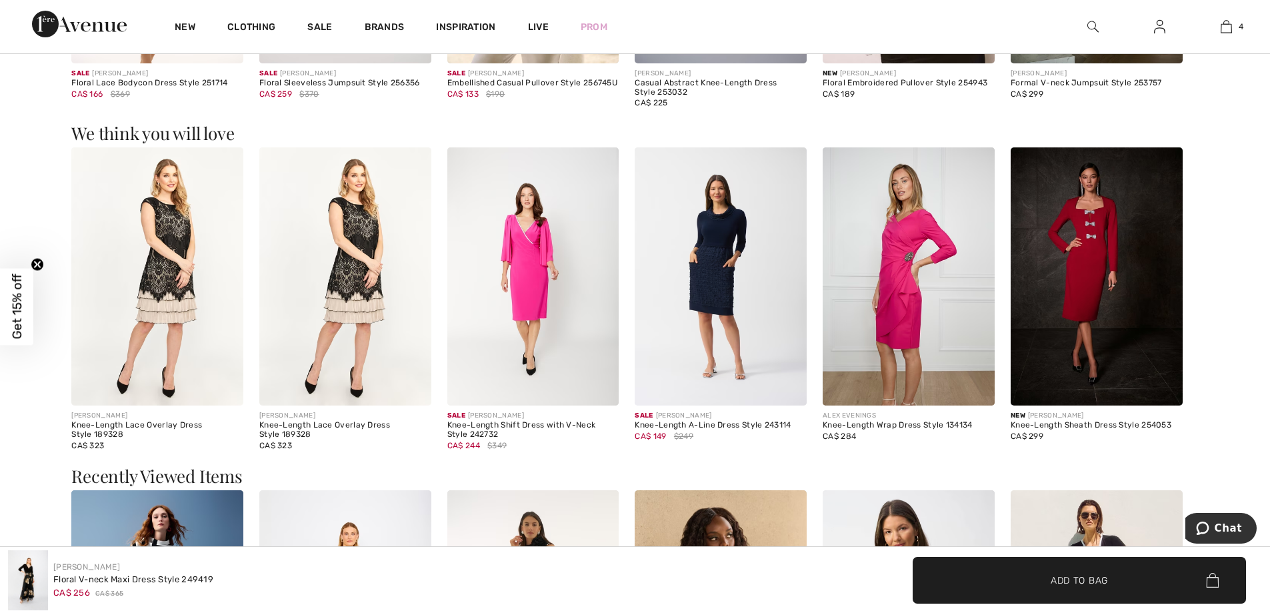
click at [717, 313] on img at bounding box center [721, 276] width 172 height 258
click at [717, 312] on img at bounding box center [721, 276] width 172 height 258
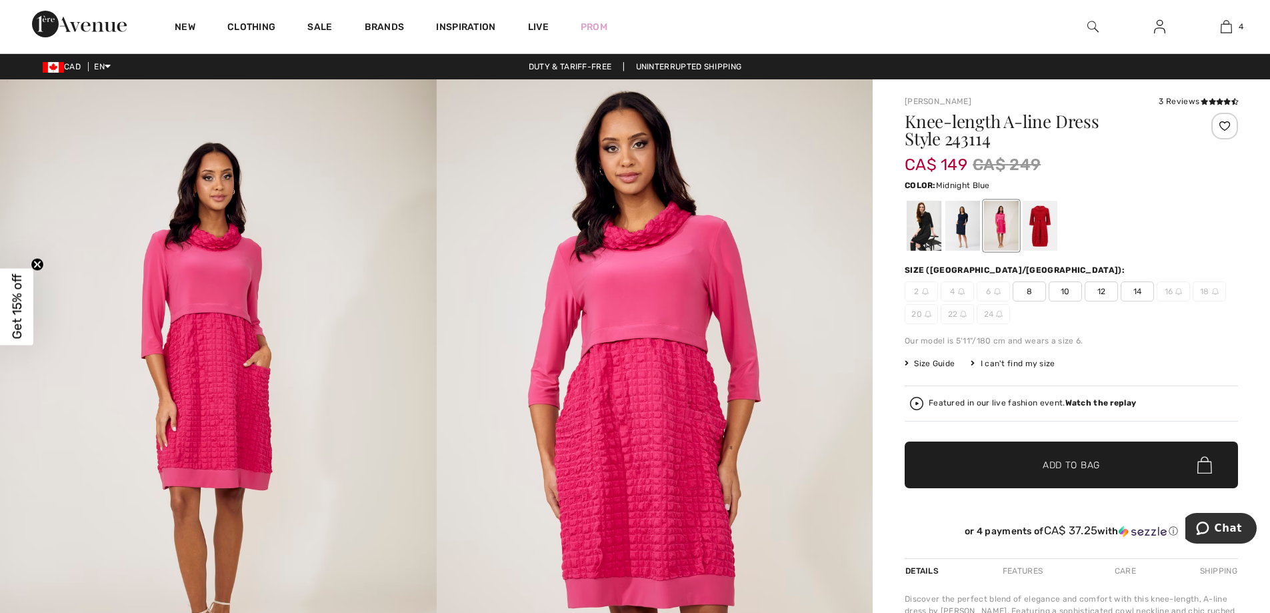
click at [965, 228] on div at bounding box center [962, 226] width 35 height 50
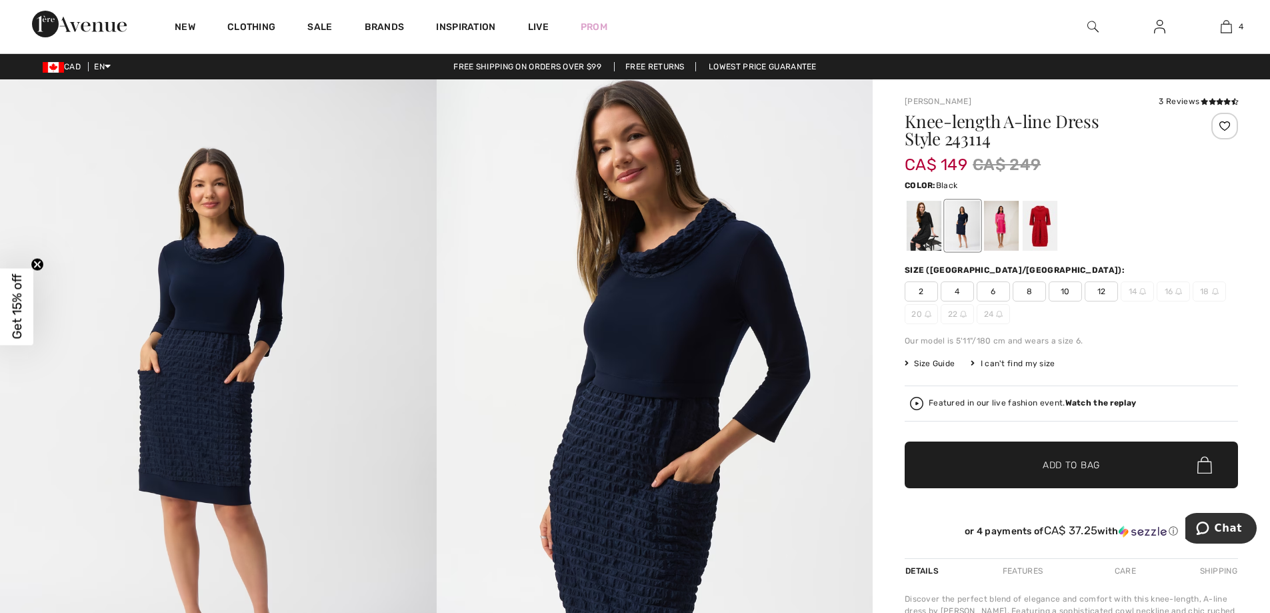
click at [914, 232] on div at bounding box center [924, 226] width 35 height 50
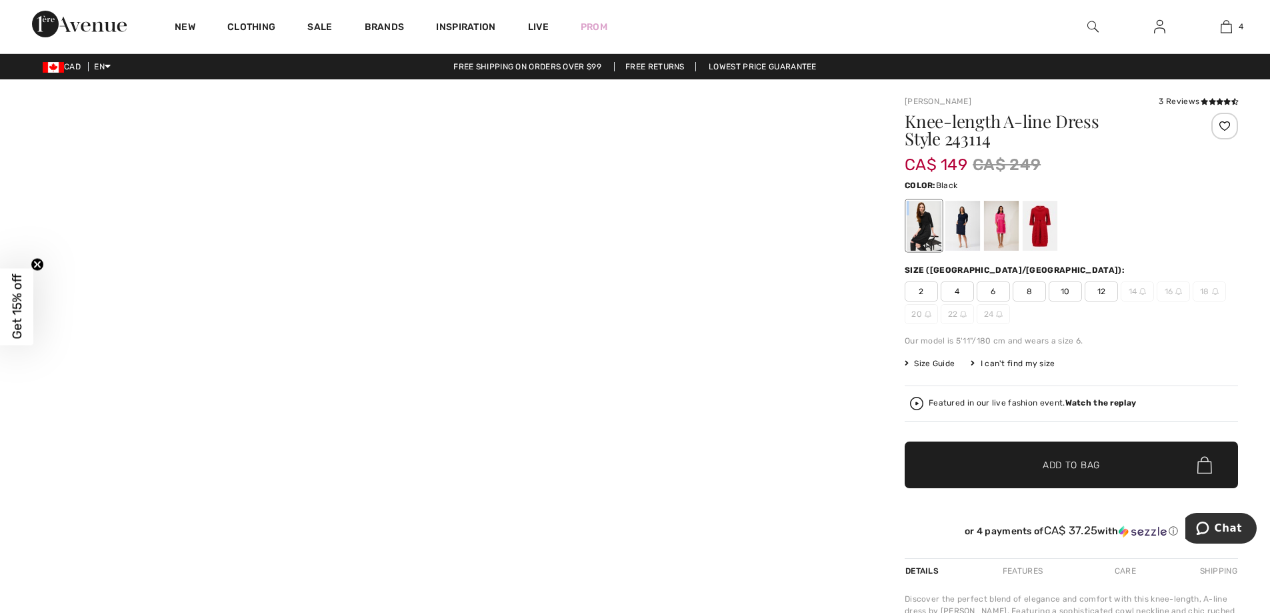
click at [914, 232] on div at bounding box center [924, 226] width 35 height 50
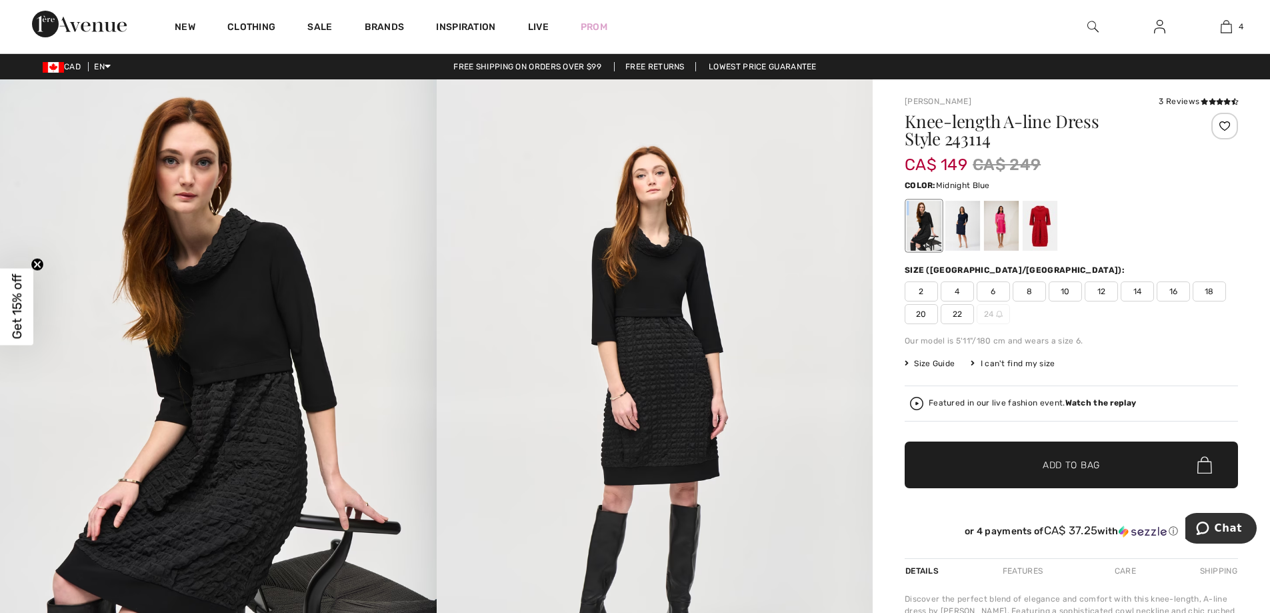
click at [957, 224] on div at bounding box center [962, 226] width 35 height 50
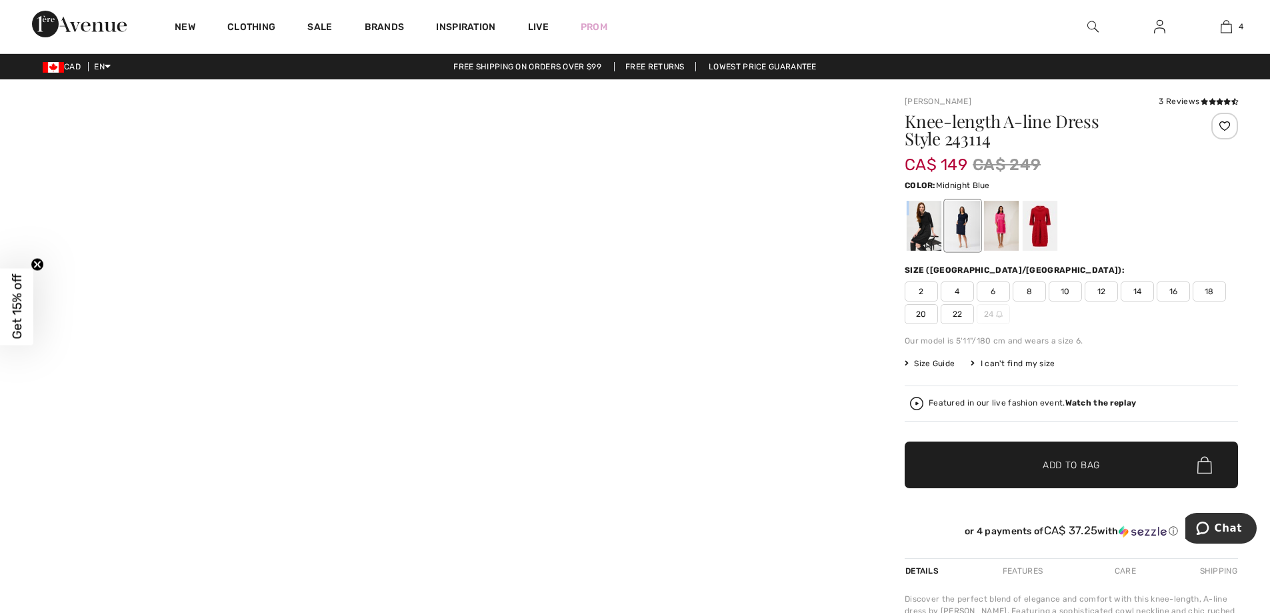
click at [957, 224] on div at bounding box center [962, 226] width 35 height 50
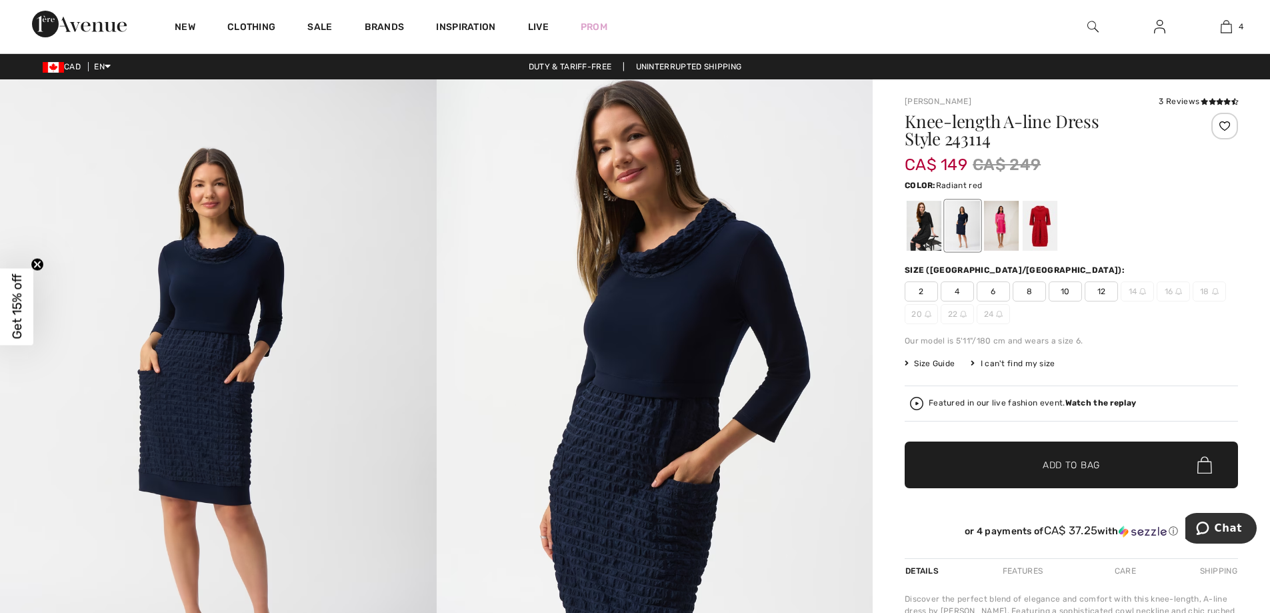
click at [1034, 225] on div at bounding box center [1040, 226] width 35 height 50
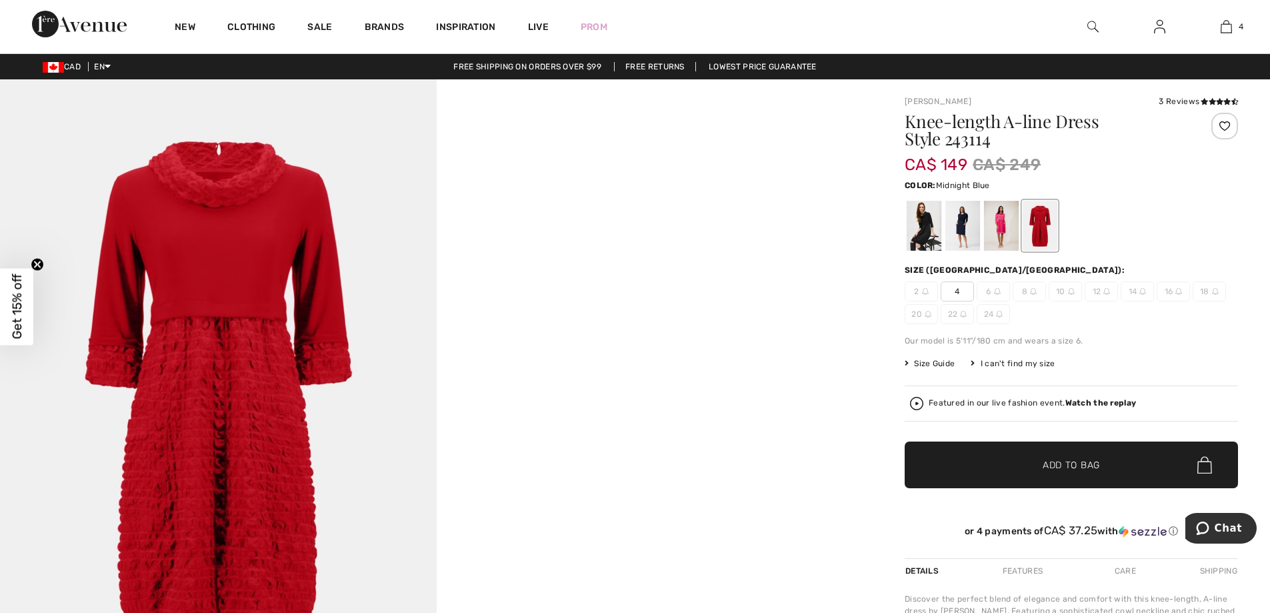
click at [961, 224] on div at bounding box center [962, 226] width 35 height 50
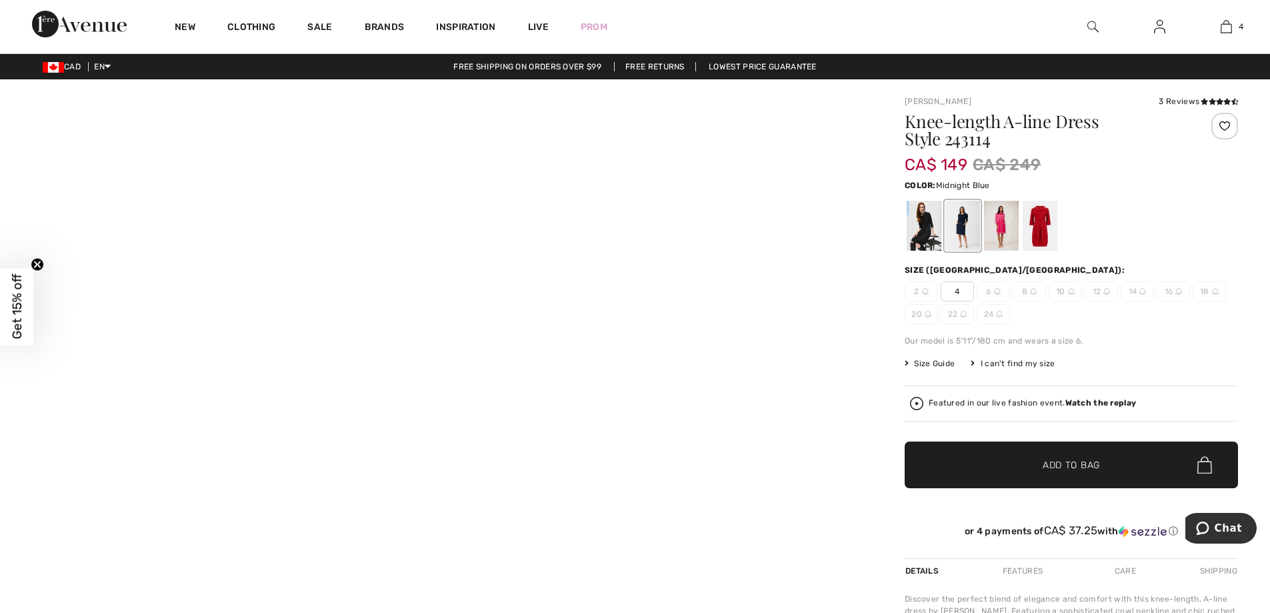
click at [961, 224] on div at bounding box center [962, 226] width 35 height 50
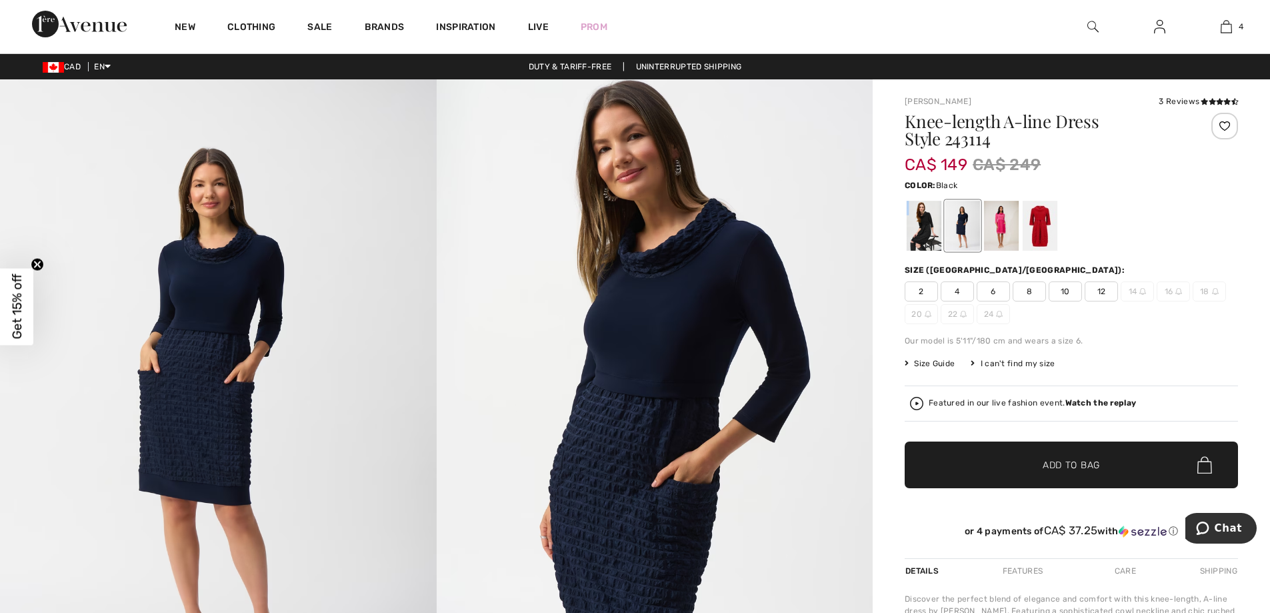
click at [921, 228] on div at bounding box center [924, 226] width 35 height 50
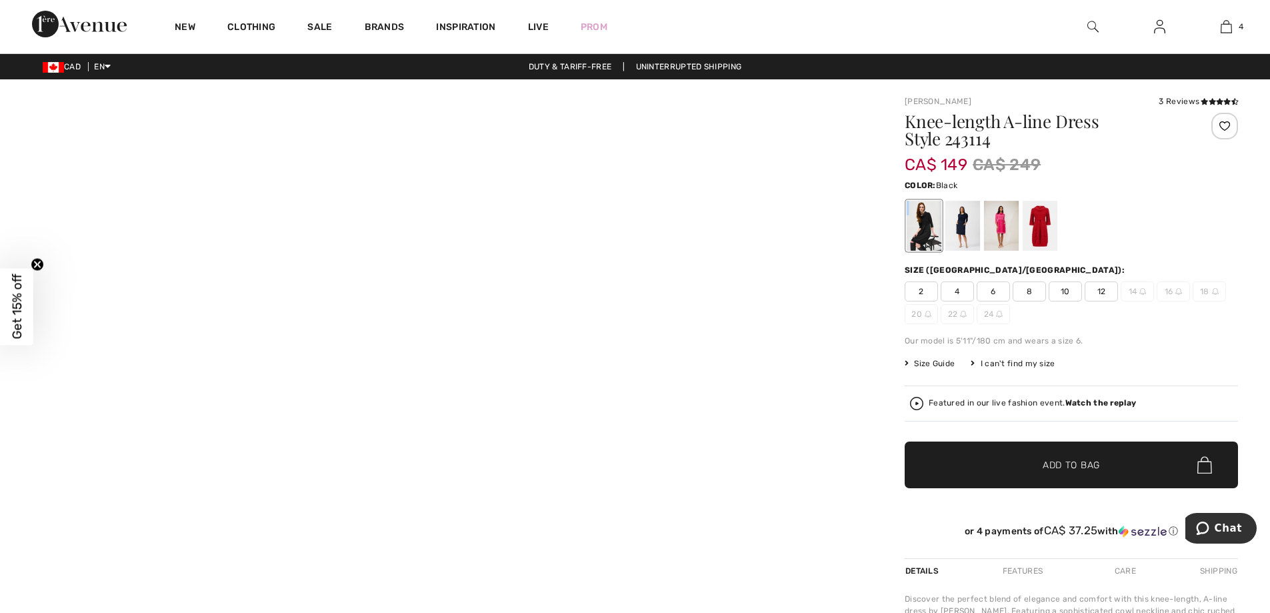
click at [921, 228] on div at bounding box center [924, 226] width 35 height 50
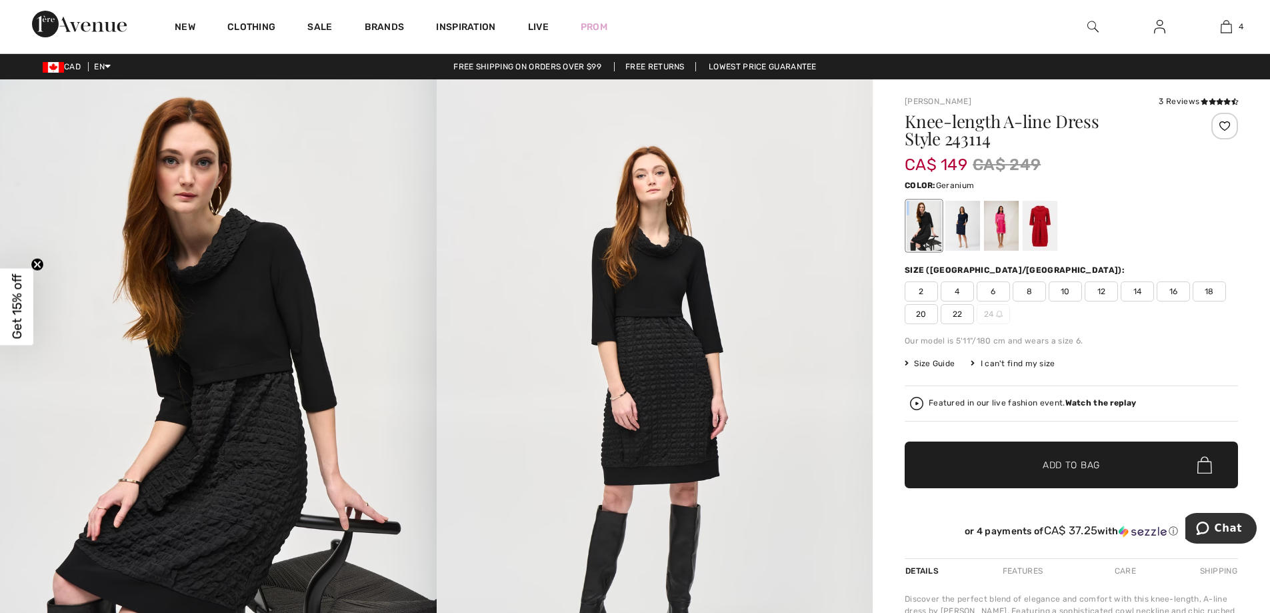
click at [1004, 215] on div at bounding box center [1001, 226] width 35 height 50
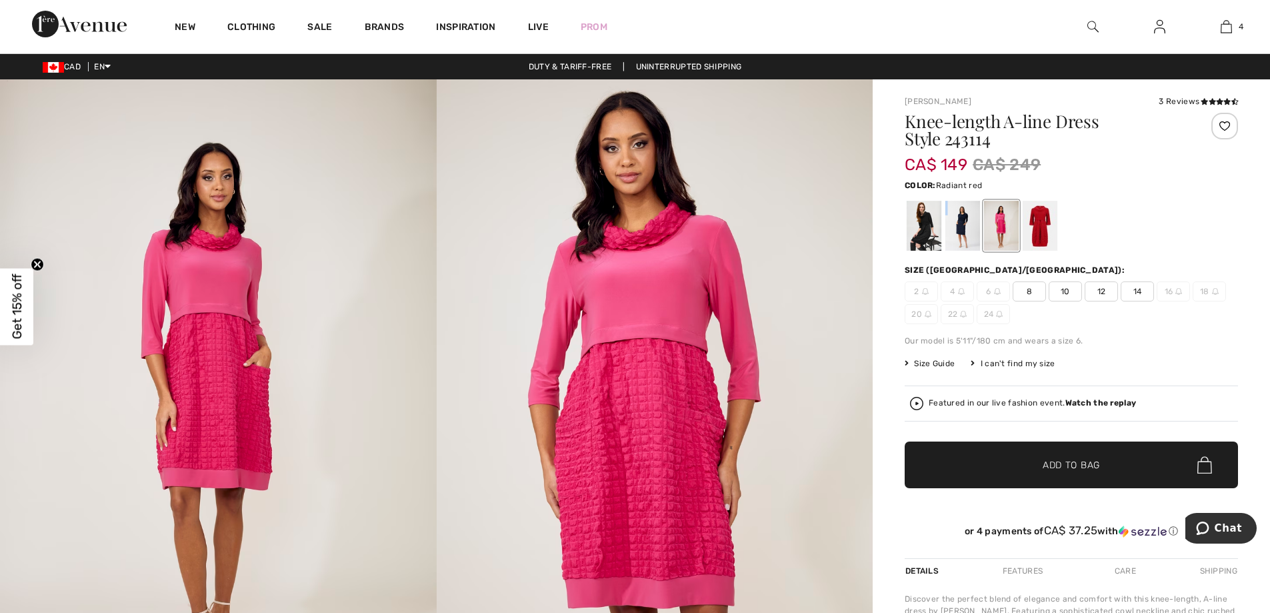
click at [1039, 220] on div at bounding box center [1040, 226] width 35 height 50
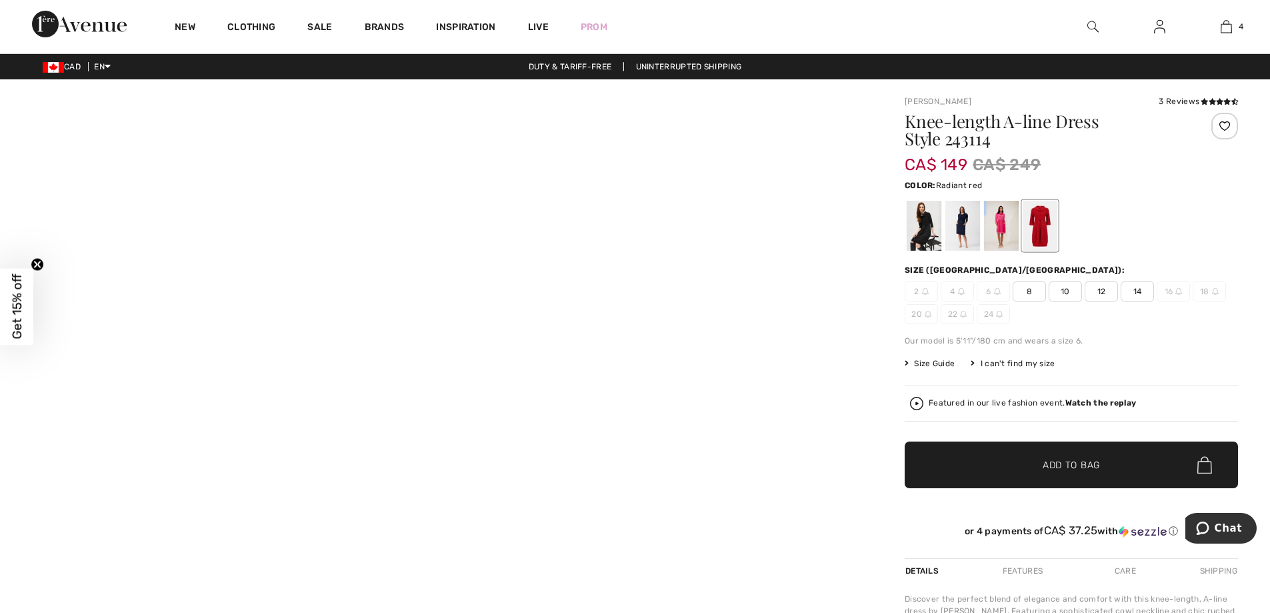
click at [1039, 220] on div at bounding box center [1040, 226] width 35 height 50
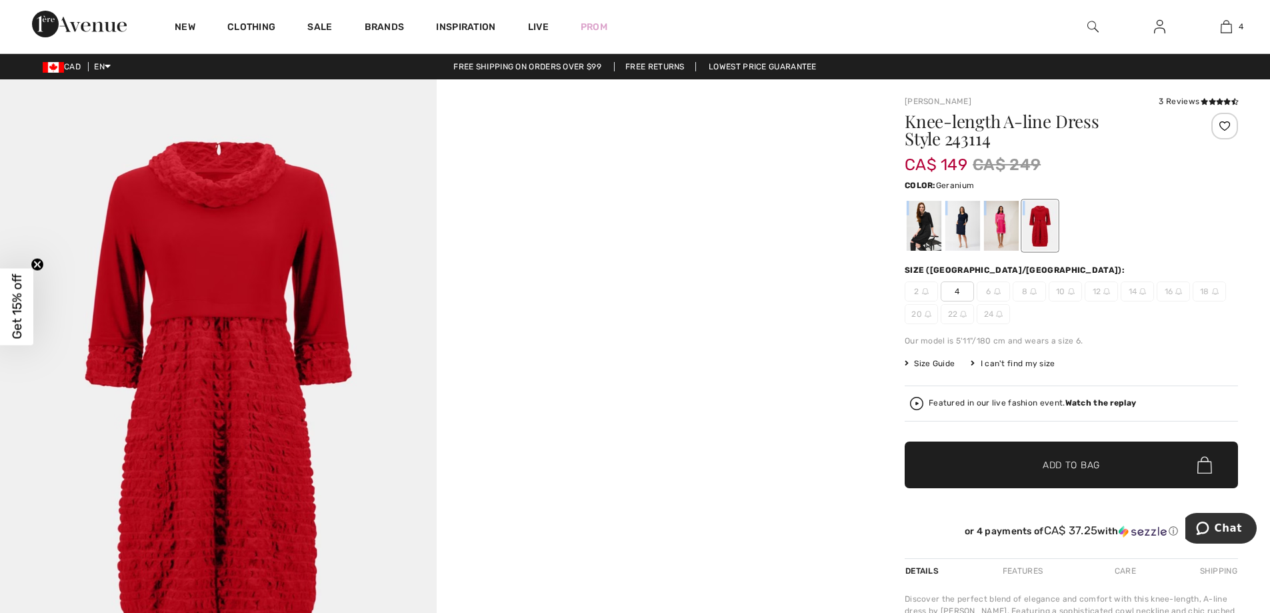
click at [998, 218] on div at bounding box center [1001, 226] width 35 height 50
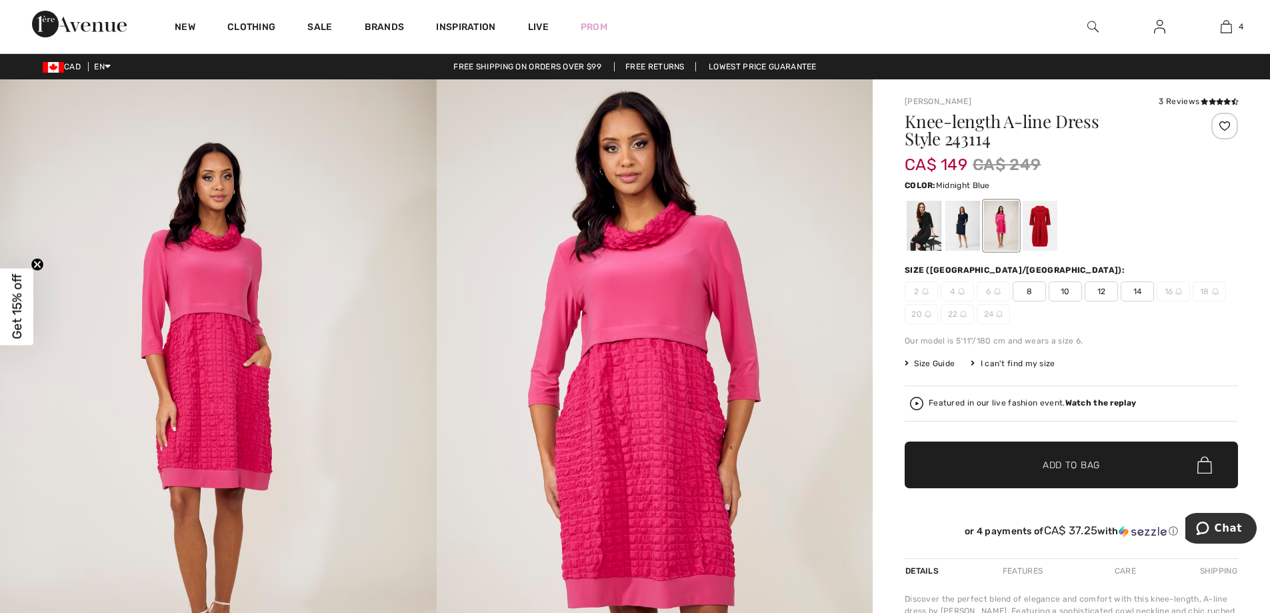
click at [964, 222] on div at bounding box center [962, 226] width 35 height 50
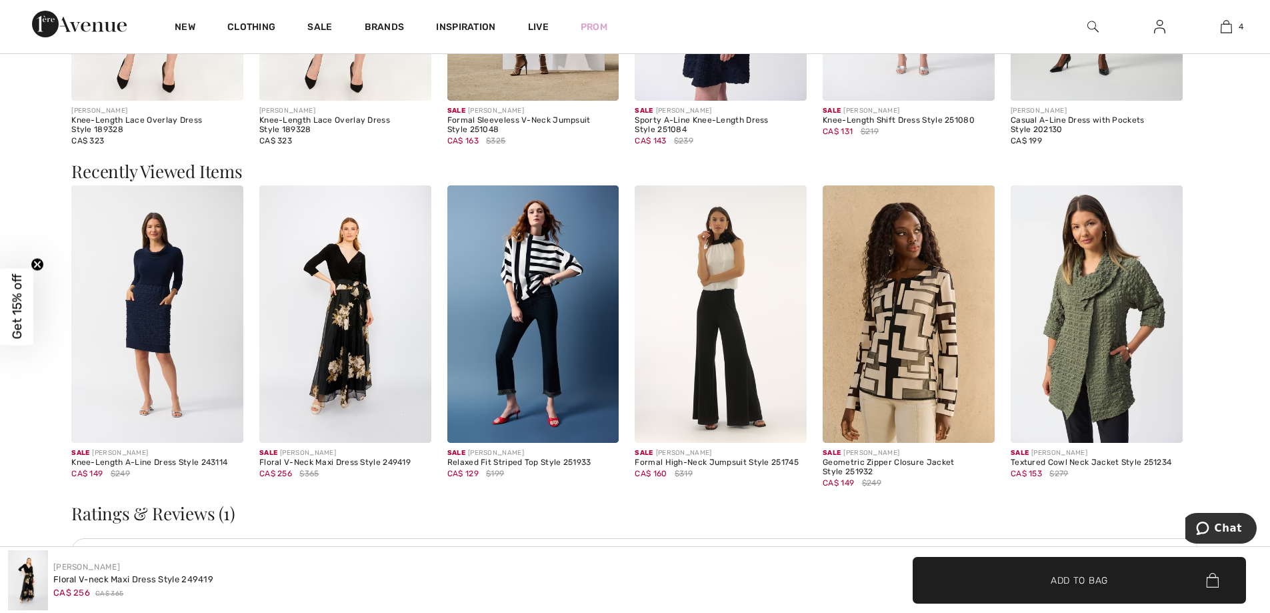
scroll to position [1754, 0]
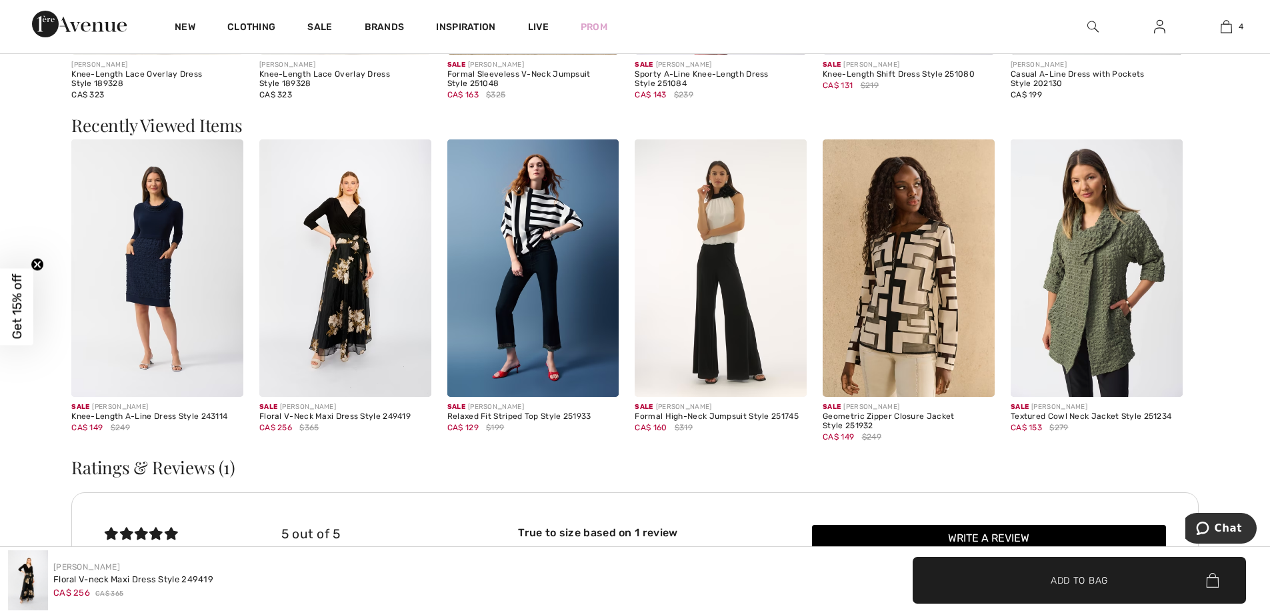
click at [1081, 309] on img at bounding box center [1097, 268] width 172 height 258
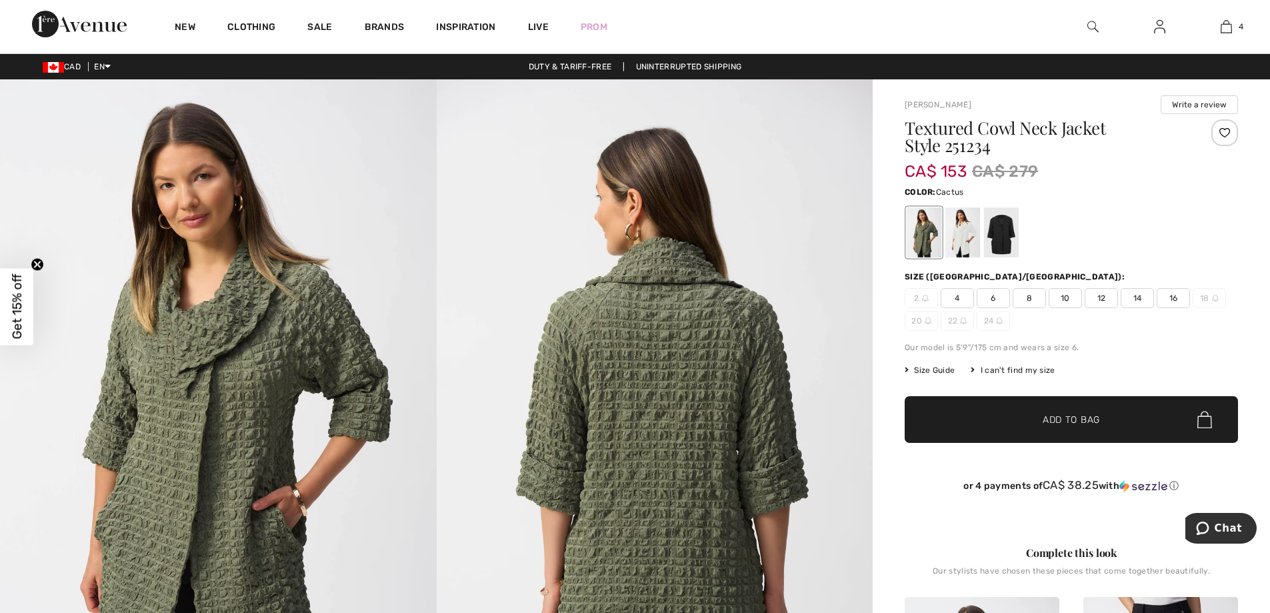
click at [1172, 296] on span "16" at bounding box center [1173, 298] width 33 height 20
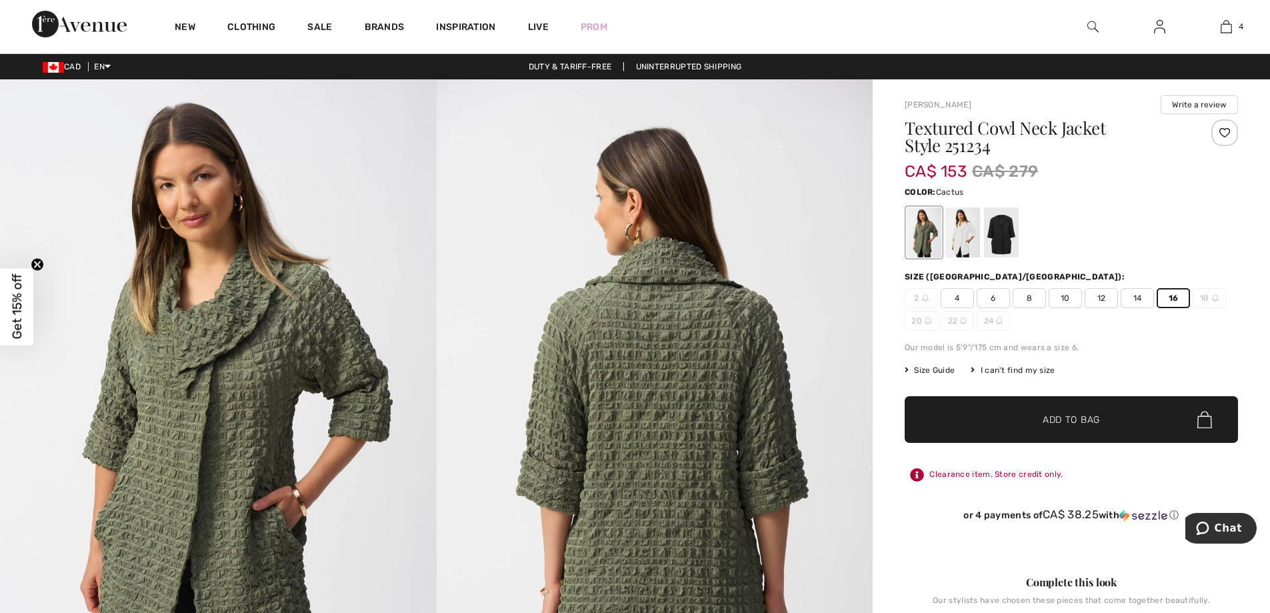
click at [1075, 419] on span "Add to Bag" at bounding box center [1071, 420] width 57 height 14
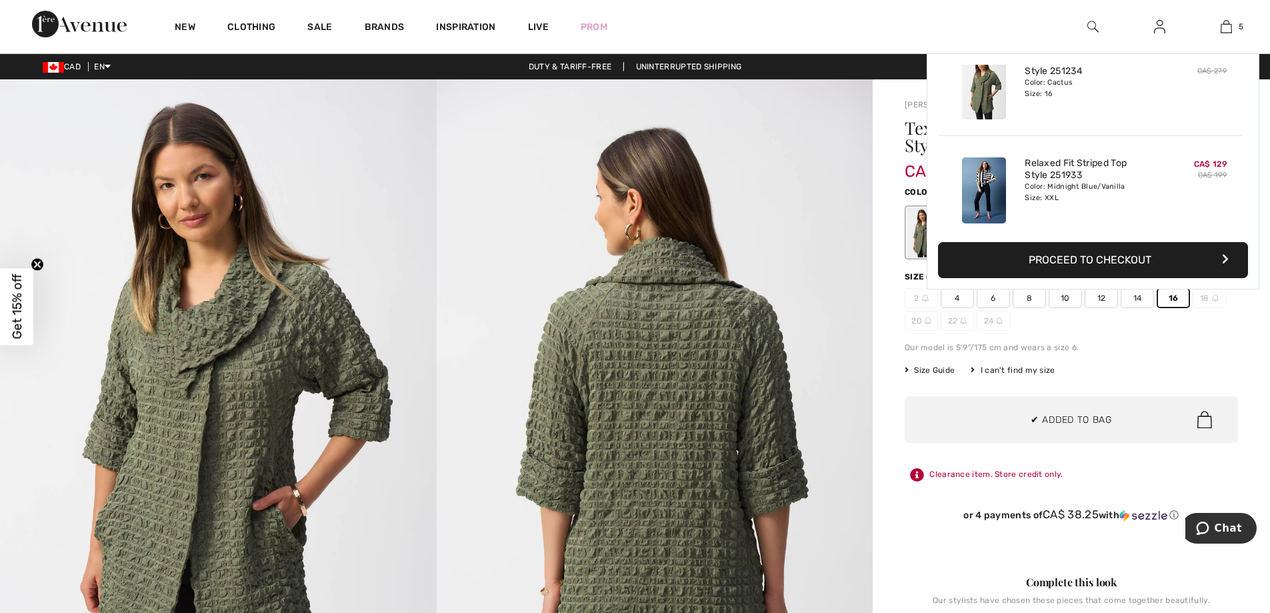
scroll to position [353, 0]
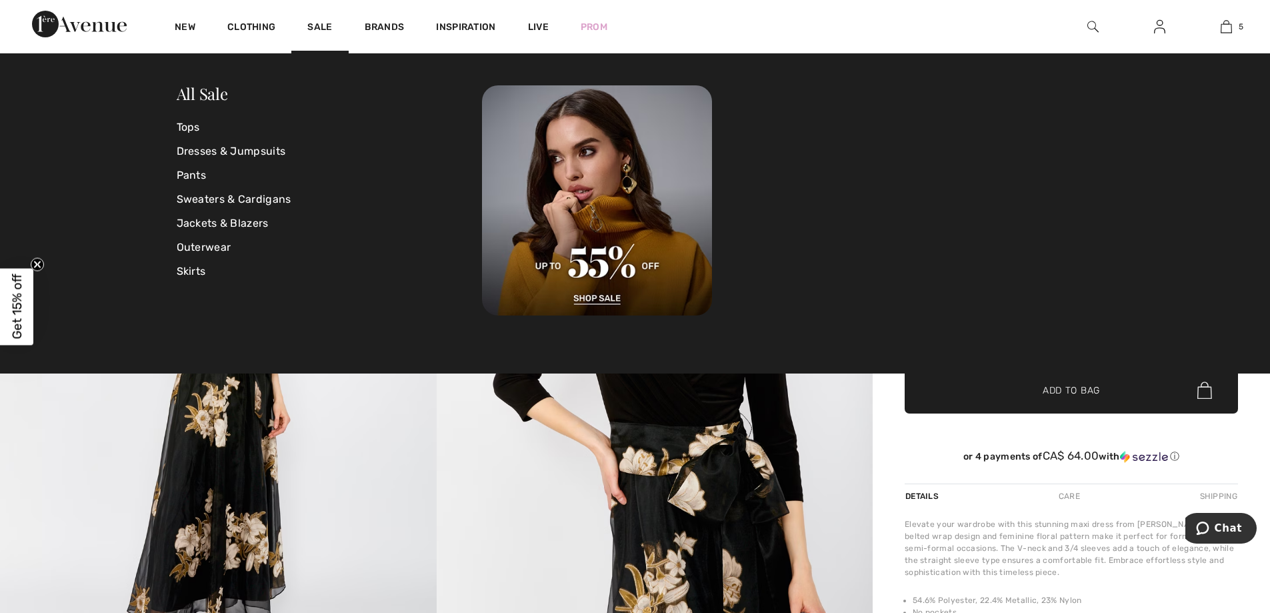
click at [317, 25] on link "Sale" at bounding box center [319, 28] width 25 height 14
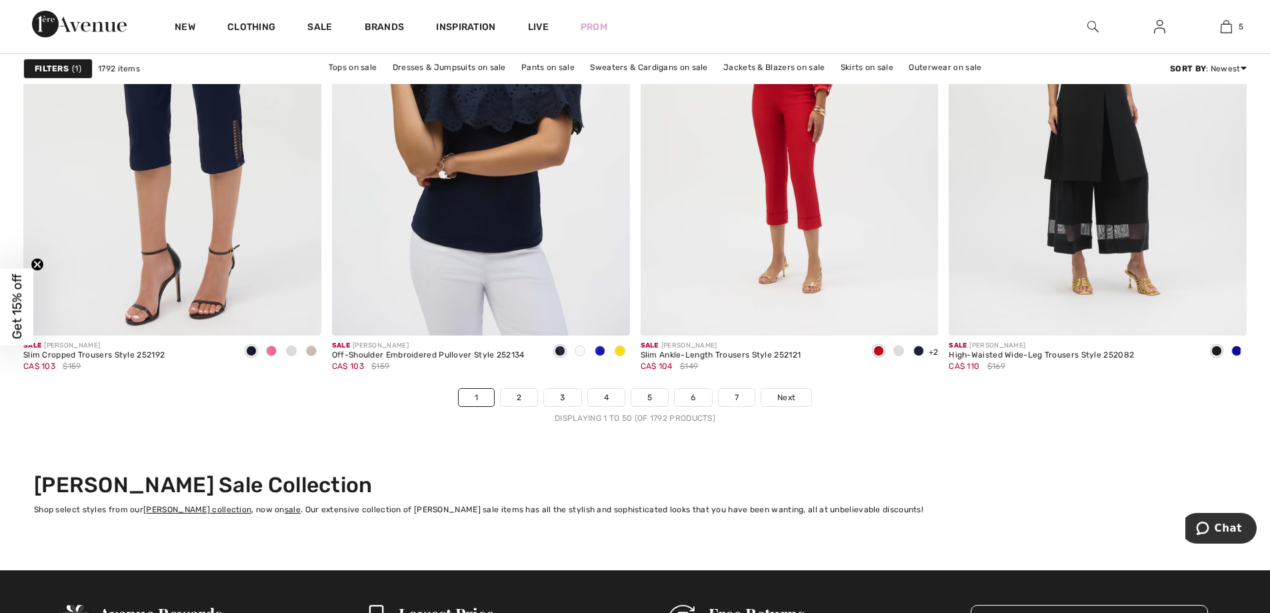
scroll to position [7639, 0]
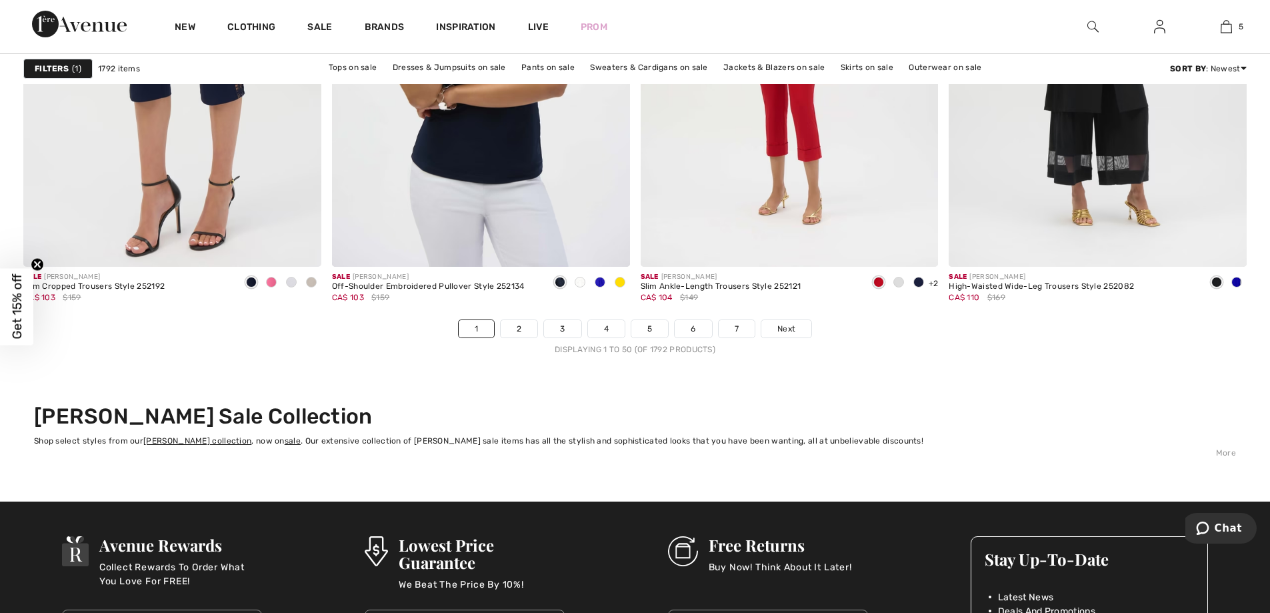
click at [735, 323] on link "7" at bounding box center [737, 328] width 36 height 17
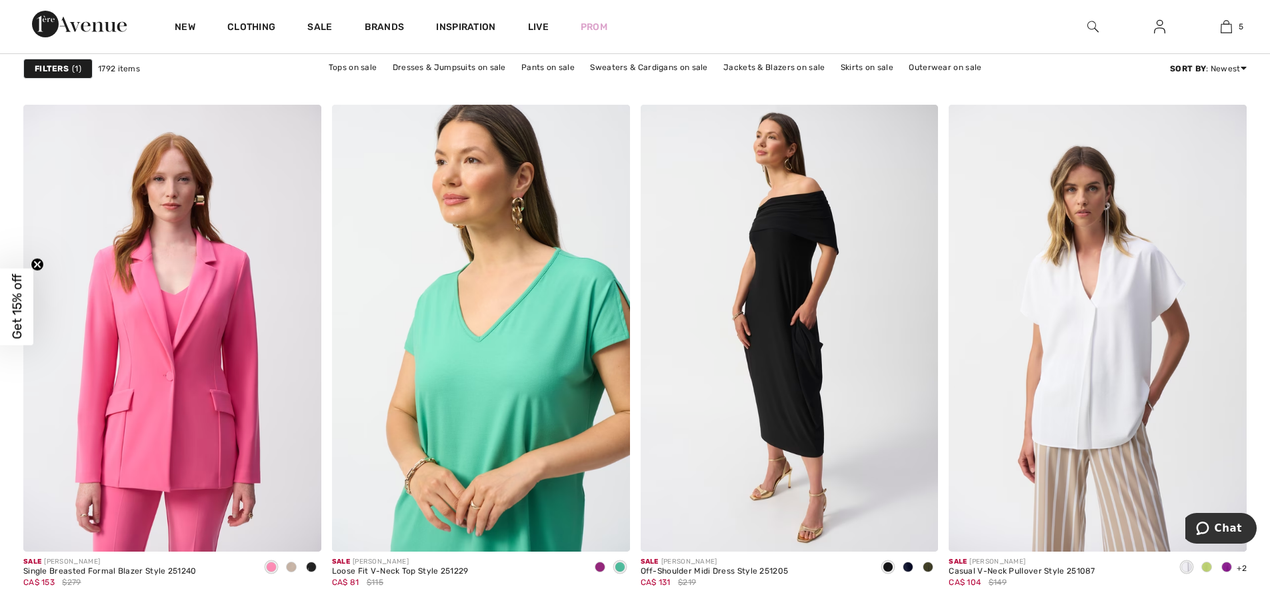
scroll to position [5102, 0]
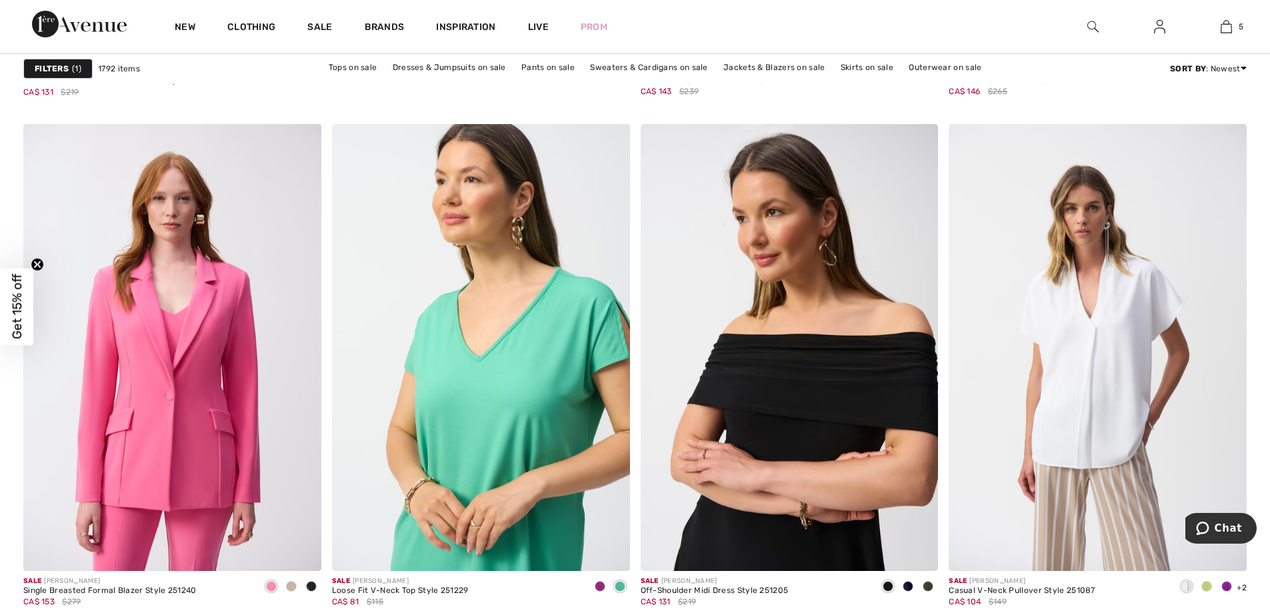
click at [784, 411] on img at bounding box center [790, 347] width 298 height 447
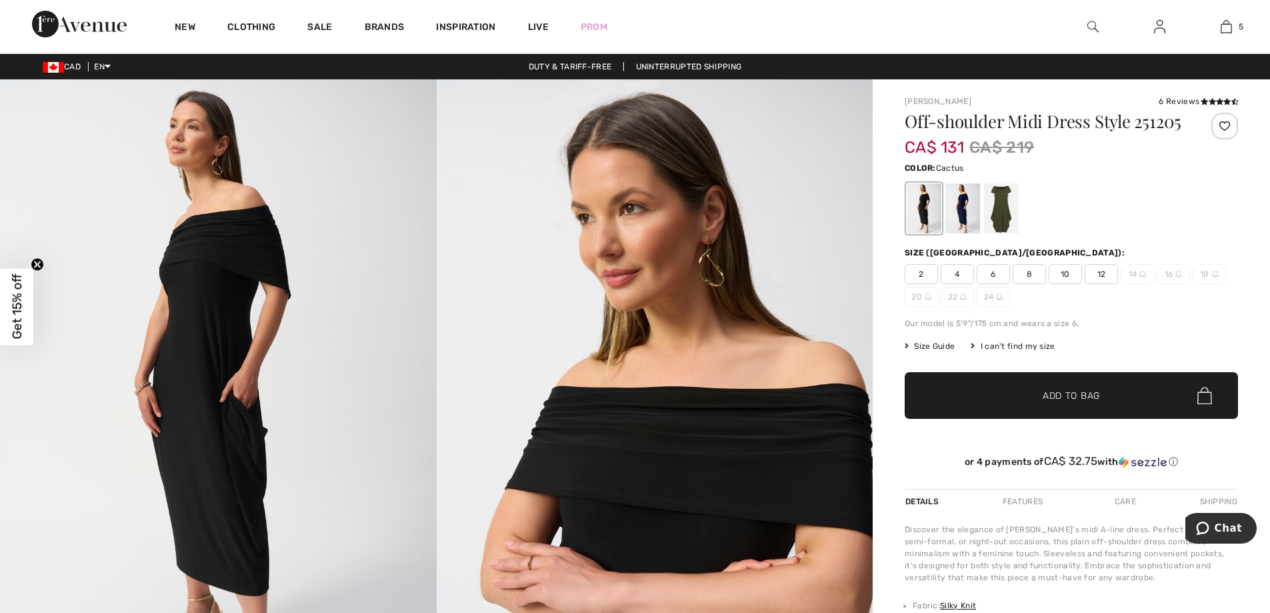
click at [1001, 203] on div at bounding box center [1001, 208] width 35 height 50
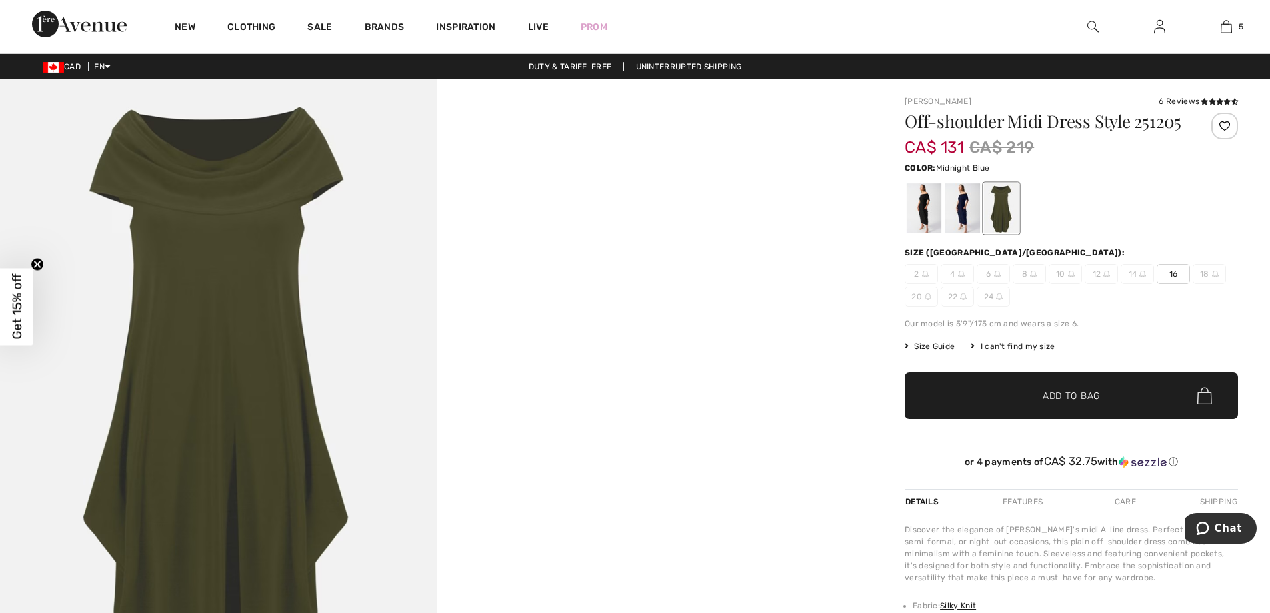
click at [962, 193] on div at bounding box center [962, 208] width 35 height 50
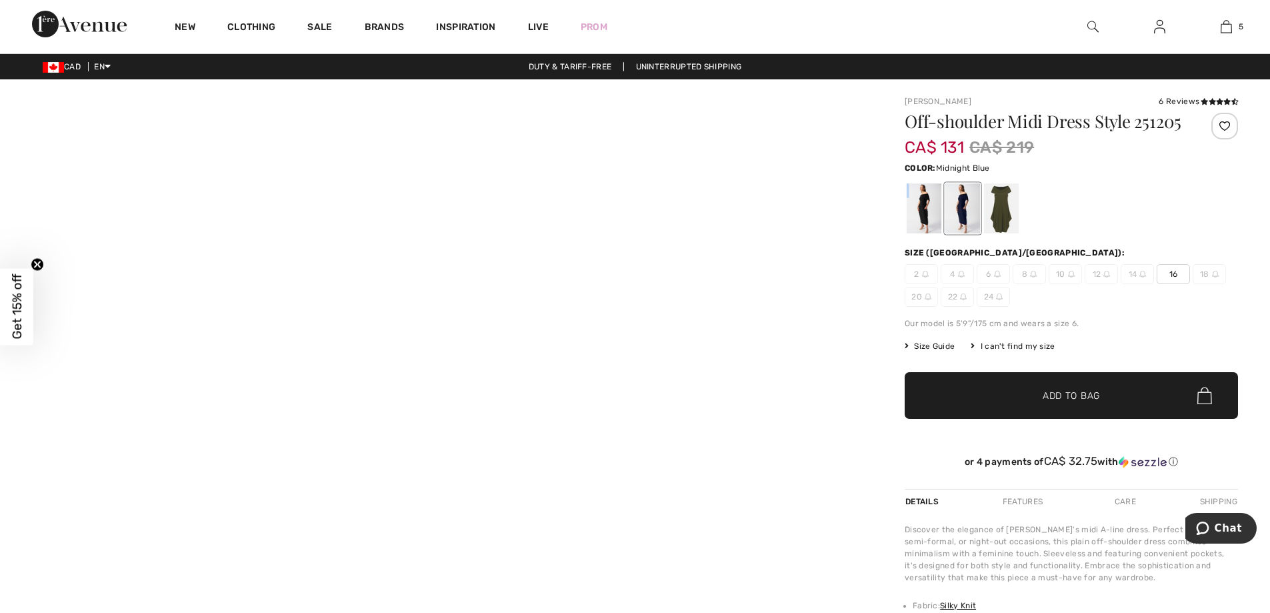
click at [962, 194] on div at bounding box center [962, 208] width 35 height 50
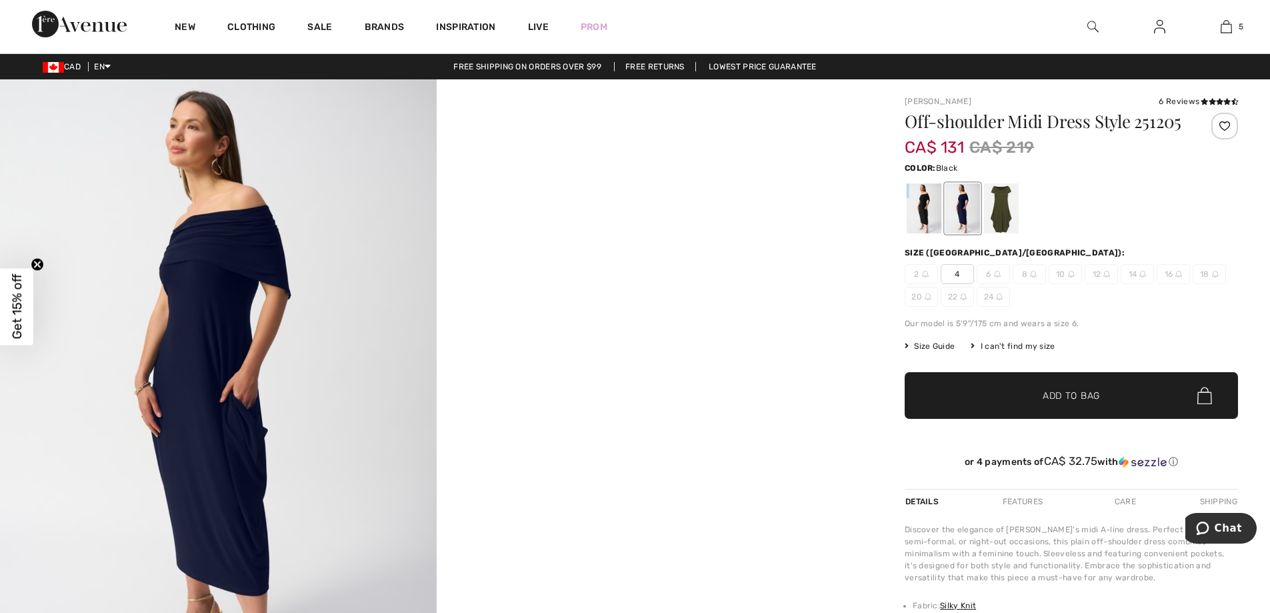
click at [923, 205] on div at bounding box center [924, 208] width 35 height 50
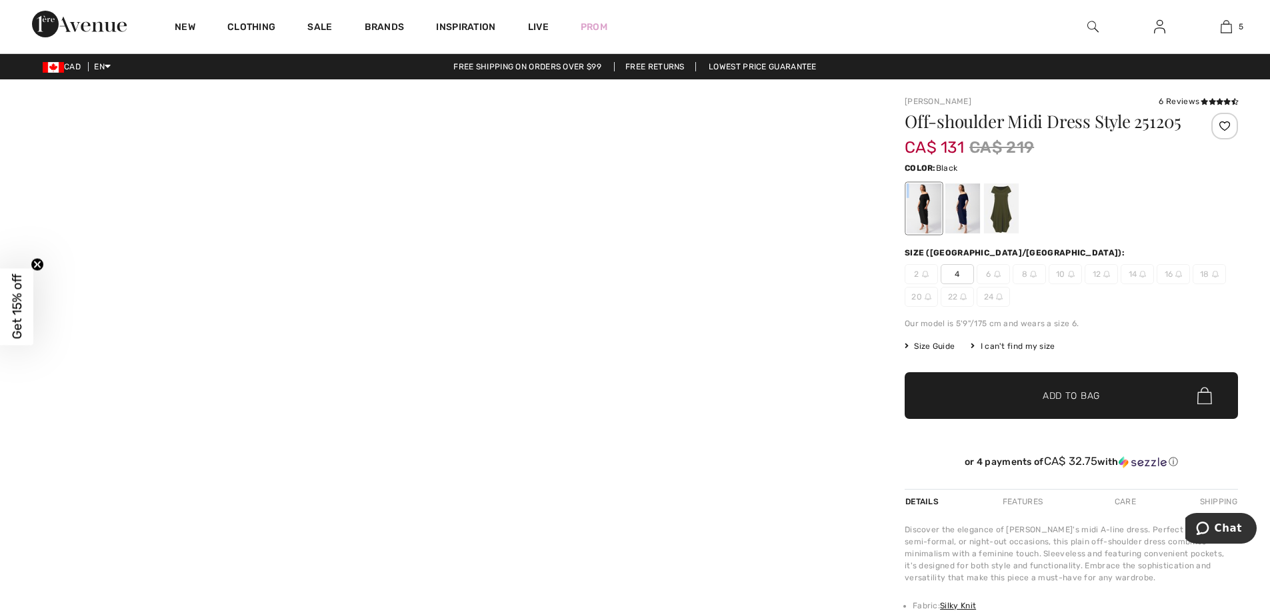
click at [923, 205] on div at bounding box center [924, 208] width 35 height 50
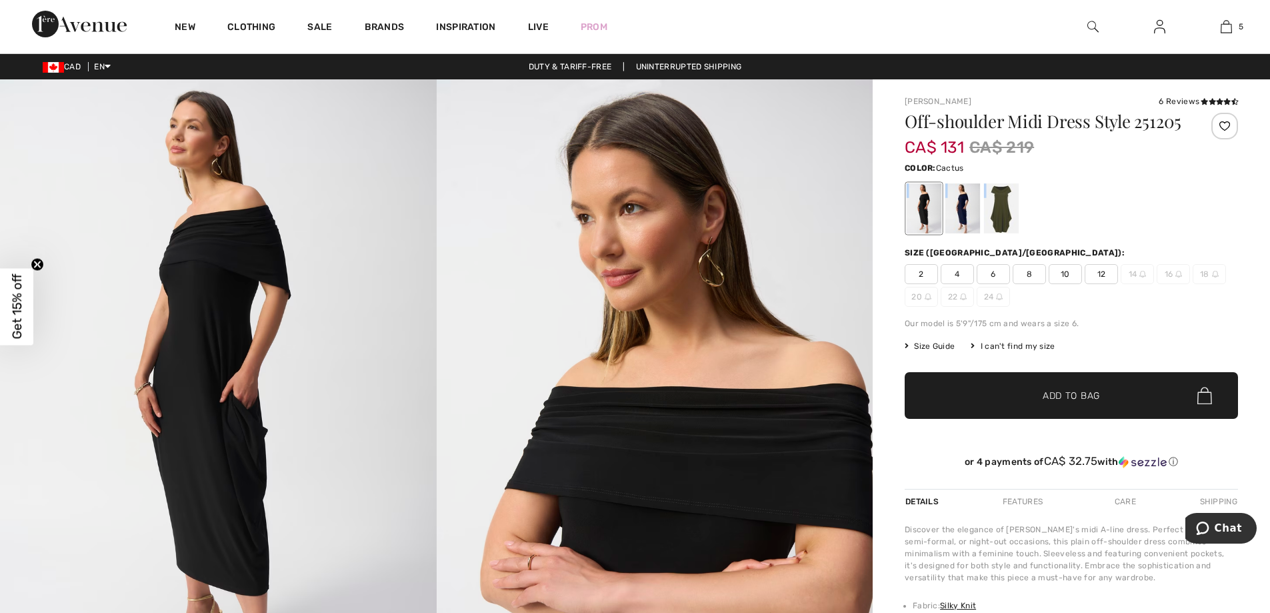
click at [1003, 201] on div at bounding box center [1001, 208] width 35 height 50
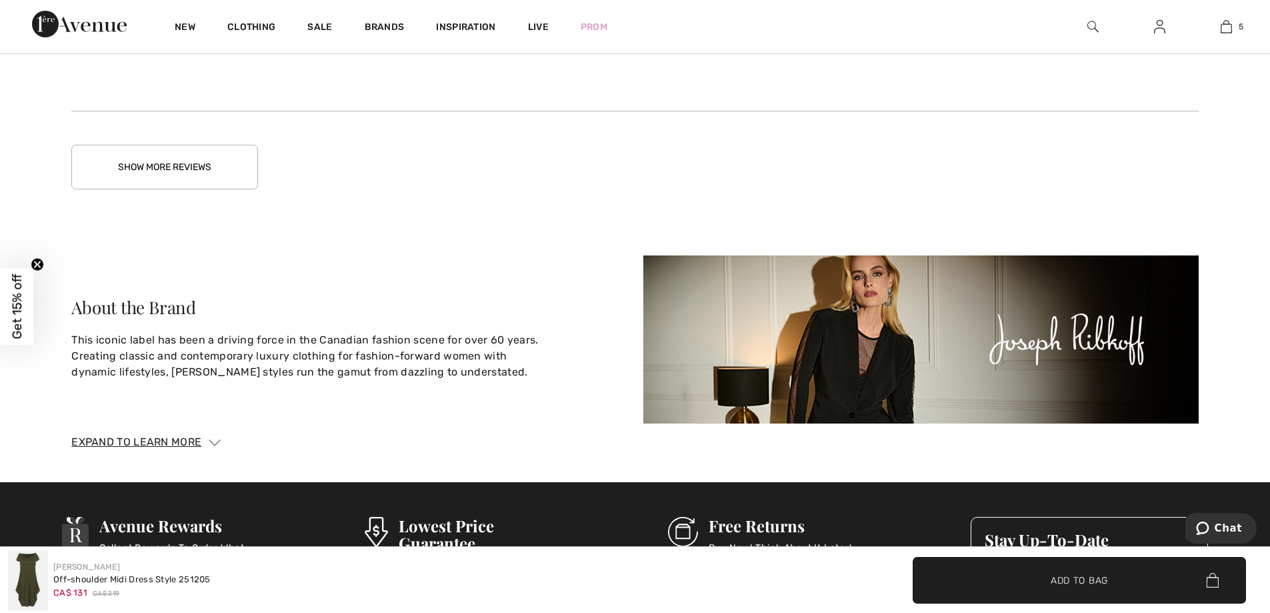
scroll to position [2444, 0]
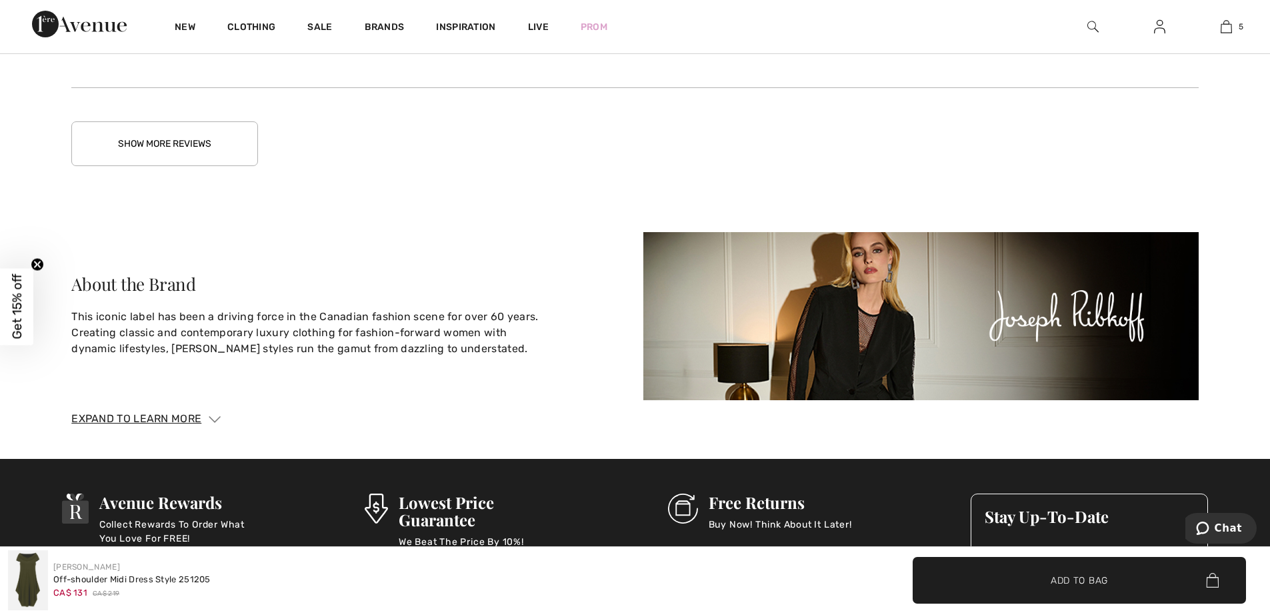
click at [159, 131] on button "Show More Reviews" at bounding box center [164, 143] width 187 height 45
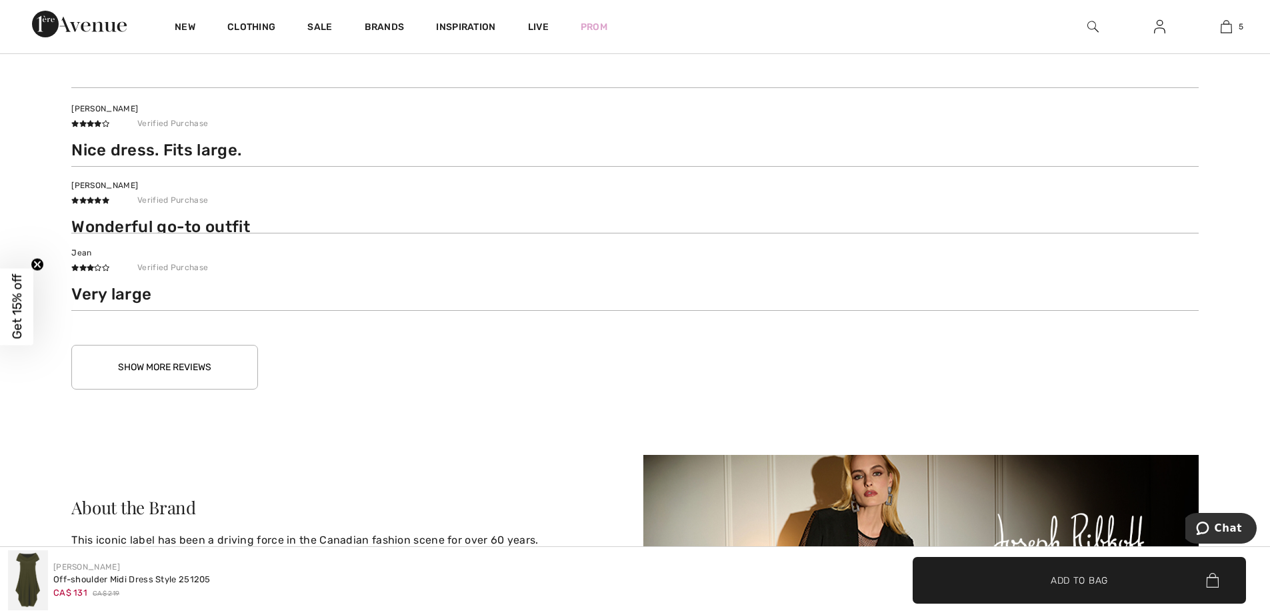
click at [159, 131] on div "Kendra W Verified Purchase The dress is comfortable and elegant. It could be wo…" at bounding box center [634, 12] width 1127 height 822
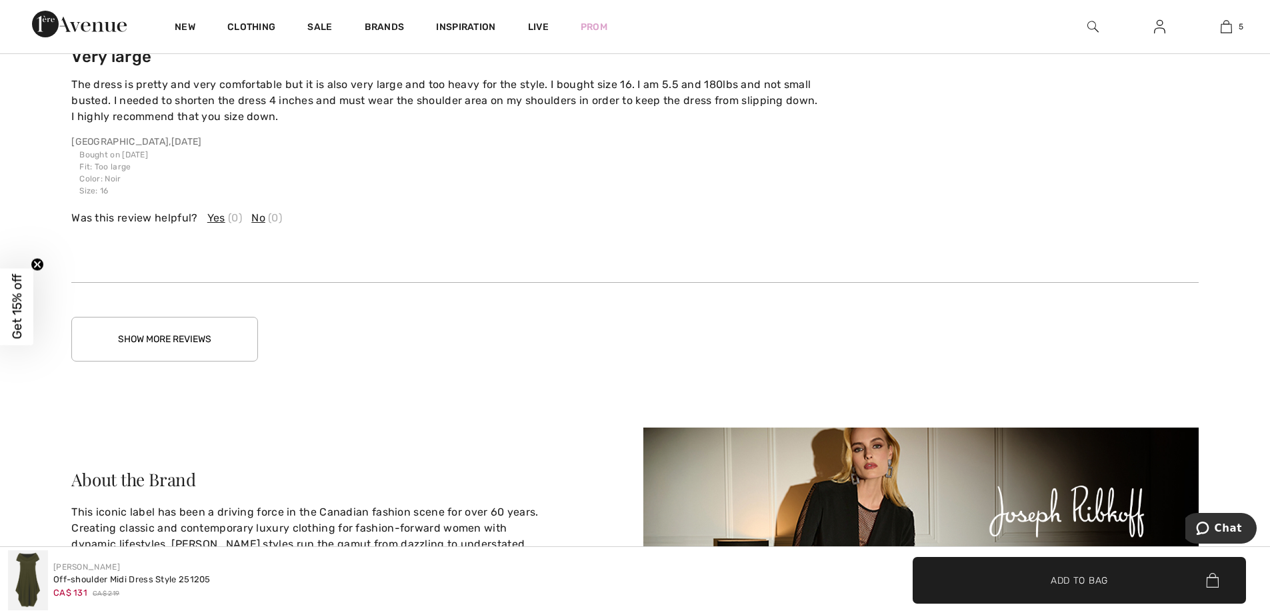
scroll to position [3176, 0]
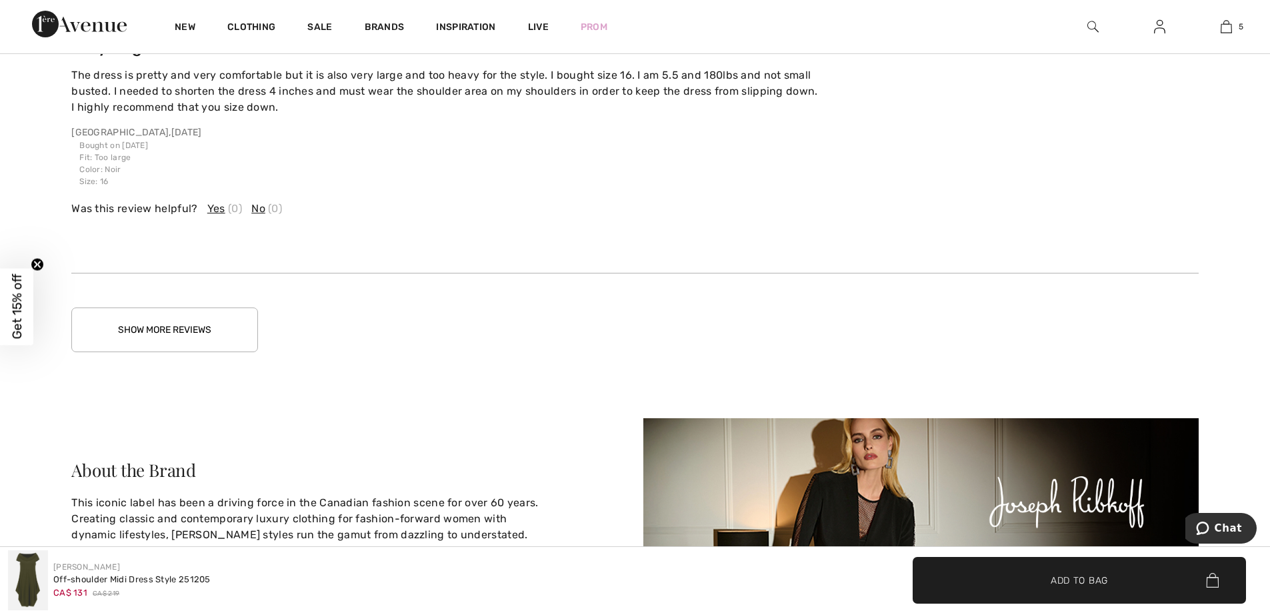
click at [149, 316] on button "Show More Reviews" at bounding box center [164, 329] width 187 height 45
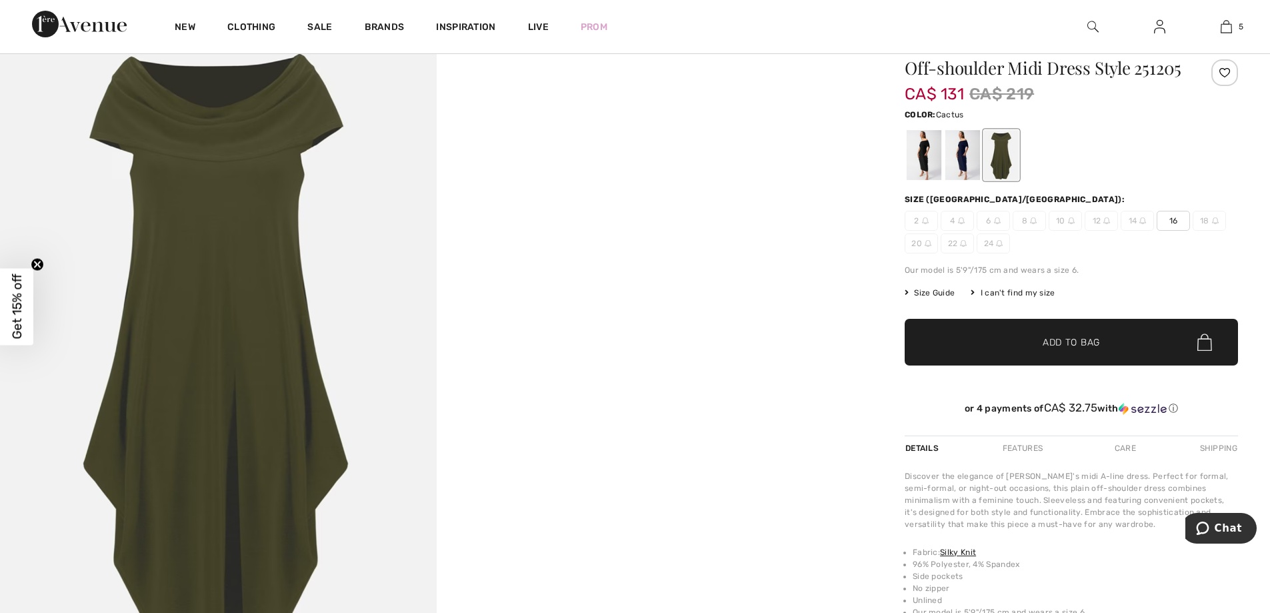
scroll to position [0, 0]
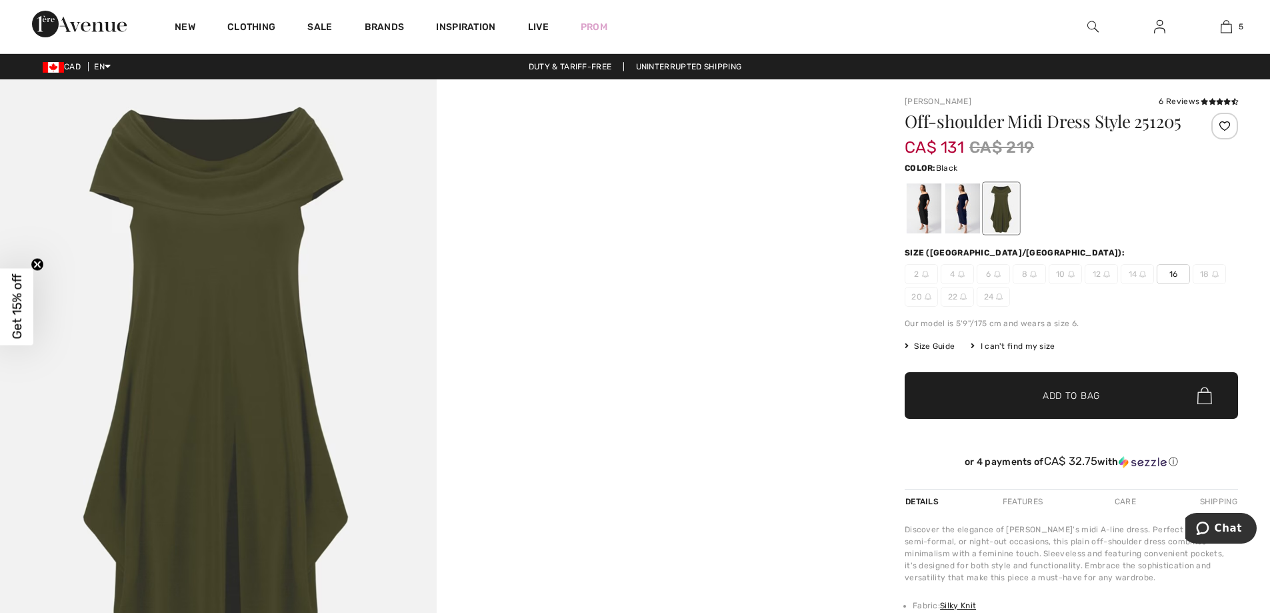
click at [926, 207] on div at bounding box center [924, 208] width 35 height 50
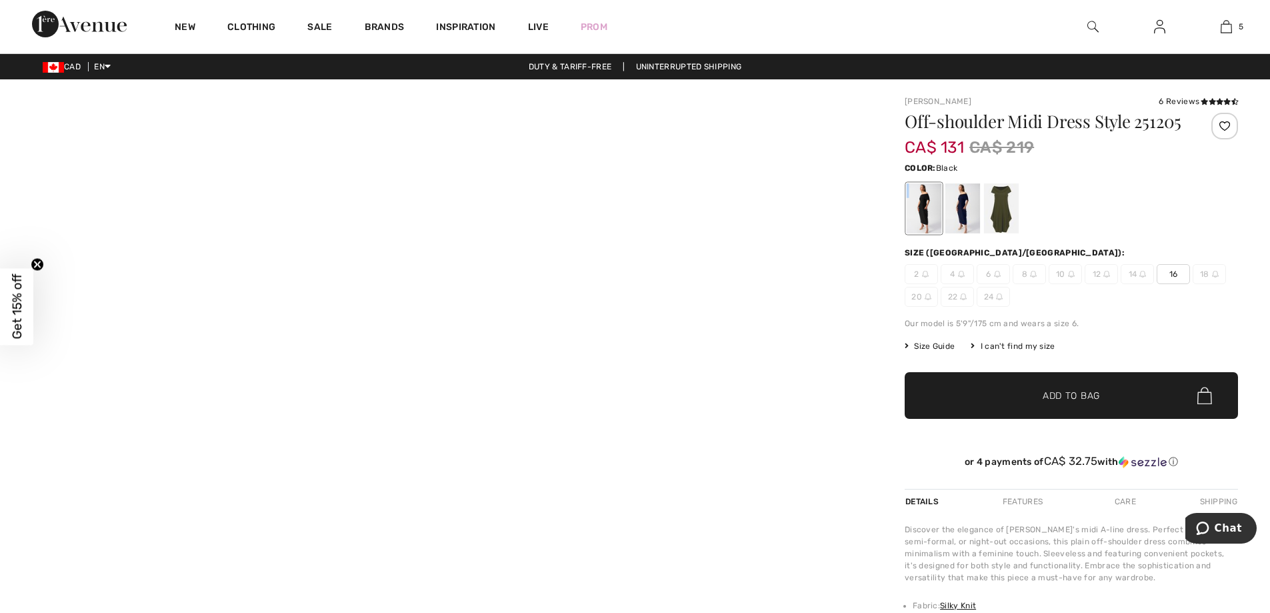
click at [926, 207] on div at bounding box center [924, 208] width 35 height 50
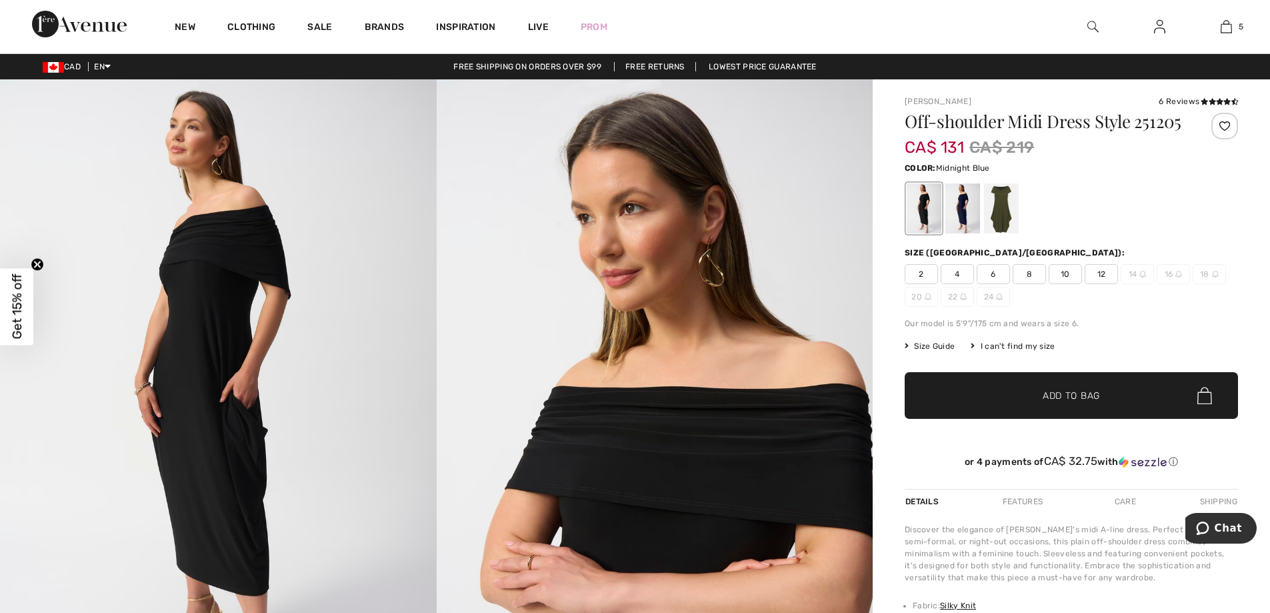
click at [960, 214] on div at bounding box center [962, 208] width 35 height 50
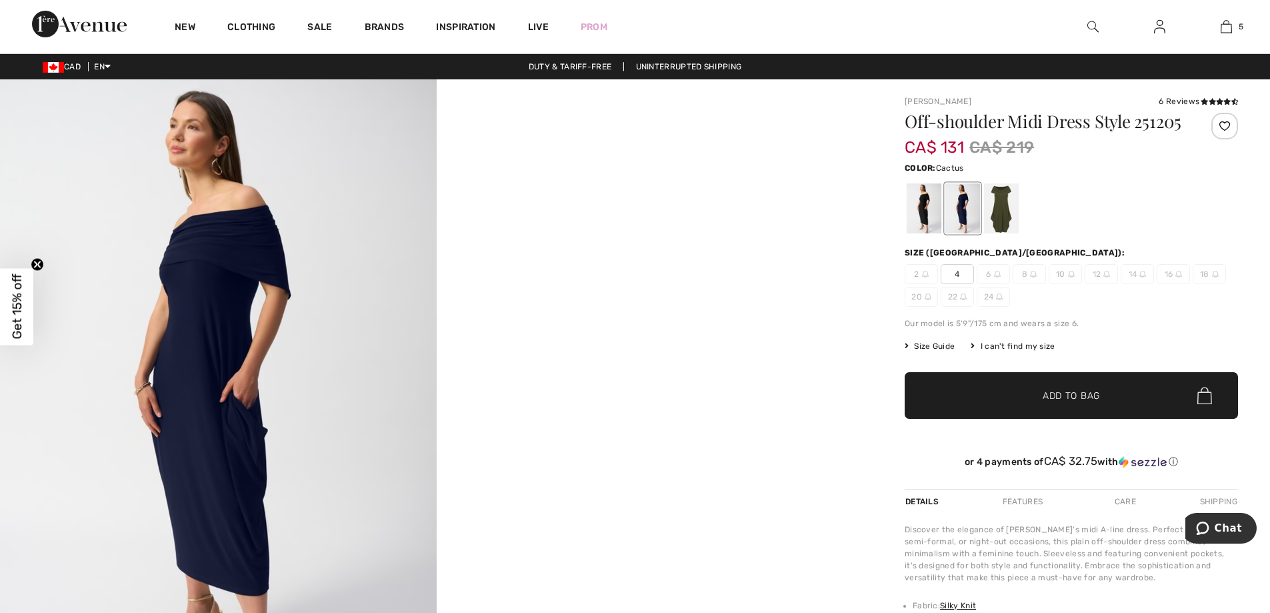
click at [1000, 206] on div at bounding box center [1001, 208] width 35 height 50
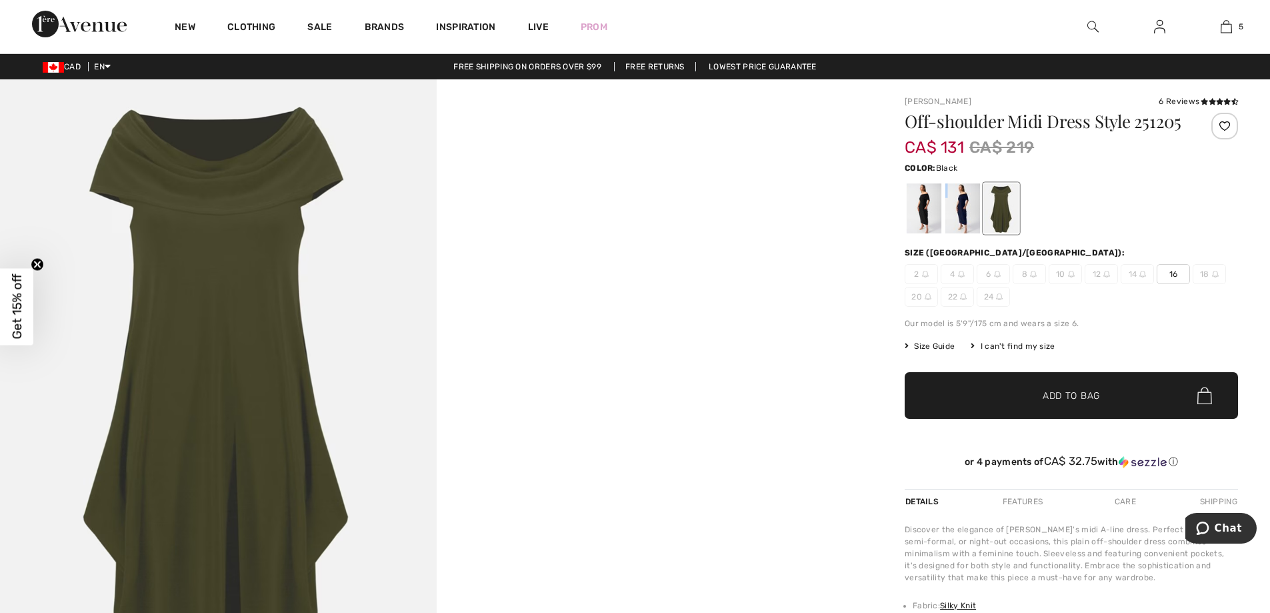
click at [921, 197] on div at bounding box center [924, 208] width 35 height 50
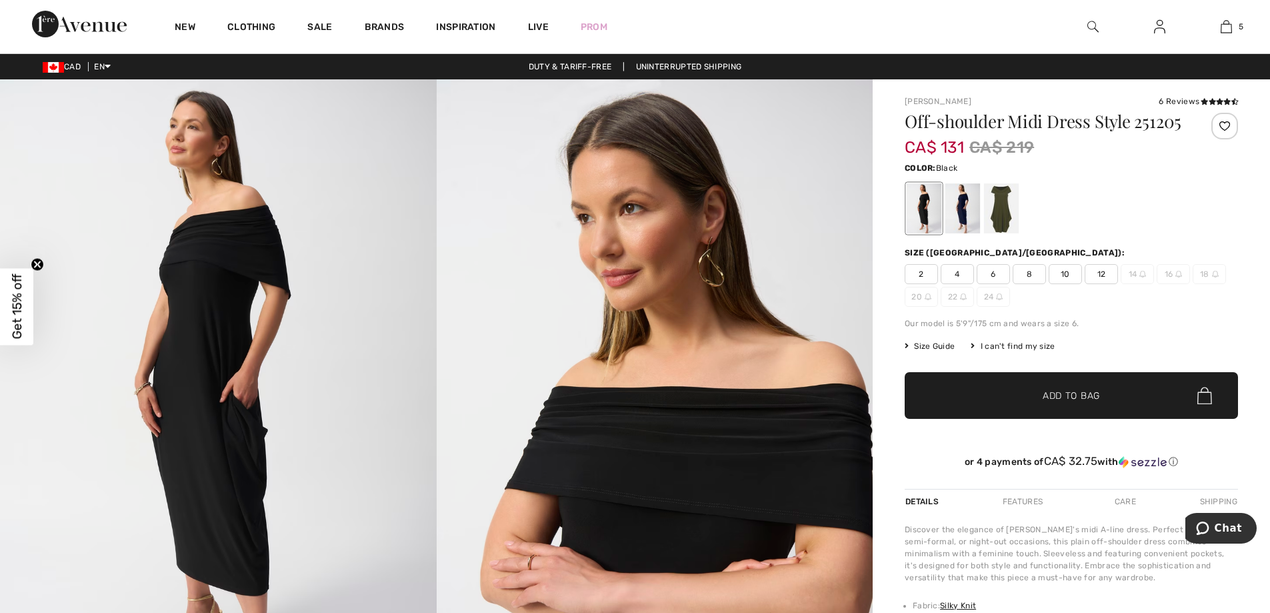
click at [1102, 270] on span "12" at bounding box center [1101, 274] width 33 height 20
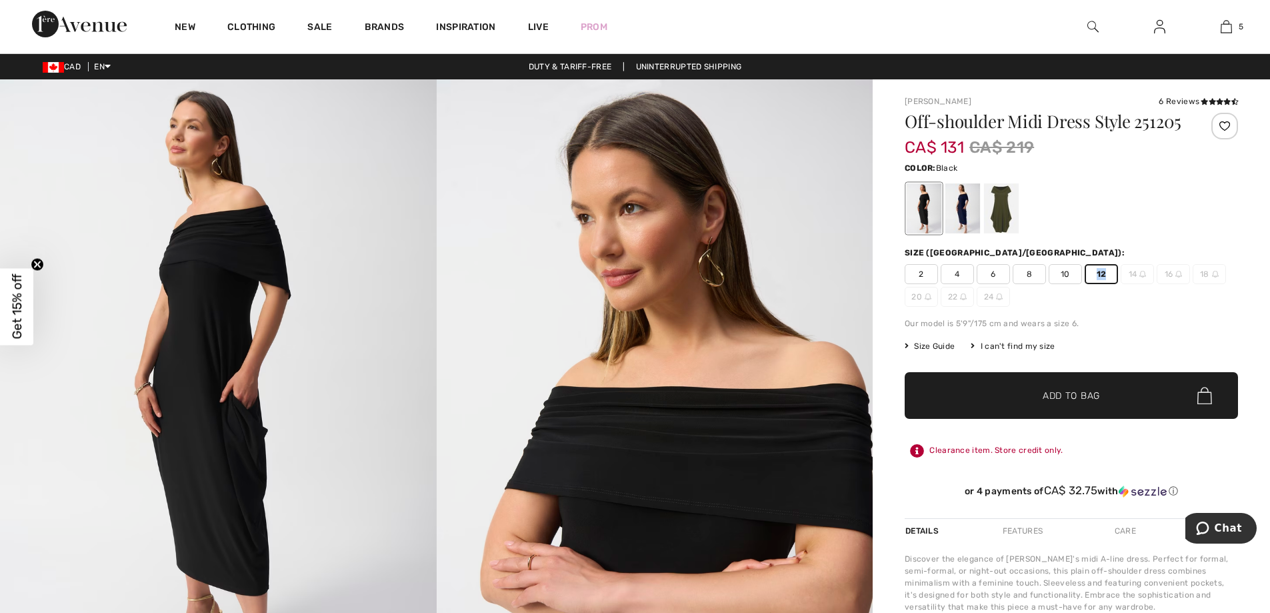
click at [1102, 270] on span "12" at bounding box center [1101, 274] width 33 height 20
click at [999, 208] on div at bounding box center [1001, 208] width 35 height 50
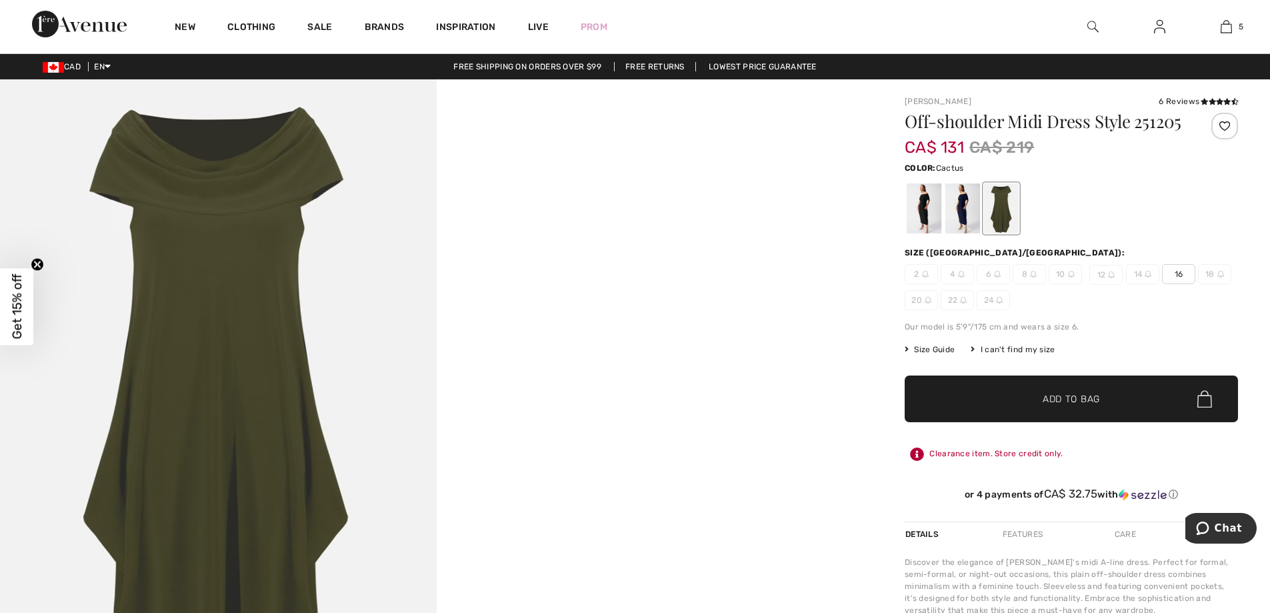
click at [1179, 269] on span "16" at bounding box center [1178, 274] width 33 height 20
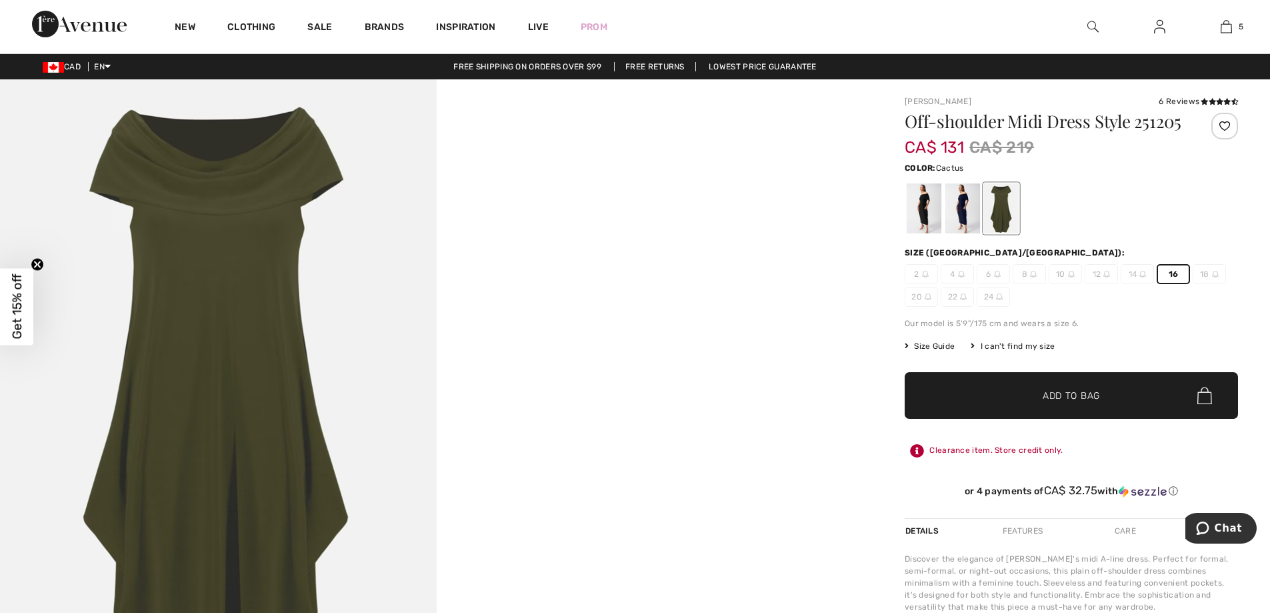
click at [1179, 269] on span "16" at bounding box center [1173, 274] width 33 height 20
click at [1073, 393] on span "Add to Bag" at bounding box center [1071, 396] width 57 height 14
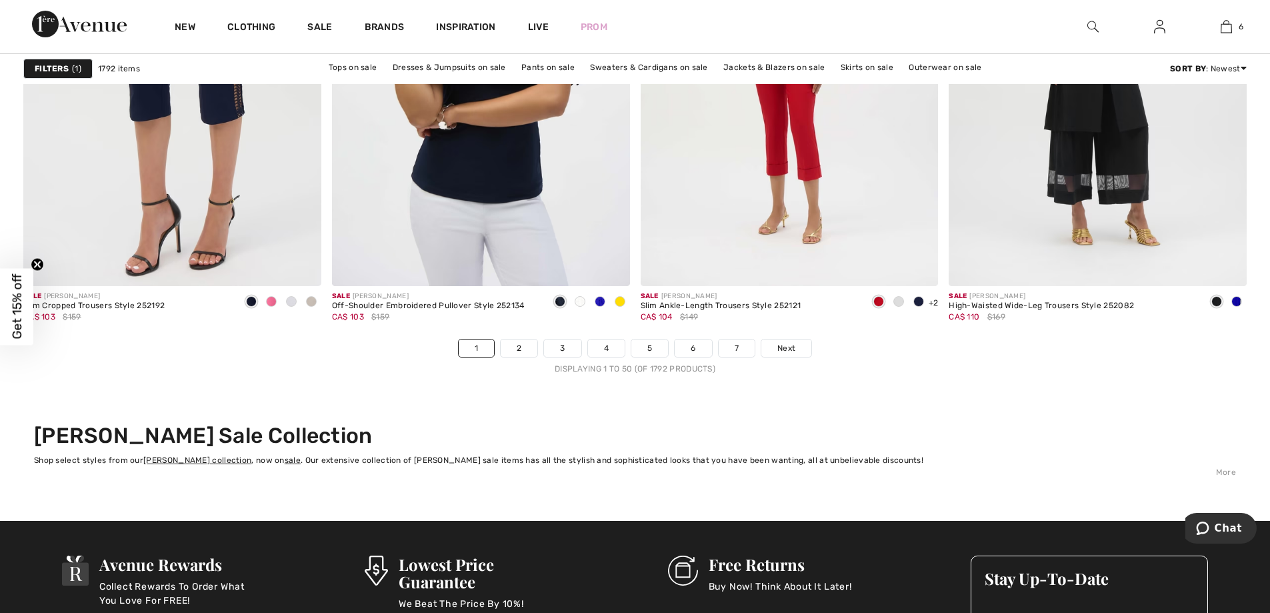
scroll to position [7688, 0]
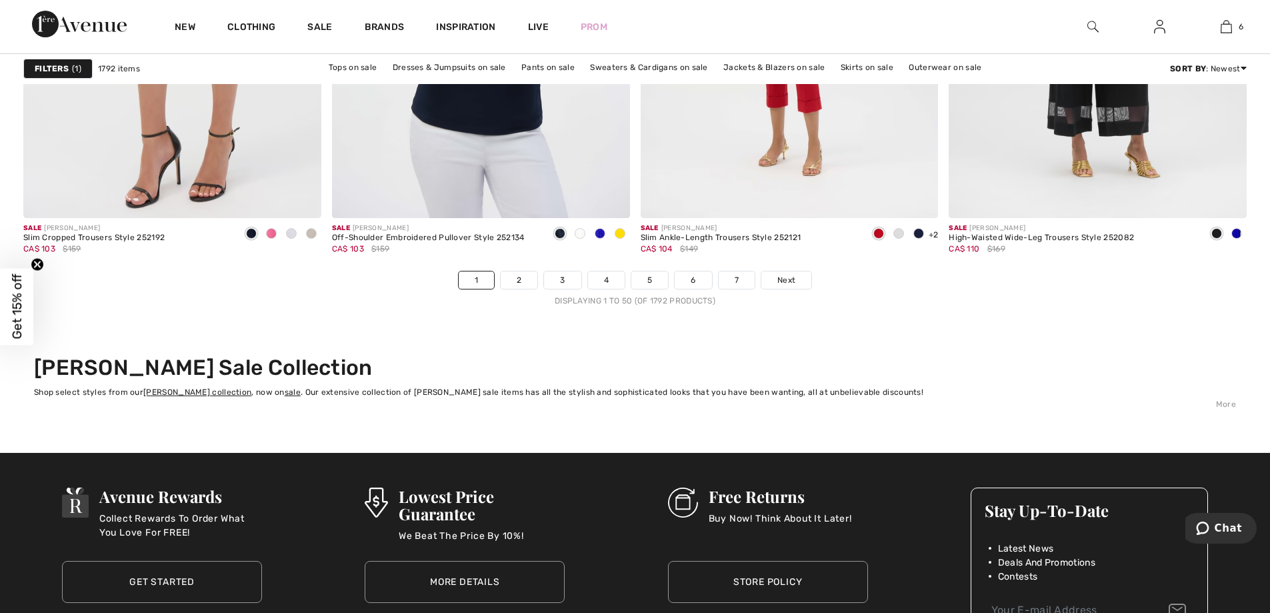
click at [737, 277] on link "7" at bounding box center [737, 279] width 36 height 17
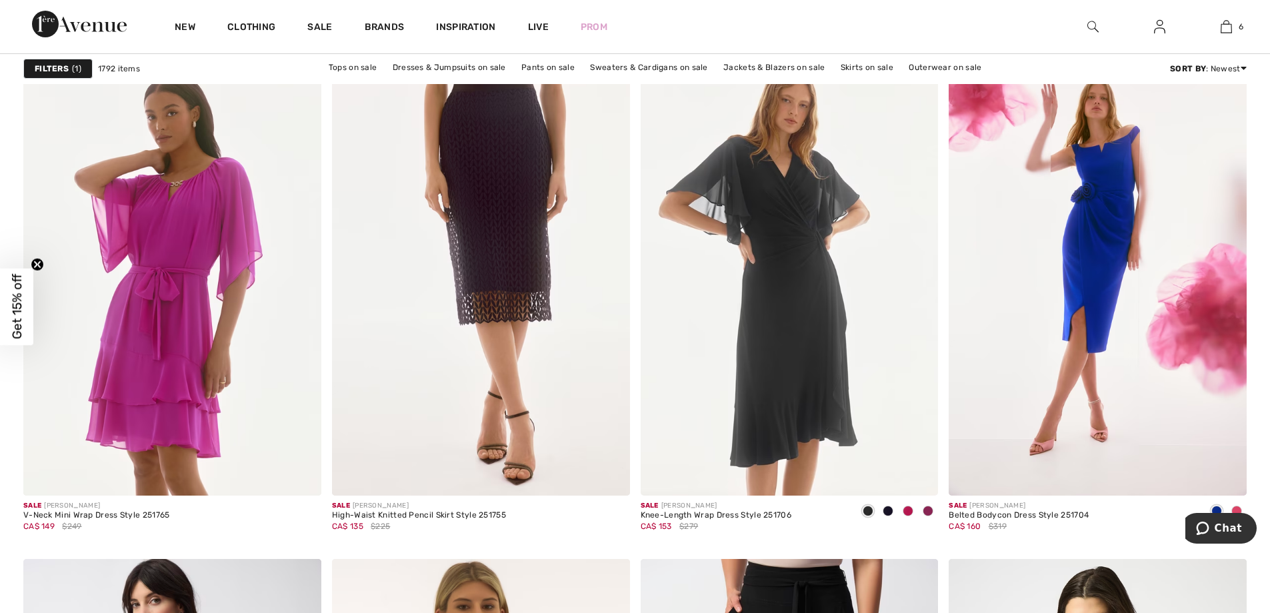
scroll to position [6410, 0]
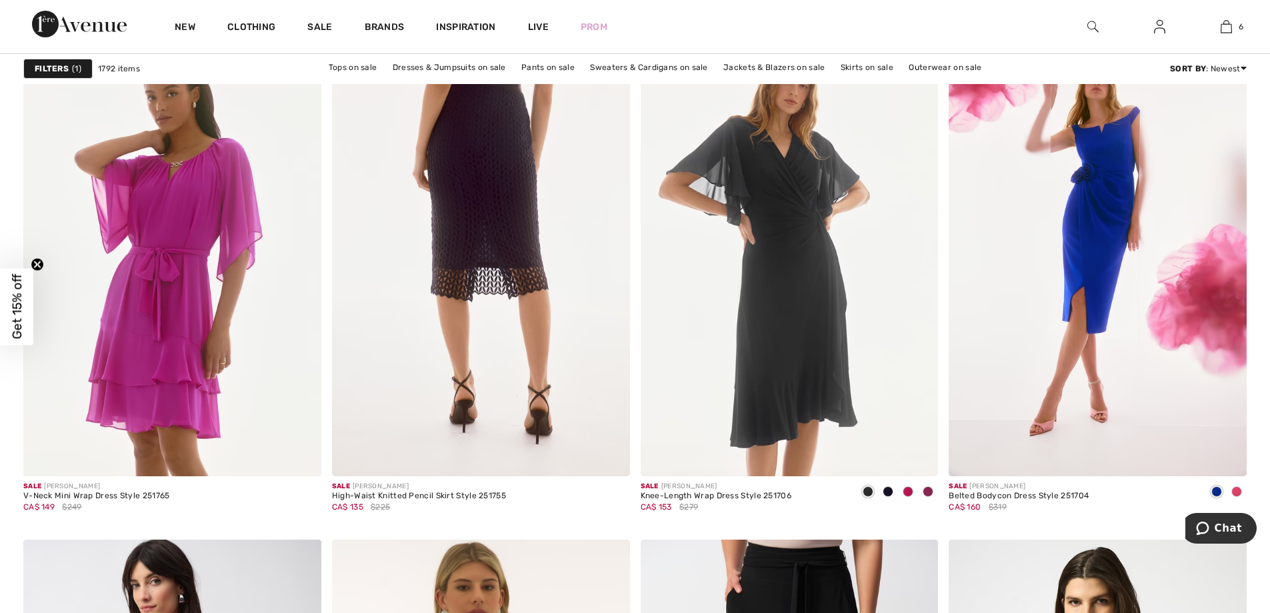
click at [473, 152] on img at bounding box center [481, 252] width 298 height 447
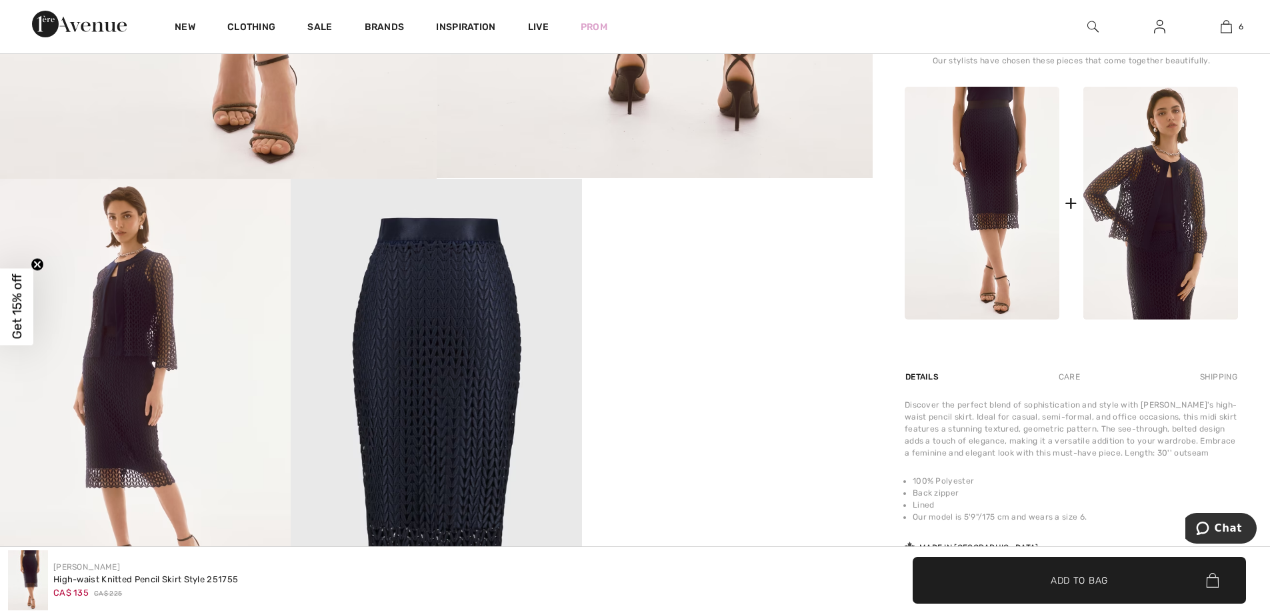
scroll to position [590, 0]
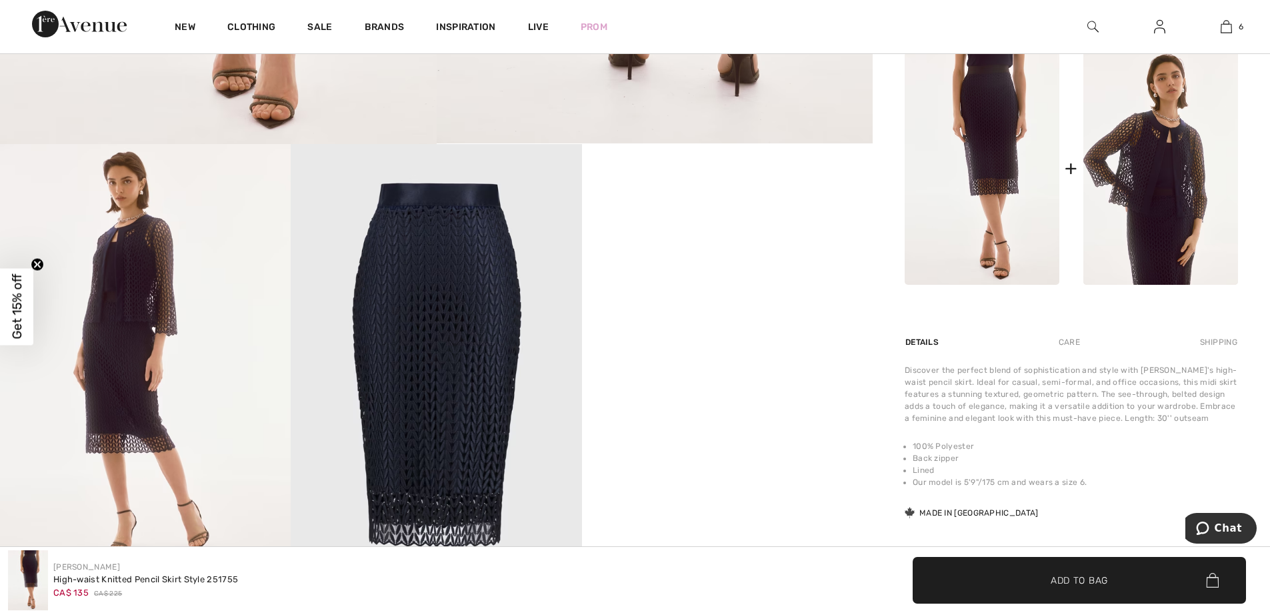
click at [1269, 171] on div "[PERSON_NAME] 1 review 1 review High-waist Knitted Pencil Skirt Style 251755 CA…" at bounding box center [1071, 75] width 397 height 1173
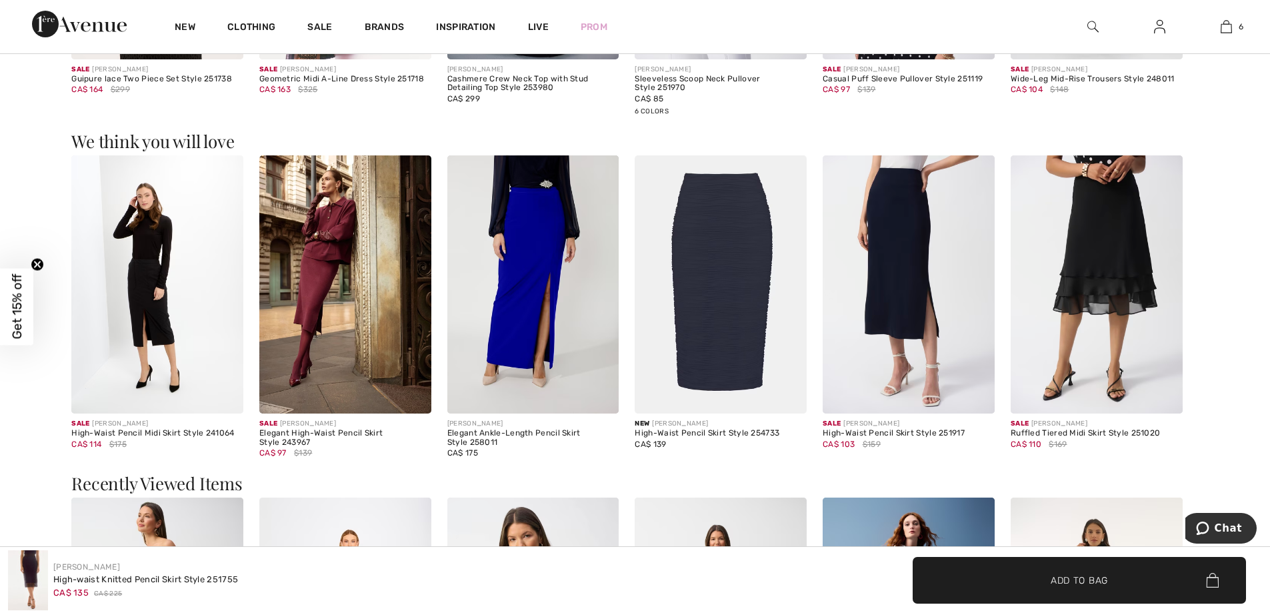
scroll to position [1496, 0]
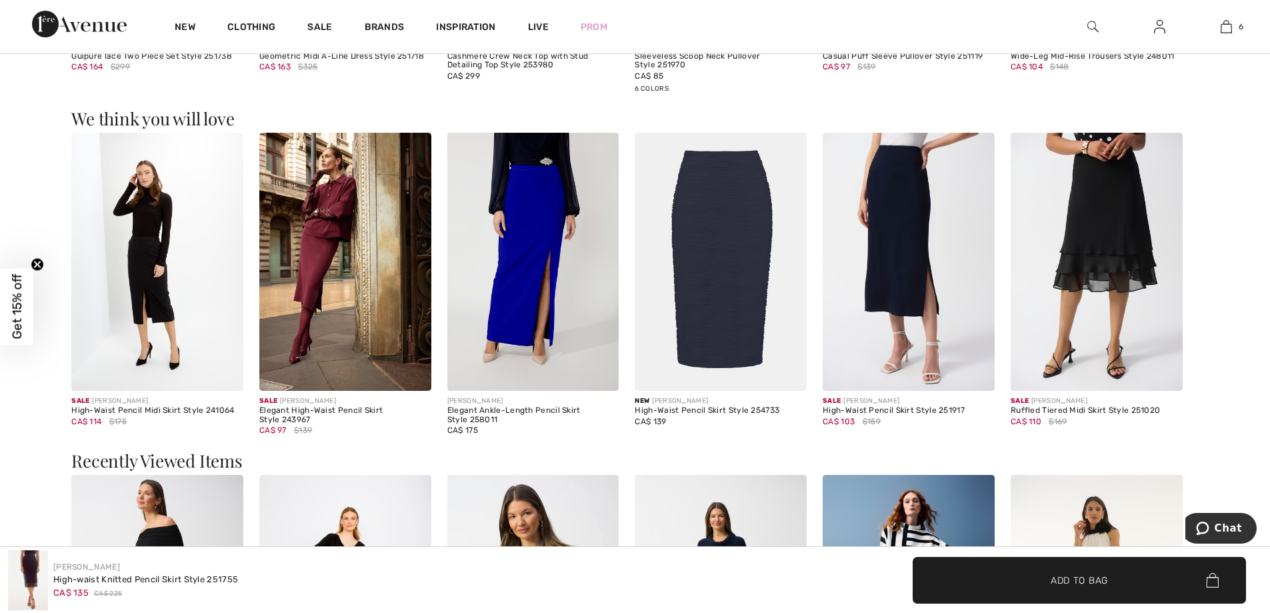
click at [895, 239] on img at bounding box center [909, 262] width 172 height 258
